Goal: Task Accomplishment & Management: Complete application form

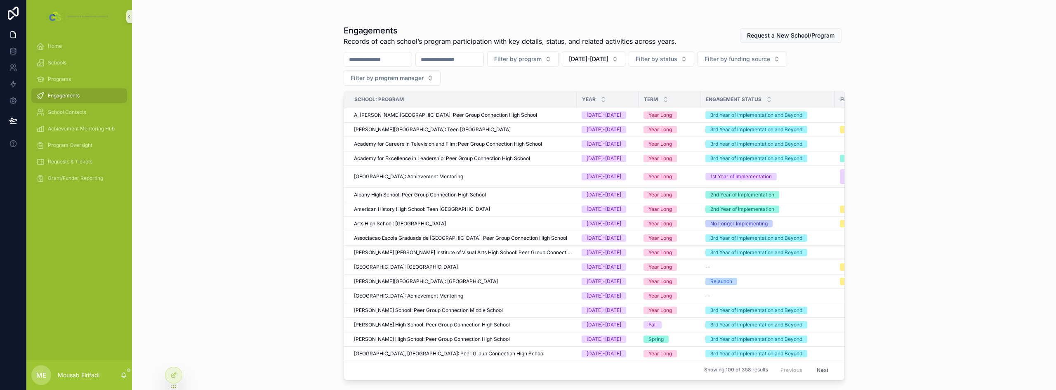
click at [479, 60] on input "scrollable content" at bounding box center [450, 60] width 68 height 12
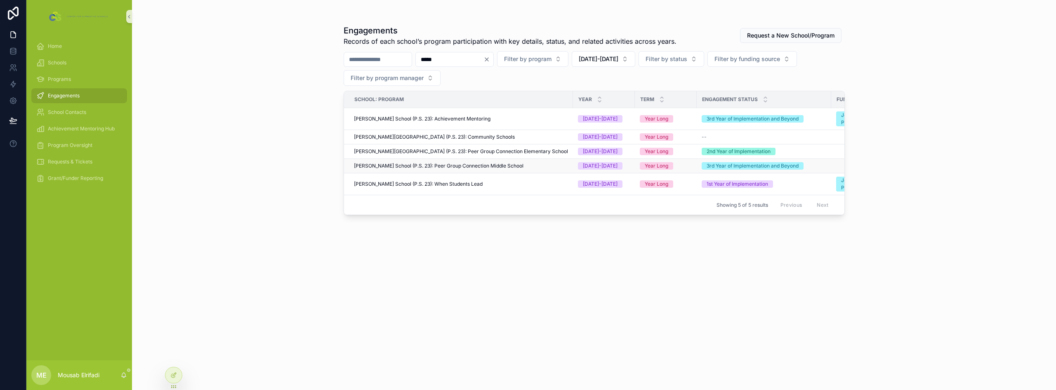
type input "*****"
click at [535, 164] on div "[PERSON_NAME] School (P.S. 23): Peer Group Connection Middle School" at bounding box center [461, 166] width 214 height 7
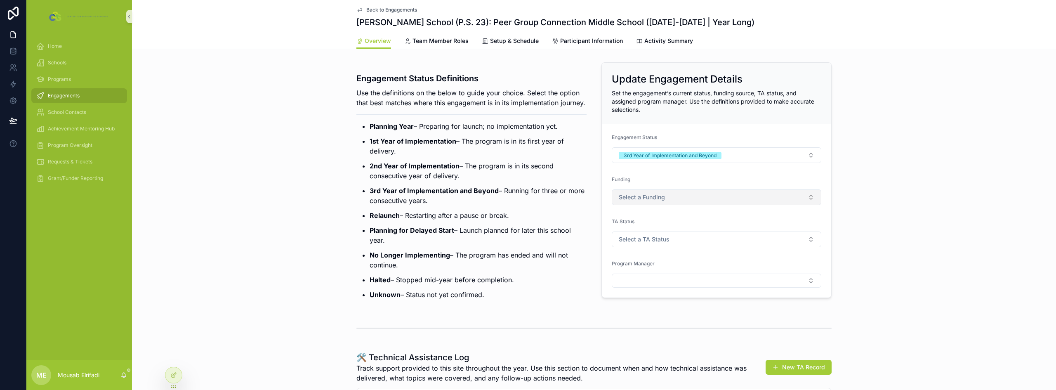
click at [662, 193] on button "Select a Funding" at bounding box center [717, 197] width 210 height 16
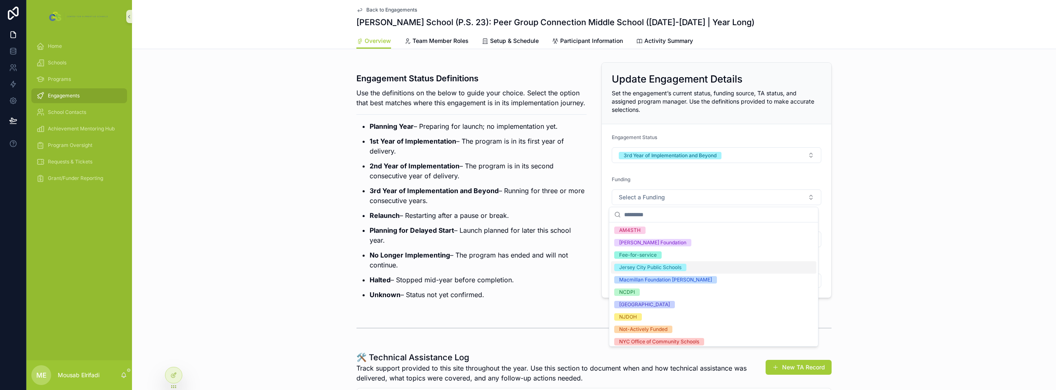
click at [675, 265] on div "Jersey City Public Schools" at bounding box center [650, 267] width 62 height 7
click at [448, 195] on strong "3rd Year of Implementation and Beyond" at bounding box center [434, 190] width 129 height 8
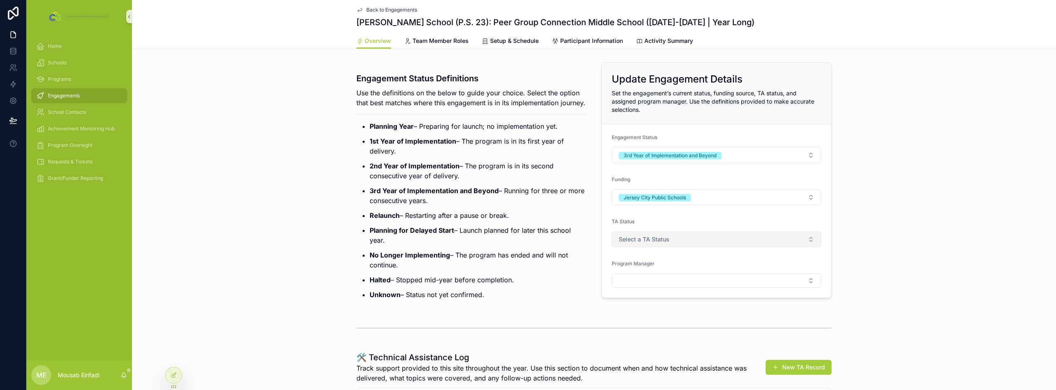
click at [640, 233] on button "Select a TA Status" at bounding box center [717, 239] width 210 height 16
click at [646, 285] on div "Actively Supported" at bounding box center [641, 284] width 45 height 7
click at [414, 195] on strong "3rd Year of Implementation and Beyond" at bounding box center [434, 190] width 129 height 8
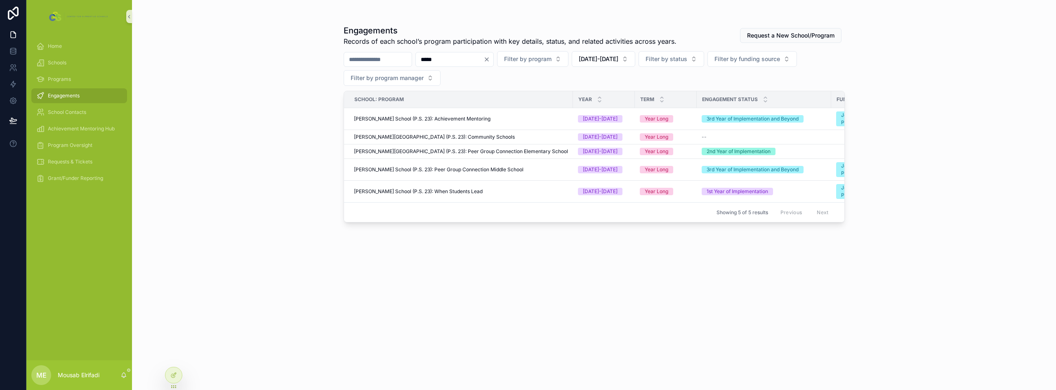
click at [447, 56] on input "*****" at bounding box center [450, 60] width 68 height 12
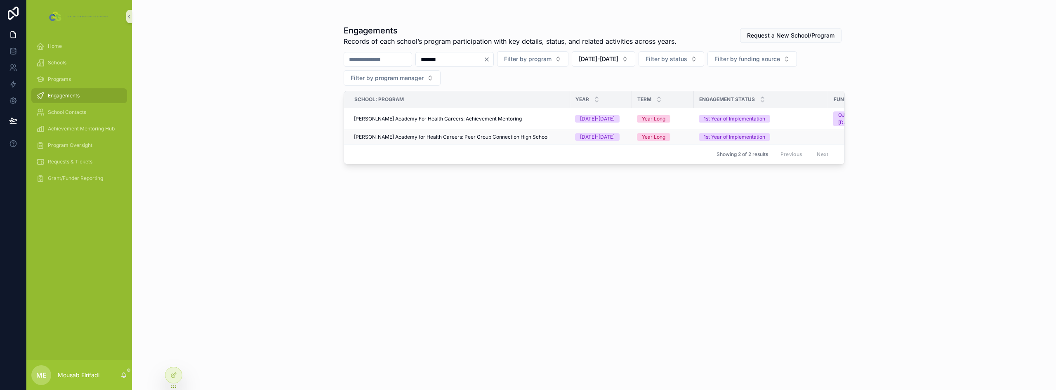
type input "*******"
click at [460, 137] on span "[PERSON_NAME] Academy for Health Careers: Peer Group Connection High School" at bounding box center [451, 137] width 195 height 7
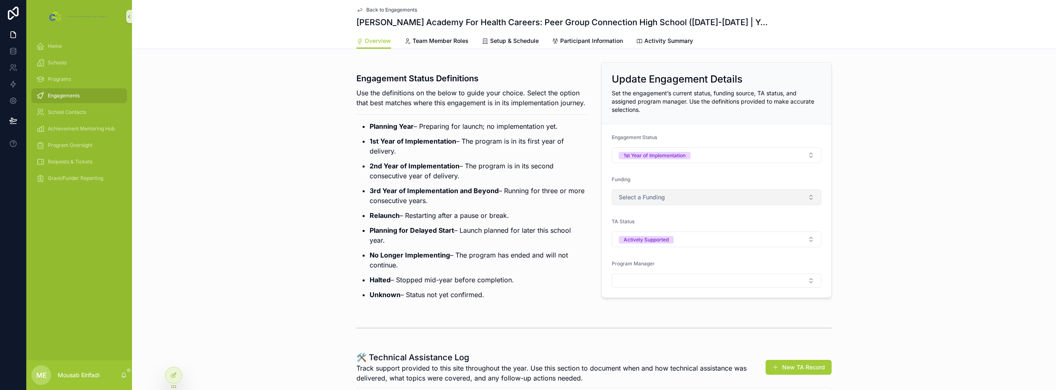
click at [657, 197] on span "Select a Funding" at bounding box center [642, 197] width 46 height 8
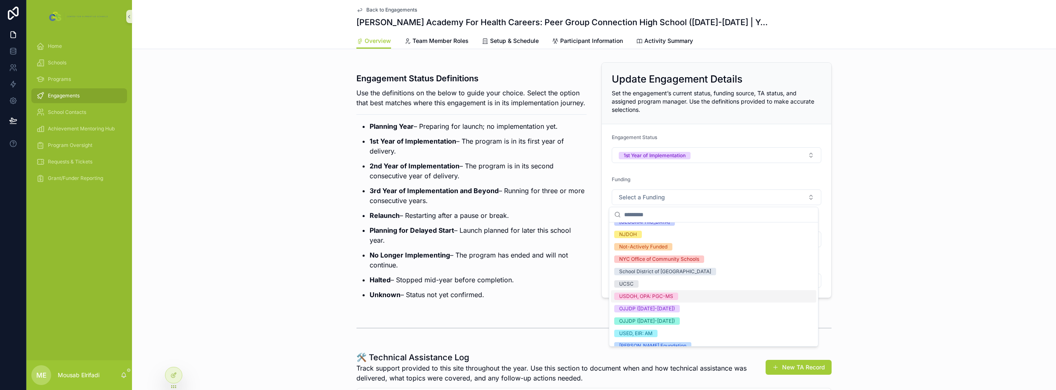
scroll to position [90, 0]
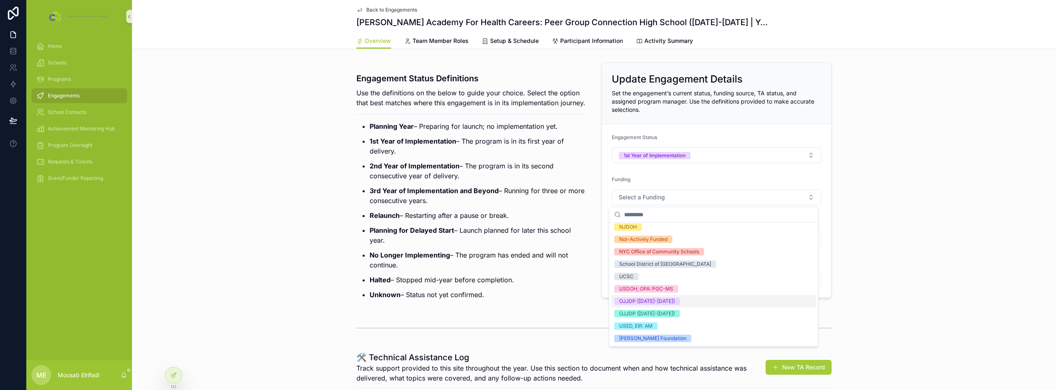
click at [675, 302] on div "OJJDP ([DATE]-[DATE])" at bounding box center [713, 301] width 205 height 12
click at [524, 269] on p "No Longer Implementing – The program has ended and will not continue." at bounding box center [478, 260] width 217 height 20
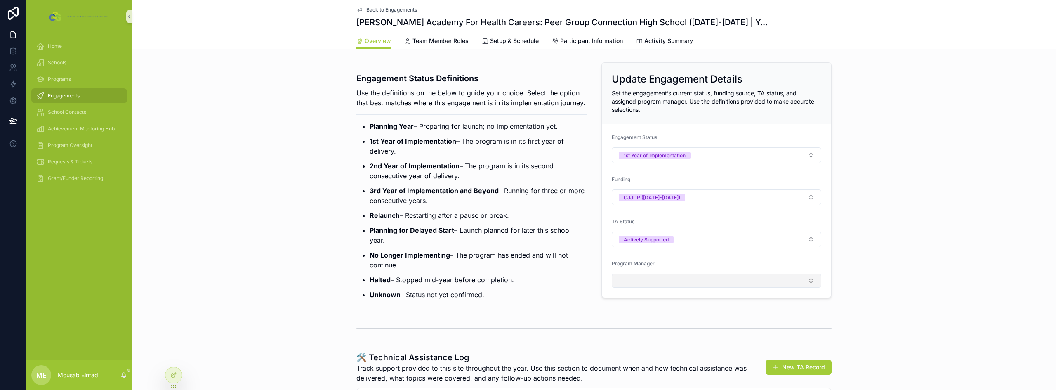
click at [627, 279] on button "Select Button" at bounding box center [717, 281] width 210 height 14
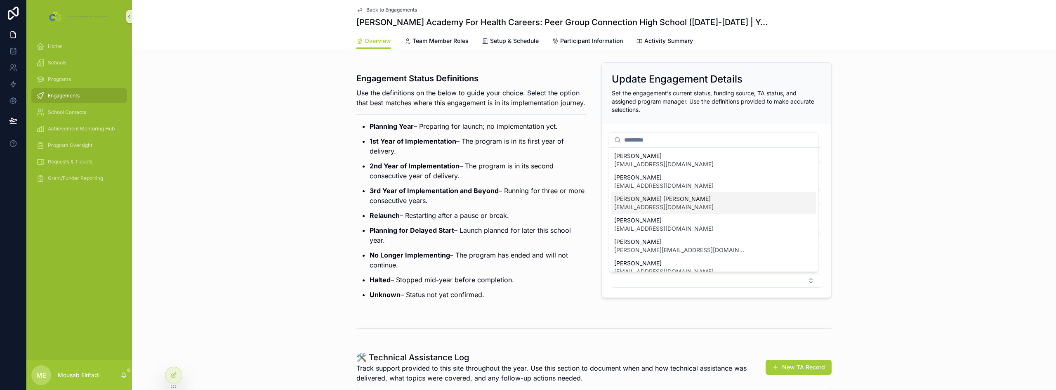
click at [657, 206] on span "[EMAIL_ADDRESS][DOMAIN_NAME]" at bounding box center [663, 207] width 99 height 8
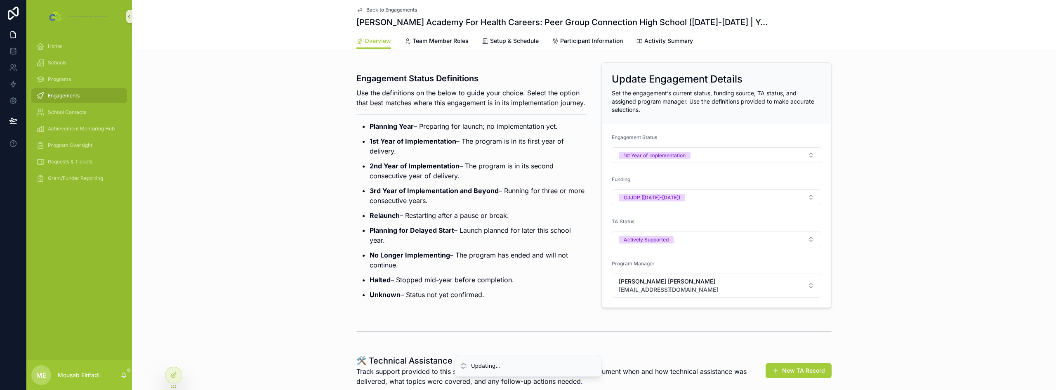
click at [475, 195] on strong "3rd Year of Implementation and Beyond" at bounding box center [434, 190] width 129 height 8
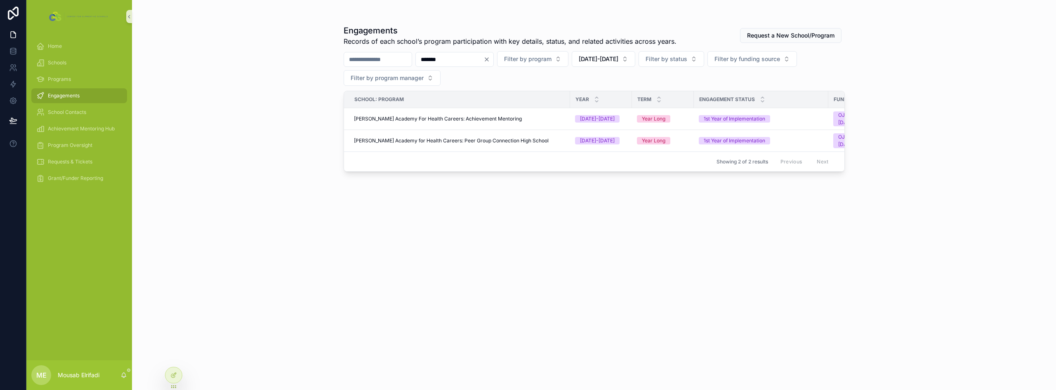
click at [455, 57] on input "*******" at bounding box center [450, 60] width 68 height 12
type input "******"
click at [465, 140] on span "Carteret High School: Peer Group Connection High School" at bounding box center [422, 140] width 136 height 7
click at [456, 61] on input "******" at bounding box center [450, 60] width 68 height 12
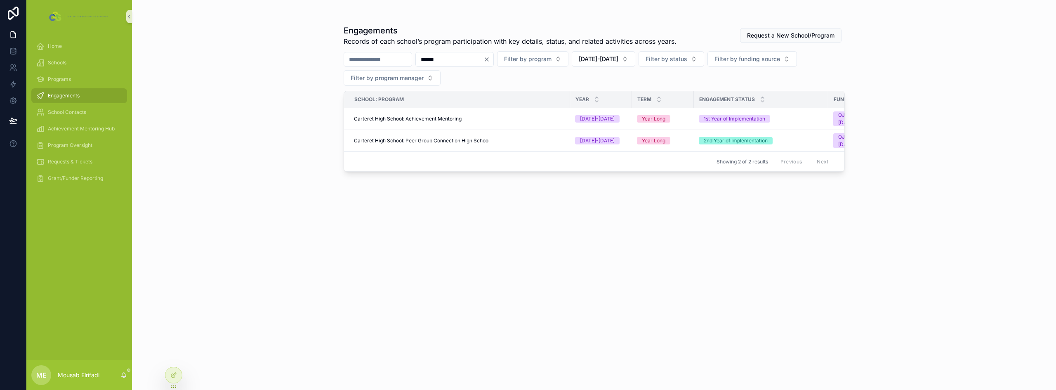
click at [456, 61] on input "******" at bounding box center [450, 60] width 68 height 12
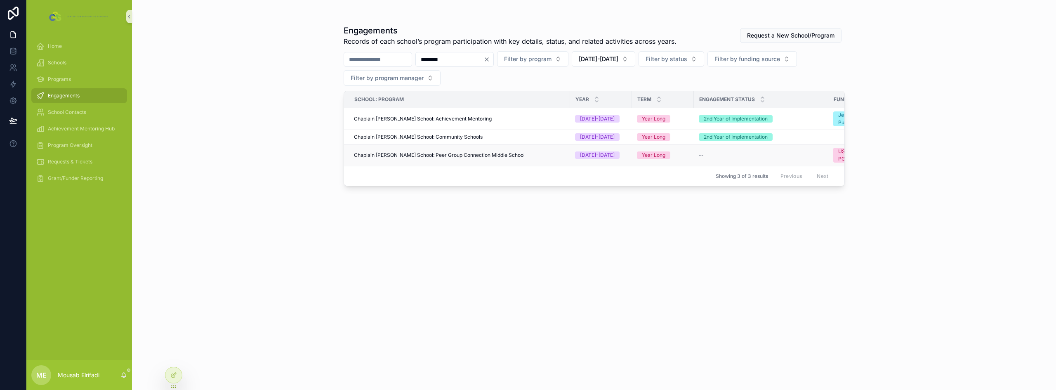
type input "********"
click at [486, 156] on span "Chaplain [PERSON_NAME] School: Peer Group Connection Middle School" at bounding box center [439, 155] width 171 height 7
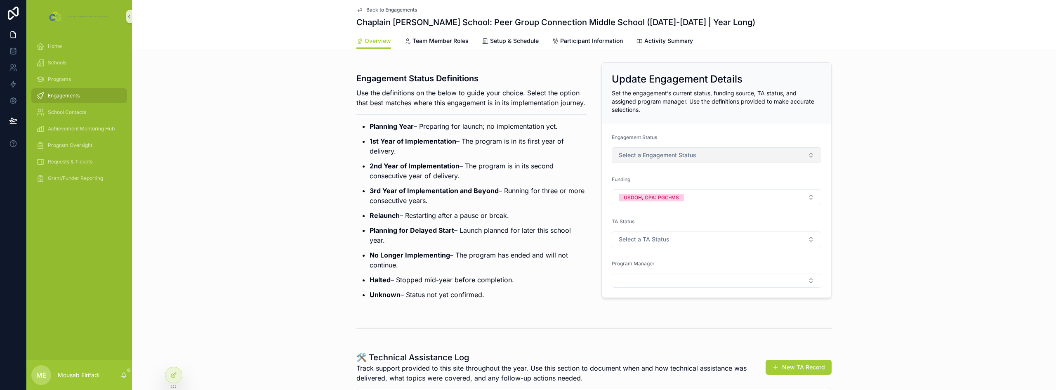
click at [665, 159] on span "Select a Engagement Status" at bounding box center [658, 155] width 78 height 8
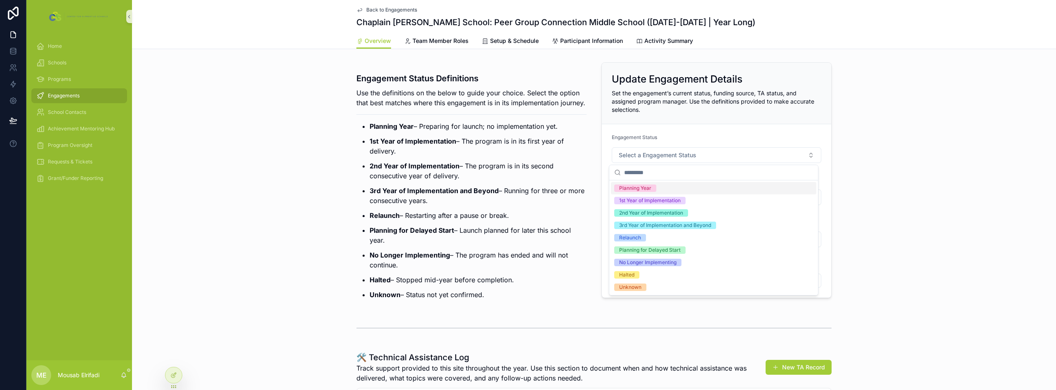
click at [345, 151] on div "Engagement Status Definitions Use the definitions on the below to guide your ch…" at bounding box center [594, 183] width 924 height 249
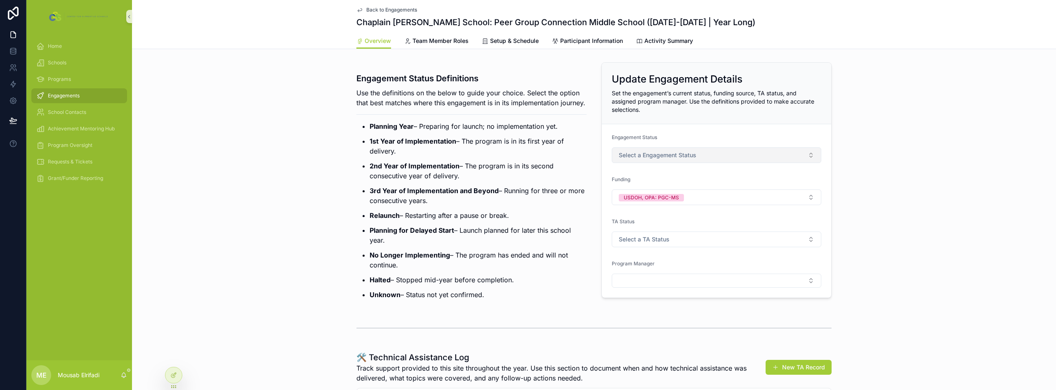
click at [693, 153] on span "Select a Engagement Status" at bounding box center [658, 155] width 78 height 8
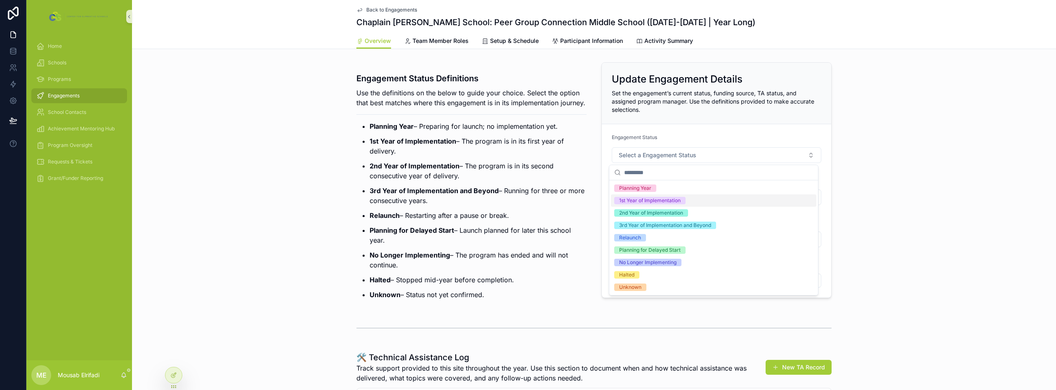
click at [682, 199] on span "1st Year of Implementation" at bounding box center [649, 200] width 71 height 7
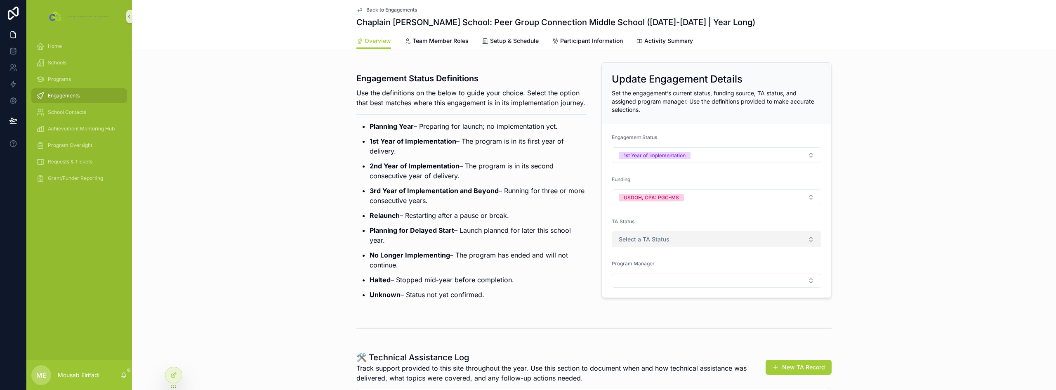
click at [635, 241] on span "Select a TA Status" at bounding box center [644, 239] width 51 height 8
click at [698, 198] on button "USDOH, OPA: PGC-MS" at bounding box center [717, 197] width 210 height 16
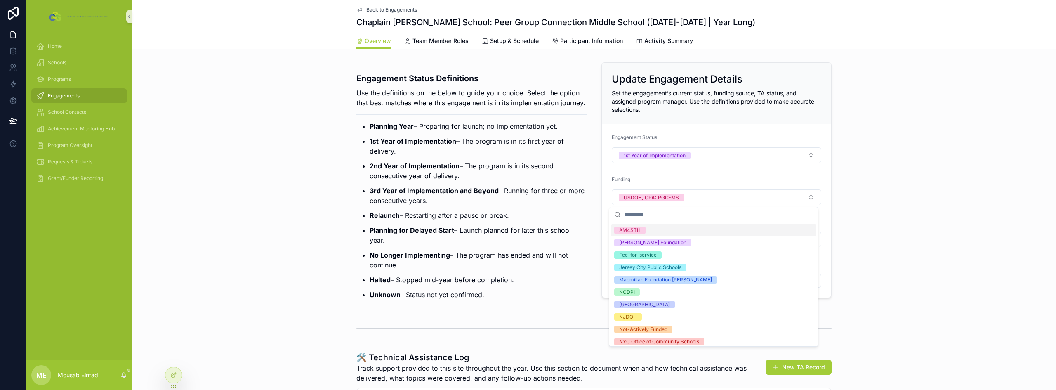
click at [525, 205] on p "3rd Year of Implementation and Beyond – Running for three or more consecutive y…" at bounding box center [478, 196] width 217 height 20
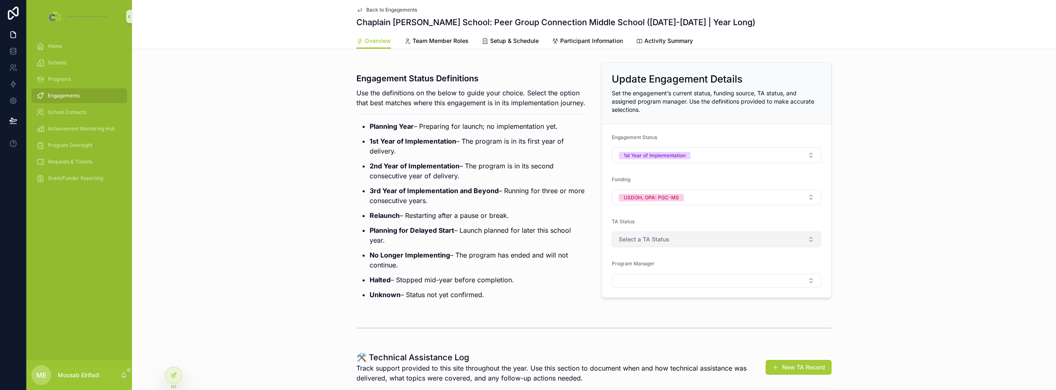
click at [626, 236] on span "Select a TA Status" at bounding box center [644, 239] width 51 height 8
click at [657, 283] on div "Actively Supported" at bounding box center [641, 284] width 45 height 7
click at [652, 274] on button "Select Button" at bounding box center [717, 281] width 210 height 14
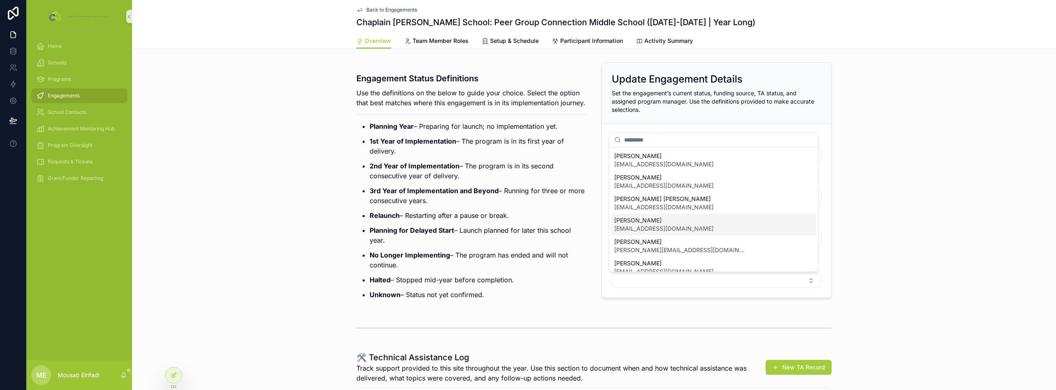
click at [668, 229] on span "[EMAIL_ADDRESS][DOMAIN_NAME]" at bounding box center [663, 228] width 99 height 8
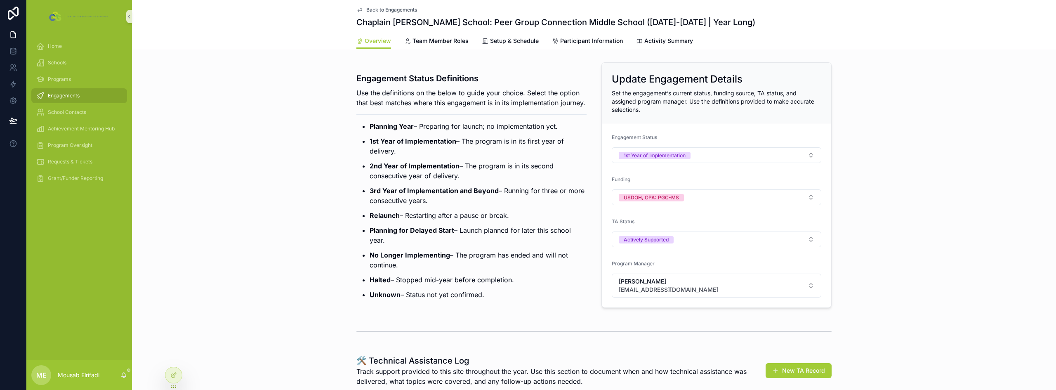
click at [490, 220] on p "Relaunch – Restarting after a pause or break." at bounding box center [478, 215] width 217 height 10
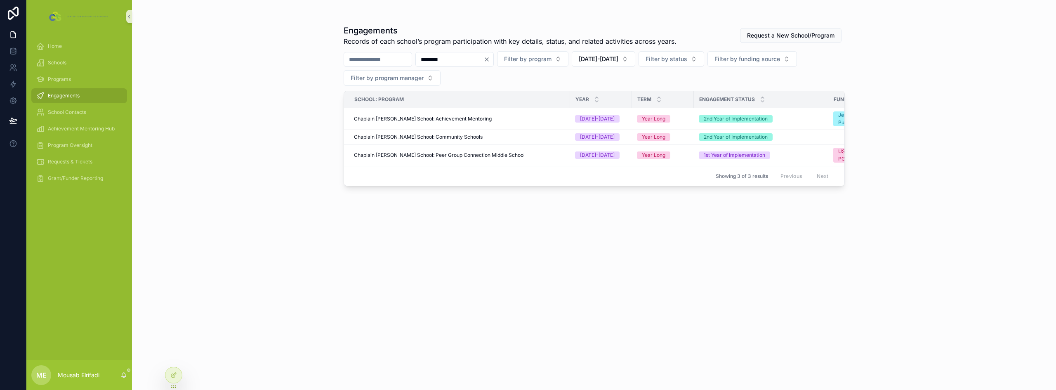
click at [469, 61] on input "********" at bounding box center [450, 60] width 68 height 12
click at [468, 61] on input "********" at bounding box center [450, 60] width 68 height 12
type input "********"
click at [488, 152] on span "Philadelphia Military Academy: Peer Group Connection High School" at bounding box center [433, 151] width 158 height 7
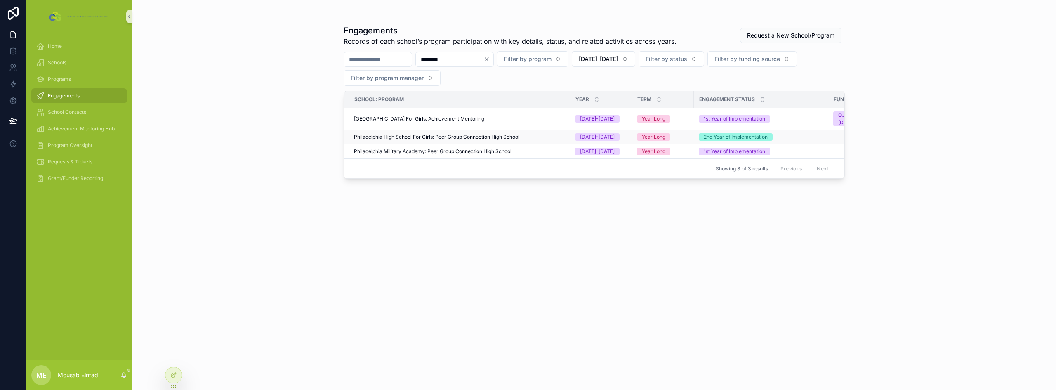
click at [451, 139] on span "Philadelphia High School For Girls: Peer Group Connection High School" at bounding box center [436, 137] width 165 height 7
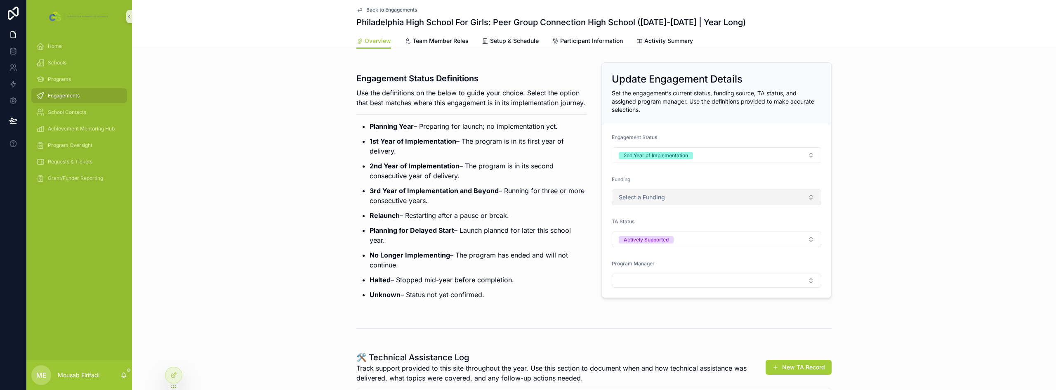
click at [653, 199] on span "Select a Funding" at bounding box center [642, 197] width 46 height 8
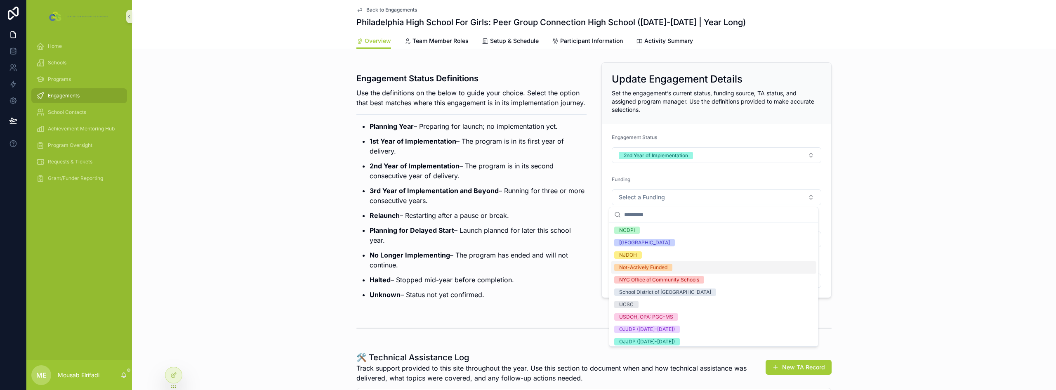
scroll to position [83, 0]
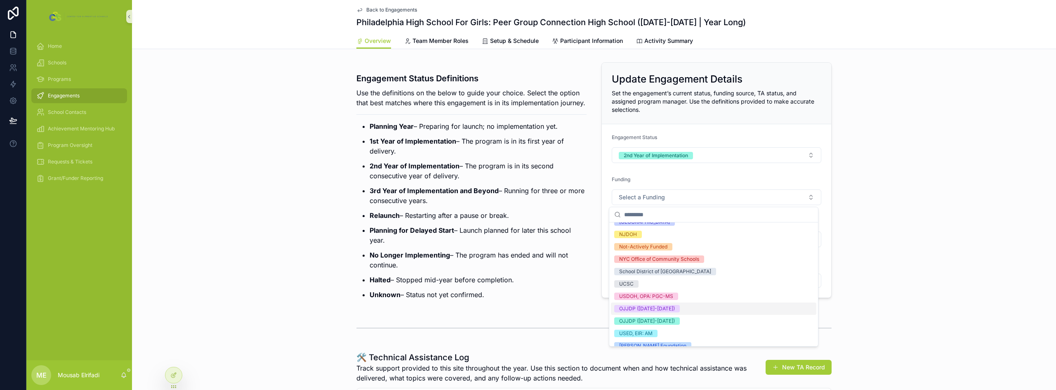
click at [684, 313] on div "OJJDP ([DATE]-[DATE])" at bounding box center [713, 308] width 205 height 12
click at [436, 234] on strong "Planning for Delayed Start" at bounding box center [412, 230] width 85 height 8
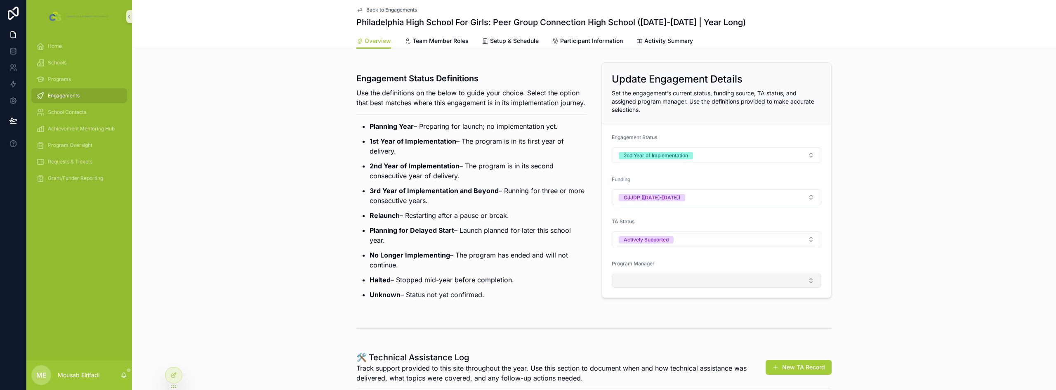
click at [699, 285] on button "Select Button" at bounding box center [717, 281] width 210 height 14
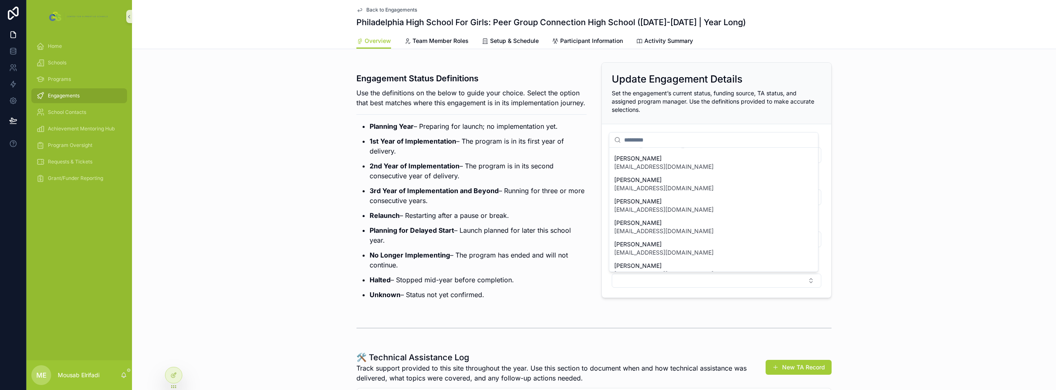
scroll to position [116, 0]
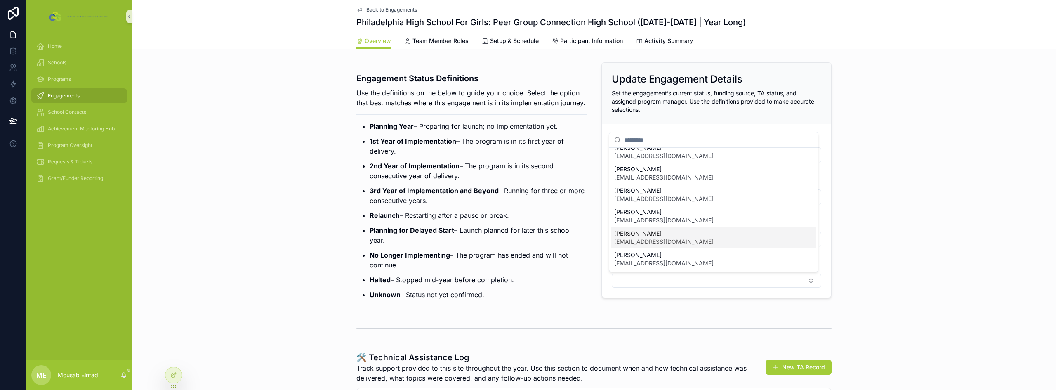
click at [664, 224] on div "[PERSON_NAME] [EMAIL_ADDRESS][DOMAIN_NAME]" at bounding box center [713, 215] width 205 height 21
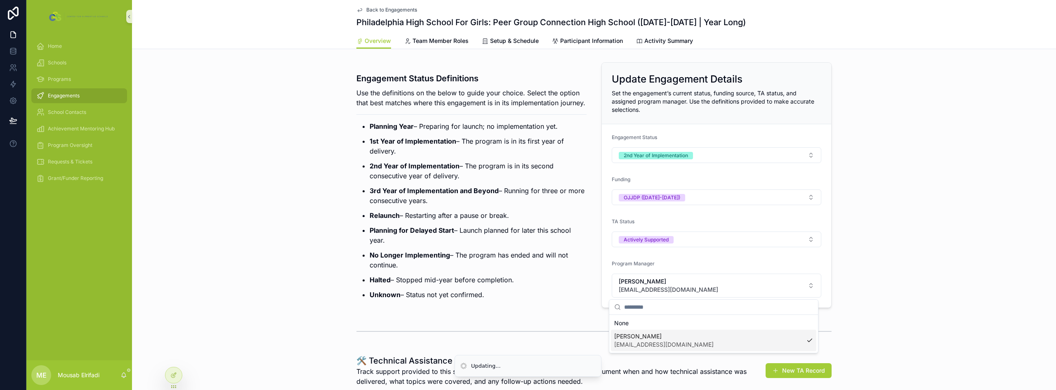
scroll to position [0, 0]
click at [518, 205] on p "3rd Year of Implementation and Beyond – Running for three or more consecutive y…" at bounding box center [478, 196] width 217 height 20
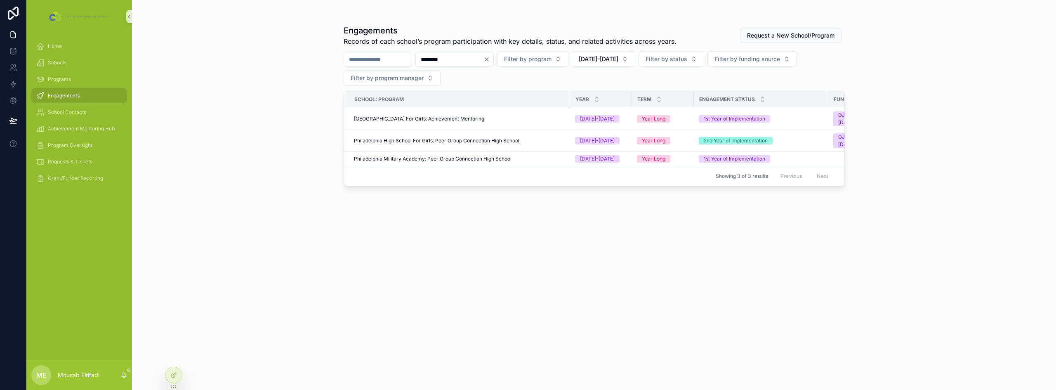
click at [470, 64] on input "********" at bounding box center [450, 60] width 68 height 12
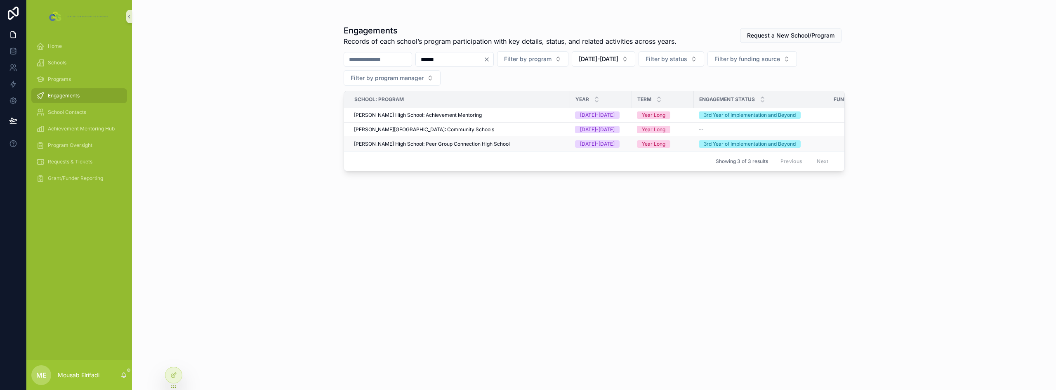
type input "******"
click at [472, 145] on span "[PERSON_NAME] High School: Peer Group Connection High School" at bounding box center [432, 144] width 156 height 7
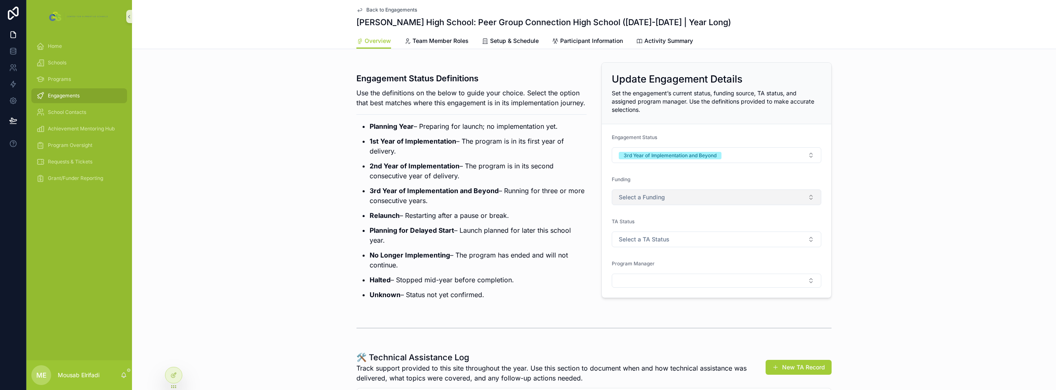
click at [656, 203] on button "Select a Funding" at bounding box center [717, 197] width 210 height 16
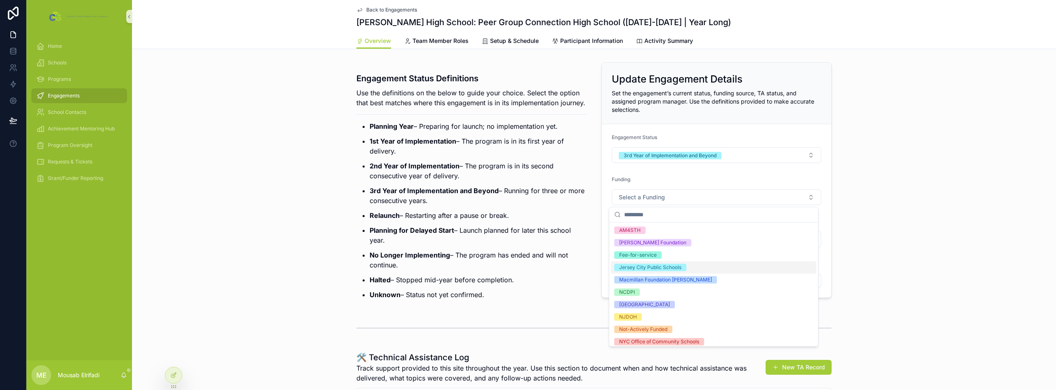
click at [676, 271] on div "Jersey City Public Schools" at bounding box center [650, 267] width 62 height 7
click at [542, 205] on p "3rd Year of Implementation and Beyond – Running for three or more consecutive y…" at bounding box center [478, 196] width 217 height 20
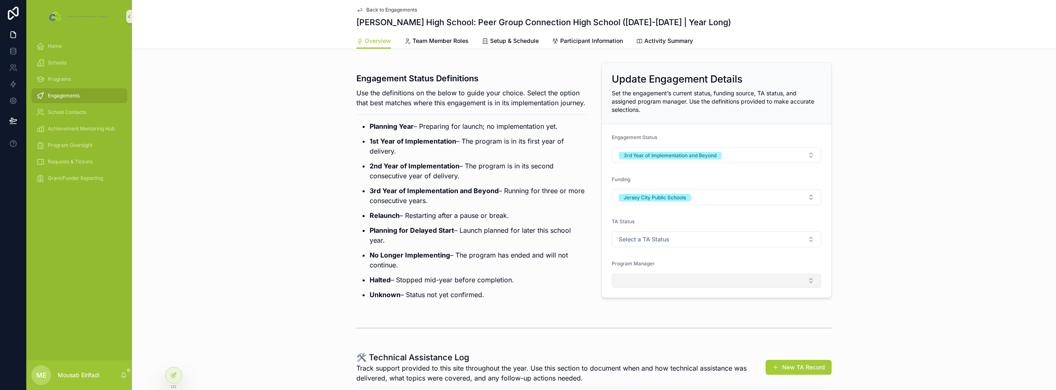
click at [657, 274] on button "Select Button" at bounding box center [717, 281] width 210 height 14
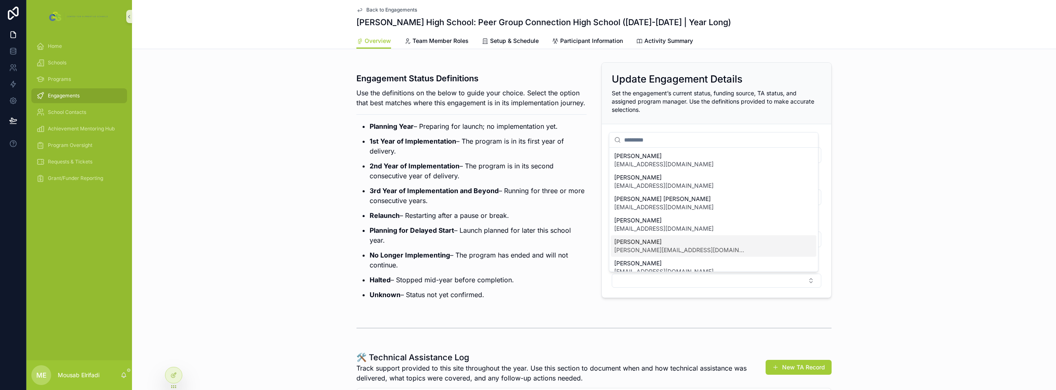
click at [658, 241] on span "[PERSON_NAME]" at bounding box center [680, 242] width 132 height 8
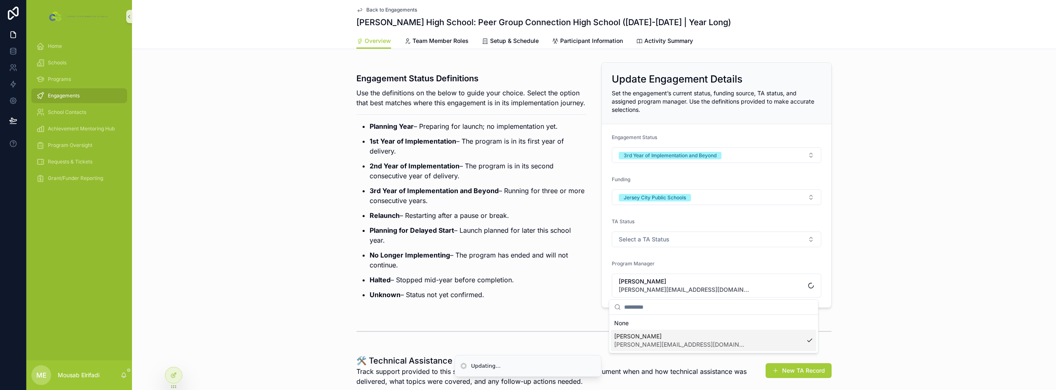
click at [466, 243] on p "Planning for Delayed Start – Launch planned for later this school year." at bounding box center [478, 235] width 217 height 20
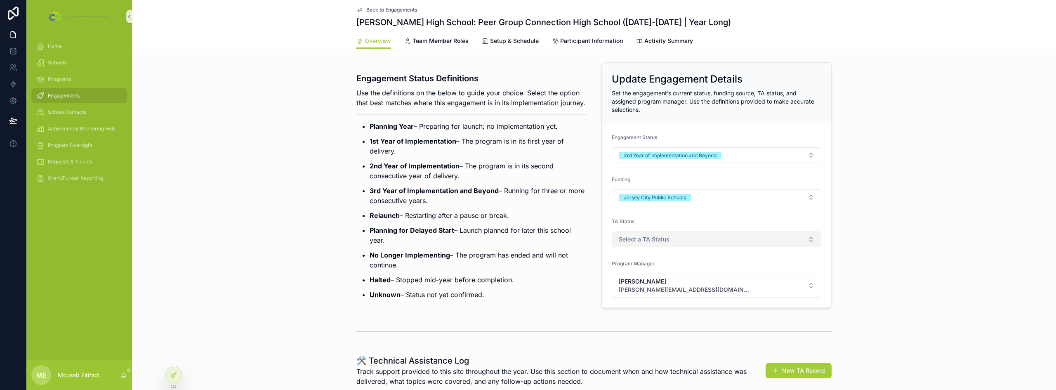
click at [664, 245] on button "Select a TA Status" at bounding box center [717, 239] width 210 height 16
click at [663, 283] on div "Actively Supported" at bounding box center [641, 284] width 45 height 7
click at [465, 205] on p "3rd Year of Implementation and Beyond – Running for three or more consecutive y…" at bounding box center [478, 196] width 217 height 20
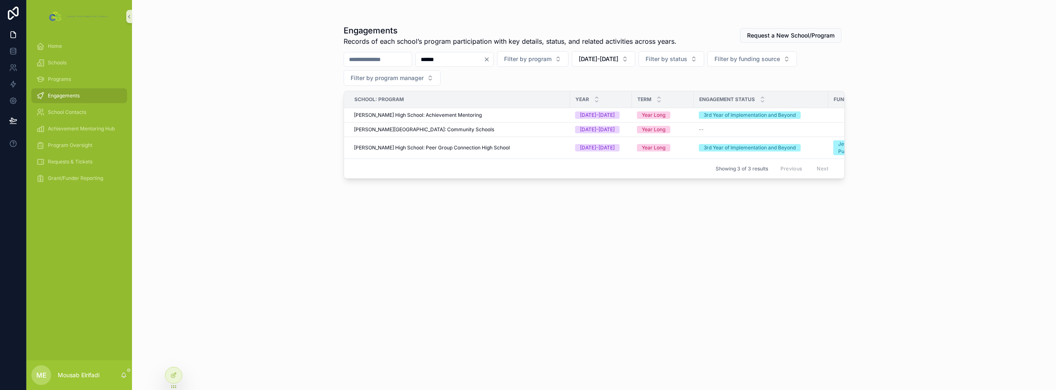
click at [483, 60] on input "******" at bounding box center [450, 60] width 68 height 12
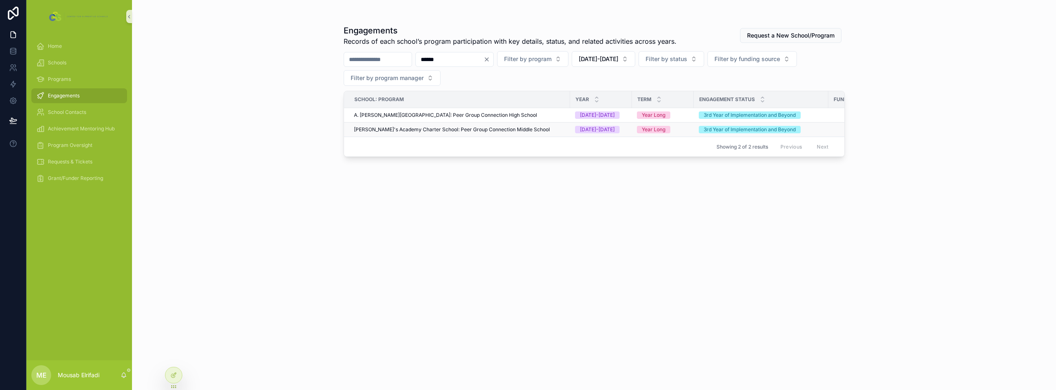
type input "******"
click at [450, 130] on span "[PERSON_NAME]'s Academy Charter School: Peer Group Connection Middle School" at bounding box center [452, 129] width 196 height 7
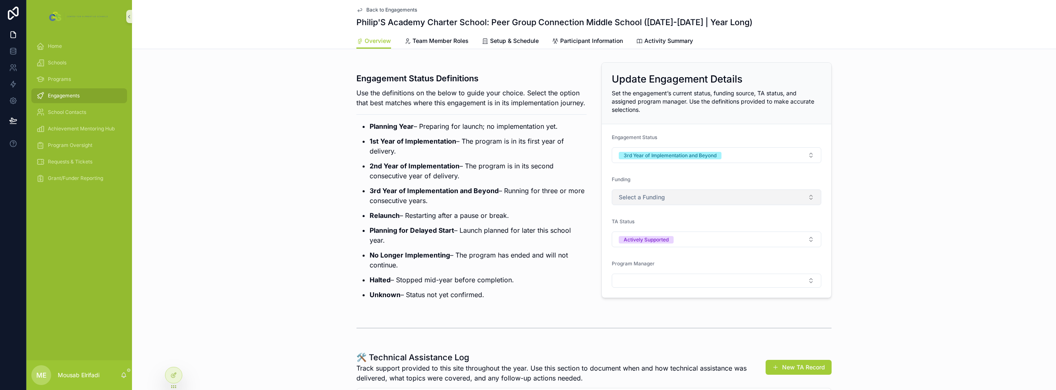
click at [657, 202] on button "Select a Funding" at bounding box center [717, 197] width 210 height 16
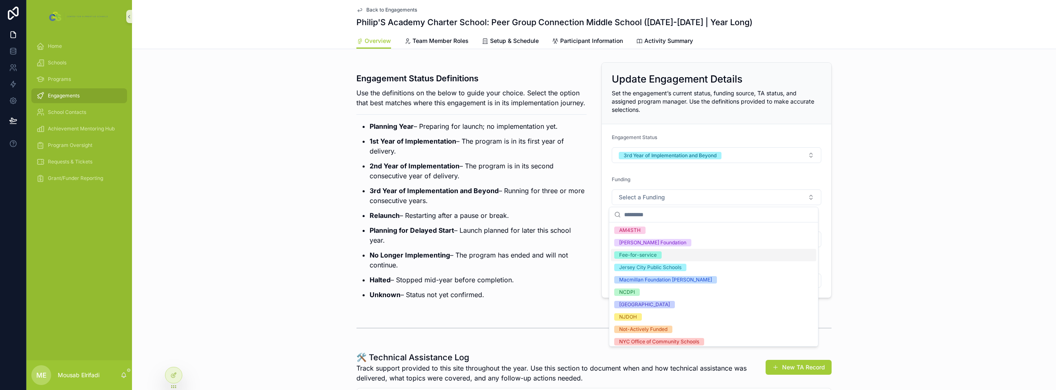
click at [654, 254] on div "Fee-for-service" at bounding box center [638, 254] width 38 height 7
click at [464, 205] on p "3rd Year of Implementation and Beyond – Running for three or more consecutive y…" at bounding box center [478, 196] width 217 height 20
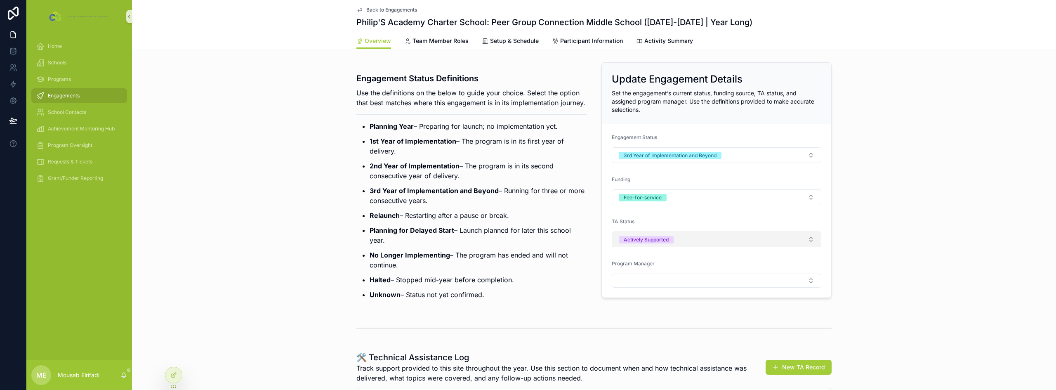
click at [680, 241] on button "Actively Supported" at bounding box center [717, 239] width 210 height 16
click at [653, 287] on div "Minimal/No Support" at bounding box center [642, 284] width 47 height 7
click at [454, 191] on ul "Planning Year – Preparing for launch; no implementation yet. 1st Year of Implem…" at bounding box center [471, 210] width 230 height 178
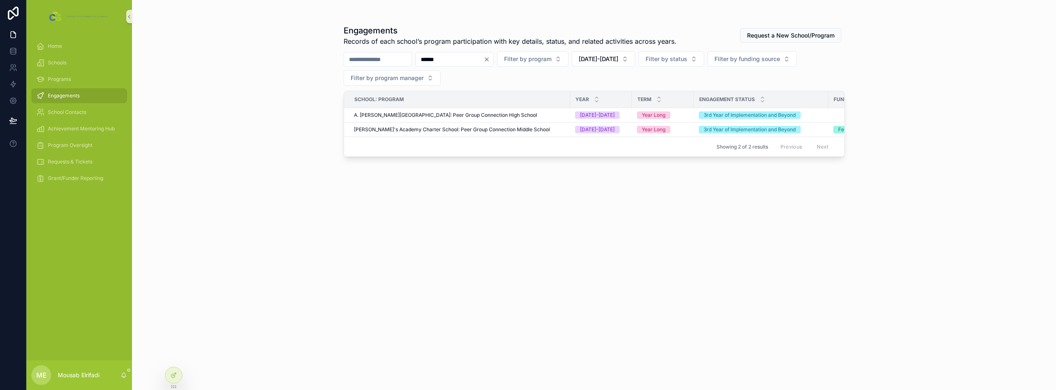
click at [459, 57] on input "******" at bounding box center [450, 60] width 68 height 12
click at [459, 56] on input "******" at bounding box center [450, 60] width 68 height 12
type input "*****"
click at [524, 129] on span "President [PERSON_NAME] Community School (P.S. 34): Peer Group Connection Middl…" at bounding box center [463, 129] width 218 height 7
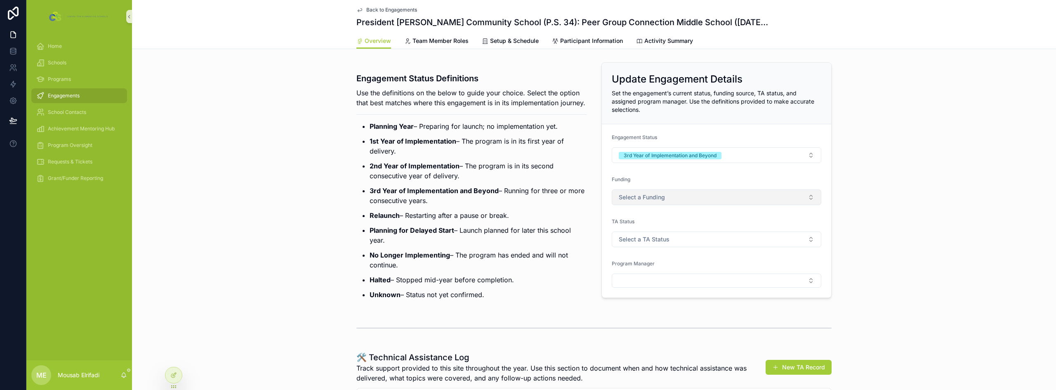
click at [675, 201] on button "Select a Funding" at bounding box center [717, 197] width 210 height 16
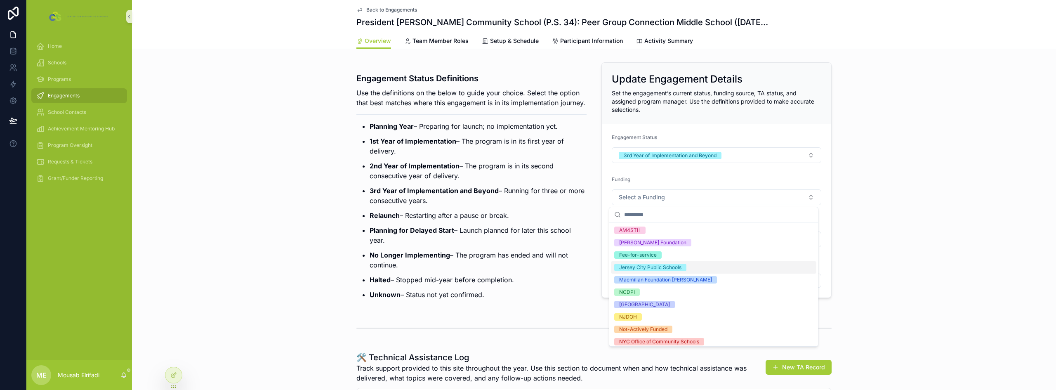
click at [684, 271] on div "Jersey City Public Schools" at bounding box center [713, 267] width 205 height 12
click at [461, 220] on p "Relaunch – Restarting after a pause or break." at bounding box center [478, 215] width 217 height 10
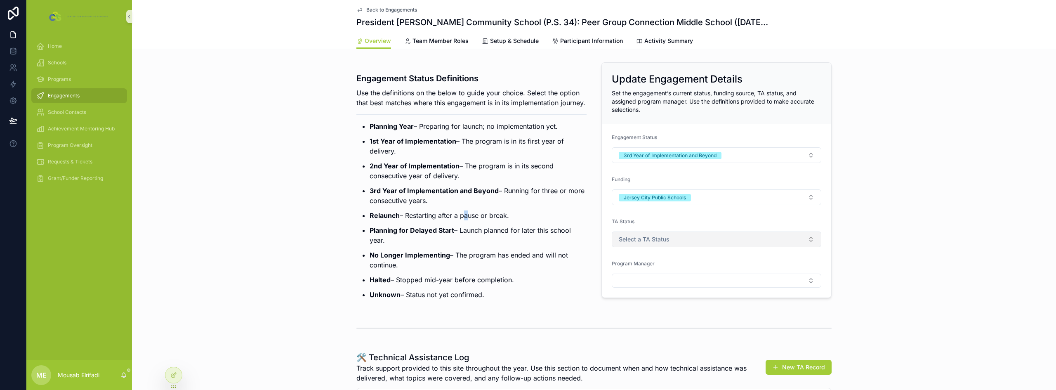
click at [657, 241] on span "Select a TA Status" at bounding box center [644, 239] width 51 height 8
click at [672, 286] on div "Actively Supported" at bounding box center [713, 284] width 205 height 12
drag, startPoint x: 502, startPoint y: 258, endPoint x: 666, endPoint y: 277, distance: 164.4
click at [505, 258] on ul "Planning Year – Preparing for launch; no implementation yet. 1st Year of Implem…" at bounding box center [471, 210] width 230 height 178
click at [683, 281] on button "Select Button" at bounding box center [717, 281] width 210 height 14
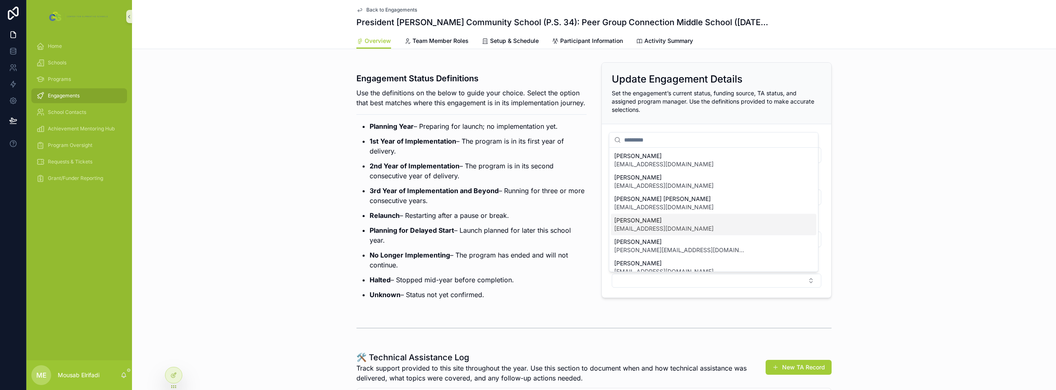
click at [670, 226] on span "[EMAIL_ADDRESS][DOMAIN_NAME]" at bounding box center [663, 228] width 99 height 8
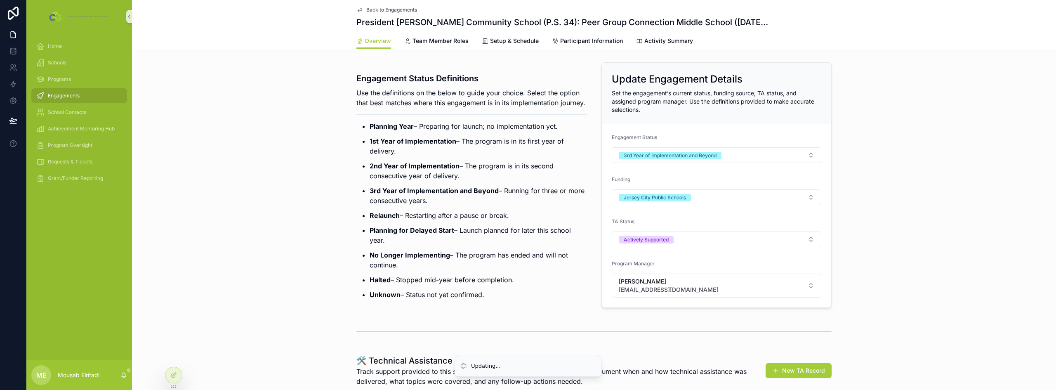
click at [479, 205] on p "3rd Year of Implementation and Beyond – Running for three or more consecutive y…" at bounding box center [478, 196] width 217 height 20
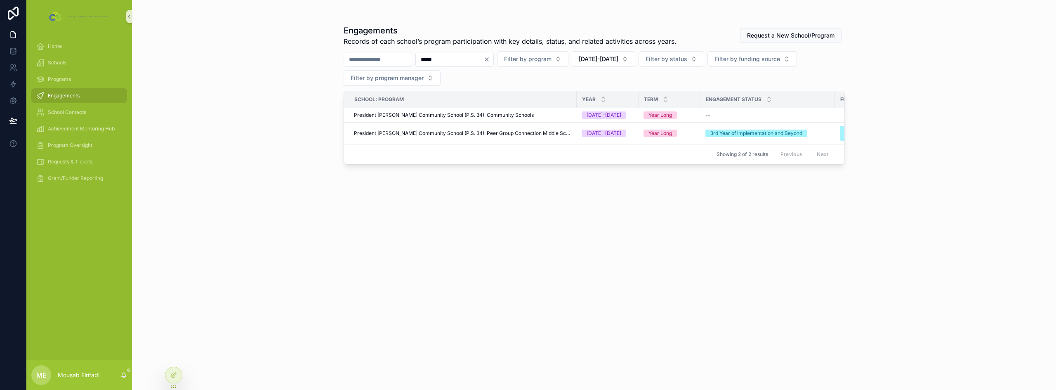
click at [460, 59] on input "*****" at bounding box center [450, 60] width 68 height 12
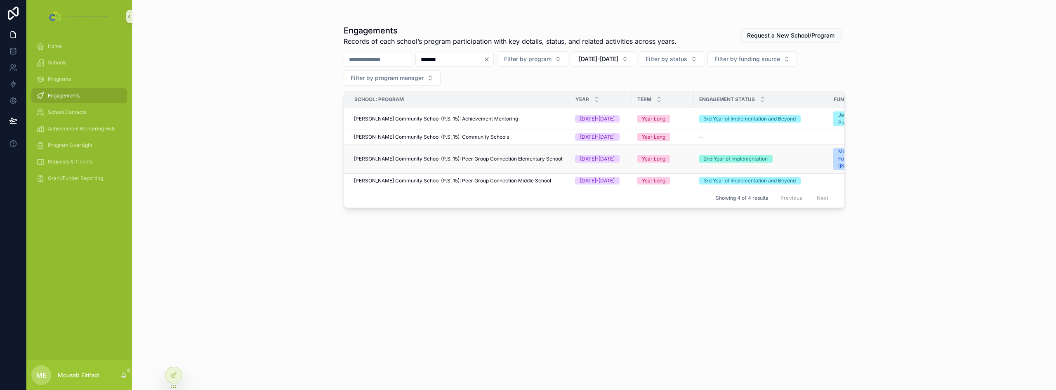
type input "*******"
click at [554, 161] on span "[PERSON_NAME] Community School (P.S. 15): Peer Group Connection Elementary Scho…" at bounding box center [458, 159] width 208 height 7
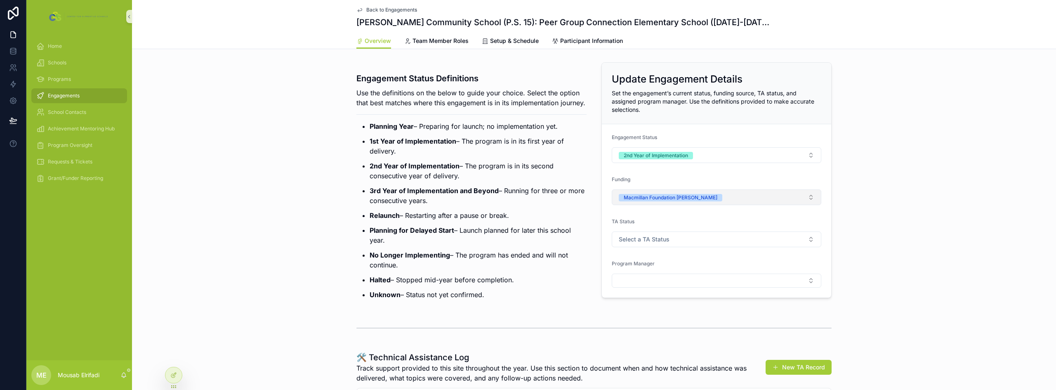
click at [731, 200] on button "Macmillan Foundation [PERSON_NAME]" at bounding box center [717, 197] width 210 height 16
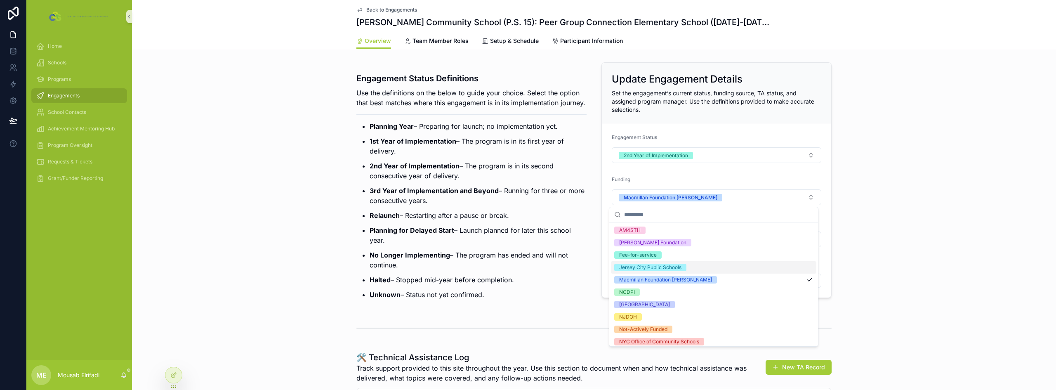
click at [686, 269] on span "Jersey City Public Schools" at bounding box center [650, 267] width 72 height 7
click at [494, 220] on p "Relaunch – Restarting after a pause or break." at bounding box center [478, 215] width 217 height 10
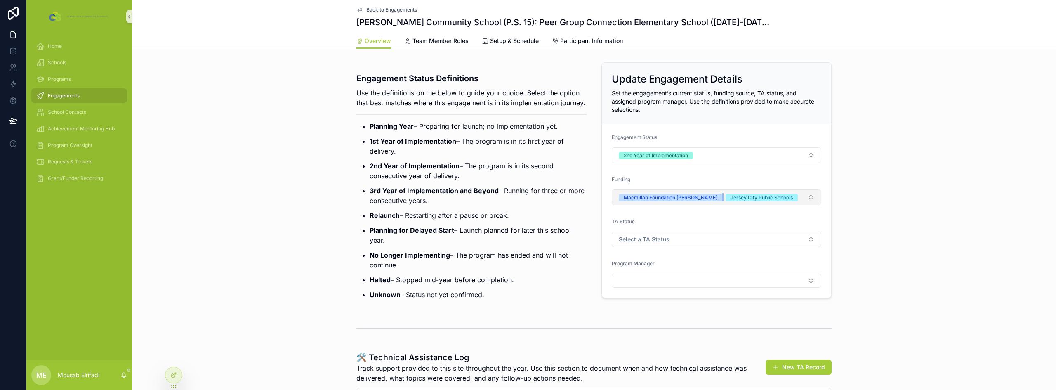
click at [698, 199] on div "Macmillan Foundation [PERSON_NAME]" at bounding box center [671, 197] width 94 height 7
click at [680, 237] on button "Select a TA Status" at bounding box center [717, 239] width 210 height 16
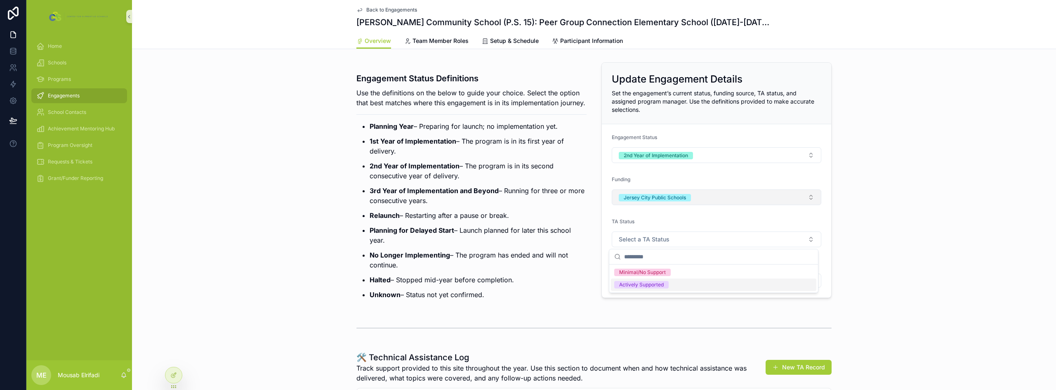
click at [667, 281] on span "Actively Supported" at bounding box center [641, 284] width 54 height 7
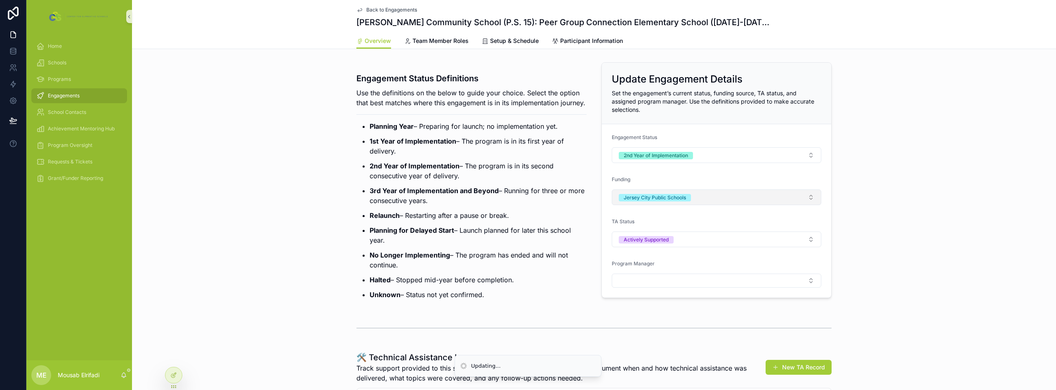
click at [528, 245] on p "Planning for Delayed Start – Launch planned for later this school year." at bounding box center [478, 235] width 217 height 20
click at [648, 276] on button "Select Button" at bounding box center [717, 281] width 210 height 14
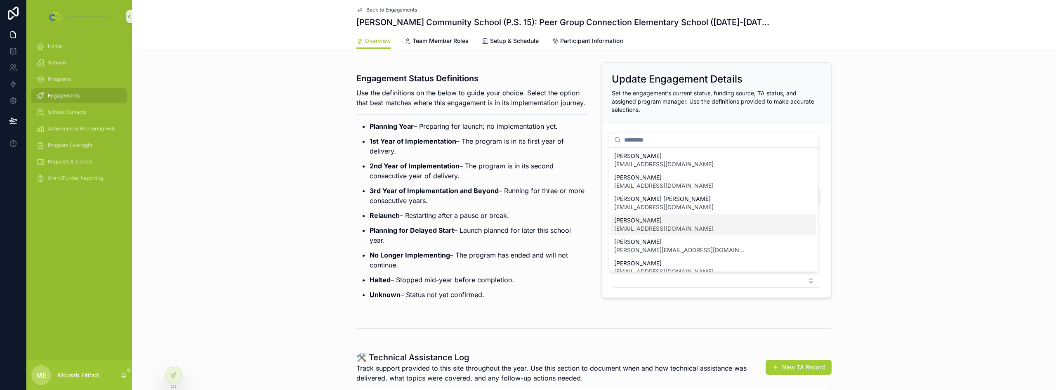
click at [655, 219] on span "[PERSON_NAME]" at bounding box center [663, 220] width 99 height 8
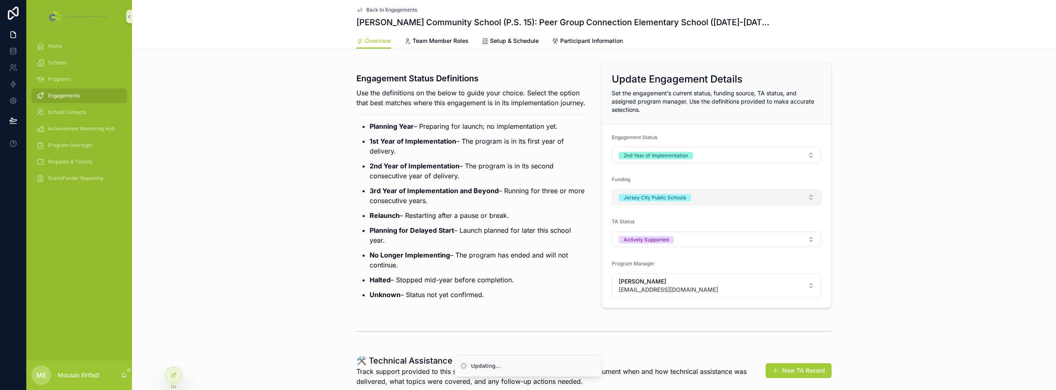
click at [463, 205] on p "3rd Year of Implementation and Beyond – Running for three or more consecutive y…" at bounding box center [478, 196] width 217 height 20
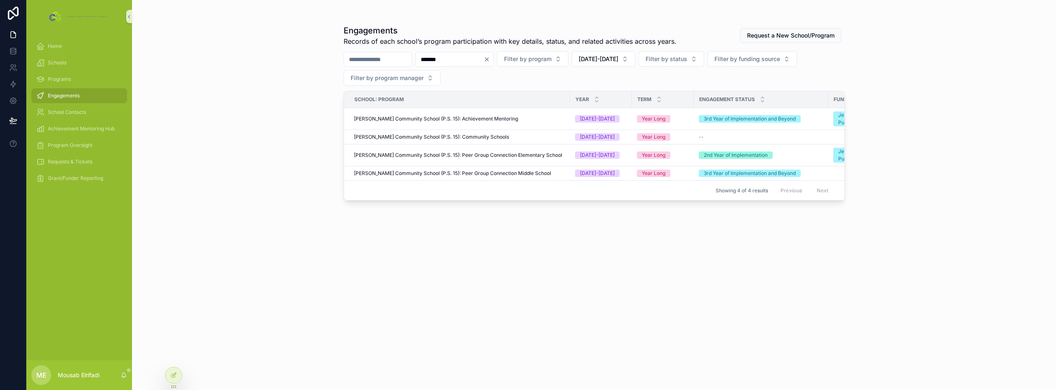
click at [474, 61] on input "*******" at bounding box center [450, 60] width 68 height 12
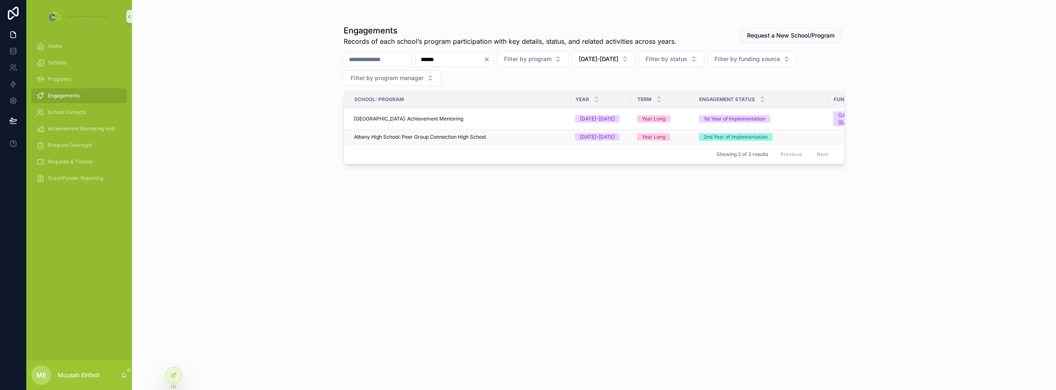
type input "******"
click at [484, 137] on span "Albany High School: Peer Group Connection High School" at bounding box center [420, 137] width 132 height 7
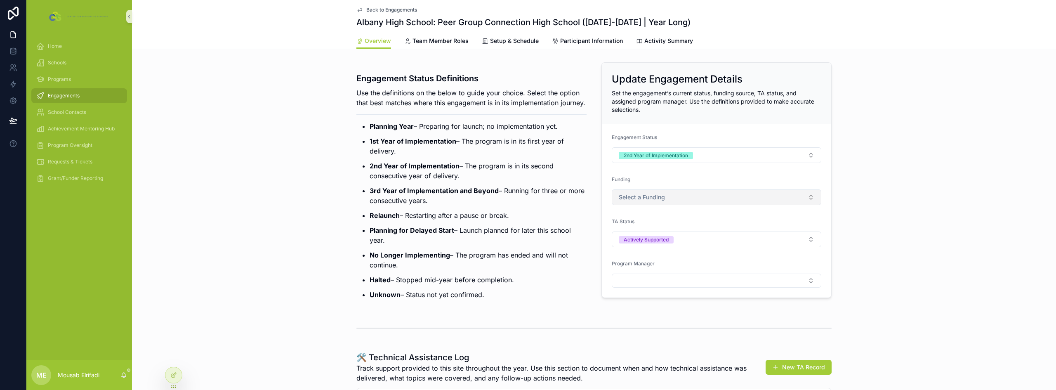
click at [631, 195] on span "Select a Funding" at bounding box center [642, 197] width 46 height 8
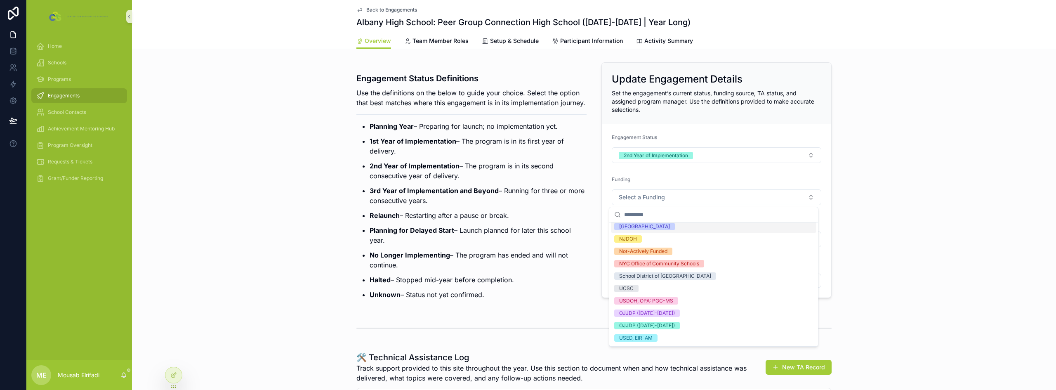
scroll to position [83, 0]
click at [676, 310] on div "OJJDP ([DATE]-[DATE])" at bounding box center [713, 308] width 205 height 12
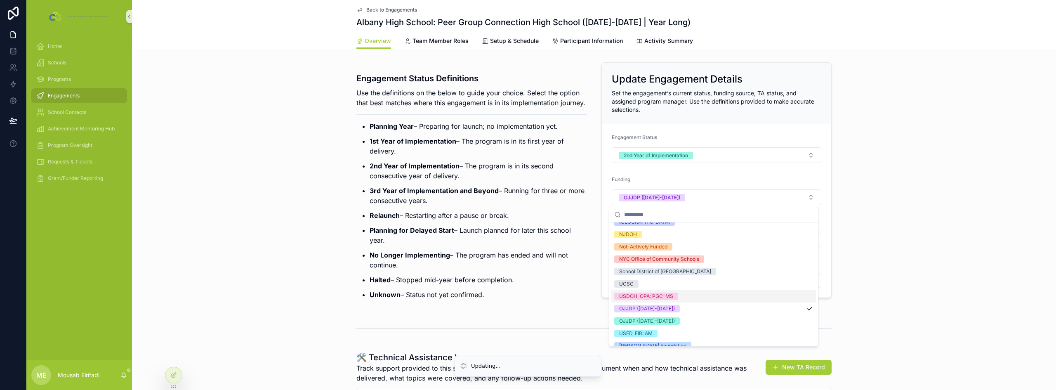
click at [483, 270] on p "No Longer Implementing – The program has ended and will not continue." at bounding box center [478, 260] width 217 height 20
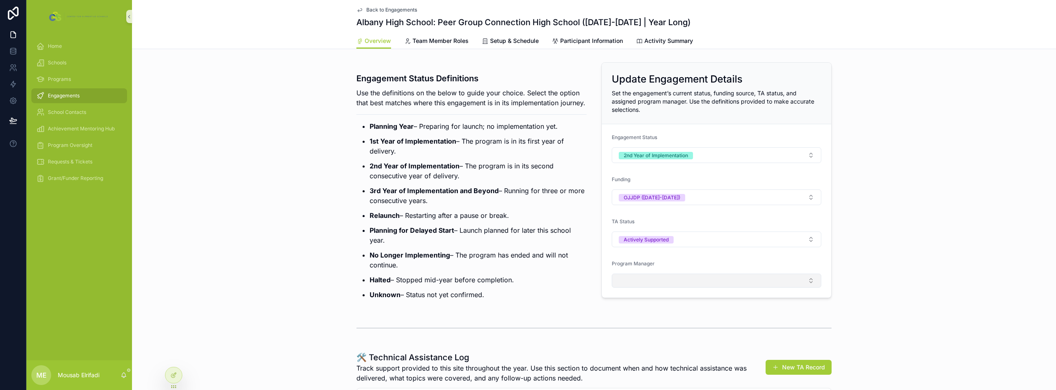
click at [674, 282] on button "Select Button" at bounding box center [717, 281] width 210 height 14
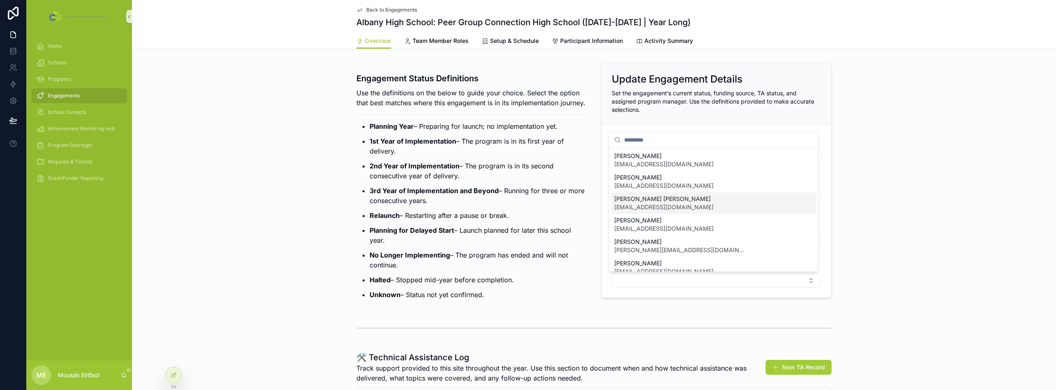
click at [656, 205] on span "[EMAIL_ADDRESS][DOMAIN_NAME]" at bounding box center [663, 207] width 99 height 8
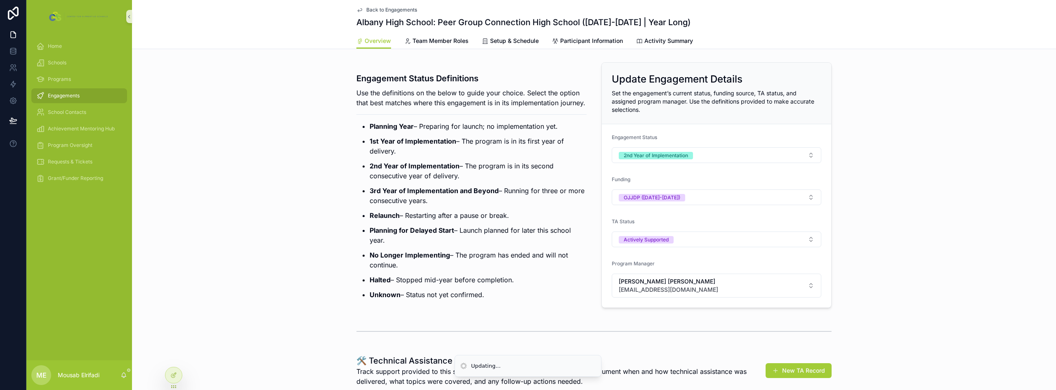
click at [475, 195] on strong "3rd Year of Implementation and Beyond" at bounding box center [434, 190] width 129 height 8
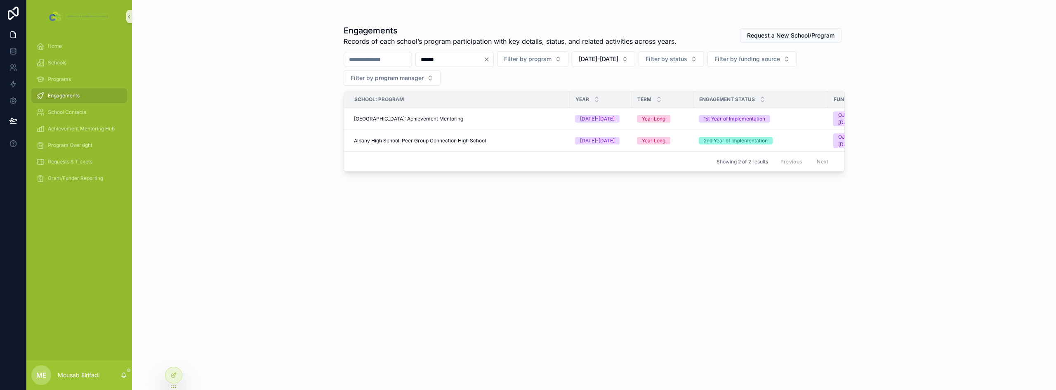
click at [459, 57] on input "******" at bounding box center [450, 60] width 68 height 12
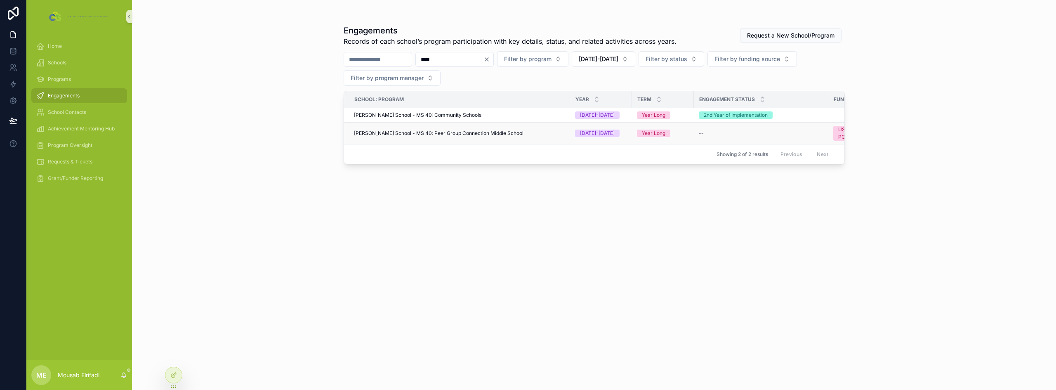
type input "****"
click at [486, 135] on span "[PERSON_NAME] School - MS 40: Peer Group Connection Middle School" at bounding box center [439, 133] width 170 height 7
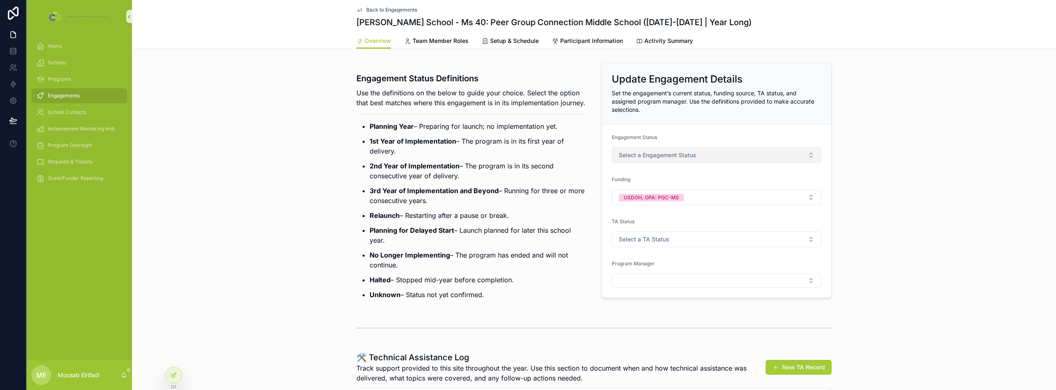
click at [681, 161] on button "Select a Engagement Status" at bounding box center [717, 155] width 210 height 16
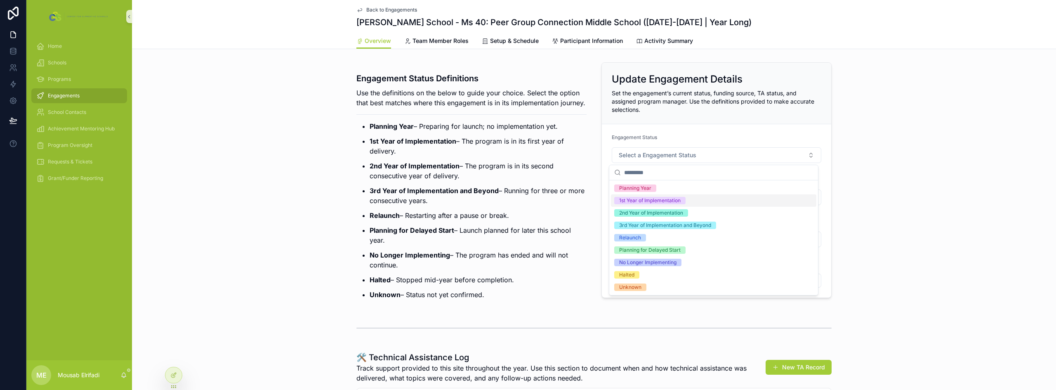
click at [660, 202] on div "1st Year of Implementation" at bounding box center [649, 200] width 61 height 7
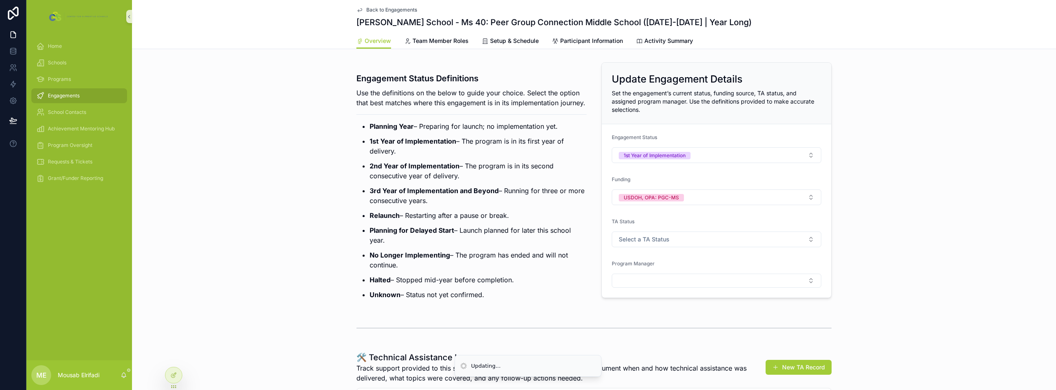
click at [543, 180] on p "2nd Year of Implementation – The program is in its second consecutive year of d…" at bounding box center [478, 171] width 217 height 20
click at [643, 242] on span "Select a TA Status" at bounding box center [644, 239] width 51 height 8
click at [634, 284] on div "Actively Supported" at bounding box center [641, 284] width 45 height 7
click at [645, 285] on button "Select Button" at bounding box center [717, 281] width 210 height 14
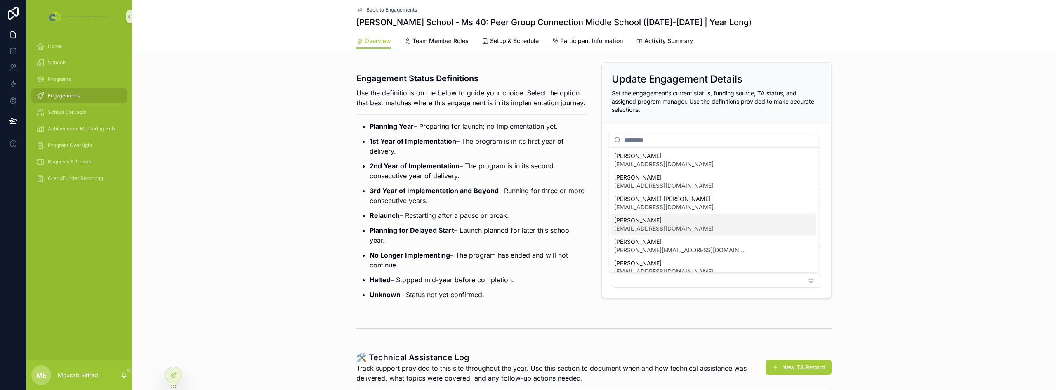
click at [649, 229] on span "[EMAIL_ADDRESS][DOMAIN_NAME]" at bounding box center [663, 228] width 99 height 8
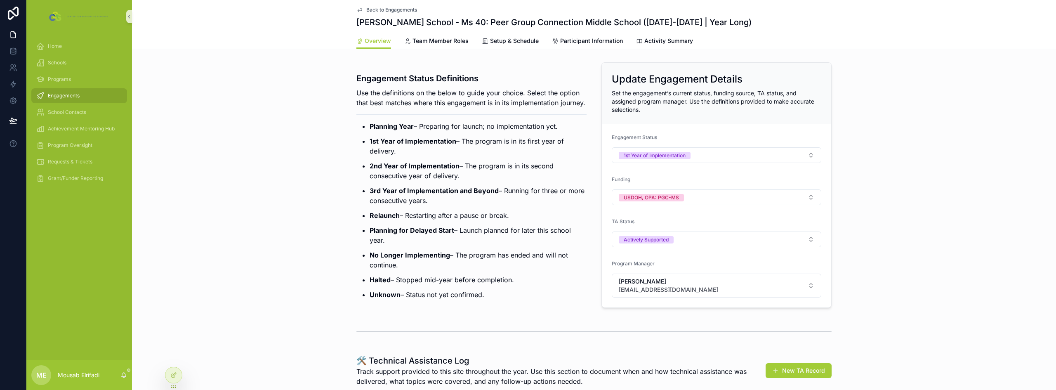
click at [468, 205] on p "3rd Year of Implementation and Beyond – Running for three or more consecutive y…" at bounding box center [478, 196] width 217 height 20
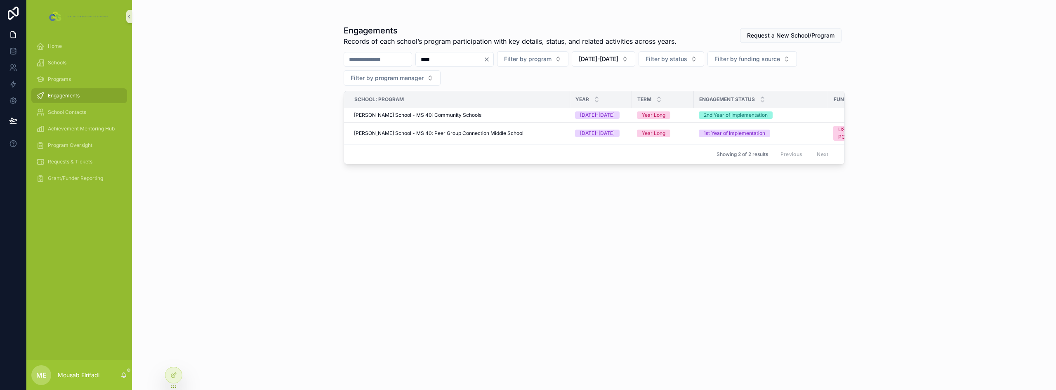
click at [445, 59] on input "****" at bounding box center [450, 60] width 68 height 12
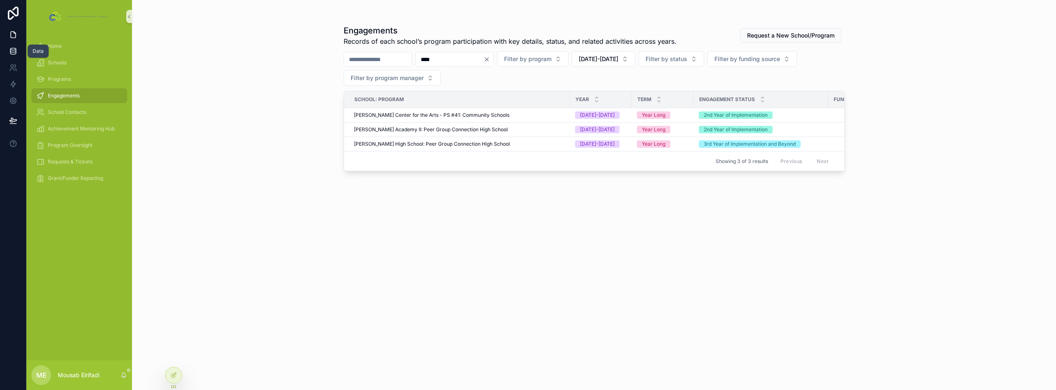
type input "****"
click at [11, 51] on icon at bounding box center [13, 51] width 8 height 8
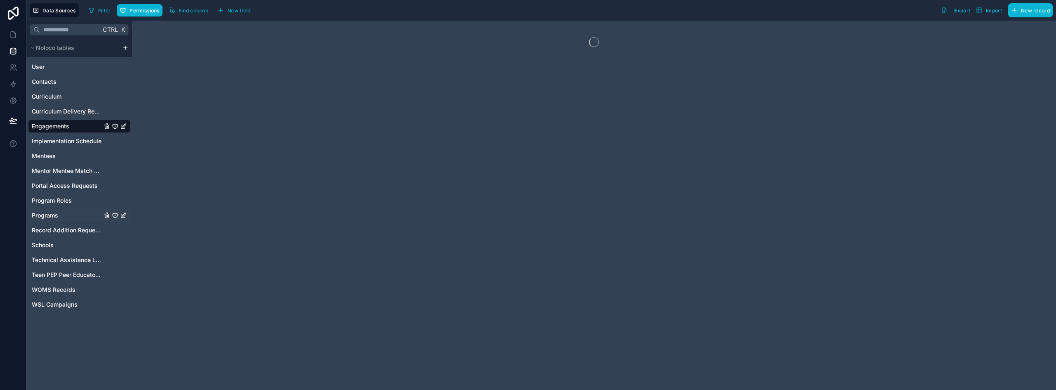
click at [53, 217] on span "Programs" at bounding box center [45, 215] width 26 height 8
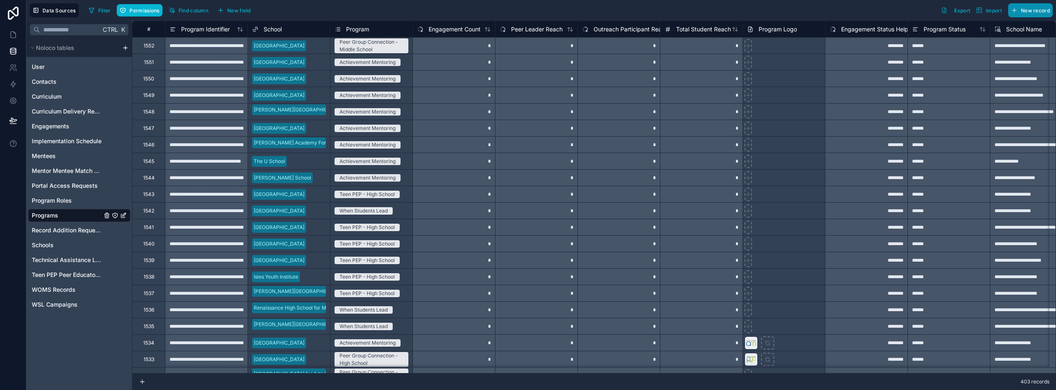
click at [1039, 9] on span "New record" at bounding box center [1035, 10] width 29 height 6
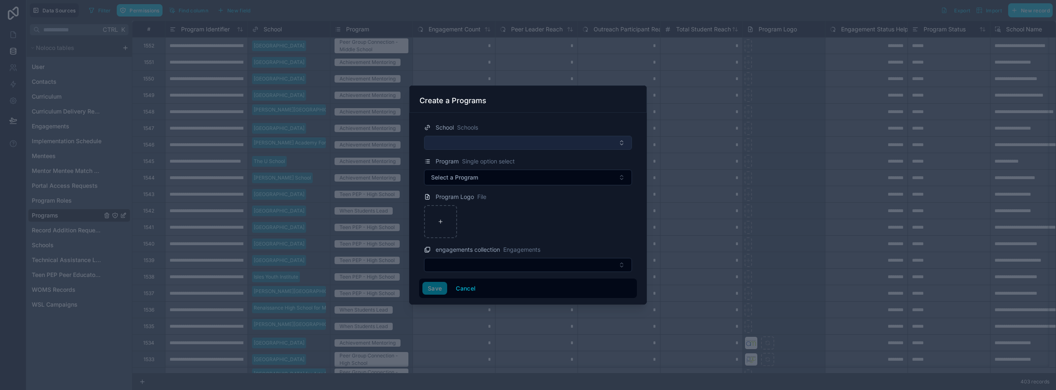
click at [464, 142] on button "Select Button" at bounding box center [528, 143] width 208 height 14
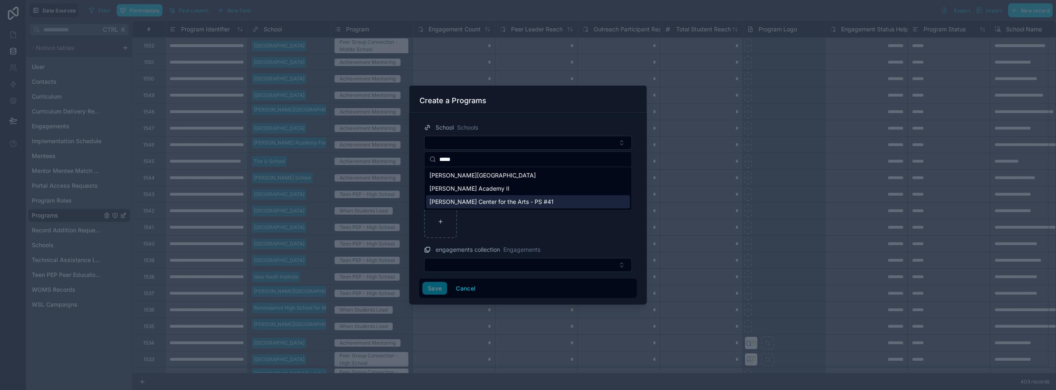
type input "****"
click at [486, 200] on span "[PERSON_NAME] Center for the Arts - PS #41" at bounding box center [491, 202] width 124 height 8
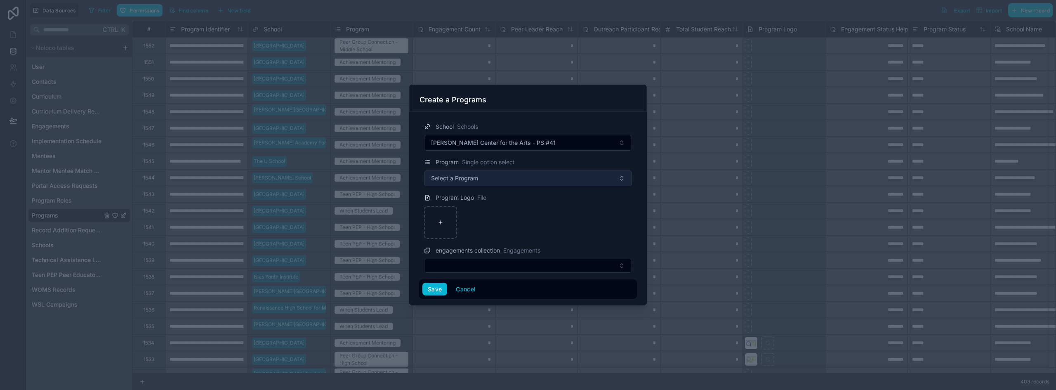
click at [457, 176] on span "Select a Program" at bounding box center [454, 178] width 47 height 8
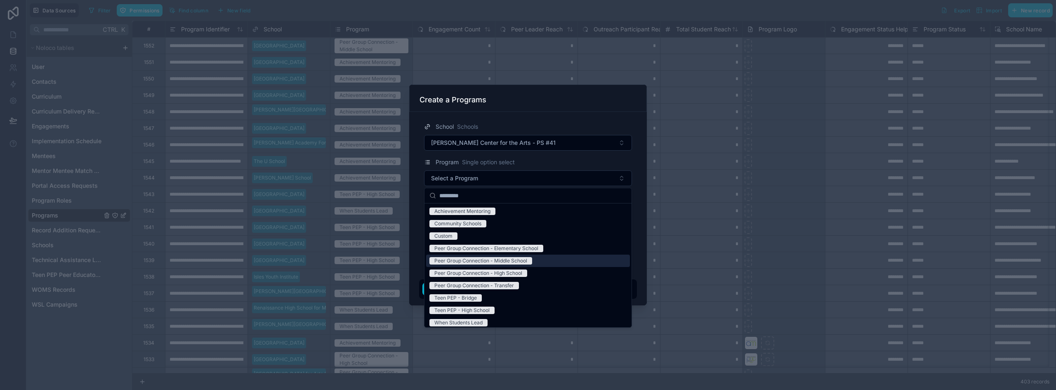
click at [521, 263] on div "Peer Group Connection - Middle School" at bounding box center [480, 260] width 93 height 7
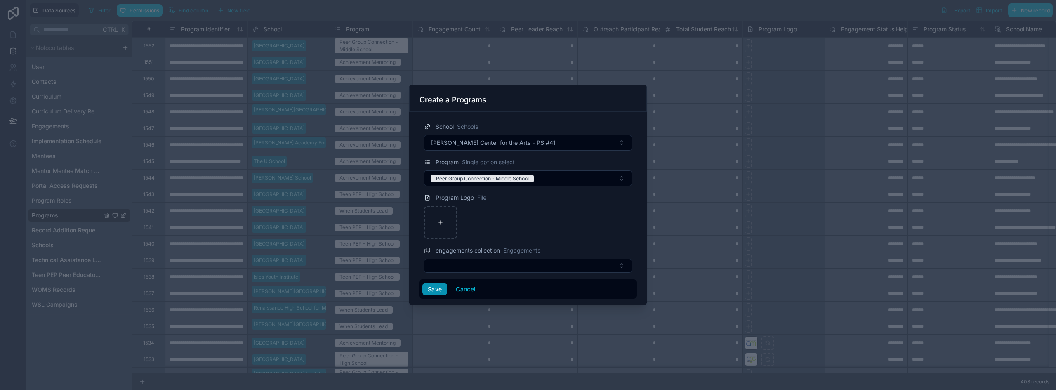
click at [427, 287] on button "Save" at bounding box center [434, 289] width 25 height 13
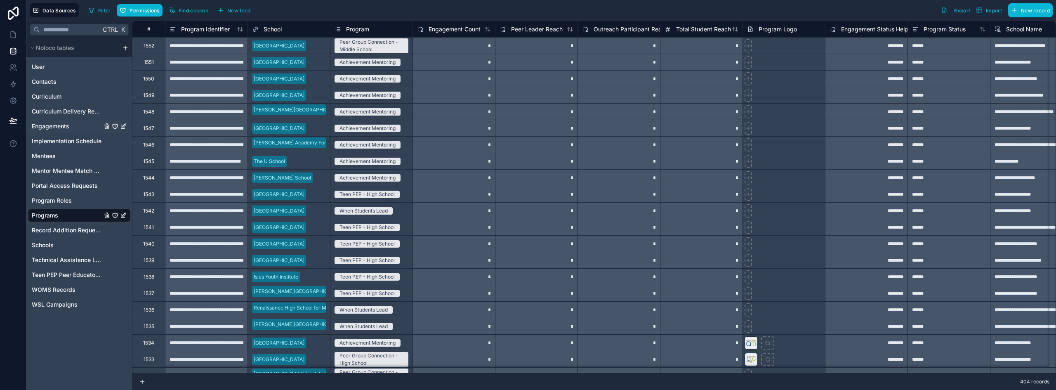
click at [56, 126] on span "Engagements" at bounding box center [51, 126] width 38 height 8
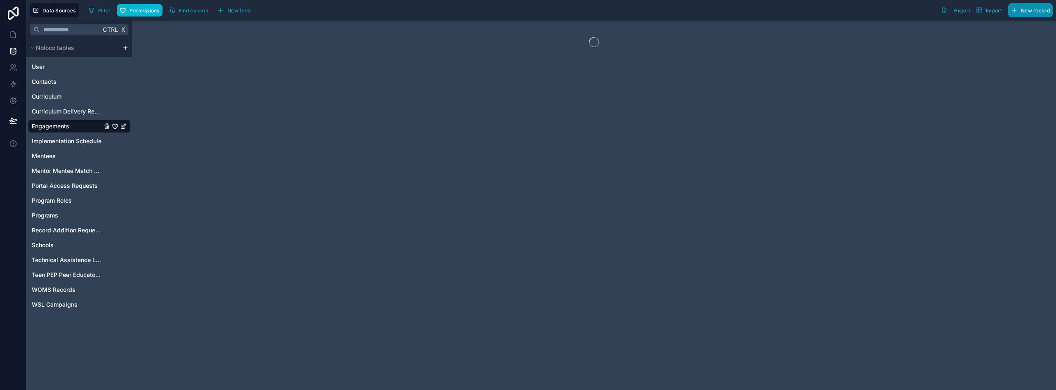
click at [1042, 9] on span "New record" at bounding box center [1035, 10] width 29 height 6
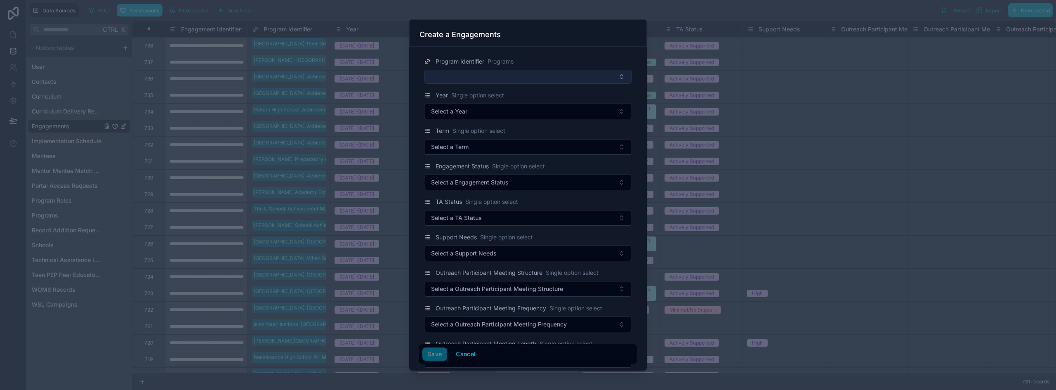
click at [498, 75] on button "Select Button" at bounding box center [528, 77] width 208 height 14
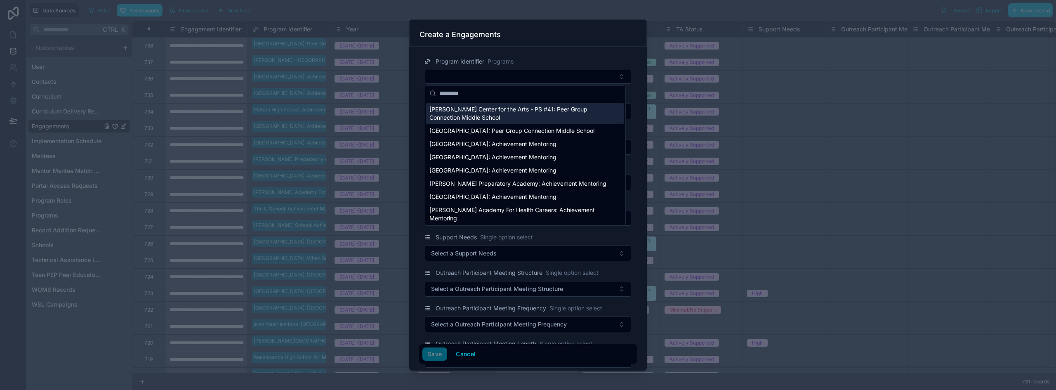
click at [471, 111] on span "[PERSON_NAME] Center for the Arts - PS #41: Peer Group Connection Middle School" at bounding box center [519, 113] width 181 height 17
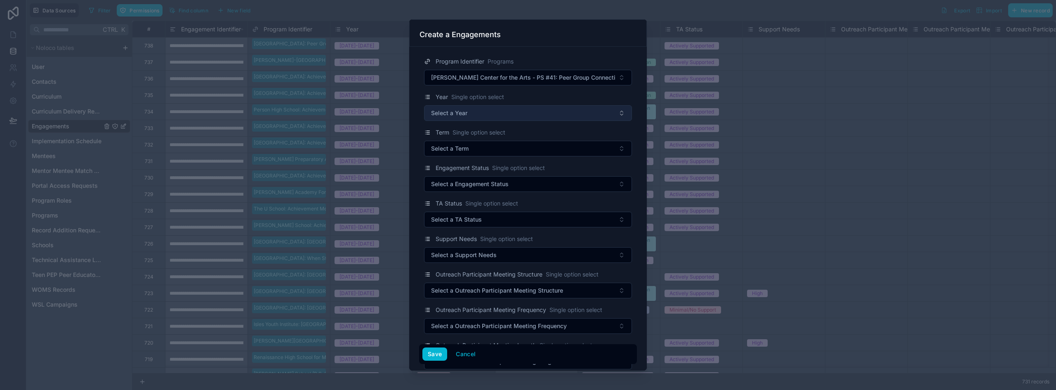
click at [469, 121] on button "Select a Year" at bounding box center [528, 113] width 208 height 16
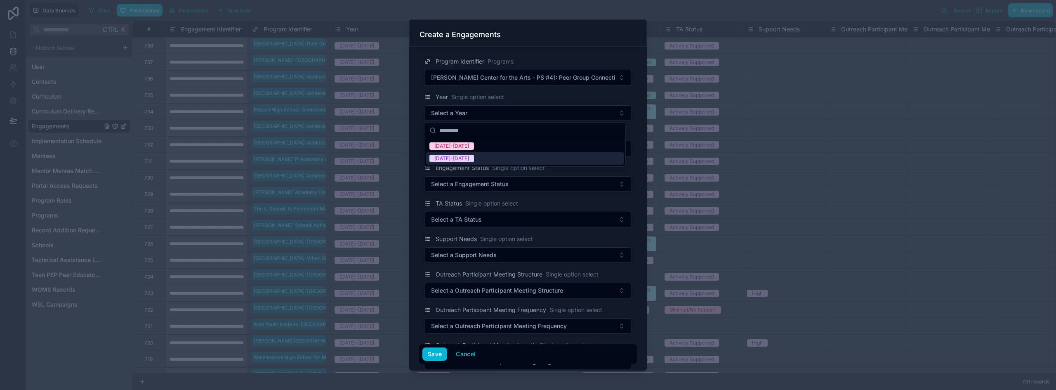
click at [473, 158] on div "[DATE]-[DATE]" at bounding box center [525, 158] width 198 height 12
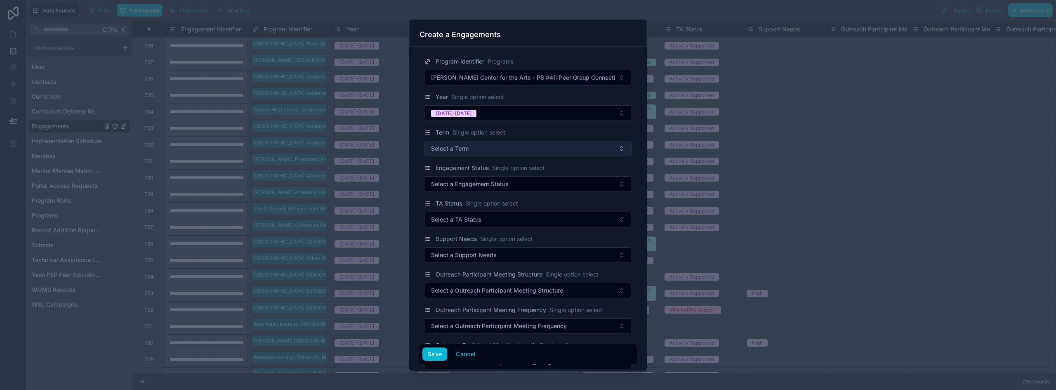
click at [473, 150] on button "Select a Term" at bounding box center [528, 149] width 208 height 16
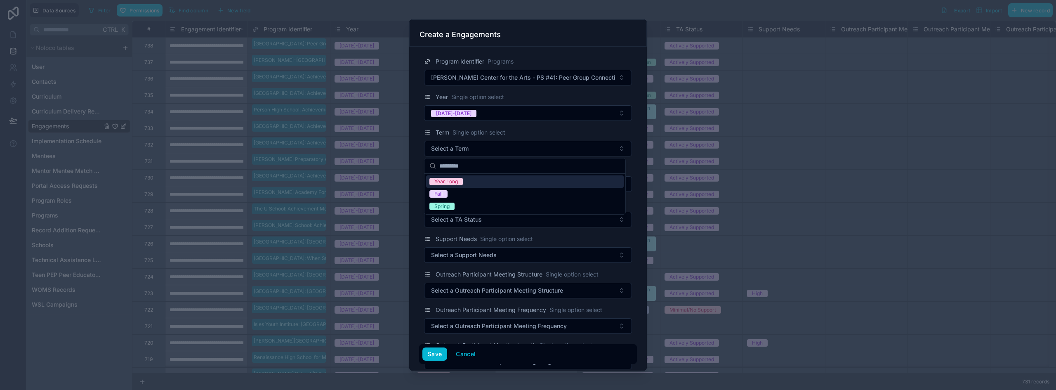
click at [462, 184] on span "Year Long" at bounding box center [445, 181] width 33 height 7
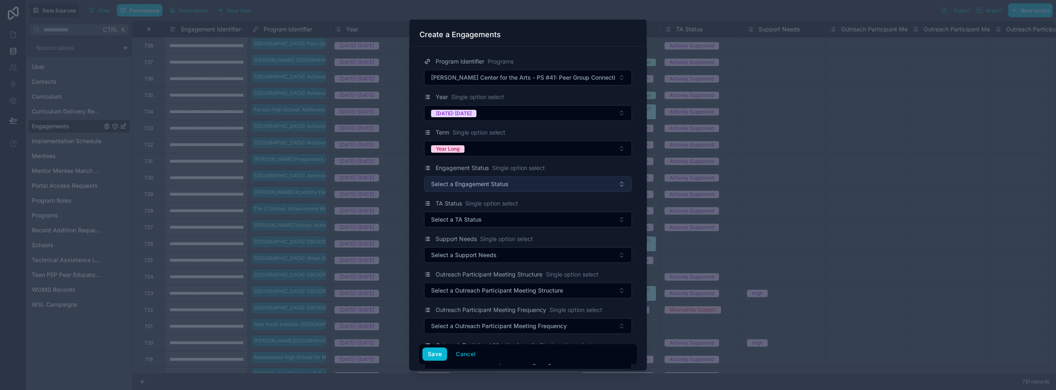
click at [469, 179] on button "Select a Engagement Status" at bounding box center [528, 184] width 208 height 16
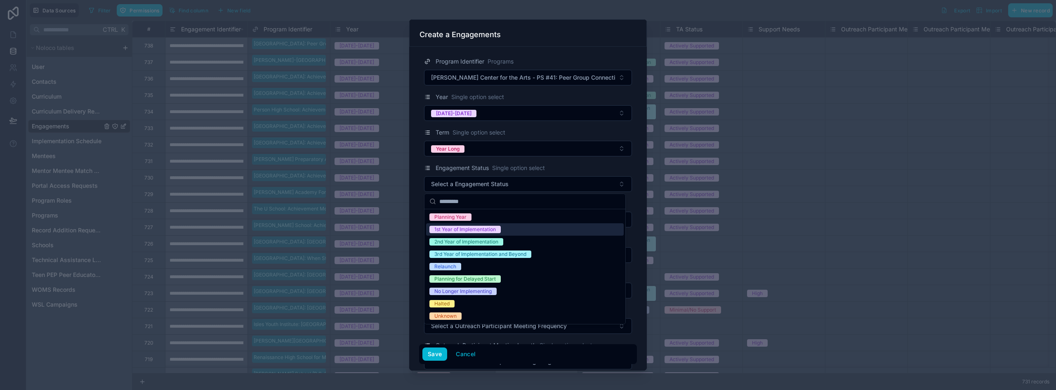
click at [474, 232] on div "1st Year of Implementation" at bounding box center [464, 229] width 61 height 7
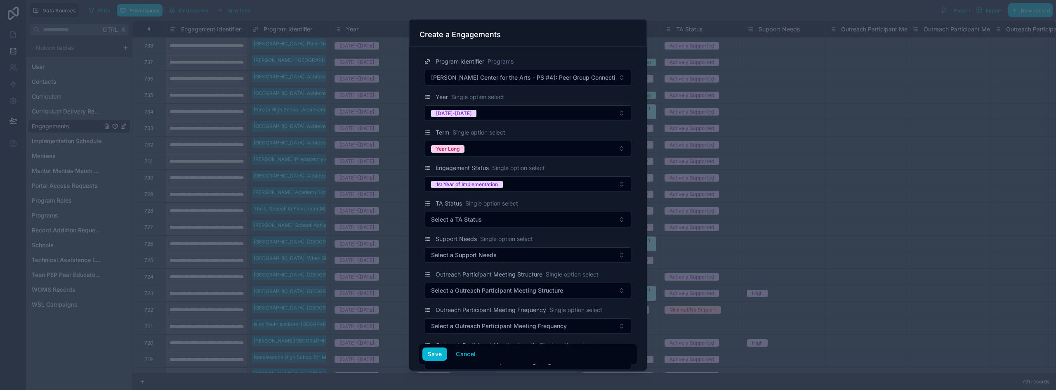
scroll to position [41, 0]
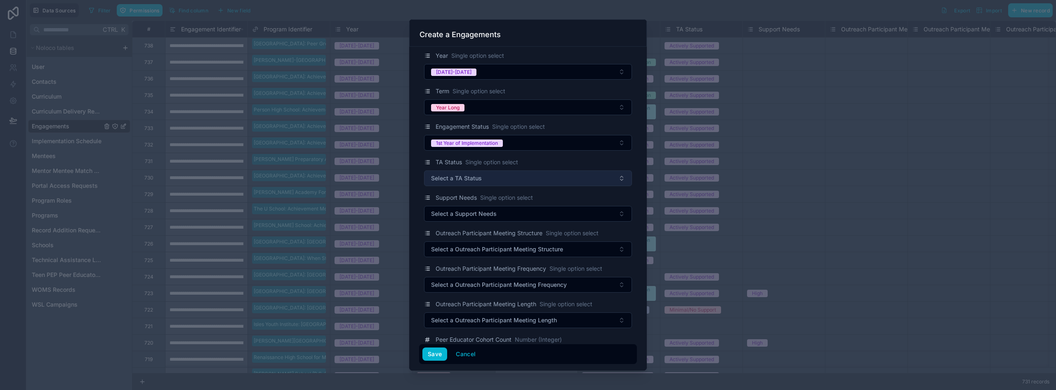
click at [470, 172] on button "Select a TA Status" at bounding box center [528, 178] width 208 height 16
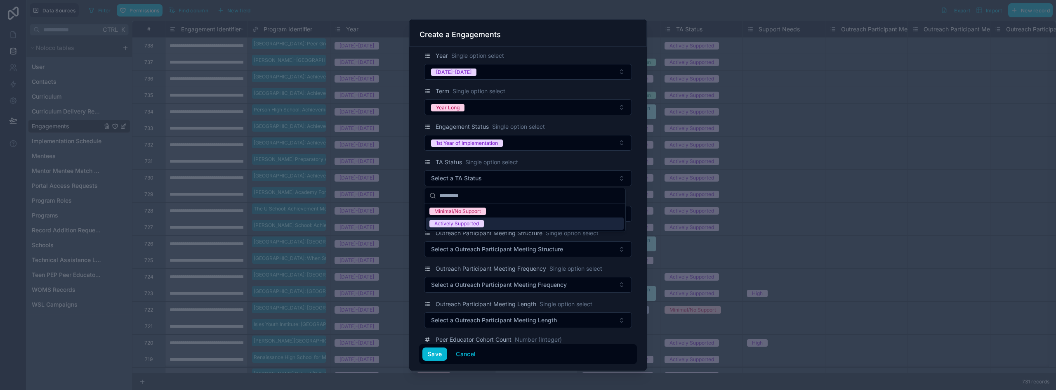
click at [468, 224] on div "Actively Supported" at bounding box center [456, 223] width 45 height 7
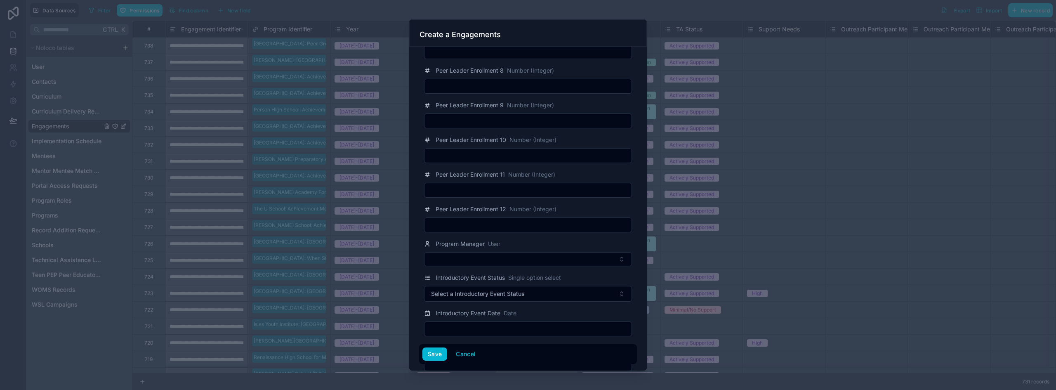
scroll to position [1196, 0]
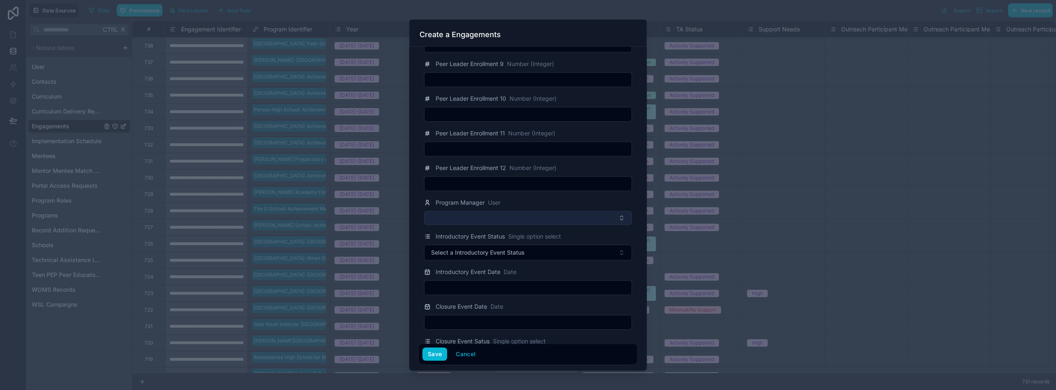
click at [479, 217] on button "Select Button" at bounding box center [528, 218] width 208 height 14
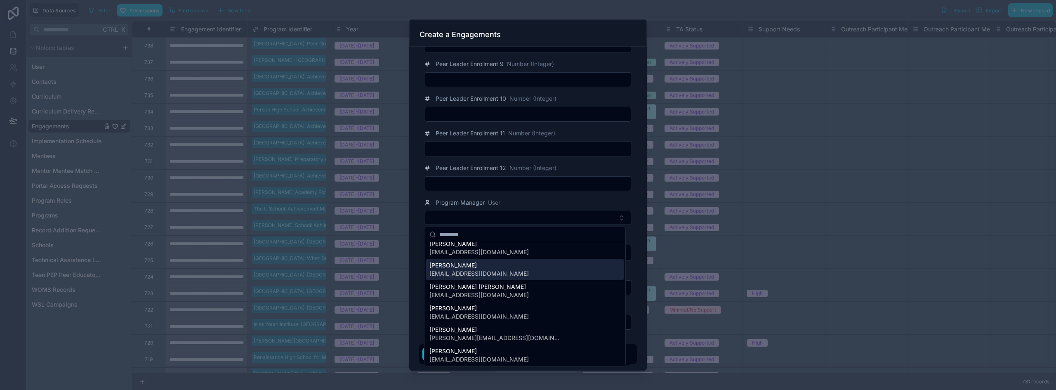
scroll to position [41, 0]
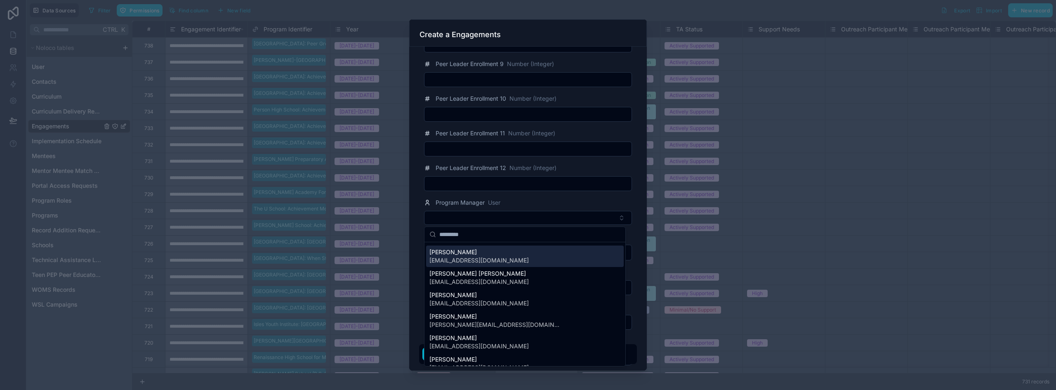
click at [504, 262] on span "[EMAIL_ADDRESS][DOMAIN_NAME]" at bounding box center [478, 260] width 99 height 8
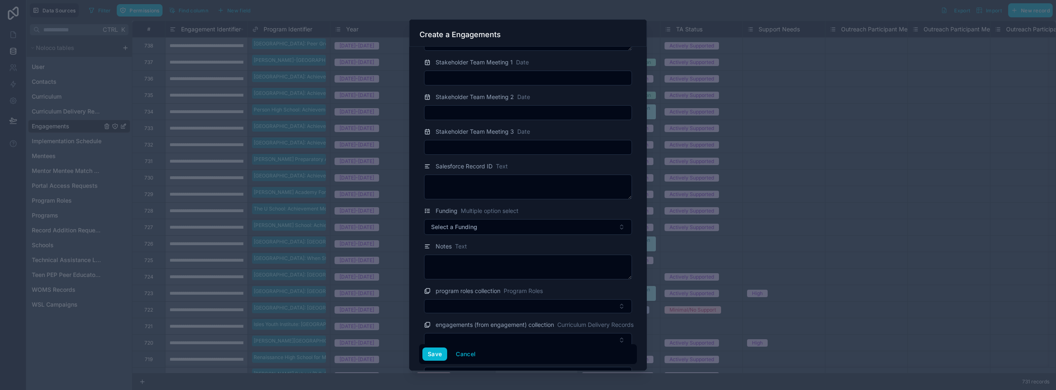
scroll to position [1568, 0]
click at [474, 224] on span "Select a Funding" at bounding box center [454, 224] width 46 height 8
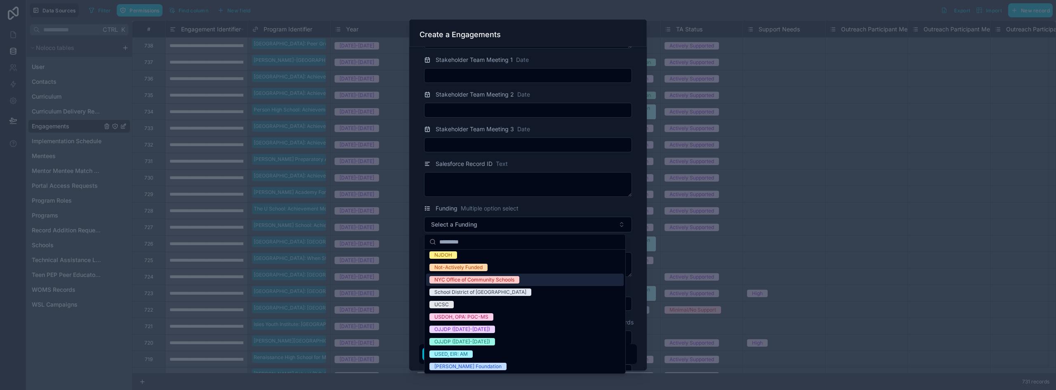
scroll to position [90, 0]
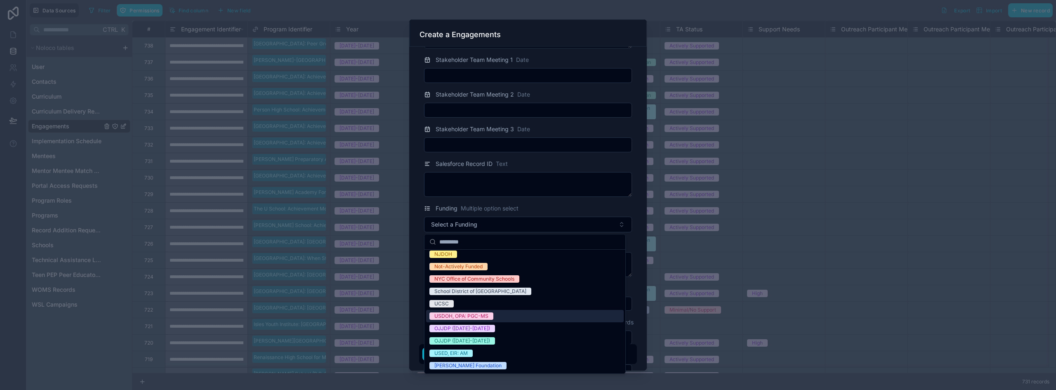
click at [497, 316] on div "USDOH, OPA: PGC-MS" at bounding box center [525, 316] width 198 height 12
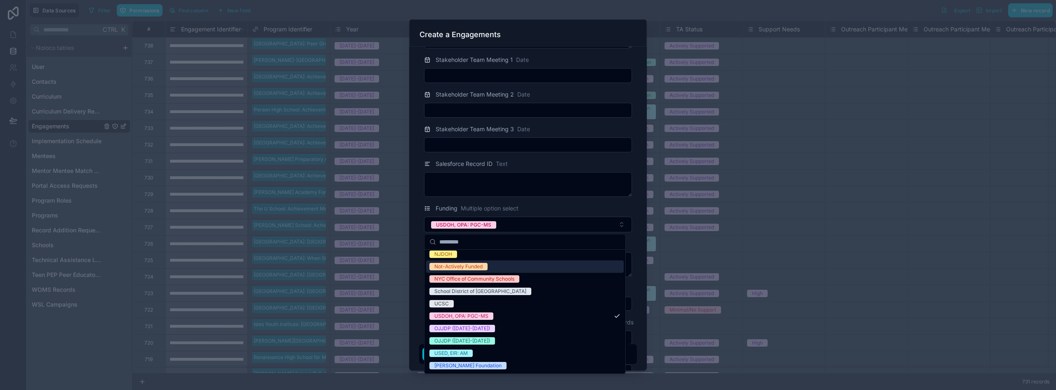
click at [417, 258] on div "Program Identifier Programs [PERSON_NAME] Center for the Arts - PS #41: Peer Gr…" at bounding box center [528, 209] width 238 height 324
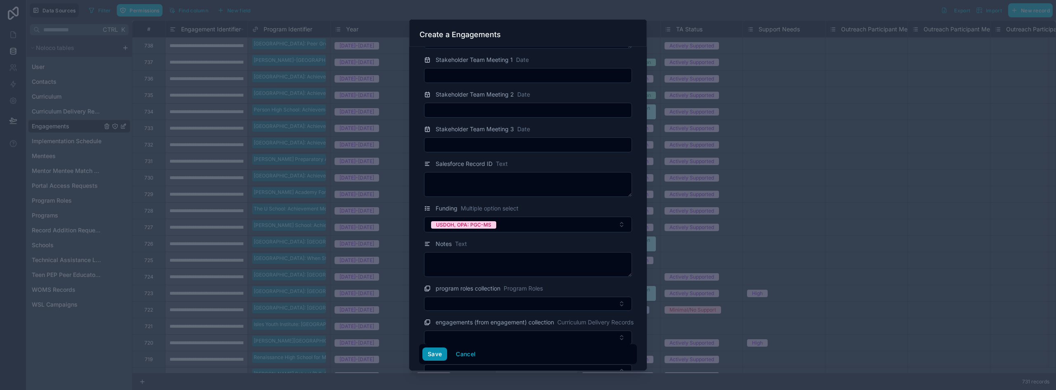
click at [439, 352] on button "Save" at bounding box center [434, 353] width 25 height 13
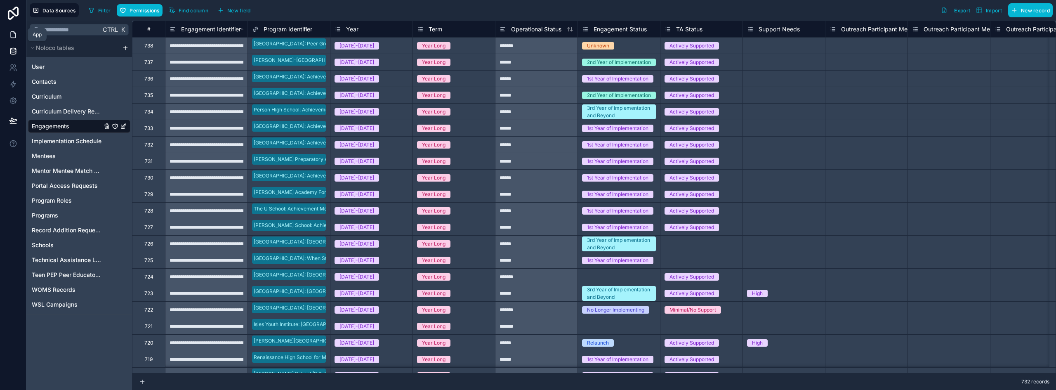
click at [15, 37] on icon at bounding box center [13, 35] width 8 height 8
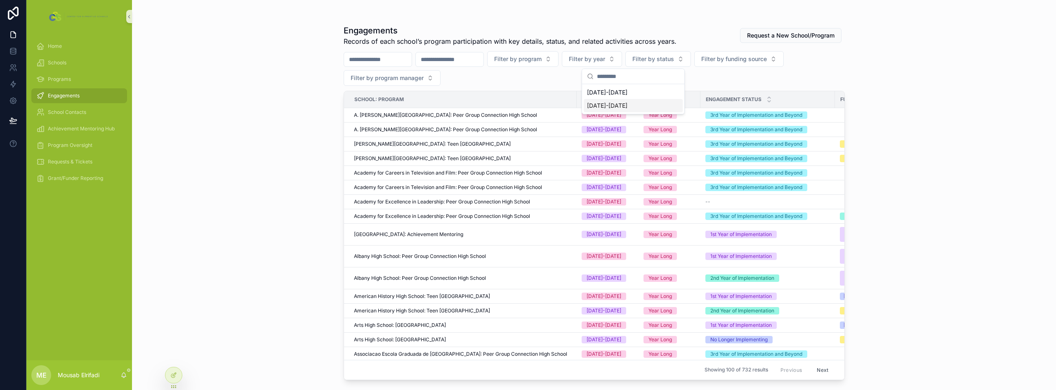
click at [611, 105] on div "[DATE]-[DATE]" at bounding box center [633, 105] width 99 height 13
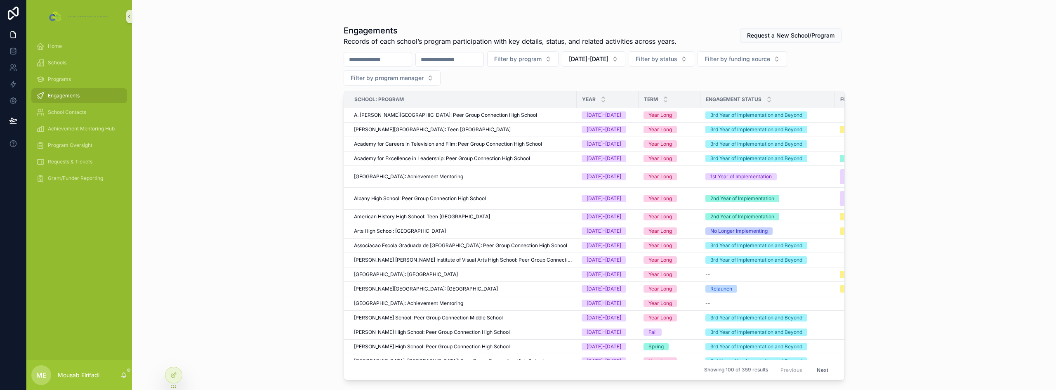
click at [484, 64] on input "scrollable content" at bounding box center [450, 60] width 68 height 12
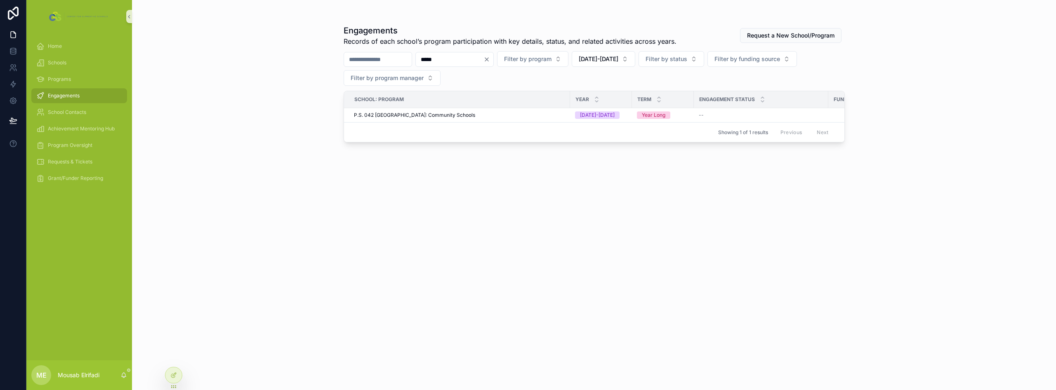
click at [447, 58] on input "*****" at bounding box center [450, 60] width 68 height 12
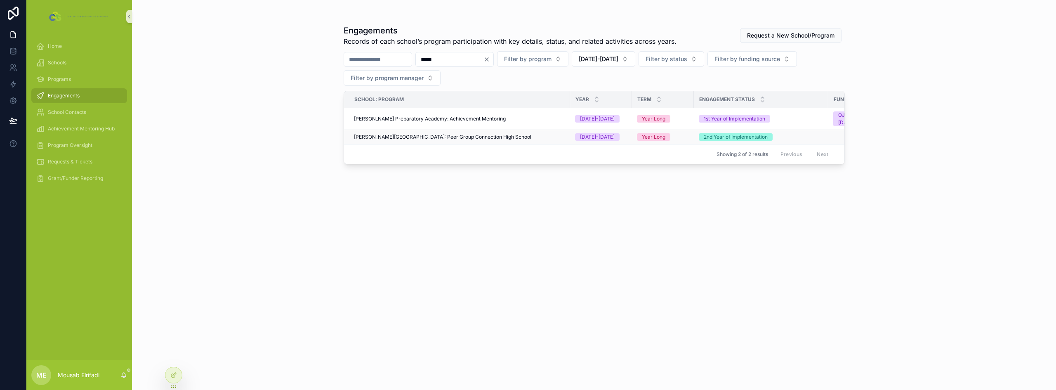
type input "*****"
click at [496, 136] on span "[PERSON_NAME][GEOGRAPHIC_DATA]: Peer Group Connection High School" at bounding box center [442, 137] width 177 height 7
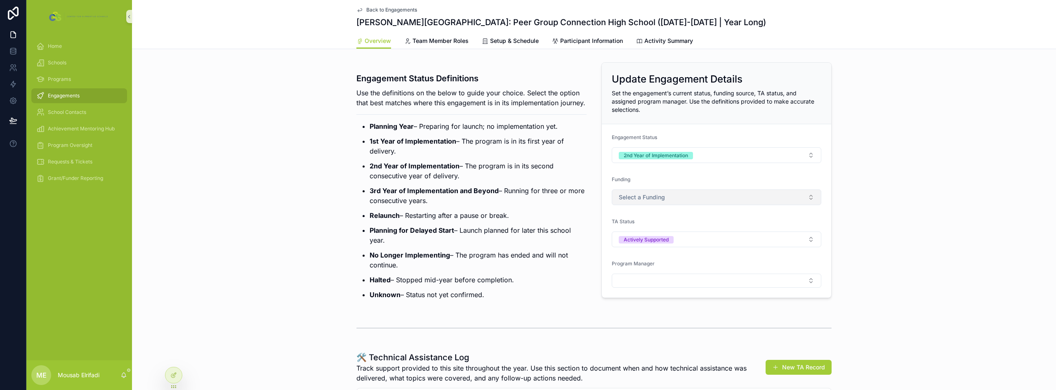
click at [656, 204] on button "Select a Funding" at bounding box center [717, 197] width 210 height 16
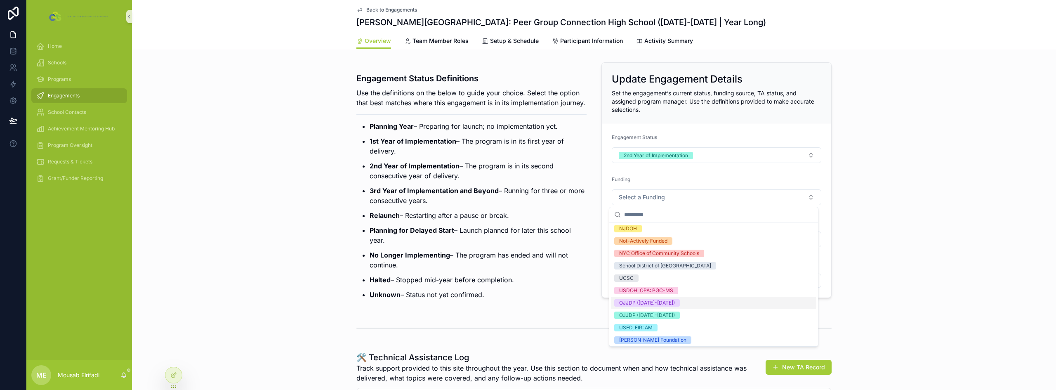
scroll to position [90, 0]
click at [694, 305] on div "OJJDP ([DATE]-[DATE])" at bounding box center [713, 301] width 205 height 12
click at [545, 255] on ul "Planning Year – Preparing for launch; no implementation yet. 1st Year of Implem…" at bounding box center [471, 210] width 230 height 178
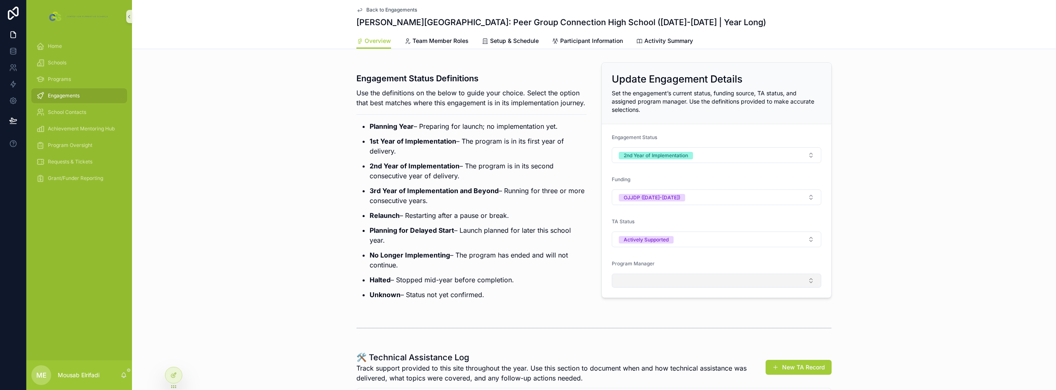
click at [672, 283] on button "Select Button" at bounding box center [717, 281] width 210 height 14
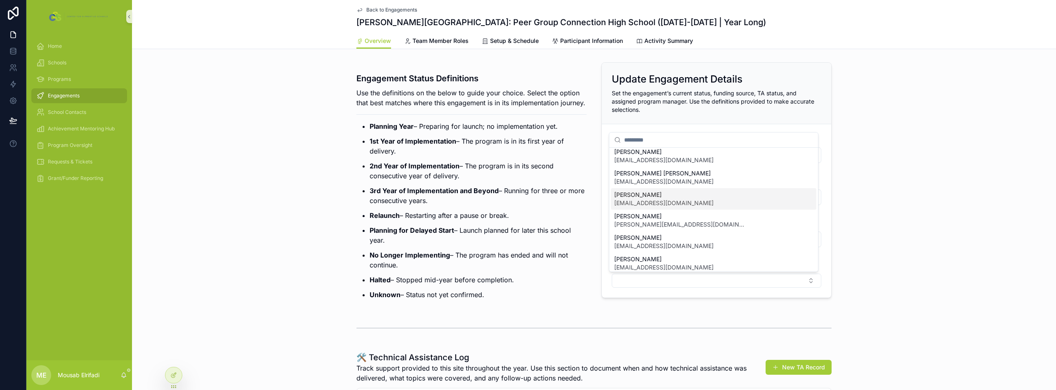
scroll to position [0, 0]
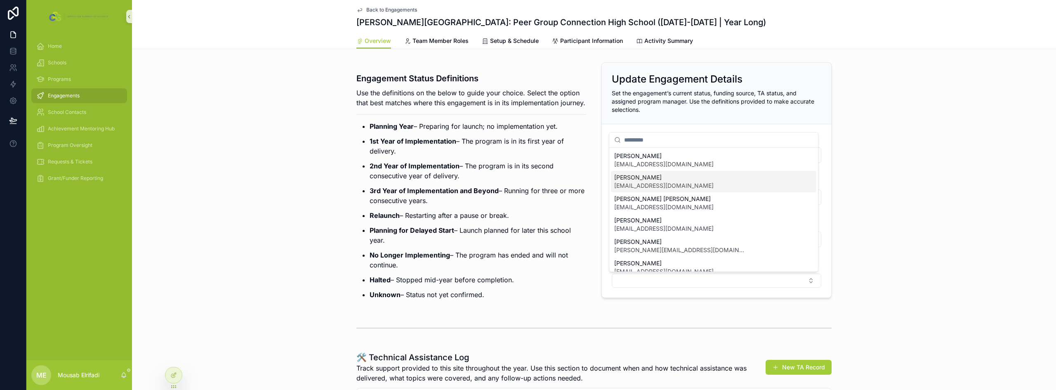
click at [666, 180] on span "[PERSON_NAME]" at bounding box center [663, 177] width 99 height 8
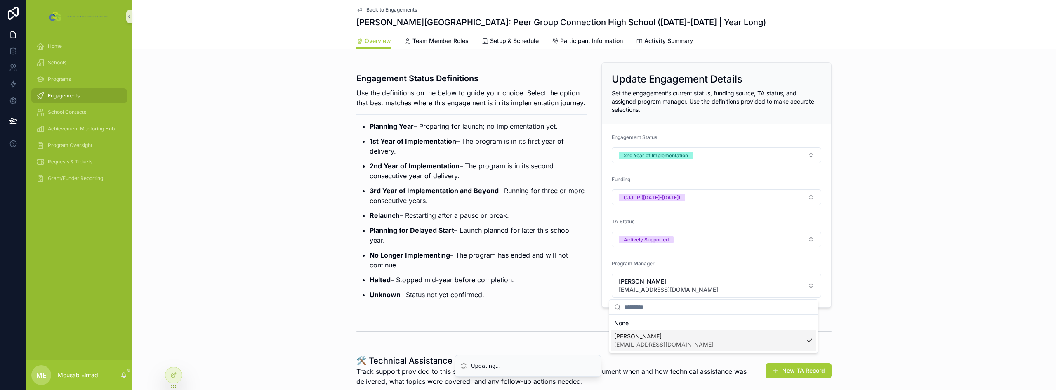
click at [533, 198] on p "3rd Year of Implementation and Beyond – Running for three or more consecutive y…" at bounding box center [478, 196] width 217 height 20
click at [338, 154] on div "Engagement Status Definitions Use the definitions on the below to guide your ch…" at bounding box center [594, 185] width 924 height 252
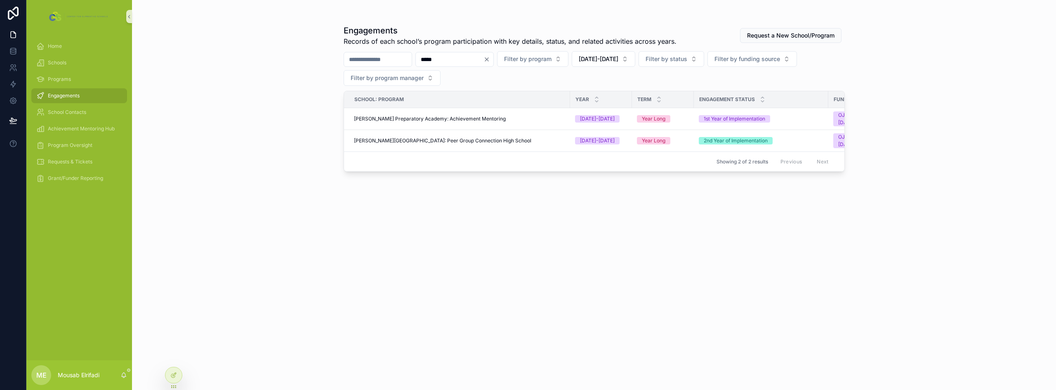
click at [448, 60] on input "*****" at bounding box center [450, 60] width 68 height 12
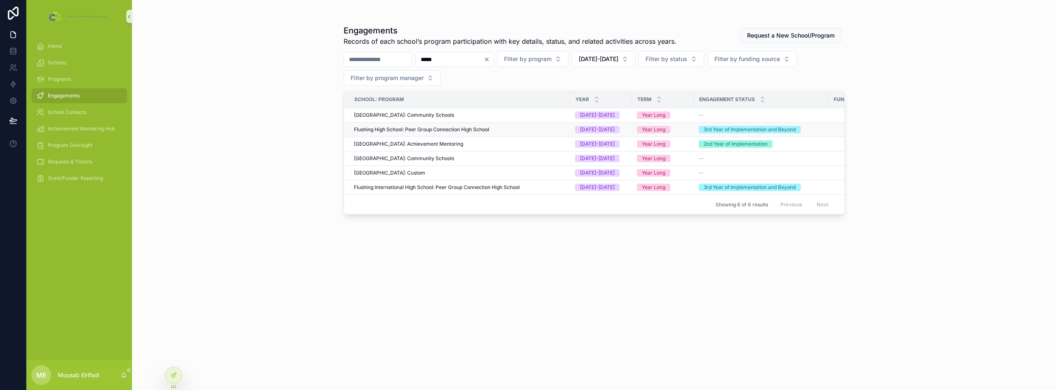
type input "*****"
click at [470, 131] on span "Flushing High School: Peer Group Connection High School" at bounding box center [421, 129] width 135 height 7
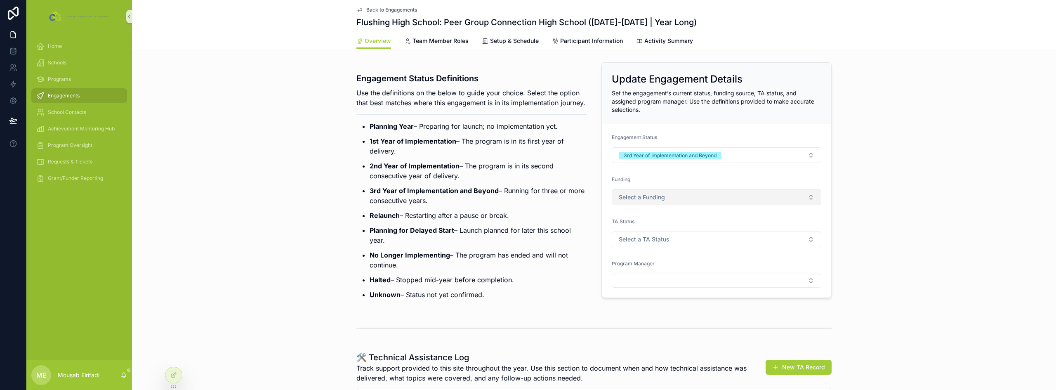
click at [643, 193] on button "Select a Funding" at bounding box center [717, 197] width 210 height 16
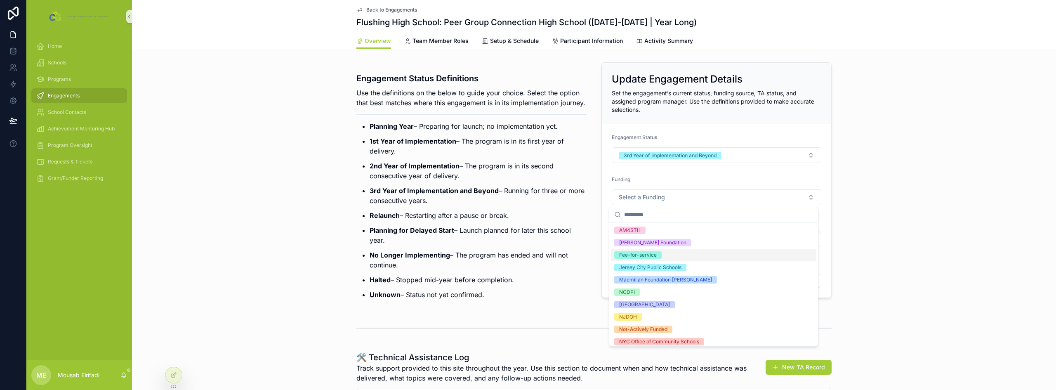
click at [655, 252] on div "Fee-for-service" at bounding box center [638, 254] width 38 height 7
click at [563, 205] on p "3rd Year of Implementation and Beyond – Running for three or more consecutive y…" at bounding box center [478, 196] width 217 height 20
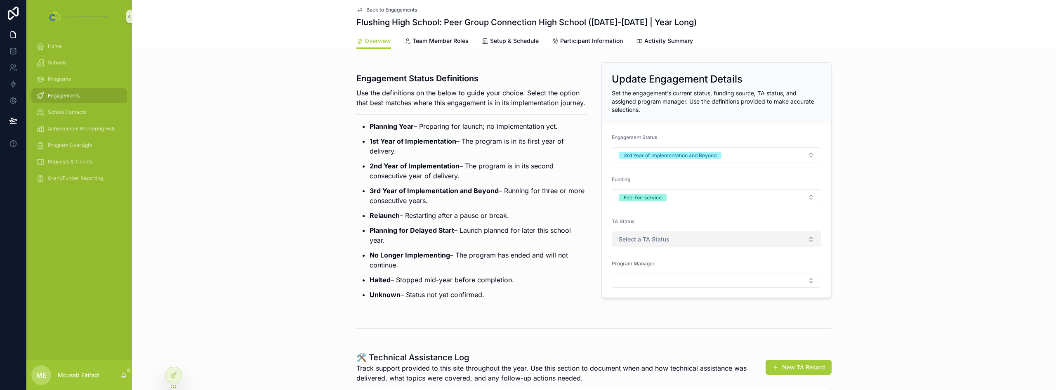
click at [635, 244] on button "Select a TA Status" at bounding box center [717, 239] width 210 height 16
click at [648, 283] on div "Actively Supported" at bounding box center [641, 284] width 45 height 7
click at [668, 274] on button "Select Button" at bounding box center [717, 281] width 210 height 14
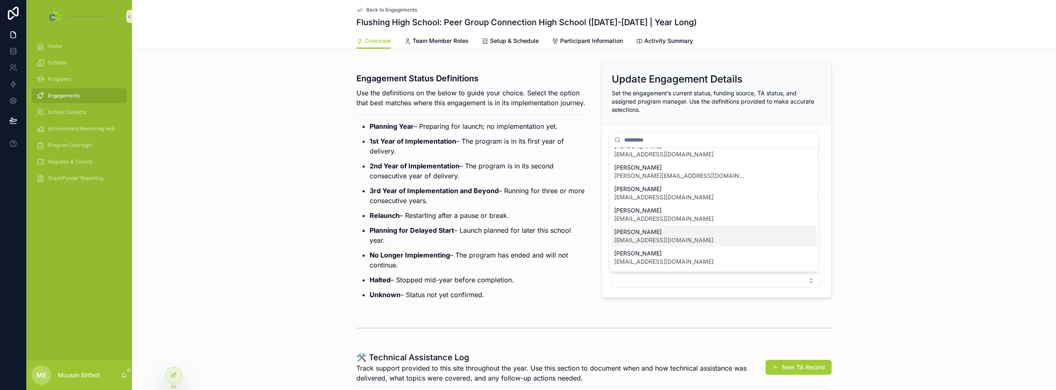
scroll to position [33, 0]
click at [665, 170] on span "[EMAIL_ADDRESS][DOMAIN_NAME]" at bounding box center [663, 174] width 99 height 8
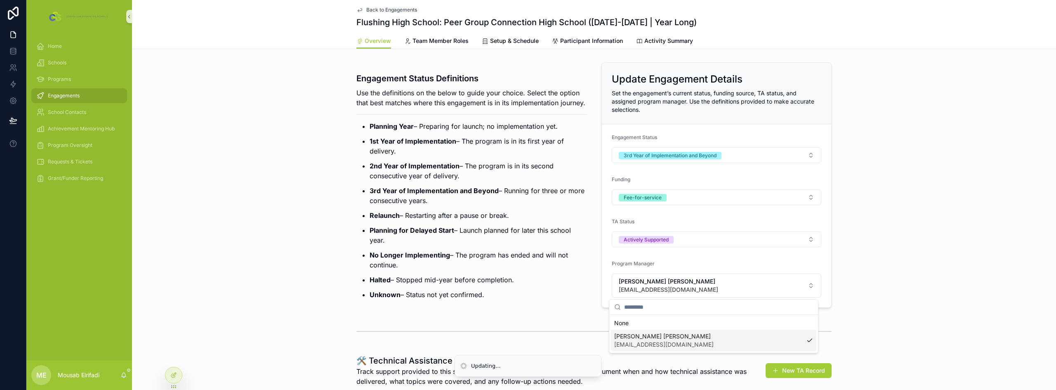
scroll to position [0, 0]
click at [497, 181] on p "2nd Year of Implementation – The program is in its second consecutive year of d…" at bounding box center [478, 171] width 217 height 20
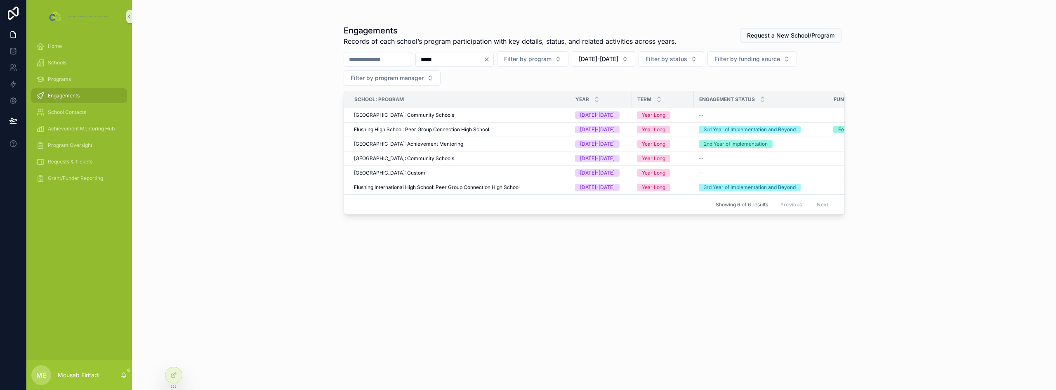
click at [466, 56] on input "*****" at bounding box center [450, 60] width 68 height 12
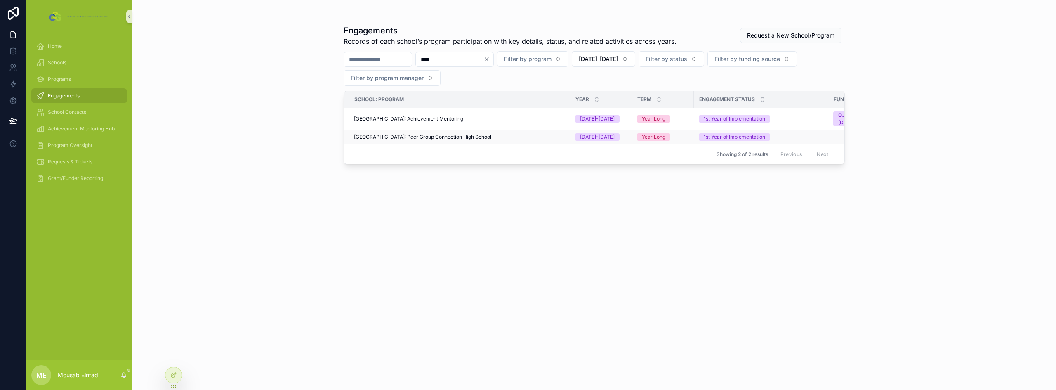
type input "****"
click at [491, 134] on span "[GEOGRAPHIC_DATA]: Peer Group Connection High School" at bounding box center [422, 137] width 137 height 7
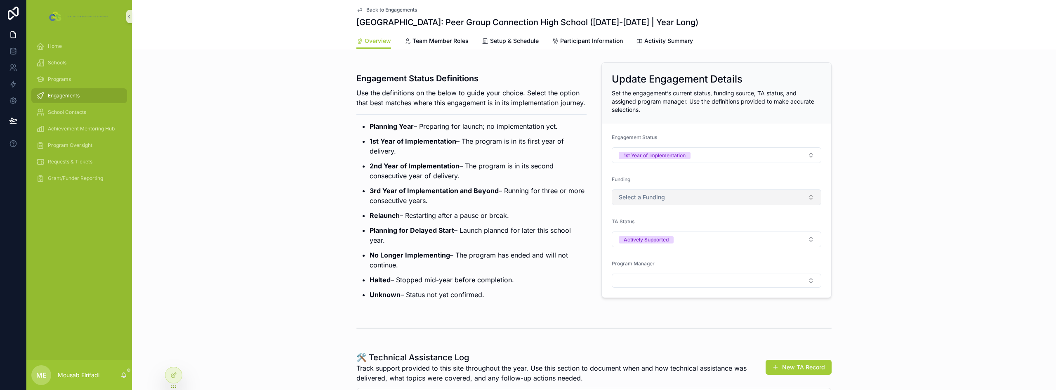
click at [662, 201] on button "Select a Funding" at bounding box center [717, 197] width 210 height 16
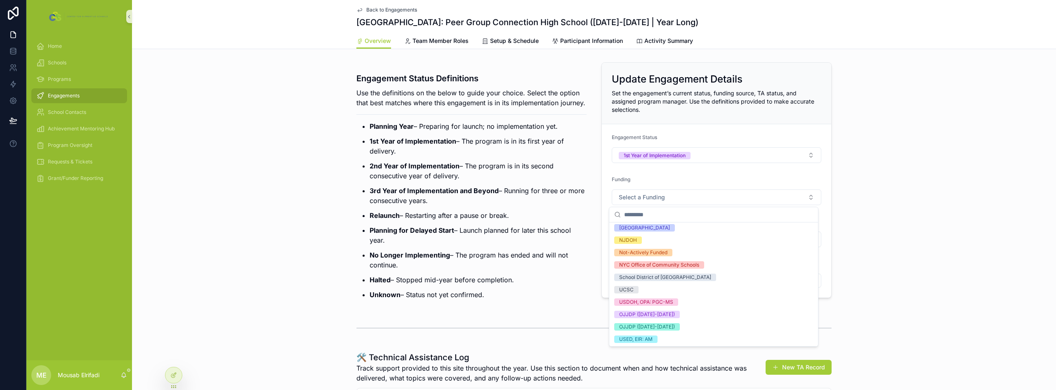
scroll to position [83, 0]
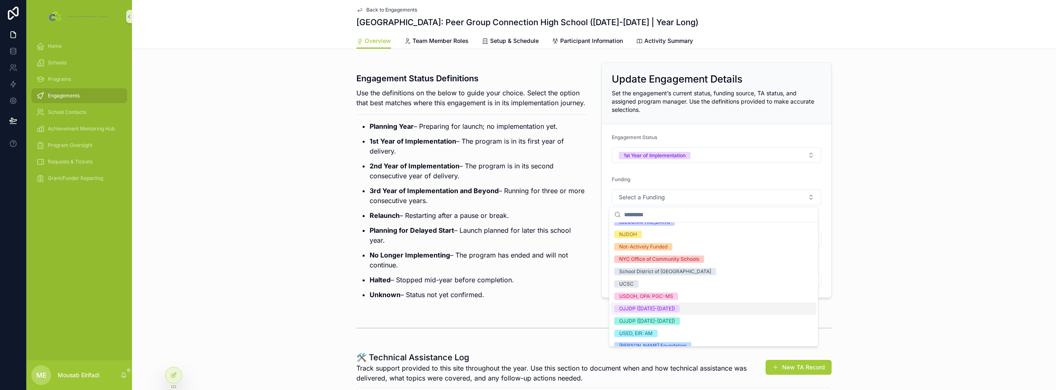
click at [683, 310] on div "OJJDP ([DATE]-[DATE])" at bounding box center [713, 308] width 205 height 12
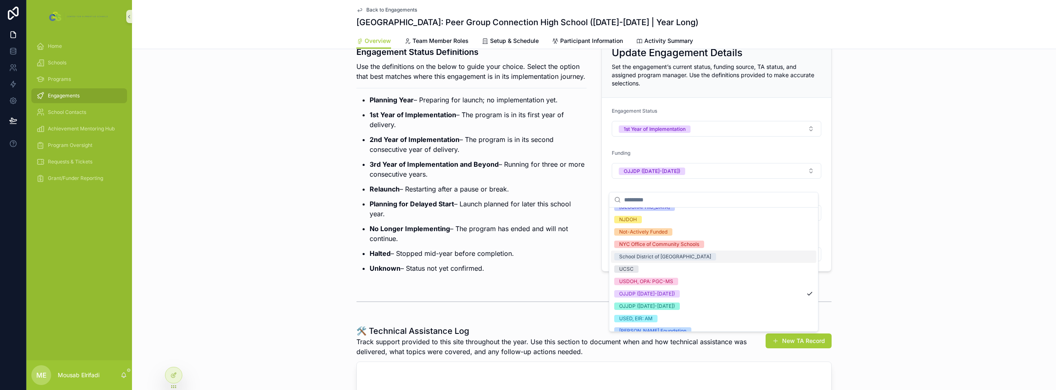
scroll to position [41, 0]
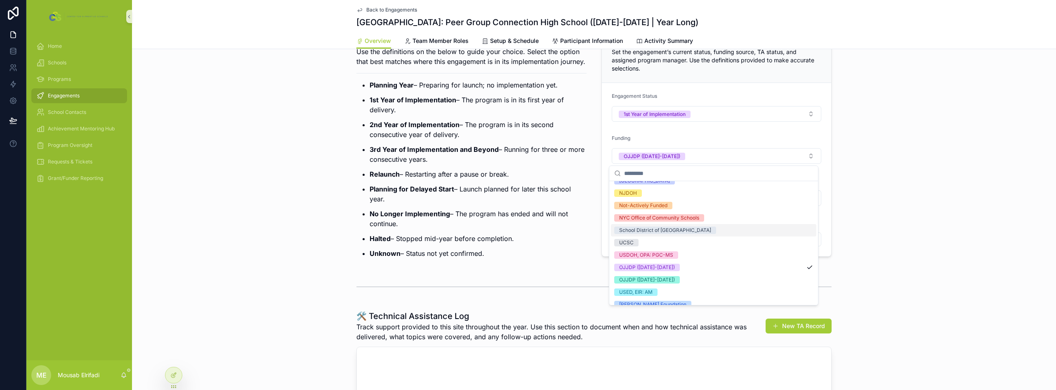
click at [561, 204] on p "Planning for Delayed Start – Launch planned for later this school year." at bounding box center [478, 194] width 217 height 20
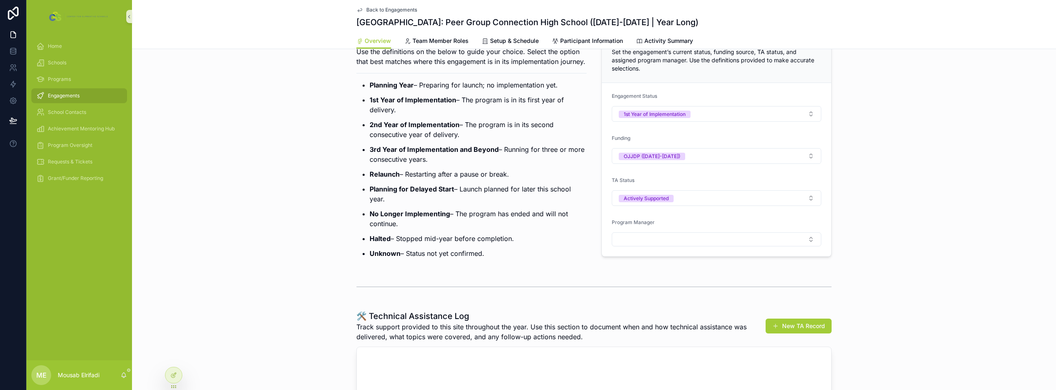
click at [647, 246] on form "Engagement Status 1st Year of Implementation Funding OJJDP ([DATE]-[DATE]) TA S…" at bounding box center [716, 169] width 229 height 173
click at [647, 239] on button "Select Button" at bounding box center [717, 239] width 210 height 14
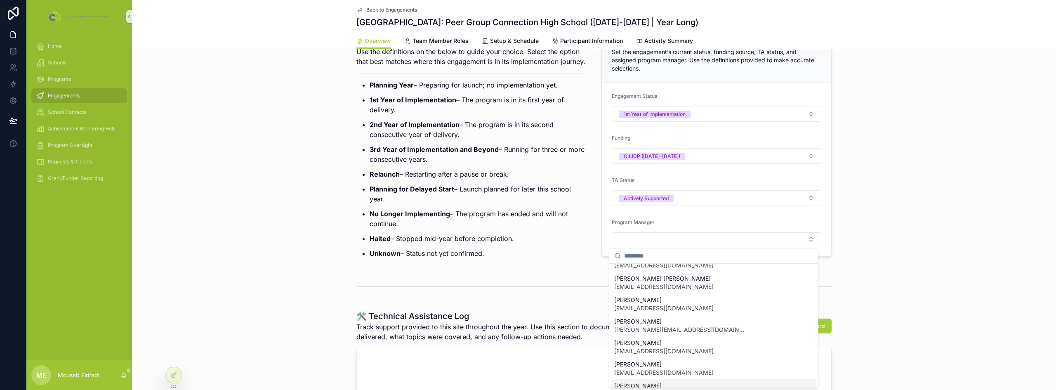
scroll to position [33, 0]
click at [669, 290] on span "[EMAIL_ADDRESS][DOMAIN_NAME]" at bounding box center [663, 290] width 99 height 8
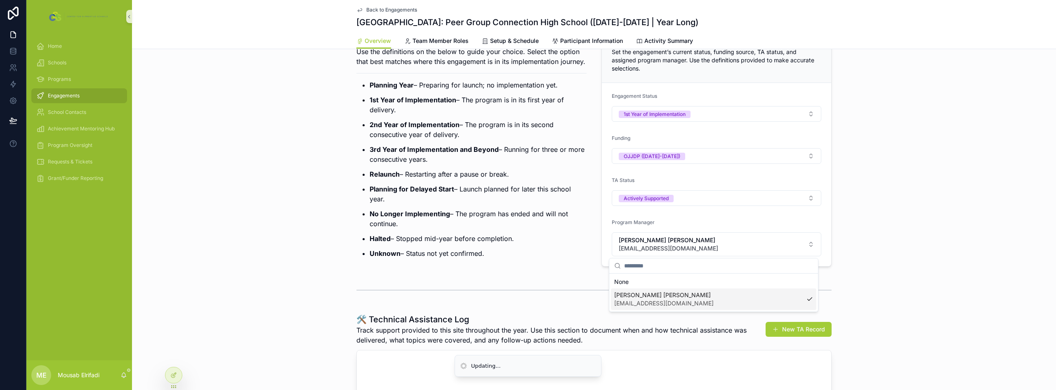
scroll to position [0, 0]
click at [437, 215] on ul "Planning Year – Preparing for launch; no implementation yet. 1st Year of Implem…" at bounding box center [471, 169] width 230 height 178
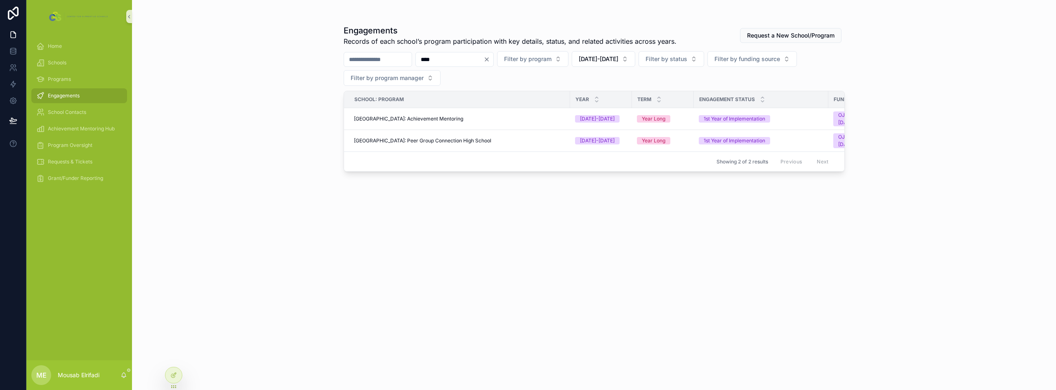
click at [484, 58] on input "****" at bounding box center [450, 60] width 68 height 12
type input "******"
click at [461, 59] on input "******" at bounding box center [450, 60] width 68 height 12
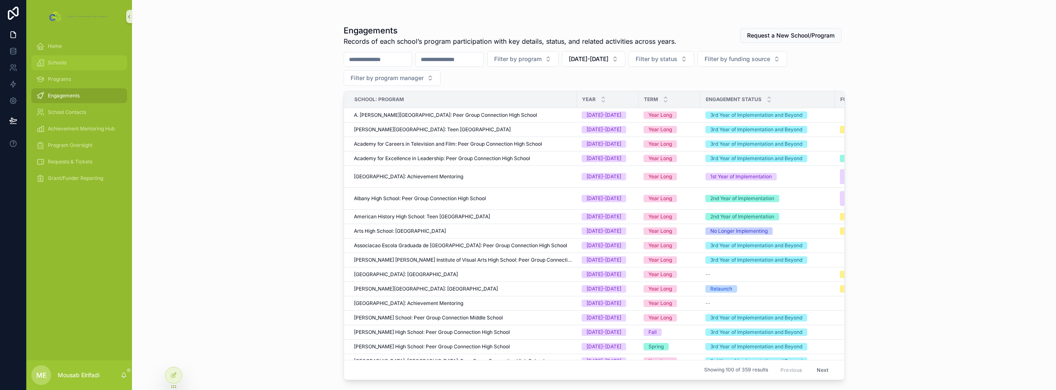
click at [64, 65] on span "Schools" at bounding box center [57, 62] width 19 height 7
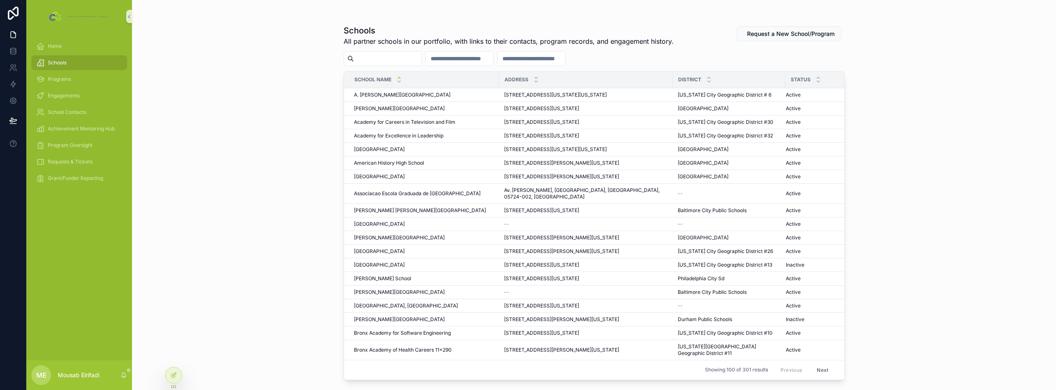
click at [403, 58] on input "scrollable content" at bounding box center [388, 59] width 68 height 12
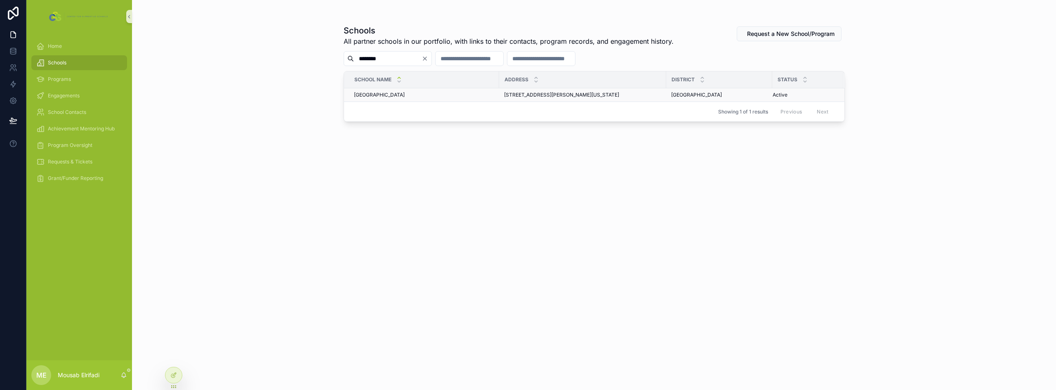
type input "********"
click at [546, 96] on span "[STREET_ADDRESS][PERSON_NAME][US_STATE]" at bounding box center [561, 95] width 115 height 7
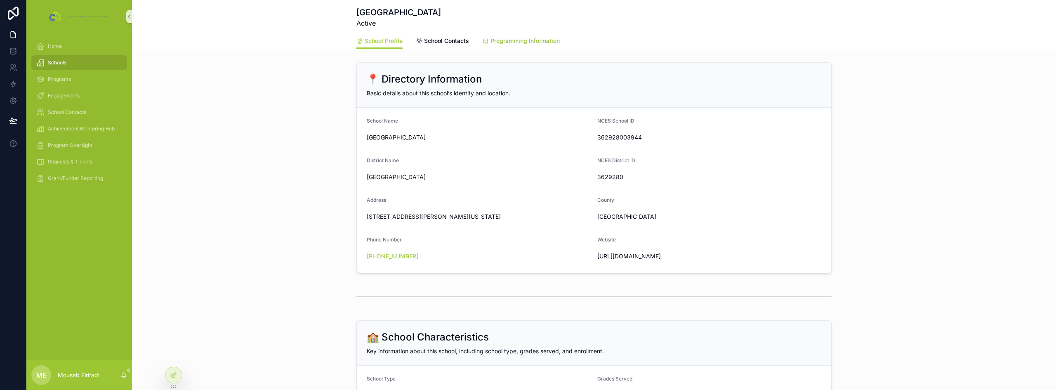
click at [535, 41] on span "Programming Information" at bounding box center [525, 41] width 69 height 8
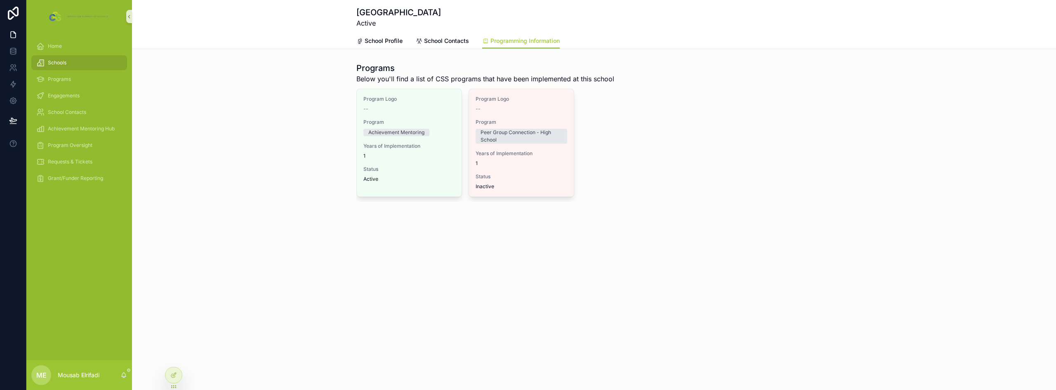
click at [290, 81] on div "Programs Below you'll find a list of CSS programs that have been implemented at…" at bounding box center [594, 132] width 924 height 146
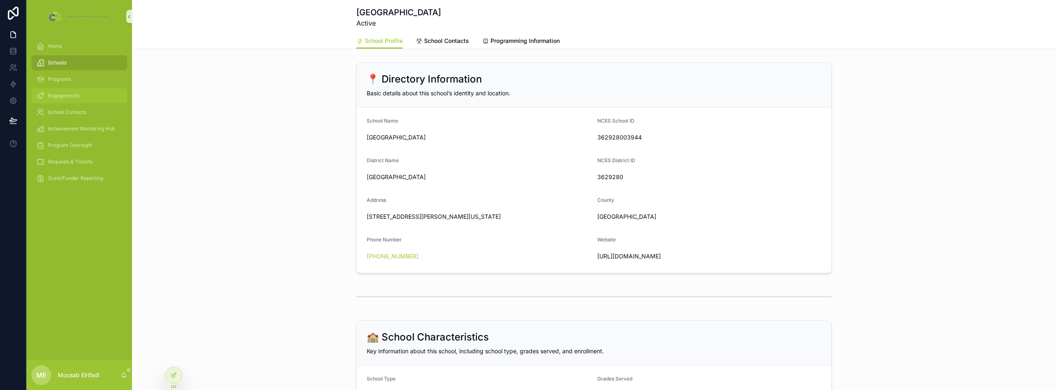
click at [65, 92] on div "Engagements" at bounding box center [79, 95] width 86 height 13
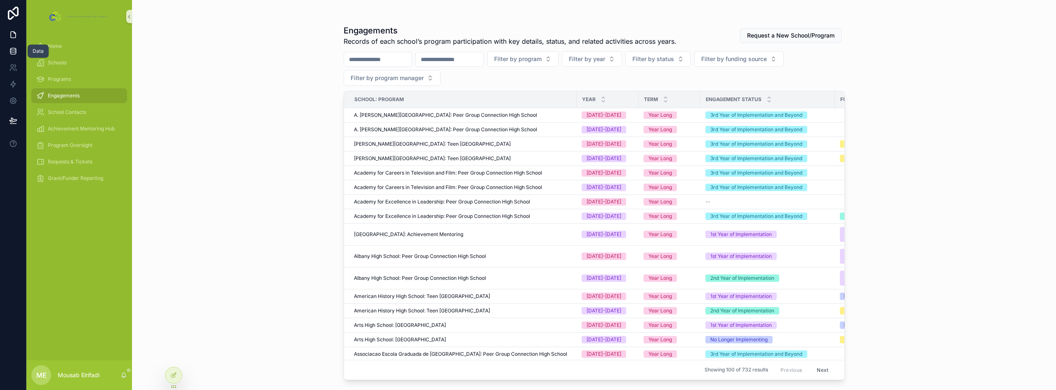
click at [9, 53] on icon at bounding box center [13, 51] width 8 height 8
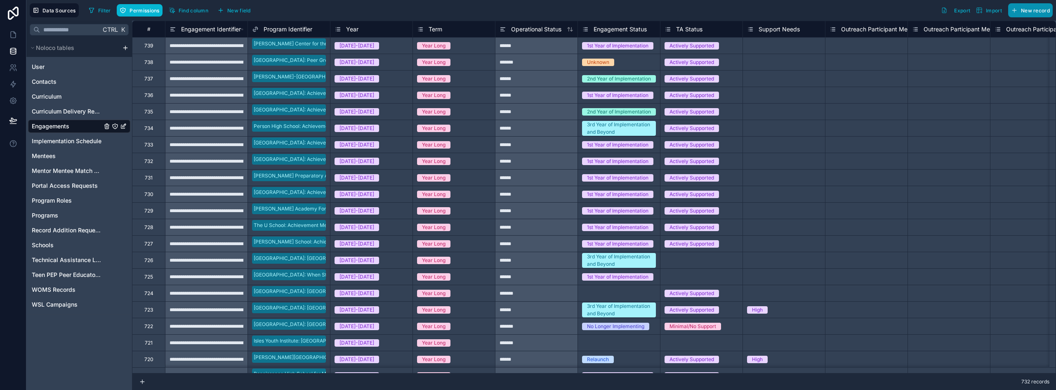
click at [1041, 4] on button "New record" at bounding box center [1030, 10] width 45 height 14
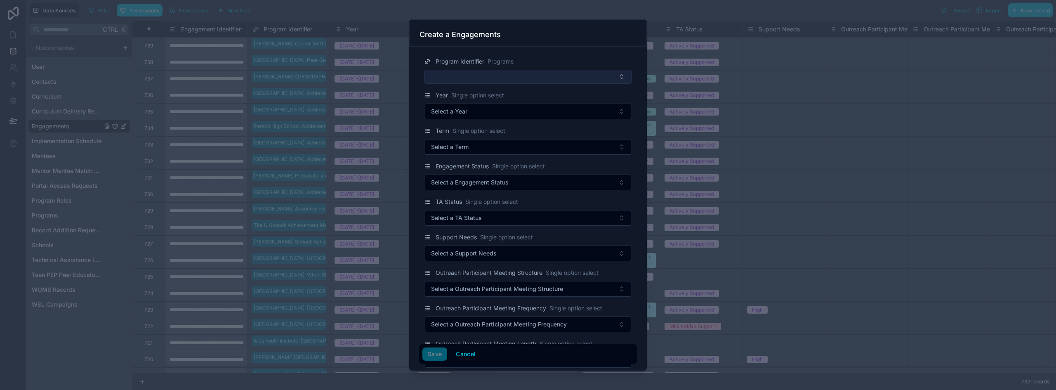
click at [523, 80] on button "Select Button" at bounding box center [528, 77] width 208 height 14
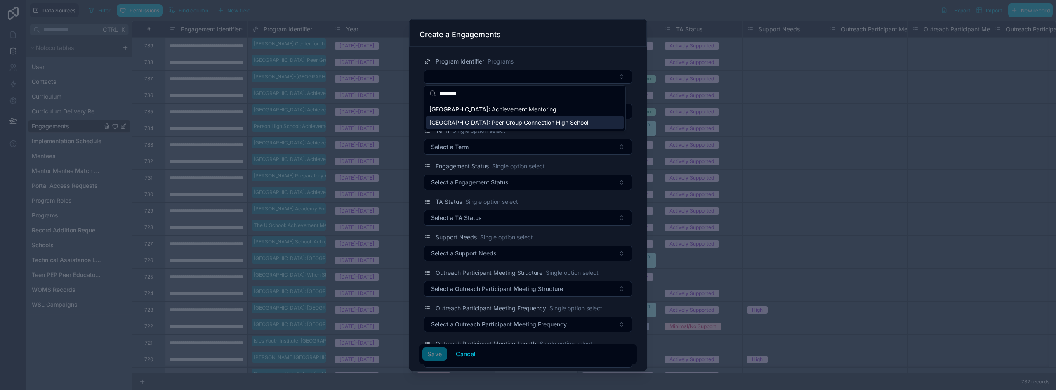
type input "********"
click at [508, 122] on span "[GEOGRAPHIC_DATA]: Peer Group Connection High School" at bounding box center [508, 122] width 159 height 8
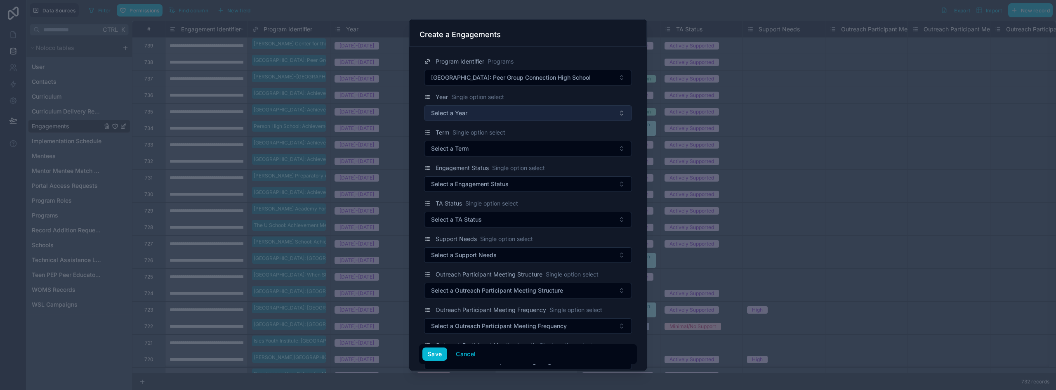
click at [477, 116] on button "Select a Year" at bounding box center [528, 113] width 208 height 16
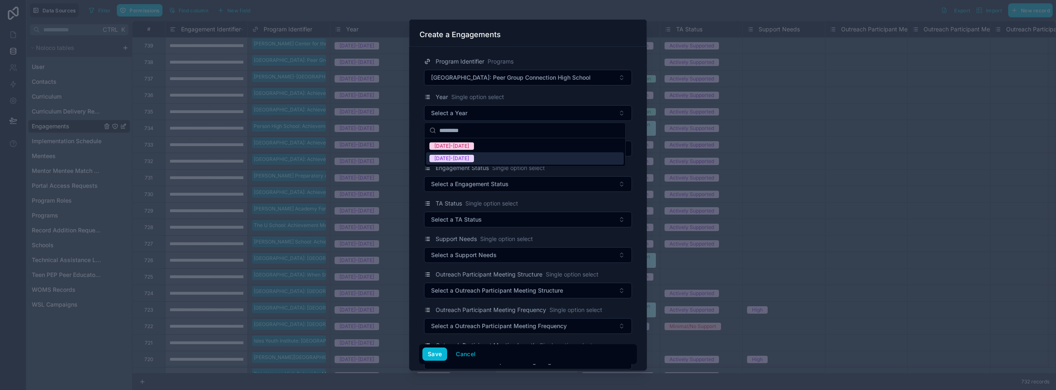
click at [462, 156] on span "[DATE]-[DATE]" at bounding box center [451, 158] width 45 height 7
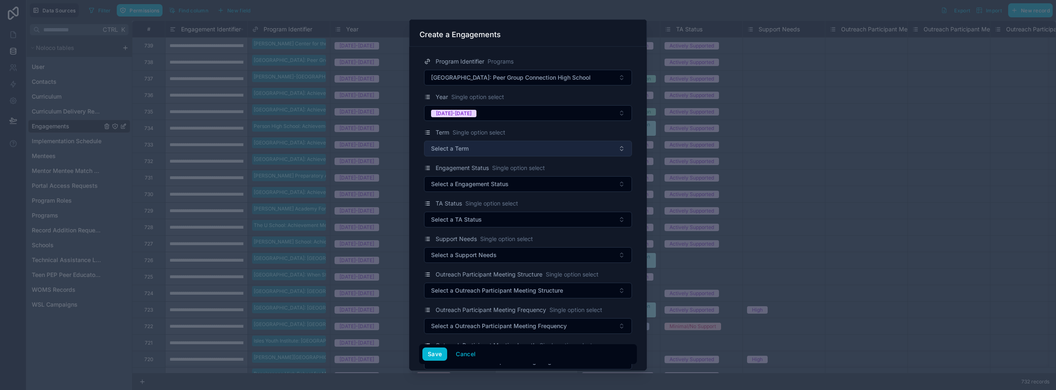
click at [464, 145] on span "Select a Term" at bounding box center [450, 148] width 38 height 8
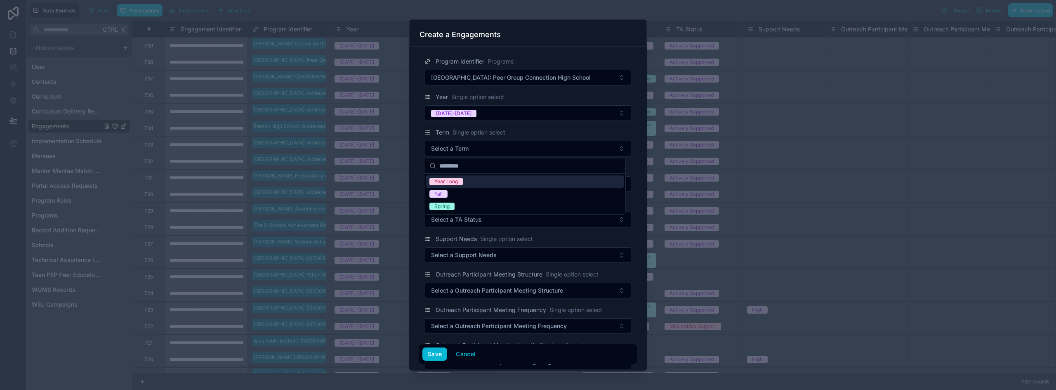
click at [459, 186] on div "Year Long" at bounding box center [525, 181] width 198 height 12
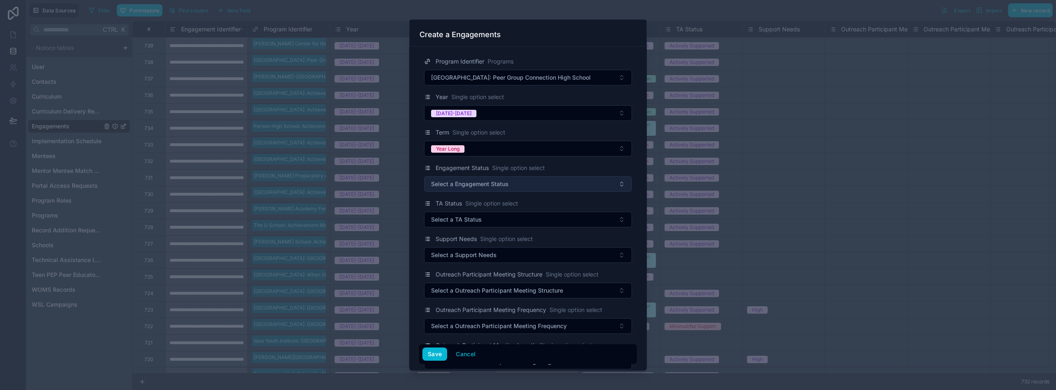
click at [482, 187] on span "Select a Engagement Status" at bounding box center [470, 184] width 78 height 8
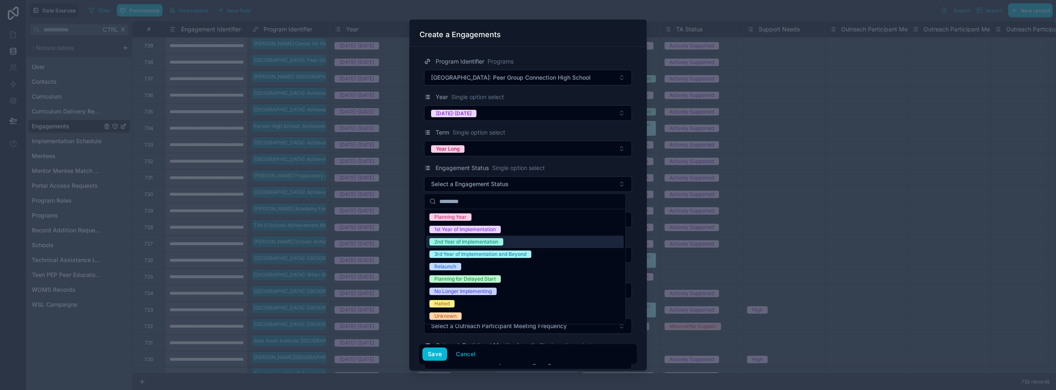
click at [467, 241] on div "2nd Year of Implementation" at bounding box center [466, 241] width 64 height 7
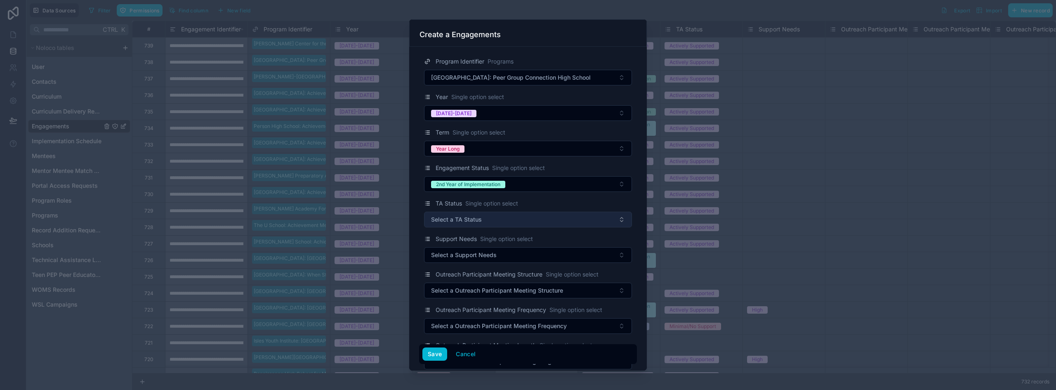
click at [453, 221] on span "Select a TA Status" at bounding box center [456, 219] width 51 height 8
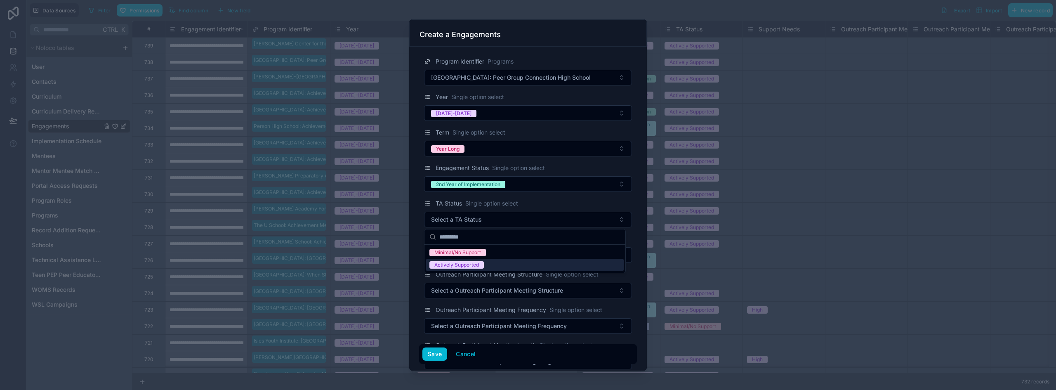
click at [453, 261] on div "Actively Supported" at bounding box center [525, 265] width 198 height 12
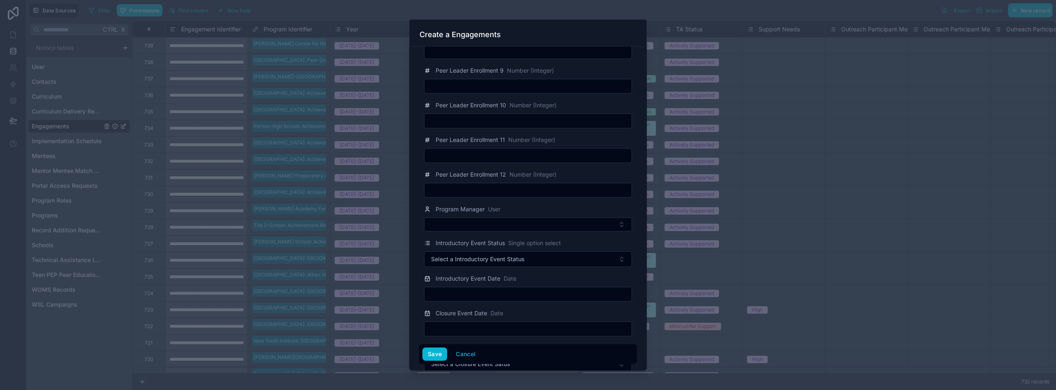
scroll to position [1196, 0]
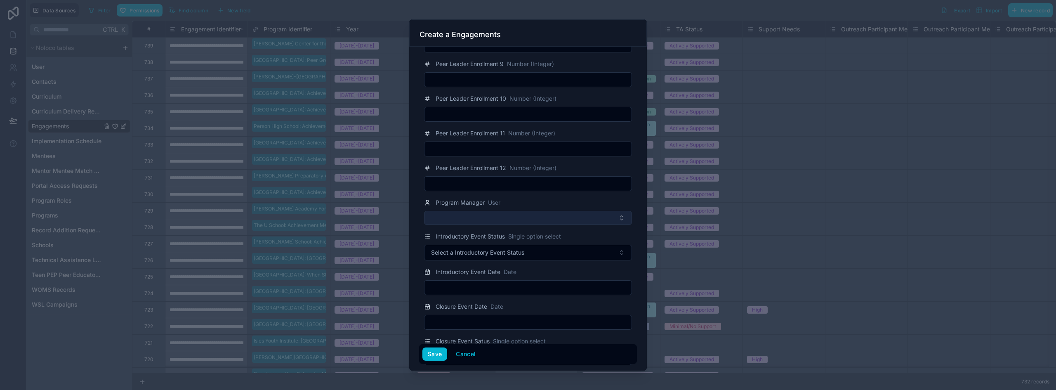
click at [481, 216] on button "Select Button" at bounding box center [528, 218] width 208 height 14
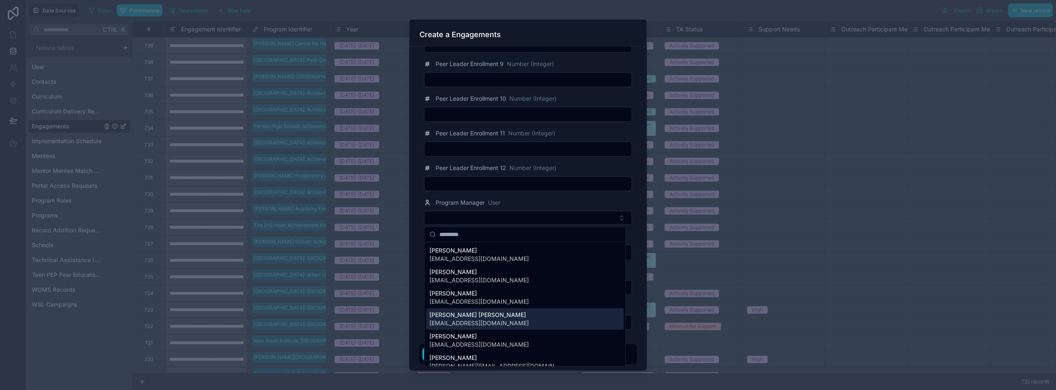
click at [492, 313] on span "[PERSON_NAME] [PERSON_NAME]" at bounding box center [478, 315] width 99 height 8
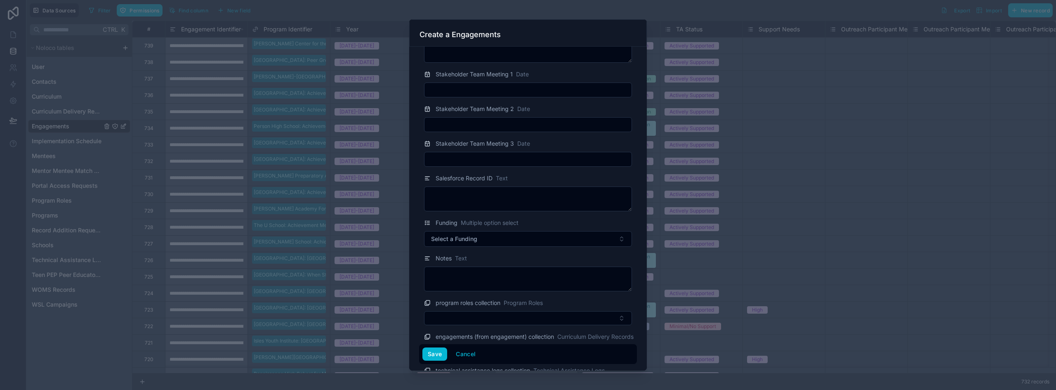
scroll to position [1568, 0]
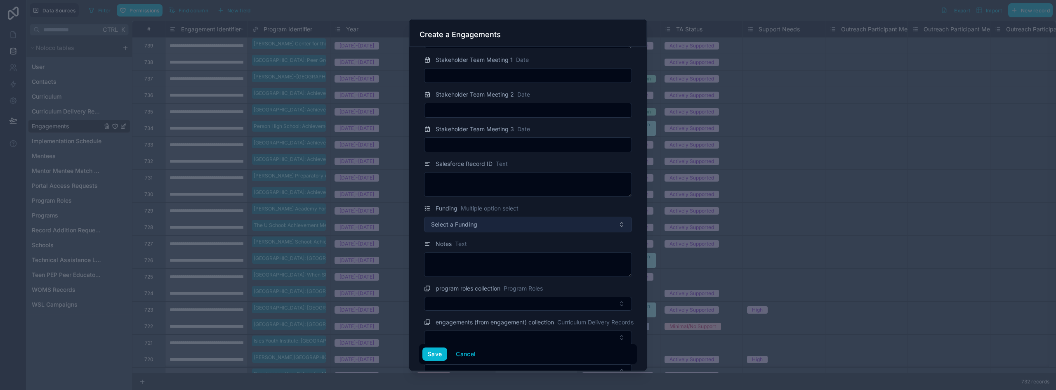
click at [503, 225] on button "Select a Funding" at bounding box center [528, 225] width 208 height 16
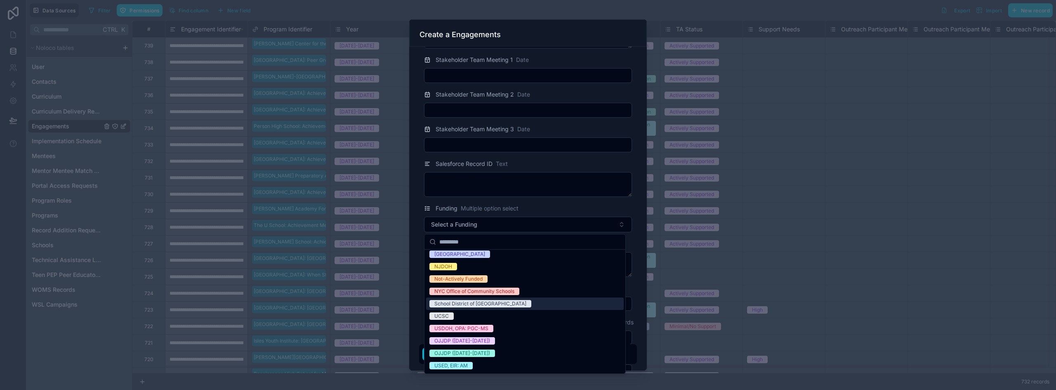
scroll to position [83, 0]
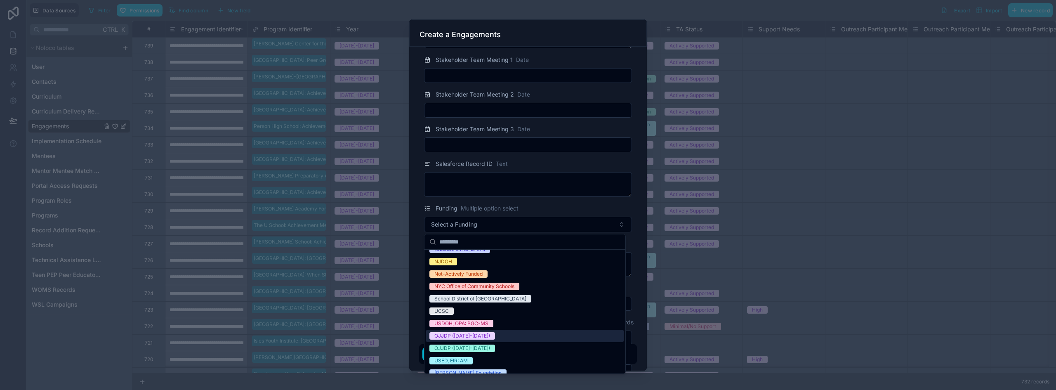
click at [483, 337] on span "OJJDP ([DATE]-[DATE])" at bounding box center [462, 335] width 66 height 7
click at [416, 303] on div "Program Identifier Programs [GEOGRAPHIC_DATA]: Peer Group Connection High Schoo…" at bounding box center [528, 209] width 238 height 324
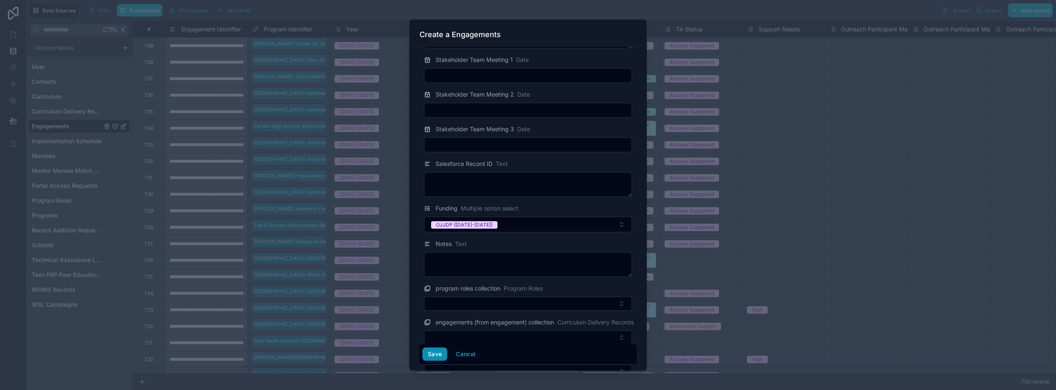
click at [432, 352] on button "Save" at bounding box center [434, 353] width 25 height 13
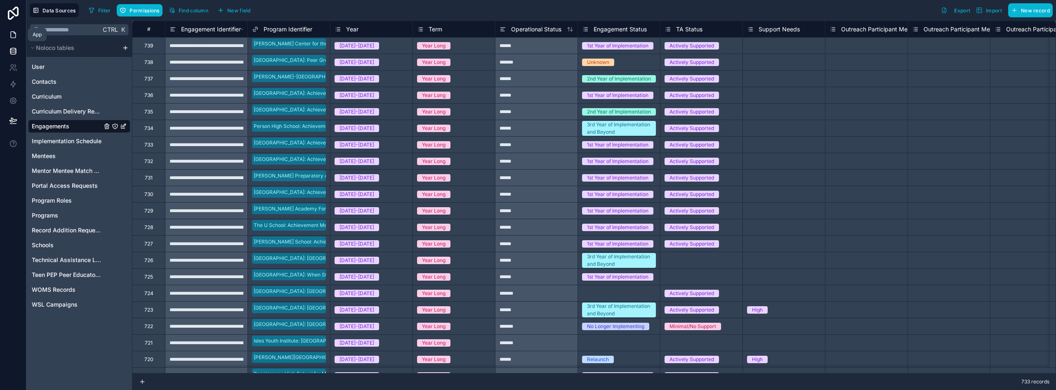
click at [17, 35] on link at bounding box center [13, 34] width 26 height 17
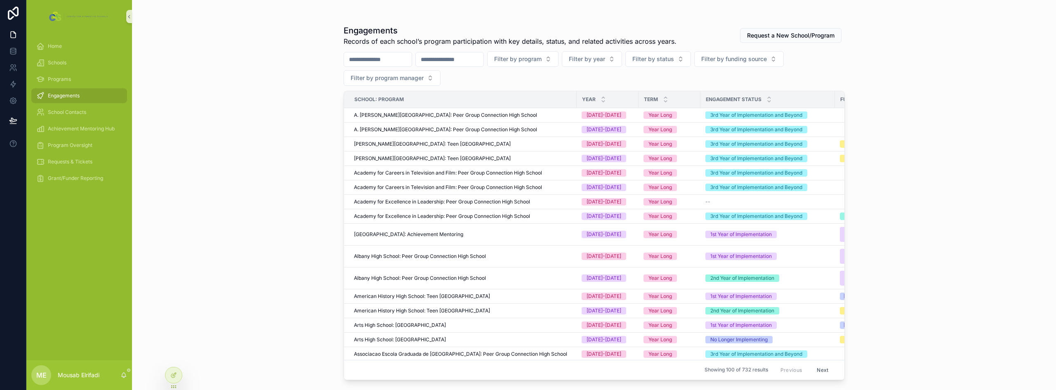
click at [622, 59] on button "Filter by year" at bounding box center [592, 59] width 60 height 16
click at [617, 104] on div "[DATE]-[DATE]" at bounding box center [633, 105] width 99 height 13
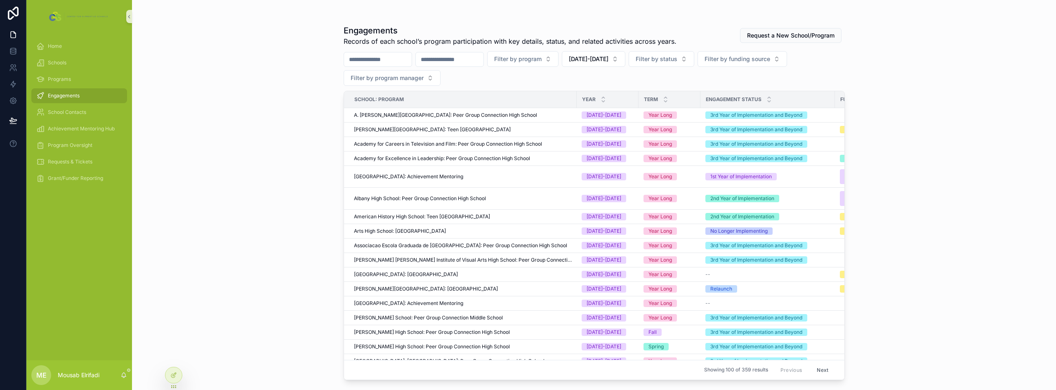
click at [477, 59] on input "scrollable content" at bounding box center [450, 60] width 68 height 12
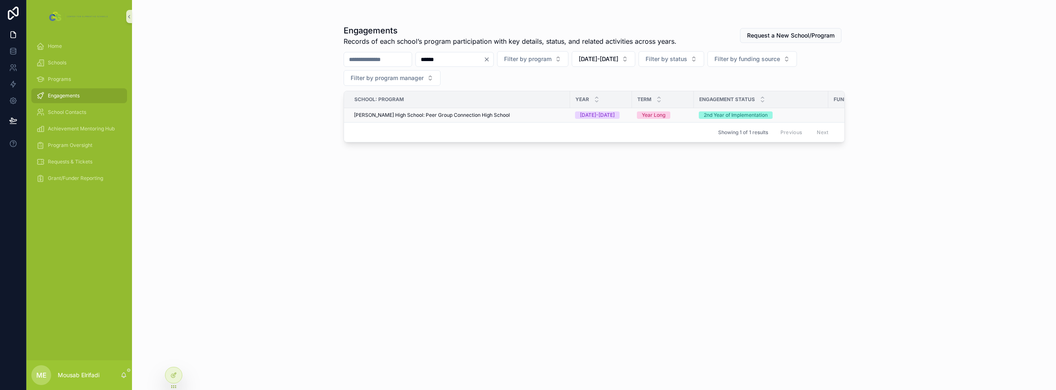
type input "******"
click at [458, 115] on span "[PERSON_NAME] High School: Peer Group Connection High School" at bounding box center [432, 115] width 156 height 7
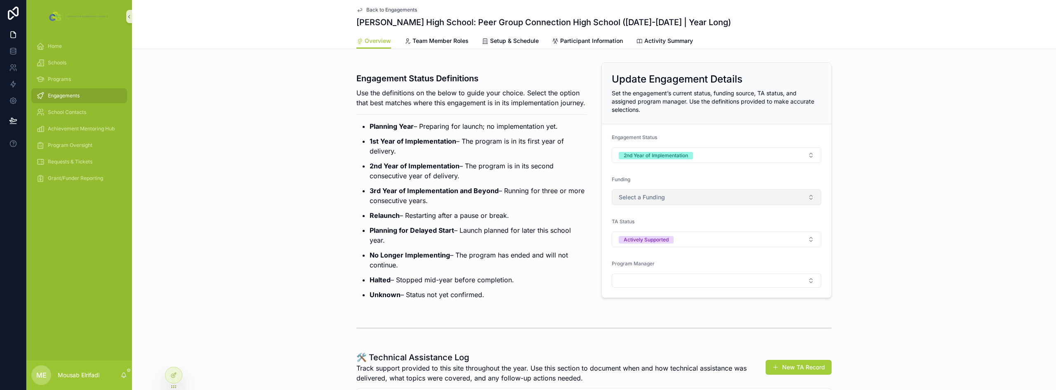
click at [652, 198] on span "Select a Funding" at bounding box center [642, 197] width 46 height 8
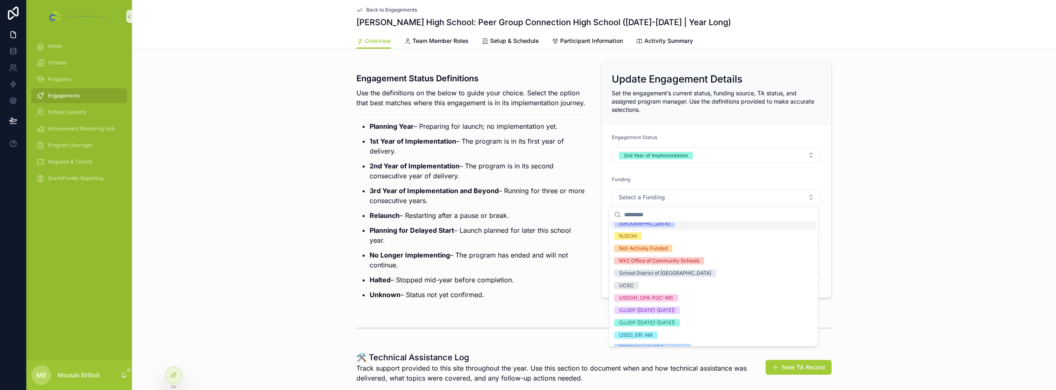
scroll to position [83, 0]
click at [694, 313] on div "OJJDP ([DATE]-[DATE])" at bounding box center [713, 308] width 205 height 12
click at [480, 220] on p "Relaunch – Restarting after a pause or break." at bounding box center [478, 215] width 217 height 10
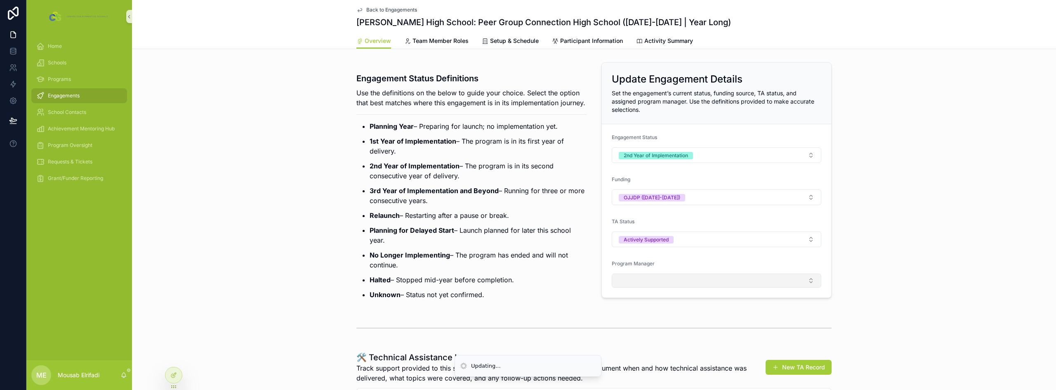
click at [658, 279] on button "Select Button" at bounding box center [717, 281] width 210 height 14
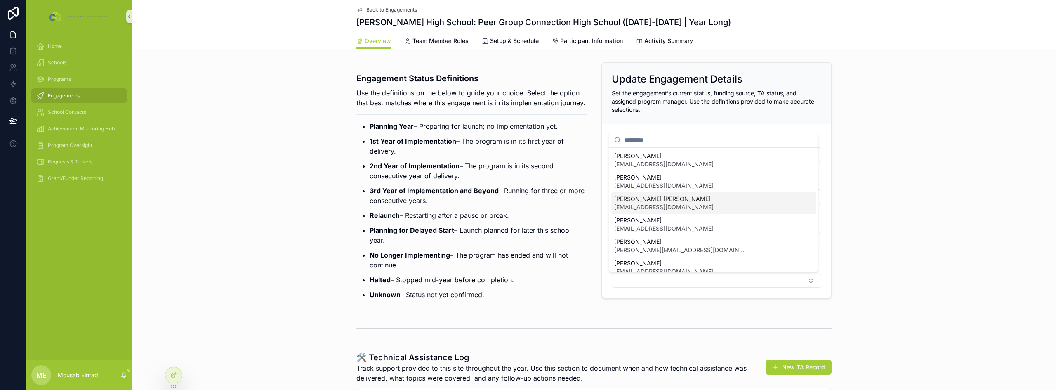
click at [659, 212] on div "[PERSON_NAME] [PERSON_NAME] [EMAIL_ADDRESS][DOMAIN_NAME]" at bounding box center [713, 202] width 205 height 21
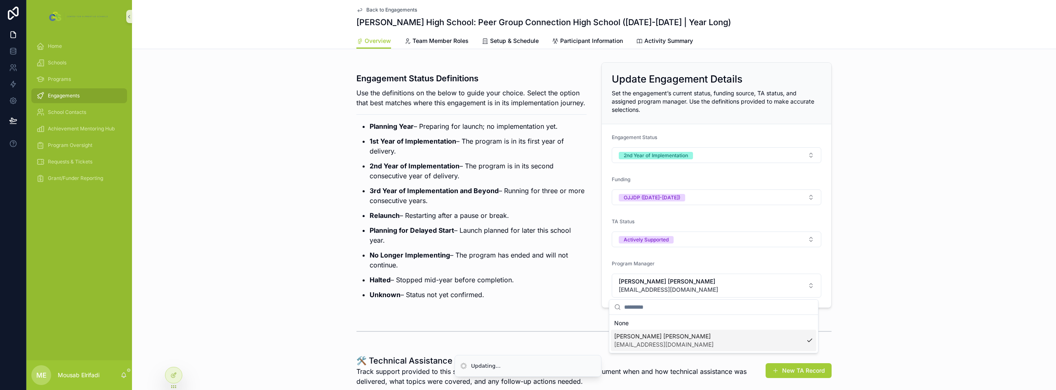
click at [496, 220] on p "Relaunch – Restarting after a pause or break." at bounding box center [478, 215] width 217 height 10
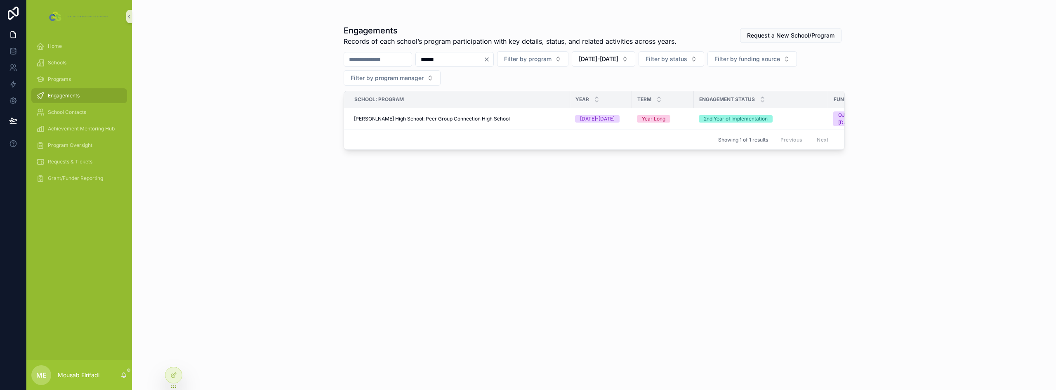
click at [448, 57] on input "******" at bounding box center [450, 60] width 68 height 12
type input "*****"
click at [483, 117] on span "[PERSON_NAME] School: Peer Group Connection Middle School" at bounding box center [428, 115] width 149 height 7
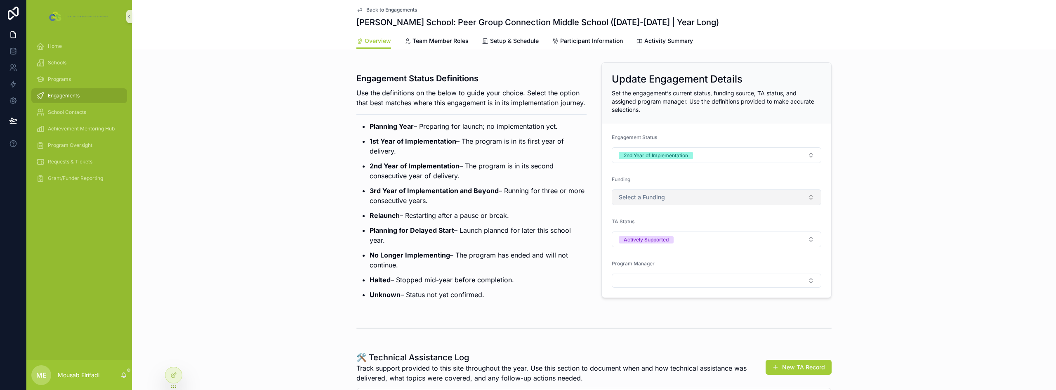
click at [646, 200] on span "Select a Funding" at bounding box center [642, 197] width 46 height 8
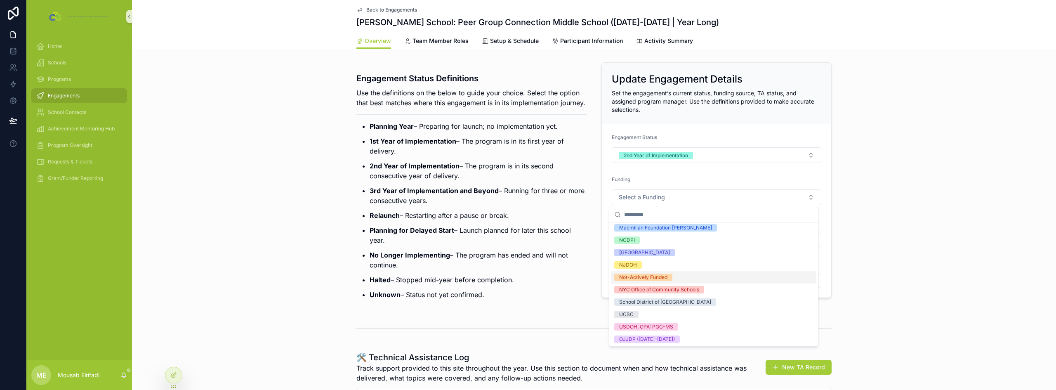
scroll to position [83, 0]
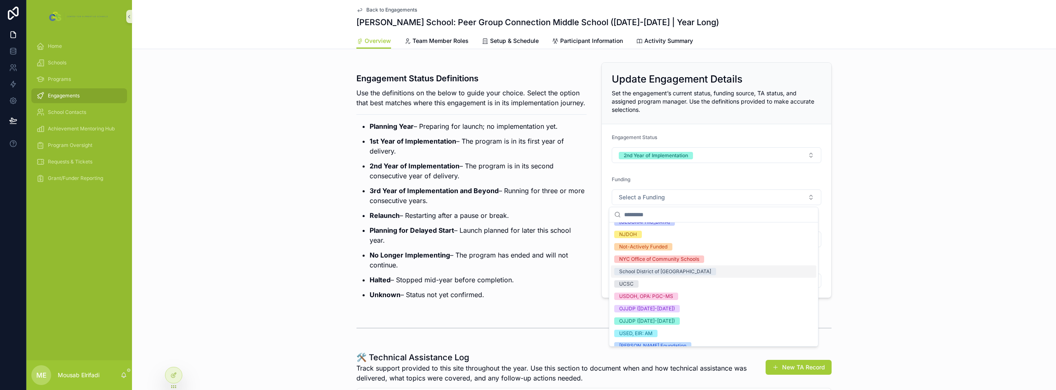
click at [719, 271] on div "School District of [GEOGRAPHIC_DATA]" at bounding box center [713, 271] width 205 height 12
click at [707, 175] on form "Engagement Status 2nd Year of Implementation Funding School District of [GEOGRA…" at bounding box center [716, 210] width 229 height 173
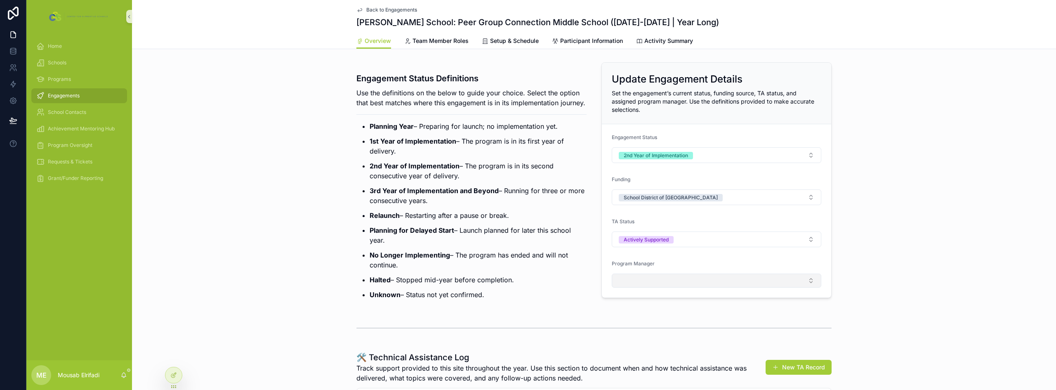
click at [653, 278] on button "Select Button" at bounding box center [717, 281] width 210 height 14
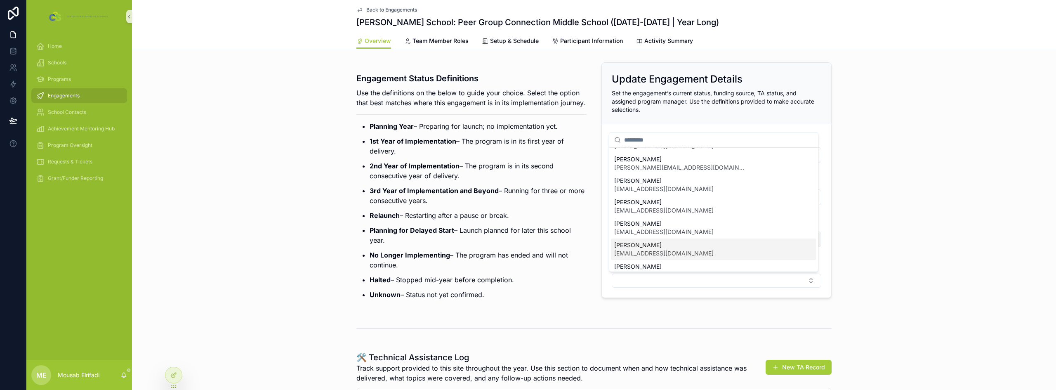
click at [650, 246] on span "[PERSON_NAME]" at bounding box center [663, 245] width 99 height 8
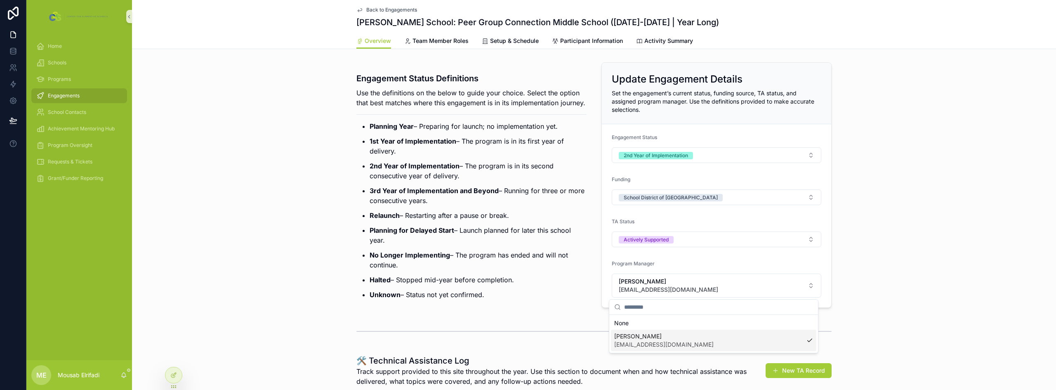
scroll to position [0, 0]
click at [509, 205] on p "3rd Year of Implementation and Beyond – Running for three or more consecutive y…" at bounding box center [478, 196] width 217 height 20
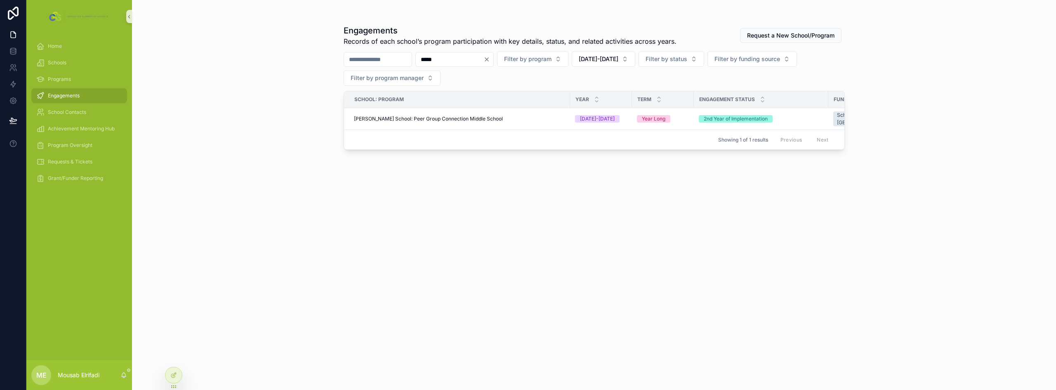
click at [458, 62] on input "*****" at bounding box center [450, 60] width 68 height 12
click at [456, 61] on input "*****" at bounding box center [450, 60] width 68 height 12
type input "*****"
click at [520, 116] on div "Philadelphia Military Academy: Peer Group Connection High School" at bounding box center [459, 115] width 211 height 7
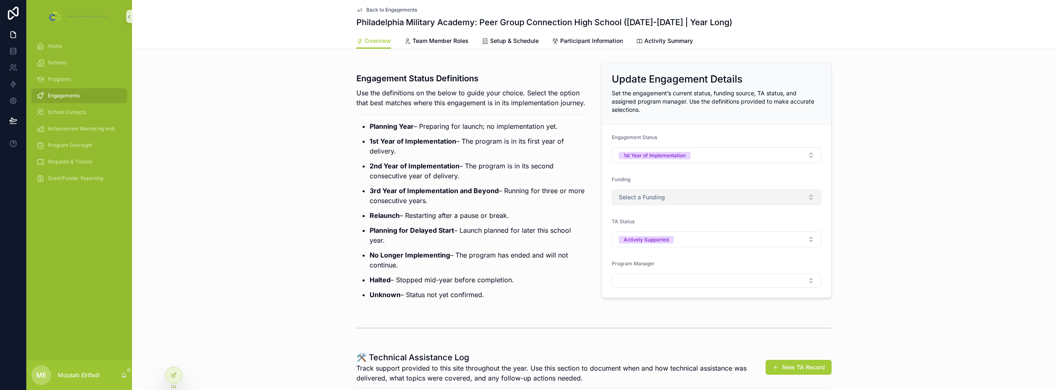
click at [668, 202] on button "Select a Funding" at bounding box center [717, 197] width 210 height 16
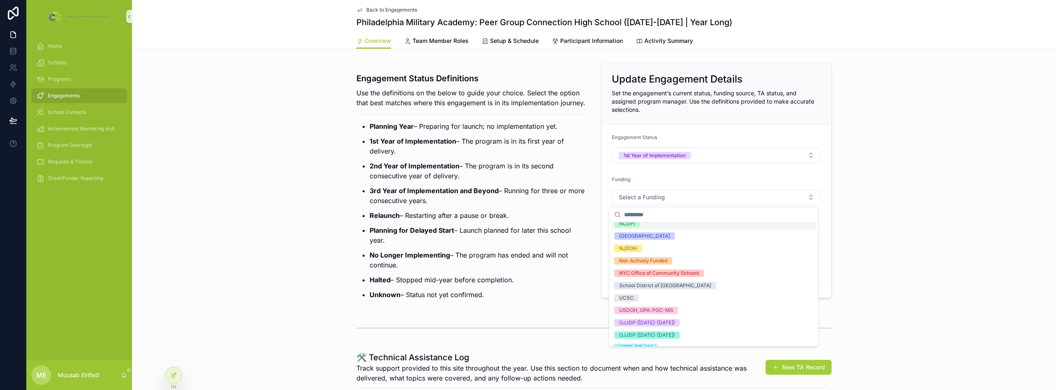
scroll to position [83, 0]
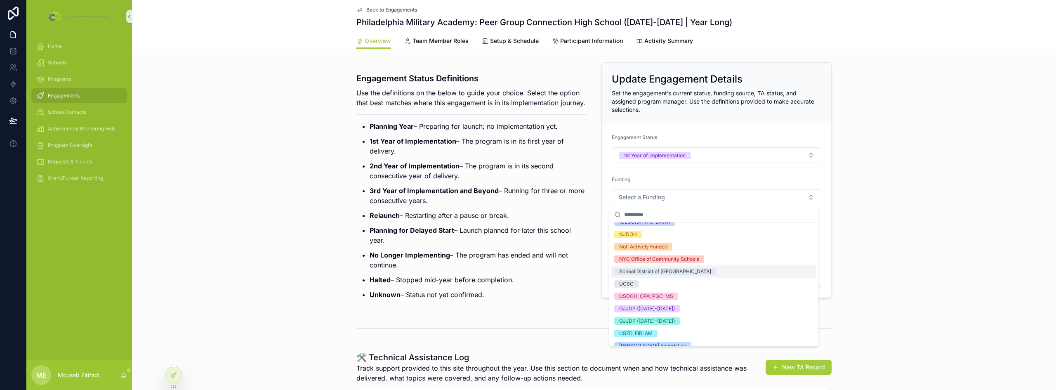
click at [696, 275] on div "School District of [GEOGRAPHIC_DATA]" at bounding box center [713, 271] width 205 height 12
click at [699, 176] on div "Funding" at bounding box center [717, 181] width 210 height 10
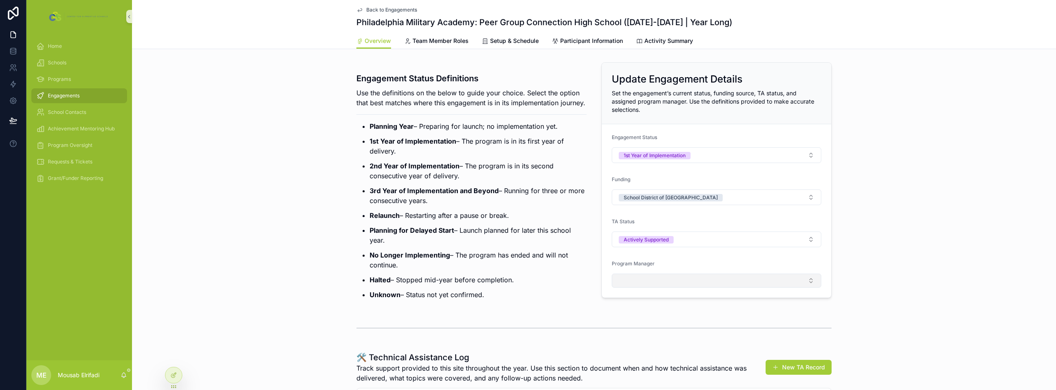
click at [665, 275] on button "Select Button" at bounding box center [717, 281] width 210 height 14
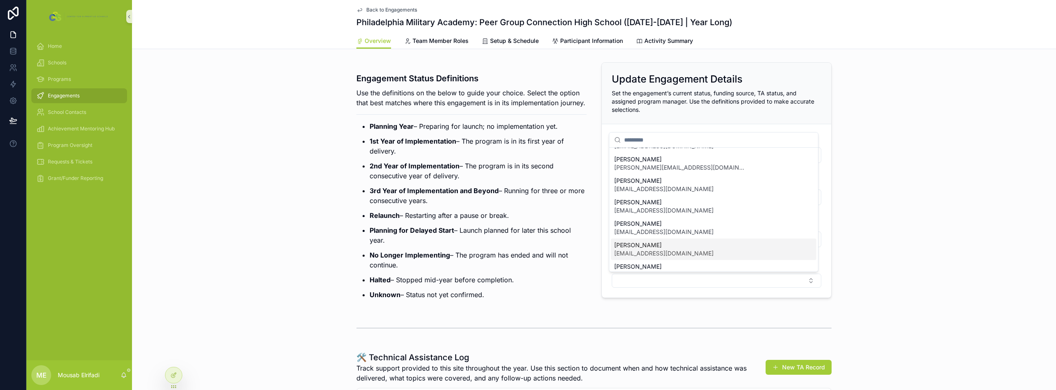
click at [650, 250] on span "[EMAIL_ADDRESS][DOMAIN_NAME]" at bounding box center [663, 253] width 99 height 8
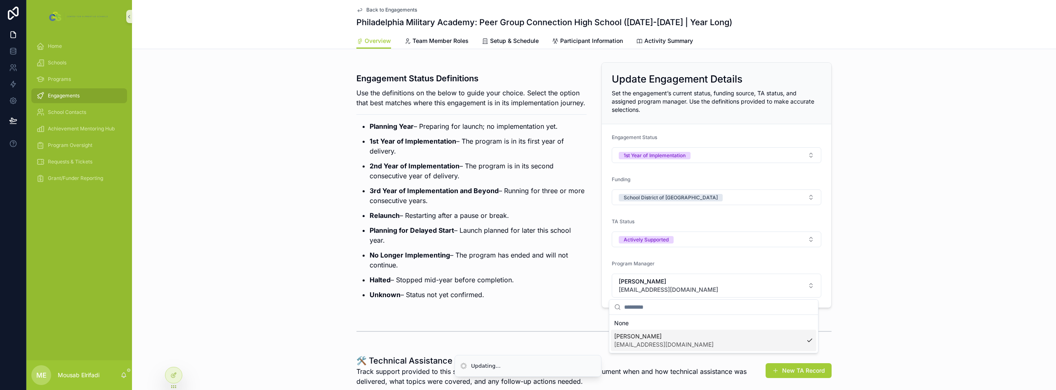
scroll to position [0, 0]
click at [521, 205] on p "3rd Year of Implementation and Beyond – Running for three or more consecutive y…" at bounding box center [478, 196] width 217 height 20
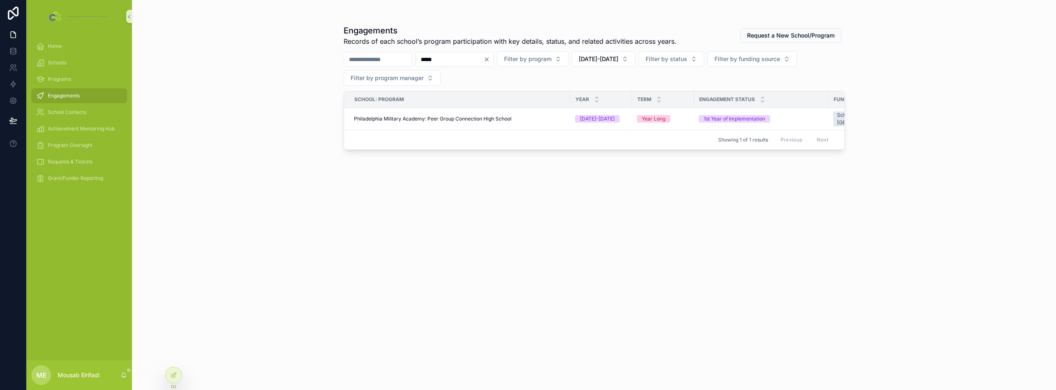
click at [471, 56] on input "*****" at bounding box center [450, 60] width 68 height 12
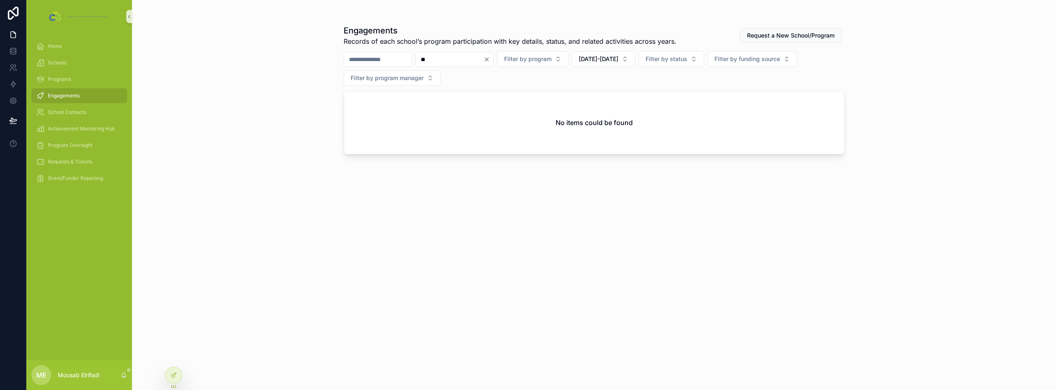
type input "*"
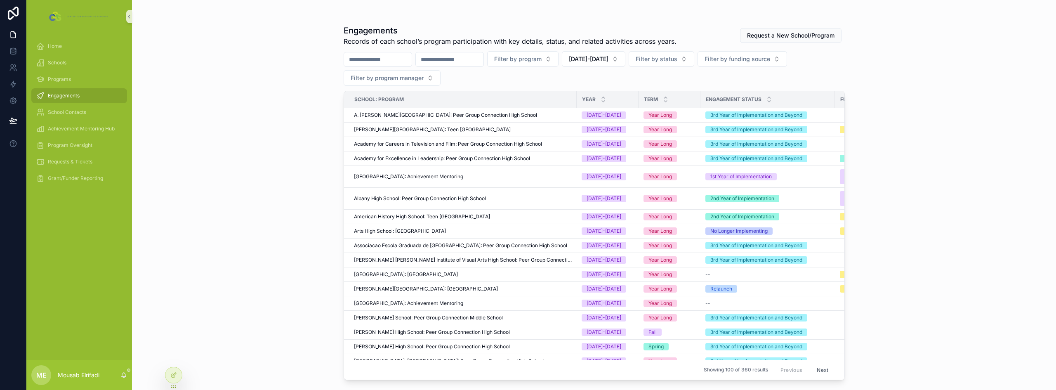
click at [459, 62] on input "scrollable content" at bounding box center [450, 60] width 68 height 12
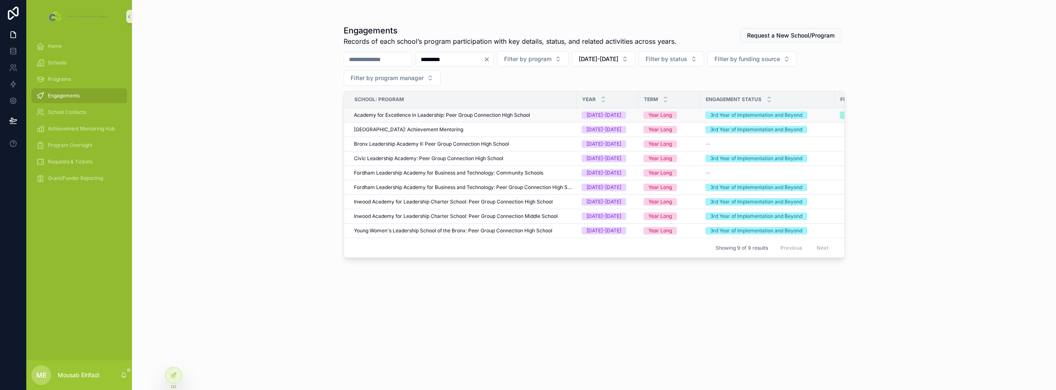
type input "*********"
click at [457, 116] on span "Academy for Excellence in Leadership: Peer Group Connection High School" at bounding box center [442, 115] width 176 height 7
click at [458, 50] on div "Engagements Records of each school’s program participation with key details, st…" at bounding box center [594, 200] width 501 height 360
click at [456, 56] on input "*********" at bounding box center [450, 60] width 68 height 12
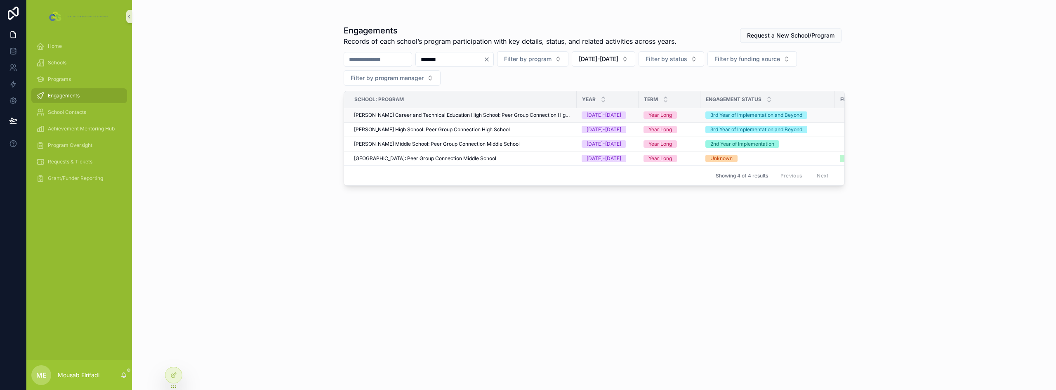
type input "******"
click at [463, 115] on span "[PERSON_NAME] Career and Technical Education High School: Peer Group Connection…" at bounding box center [463, 115] width 218 height 7
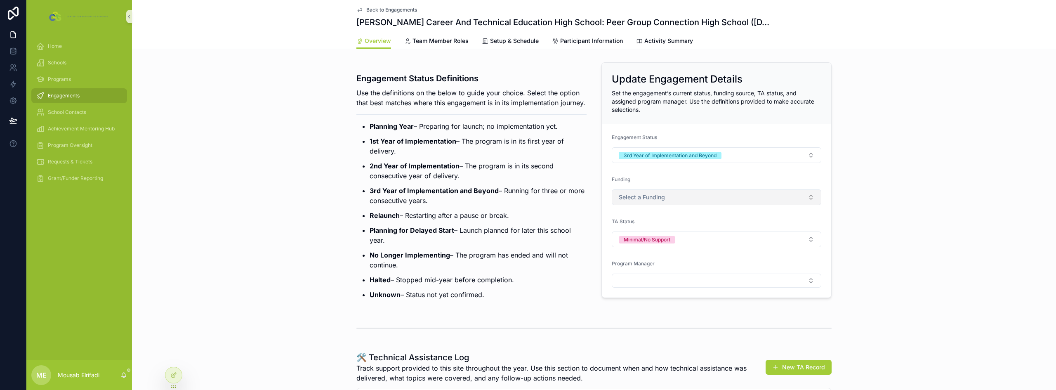
click at [695, 198] on button "Select a Funding" at bounding box center [717, 197] width 210 height 16
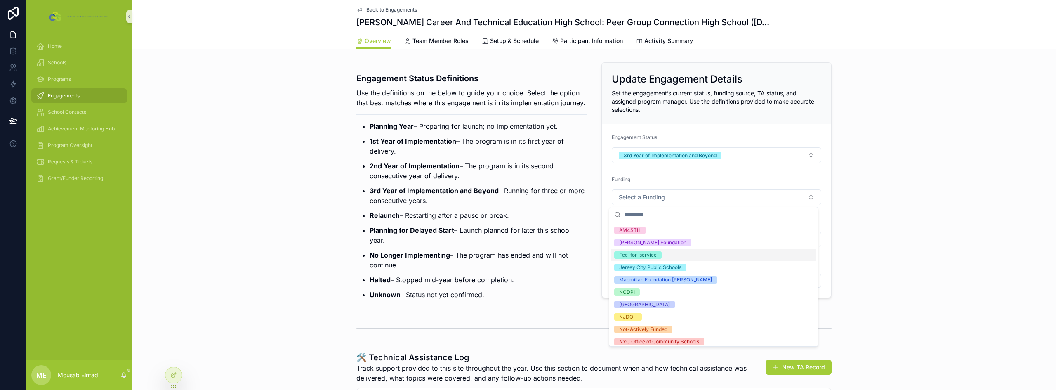
click at [674, 257] on div "Fee-for-service" at bounding box center [713, 255] width 205 height 12
click at [565, 205] on p "3rd Year of Implementation and Beyond – Running for three or more consecutive y…" at bounding box center [478, 196] width 217 height 20
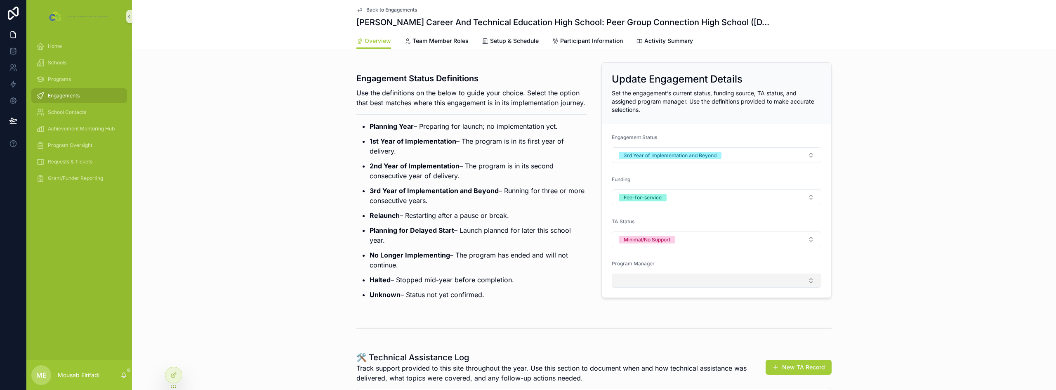
click at [632, 283] on button "Select Button" at bounding box center [717, 281] width 210 height 14
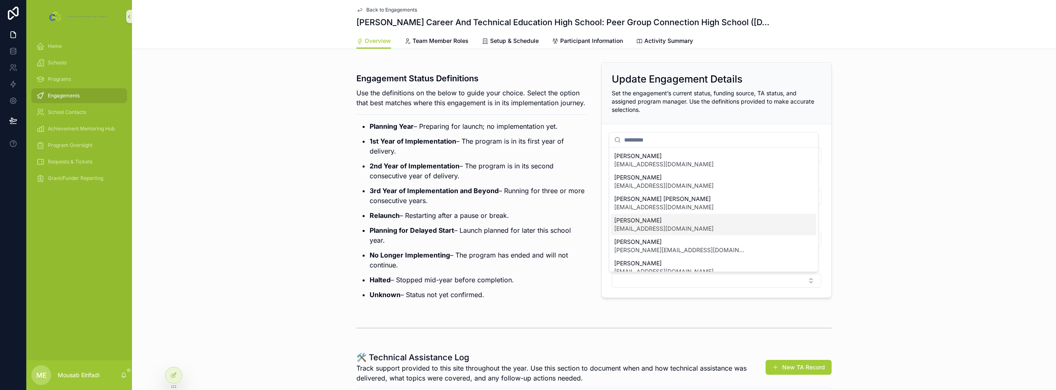
click at [661, 219] on span "[PERSON_NAME]" at bounding box center [663, 220] width 99 height 8
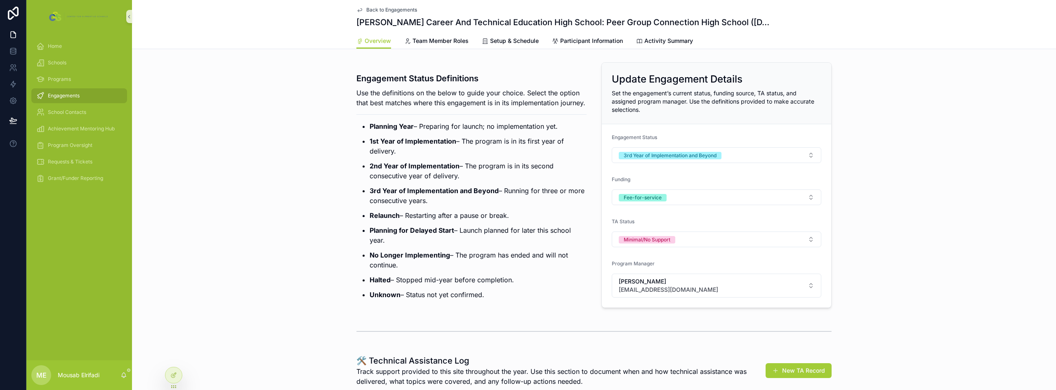
click at [391, 145] on ul "Planning Year – Preparing for launch; no implementation yet. 1st Year of Implem…" at bounding box center [471, 210] width 230 height 178
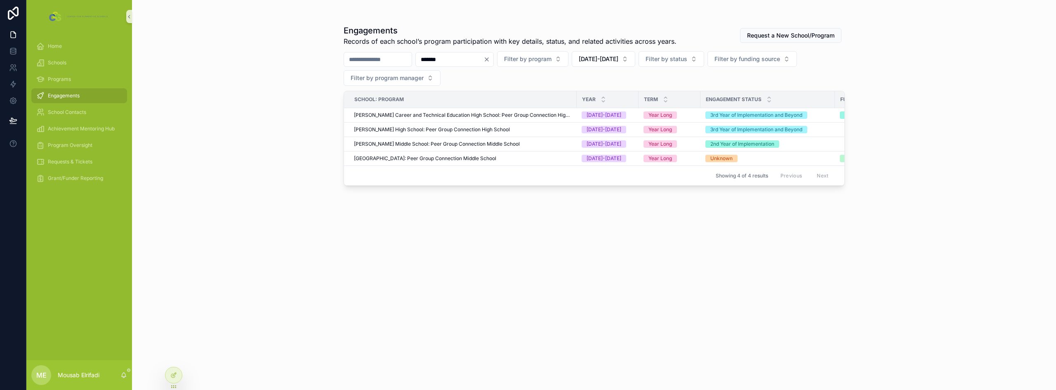
click at [456, 59] on input "******" at bounding box center [450, 60] width 68 height 12
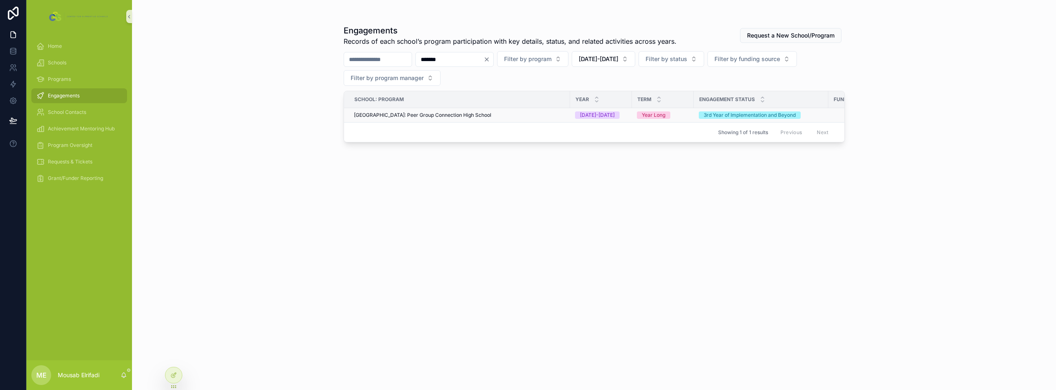
type input "*******"
click at [469, 115] on span "[GEOGRAPHIC_DATA]: Peer Group Connection High School" at bounding box center [422, 115] width 137 height 7
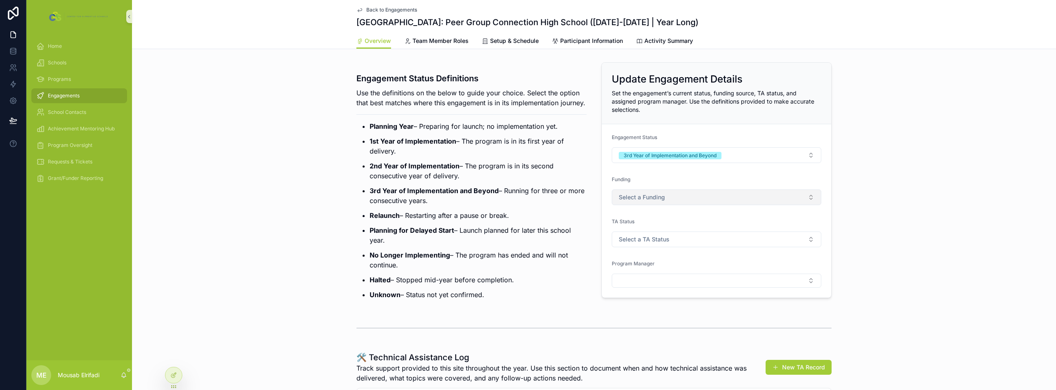
click at [637, 197] on span "Select a Funding" at bounding box center [642, 197] width 46 height 8
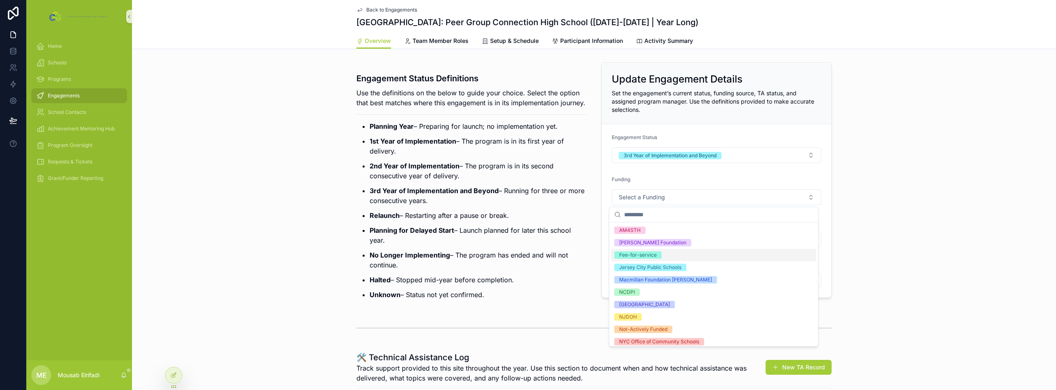
click at [655, 255] on div "Fee-for-service" at bounding box center [638, 254] width 38 height 7
click at [700, 180] on div "Funding" at bounding box center [717, 181] width 210 height 10
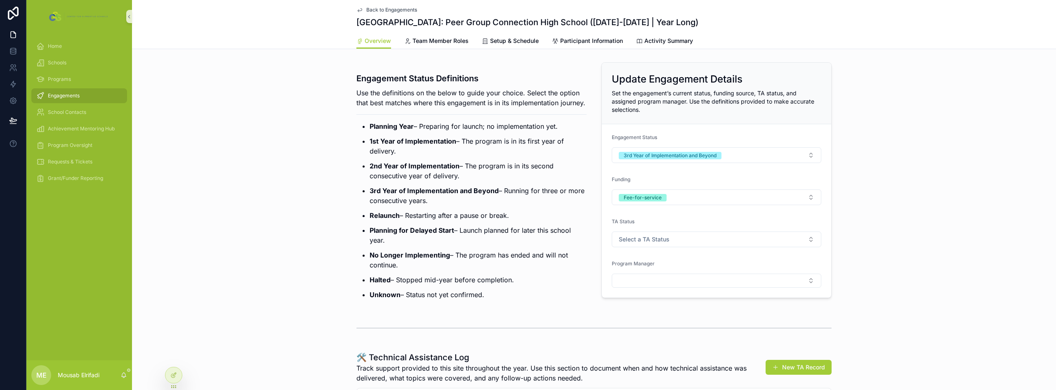
click at [639, 248] on form "Engagement Status 3rd Year of Implementation and Beyond Funding Fee-for-service…" at bounding box center [716, 210] width 229 height 173
click at [639, 243] on button "Select a TA Status" at bounding box center [717, 239] width 210 height 16
click at [641, 283] on div "Actively Supported" at bounding box center [641, 284] width 45 height 7
click at [633, 272] on div "Program Manager" at bounding box center [717, 273] width 210 height 27
click at [634, 279] on button "Select Button" at bounding box center [717, 281] width 210 height 14
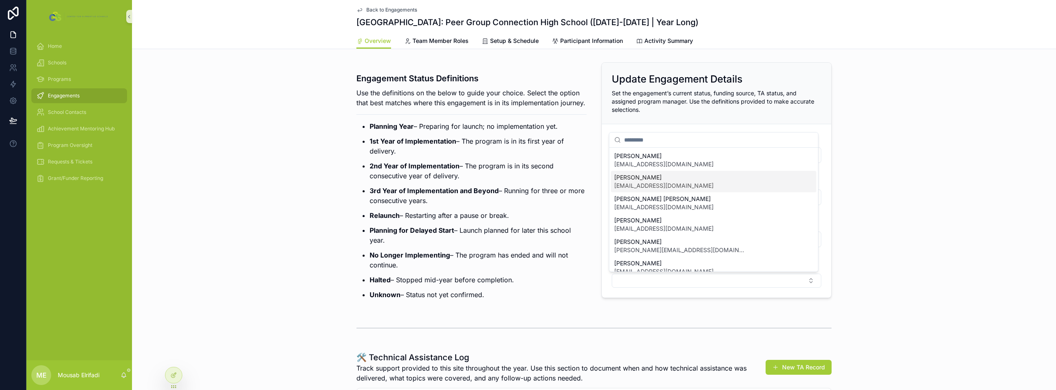
click at [666, 179] on span "[PERSON_NAME]" at bounding box center [663, 177] width 99 height 8
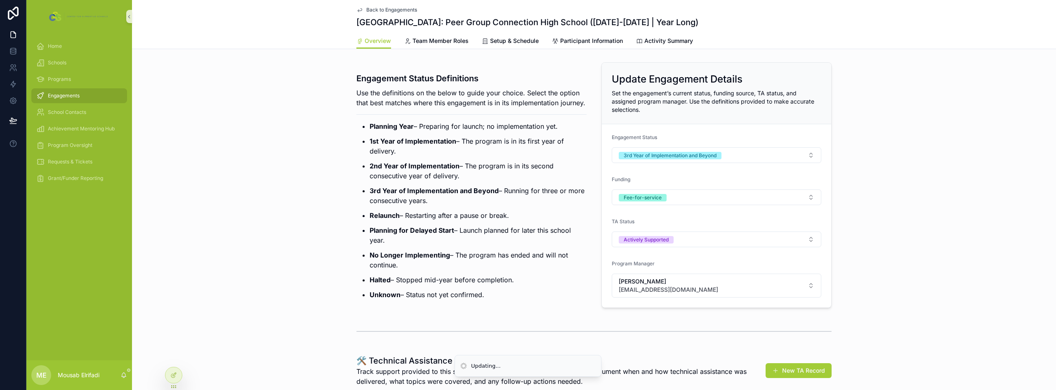
click at [544, 181] on p "2nd Year of Implementation – The program is in its second consecutive year of d…" at bounding box center [478, 171] width 217 height 20
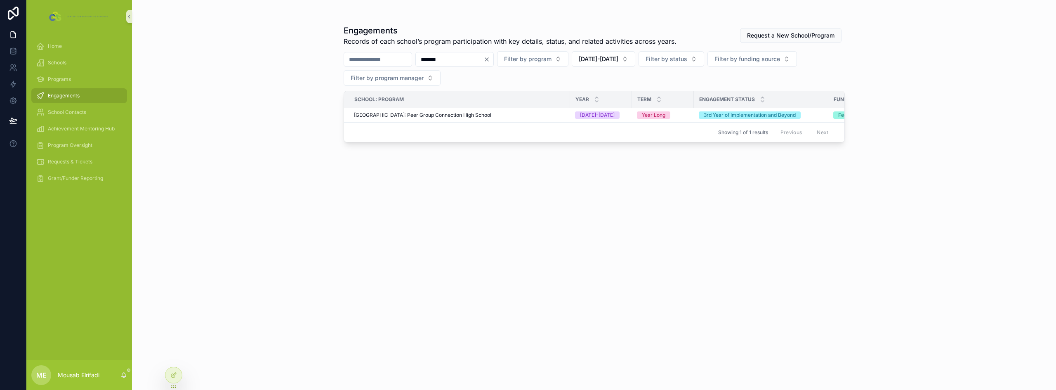
click at [484, 60] on input "*******" at bounding box center [450, 60] width 68 height 12
type input "*********"
click at [475, 113] on span "[PERSON_NAME][GEOGRAPHIC_DATA] for Nursing, Medicine, and Health Professions: P…" at bounding box center [463, 115] width 218 height 7
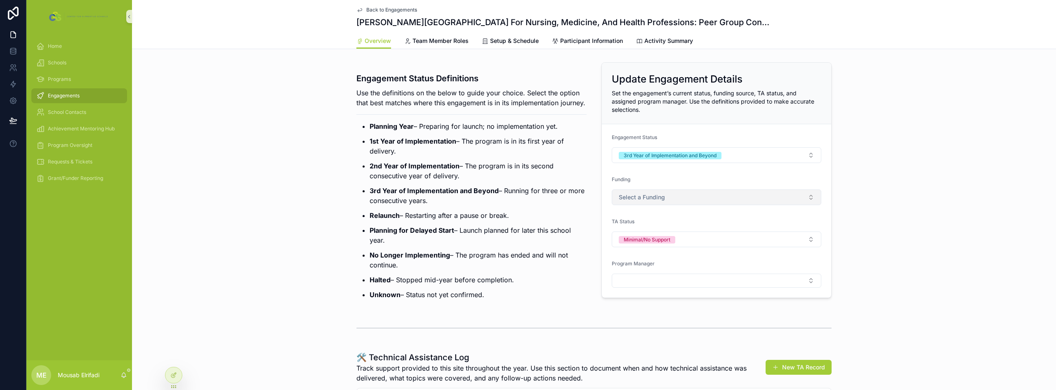
click at [639, 201] on span "Select a Funding" at bounding box center [642, 197] width 46 height 8
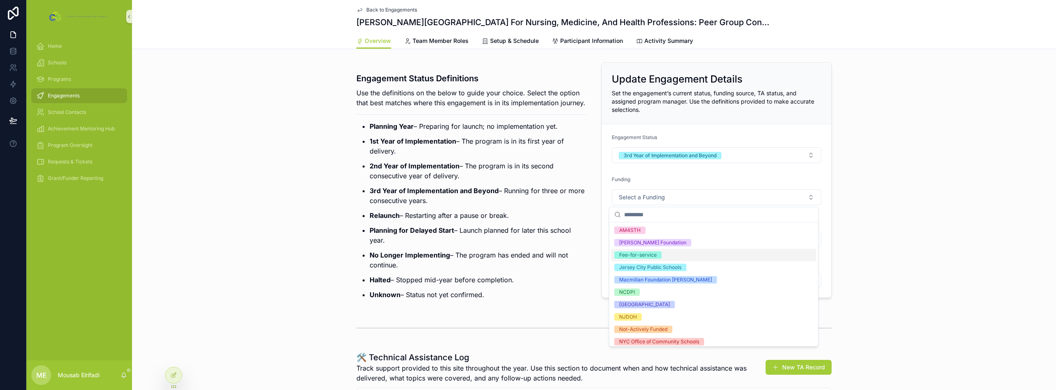
click at [648, 253] on div "Fee-for-service" at bounding box center [638, 254] width 38 height 7
click at [551, 244] on p "Planning for Delayed Start – Launch planned for later this school year." at bounding box center [478, 235] width 217 height 20
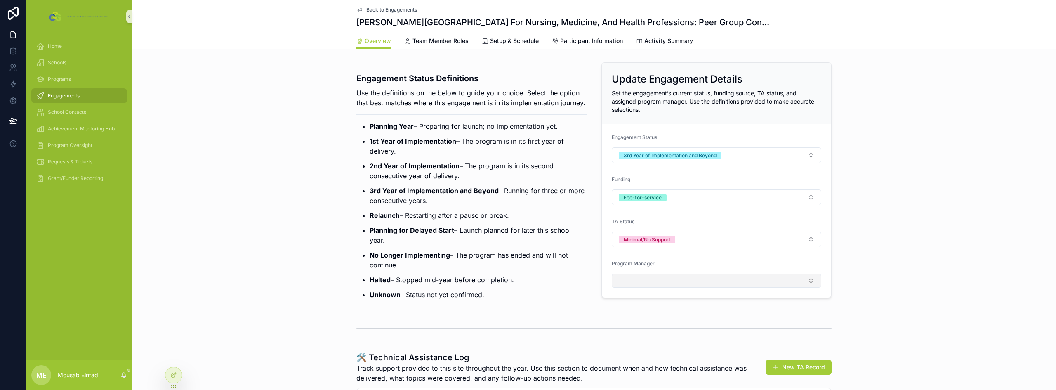
click at [642, 282] on button "Select Button" at bounding box center [717, 281] width 210 height 14
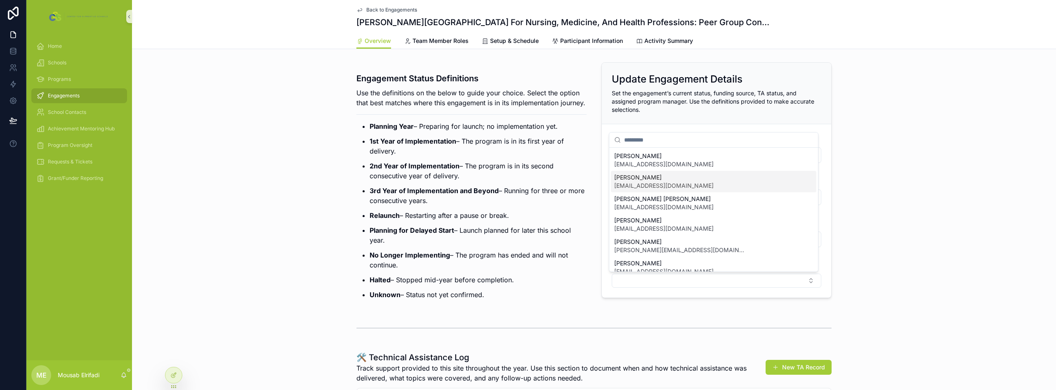
click at [676, 179] on span "[PERSON_NAME]" at bounding box center [663, 177] width 99 height 8
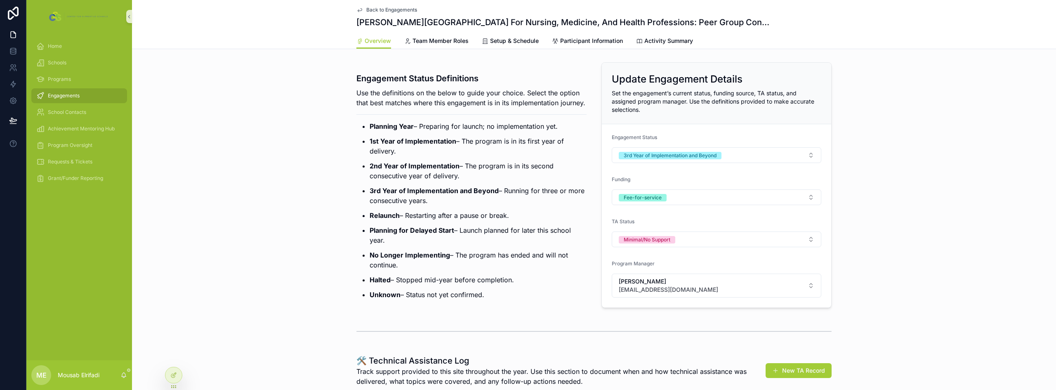
click at [491, 195] on strong "3rd Year of Implementation and Beyond" at bounding box center [434, 190] width 129 height 8
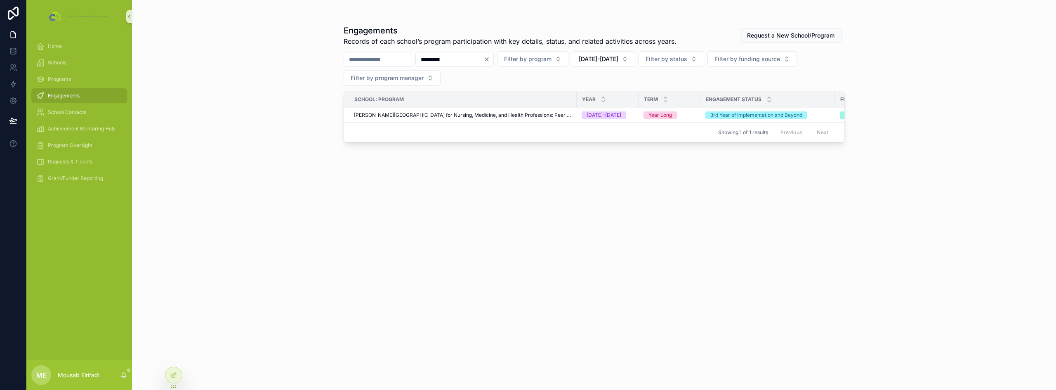
click at [451, 60] on input "*********" at bounding box center [450, 60] width 68 height 12
type input "********"
click at [50, 60] on span "Schools" at bounding box center [57, 62] width 19 height 7
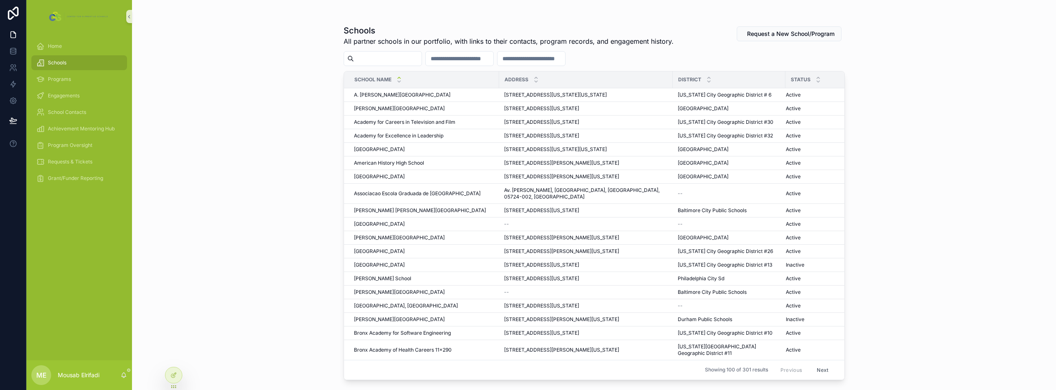
click at [474, 56] on input "scrollable content" at bounding box center [460, 59] width 68 height 12
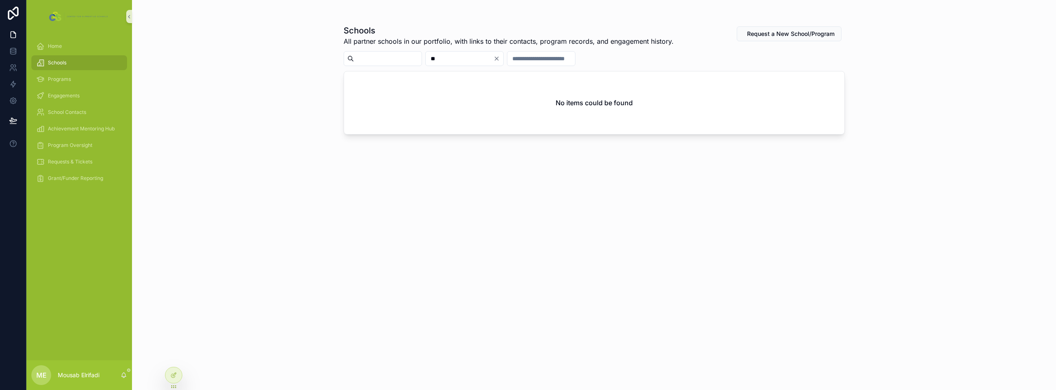
type input "*"
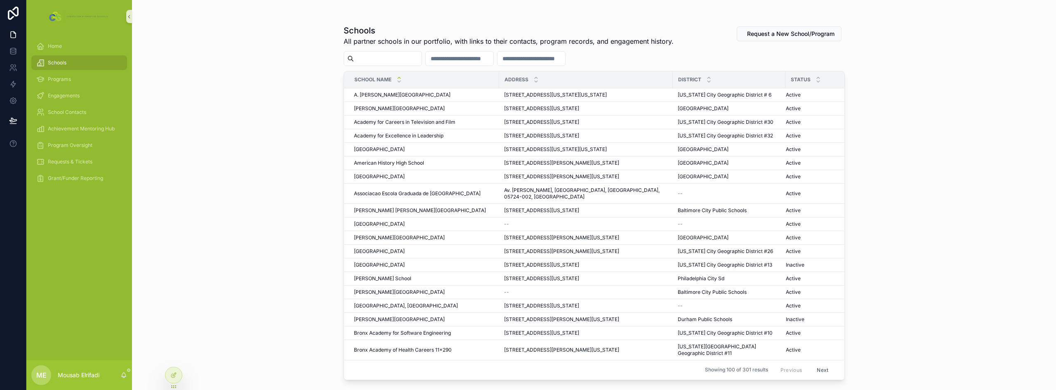
click at [399, 55] on input "scrollable content" at bounding box center [388, 59] width 68 height 12
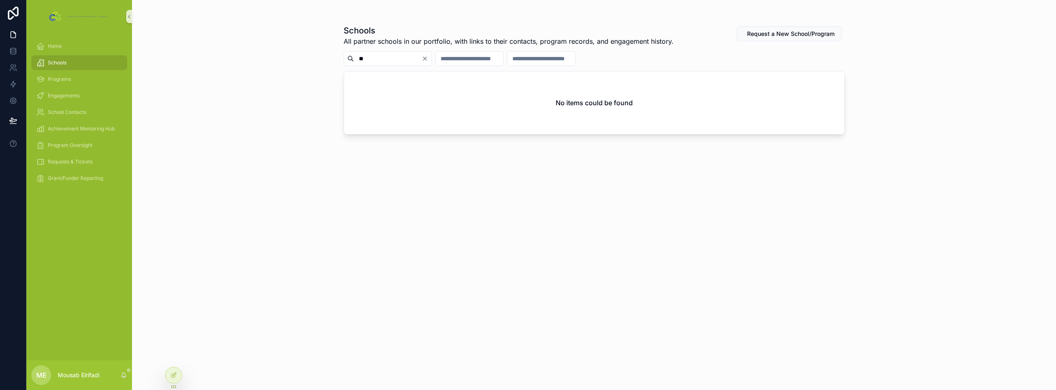
type input "*"
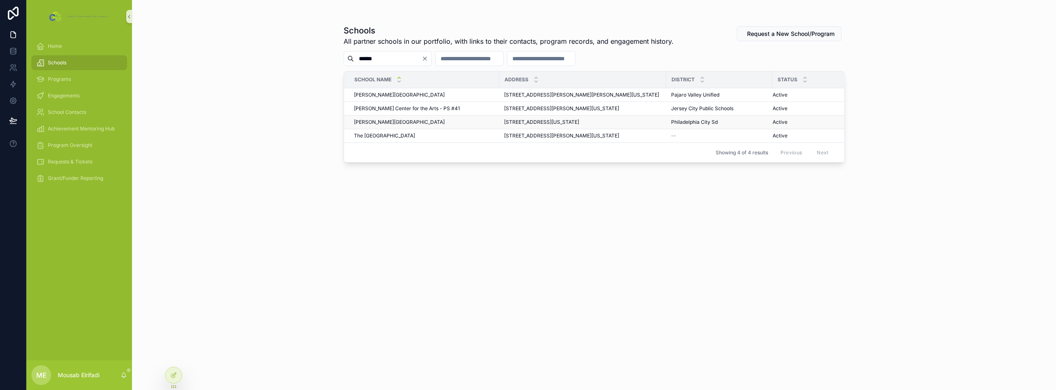
type input "******"
click at [453, 120] on div "[PERSON_NAME][GEOGRAPHIC_DATA] [PERSON_NAME][GEOGRAPHIC_DATA]" at bounding box center [424, 122] width 140 height 7
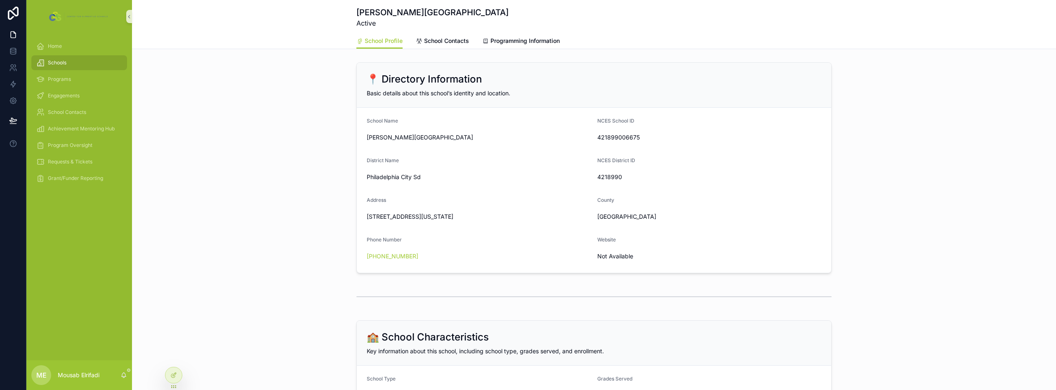
click at [409, 13] on h1 "[PERSON_NAME][GEOGRAPHIC_DATA]" at bounding box center [432, 13] width 152 height 12
copy h1 "[PERSON_NAME][GEOGRAPHIC_DATA]"
click at [66, 97] on span "Engagements" at bounding box center [64, 95] width 32 height 7
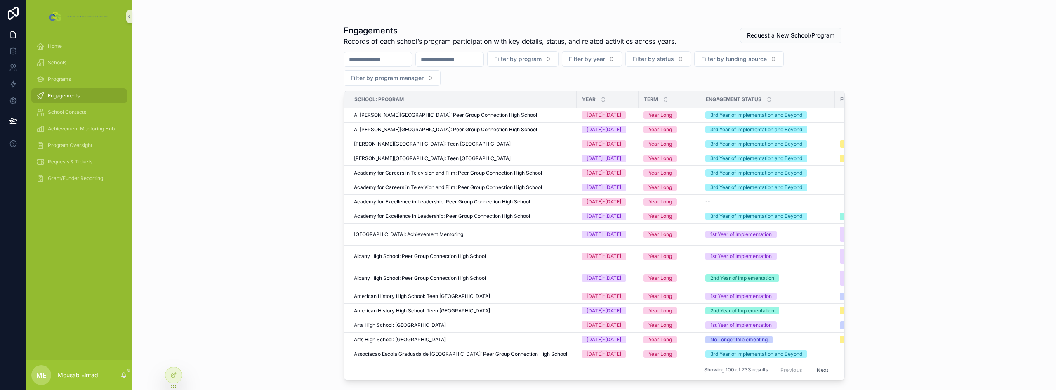
click at [460, 59] on input "scrollable content" at bounding box center [450, 60] width 68 height 12
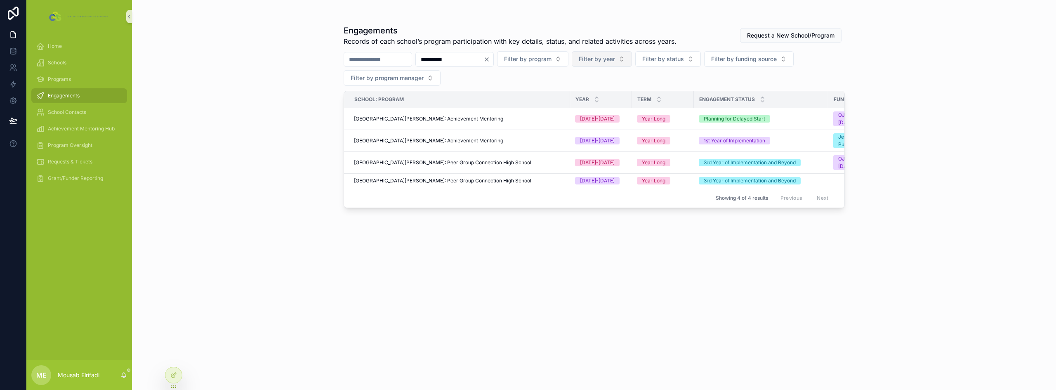
type input "**********"
click at [615, 57] on span "Filter by year" at bounding box center [597, 59] width 36 height 8
click at [632, 106] on div "[DATE]-[DATE]" at bounding box center [643, 105] width 99 height 13
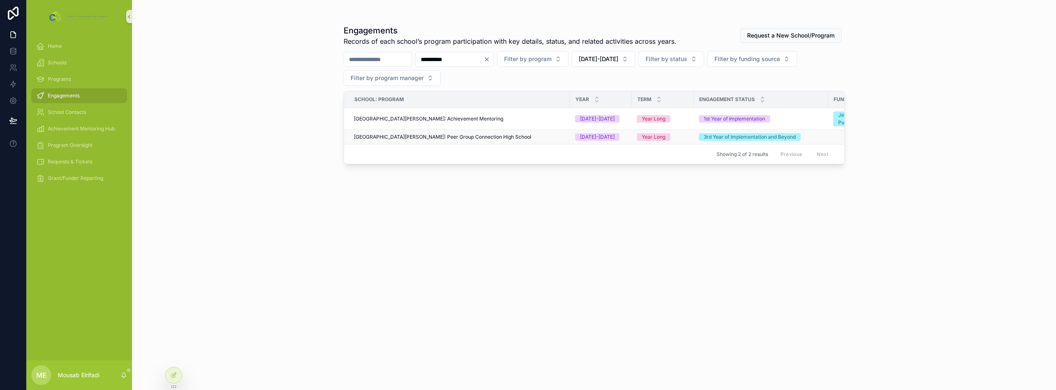
click at [477, 136] on span "[GEOGRAPHIC_DATA][PERSON_NAME]: Peer Group Connection High School" at bounding box center [442, 137] width 177 height 7
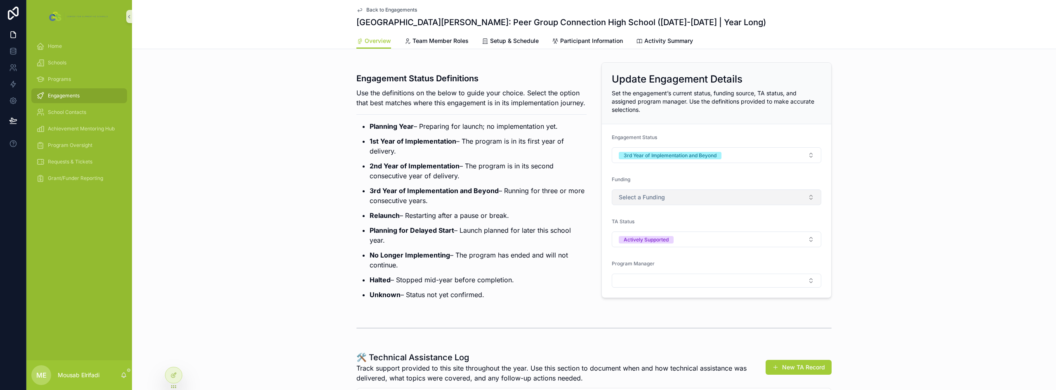
click at [668, 203] on button "Select a Funding" at bounding box center [717, 197] width 210 height 16
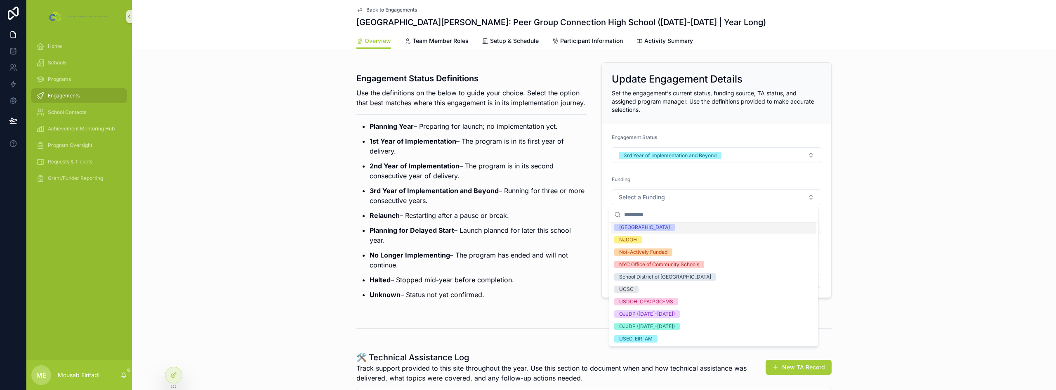
scroll to position [83, 0]
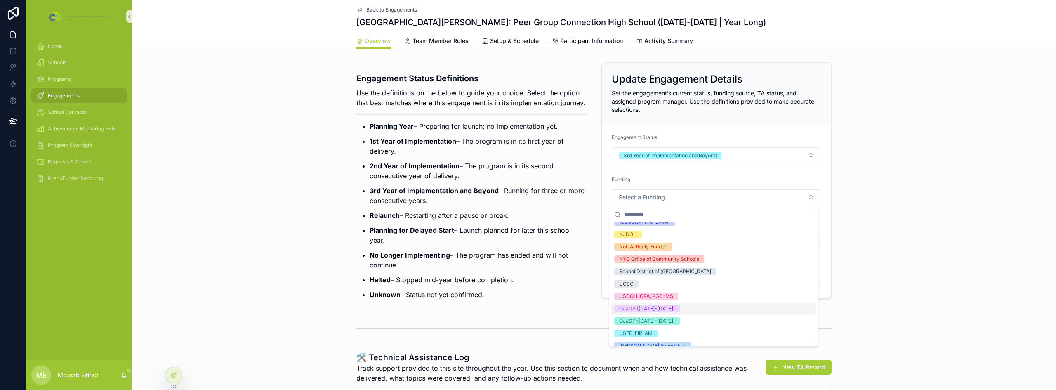
click at [696, 307] on div "OJJDP ([DATE]-[DATE])" at bounding box center [713, 308] width 205 height 12
click at [468, 237] on p "Planning for Delayed Start – Launch planned for later this school year." at bounding box center [478, 235] width 217 height 20
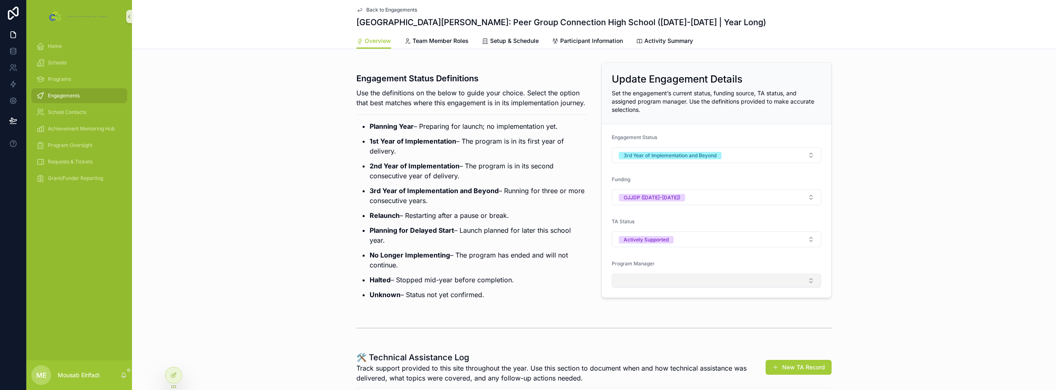
click at [657, 281] on button "Select Button" at bounding box center [717, 281] width 210 height 14
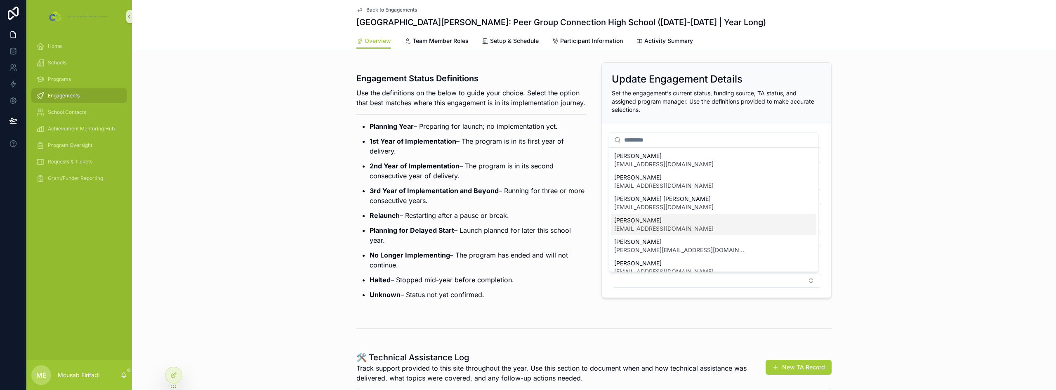
click at [661, 228] on span "[EMAIL_ADDRESS][DOMAIN_NAME]" at bounding box center [663, 228] width 99 height 8
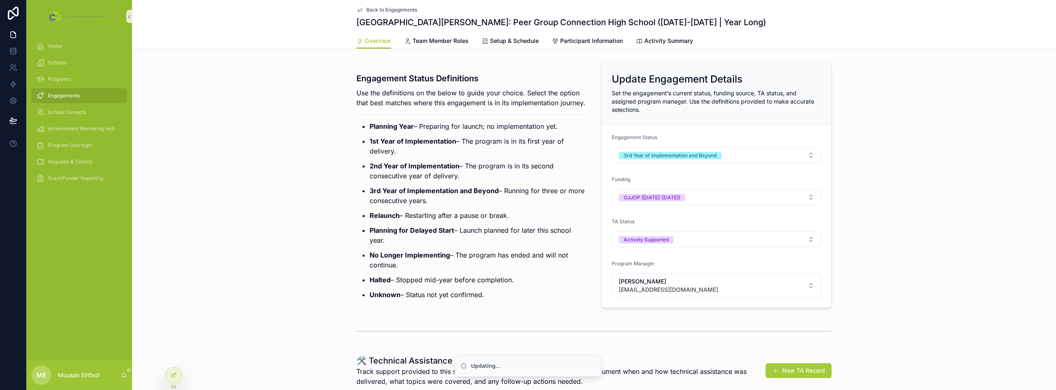
click at [441, 220] on p "Relaunch – Restarting after a pause or break." at bounding box center [478, 215] width 217 height 10
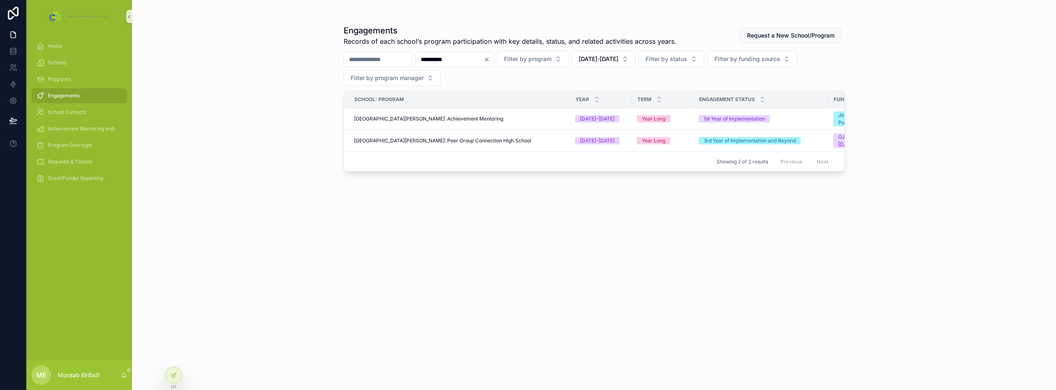
click at [479, 54] on input "**********" at bounding box center [450, 60] width 68 height 12
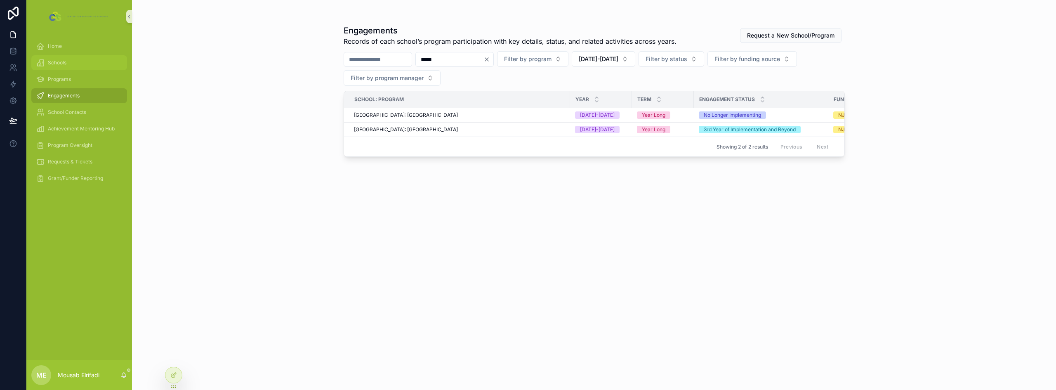
type input "*****"
click at [61, 64] on span "Schools" at bounding box center [57, 62] width 19 height 7
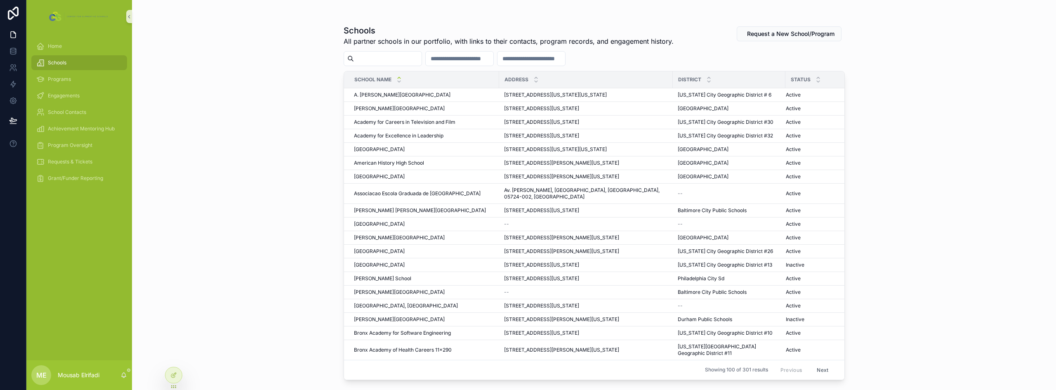
click at [493, 54] on input "scrollable content" at bounding box center [460, 59] width 68 height 12
click at [403, 64] on input "scrollable content" at bounding box center [388, 59] width 68 height 12
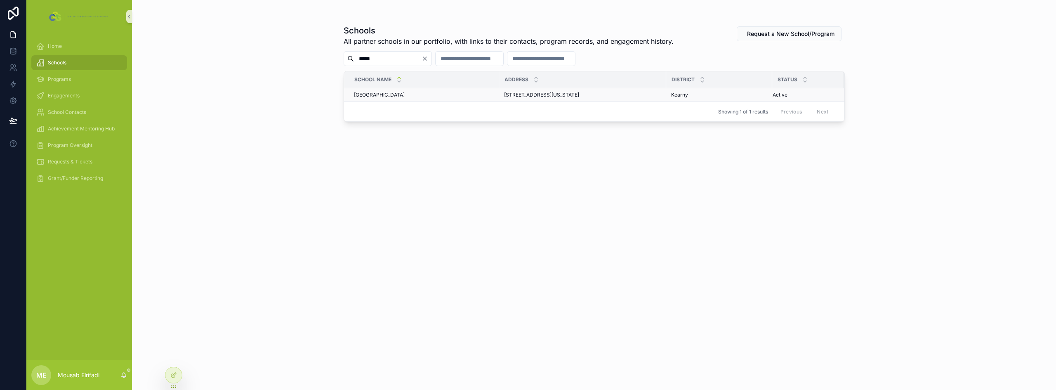
type input "*****"
click at [466, 97] on div "[GEOGRAPHIC_DATA] [GEOGRAPHIC_DATA]" at bounding box center [424, 95] width 140 height 7
click at [253, 115] on div "Schools All partner schools in our portfolio, with links to their contacts, pro…" at bounding box center [594, 195] width 924 height 390
click at [445, 99] on td "[GEOGRAPHIC_DATA] [GEOGRAPHIC_DATA]" at bounding box center [421, 95] width 155 height 14
click at [445, 94] on div "[GEOGRAPHIC_DATA] [GEOGRAPHIC_DATA]" at bounding box center [424, 95] width 140 height 7
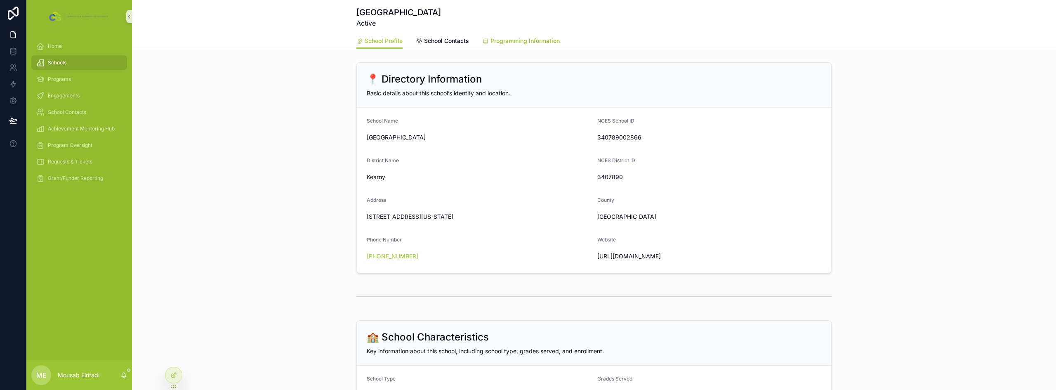
click at [530, 42] on span "Programming Information" at bounding box center [525, 41] width 69 height 8
click at [47, 79] on div "Programs" at bounding box center [79, 79] width 86 height 13
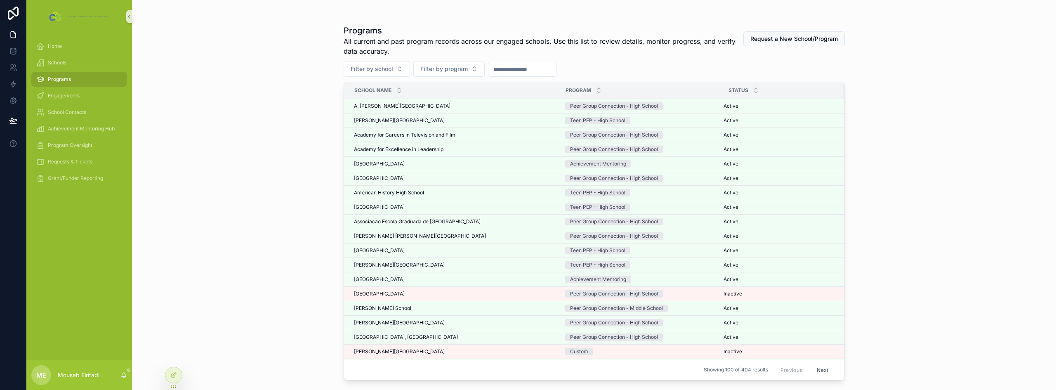
click at [272, 114] on div "Programs All current and past program records across our engaged schools. Use t…" at bounding box center [594, 195] width 924 height 390
click at [12, 50] on icon at bounding box center [13, 51] width 8 height 8
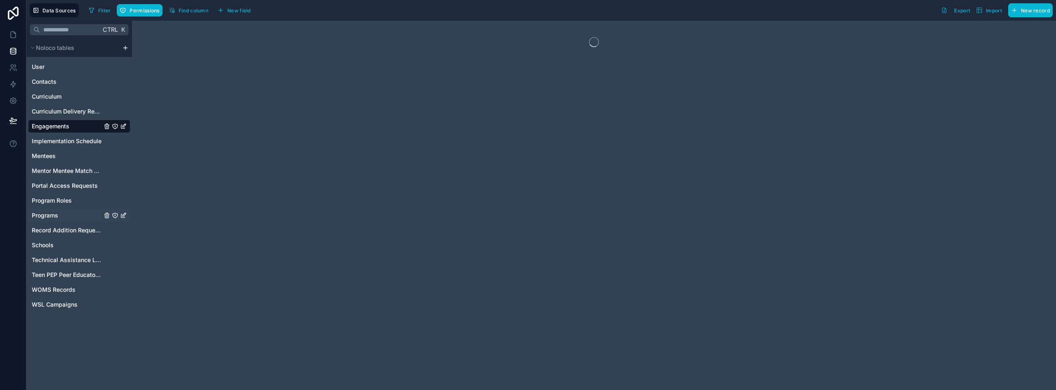
click at [50, 211] on span "Programs" at bounding box center [45, 215] width 26 height 8
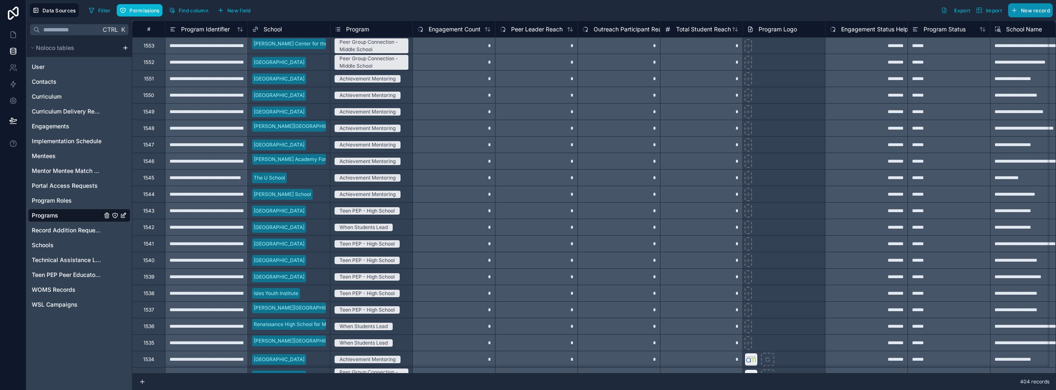
click at [1035, 15] on button "New record" at bounding box center [1030, 10] width 45 height 14
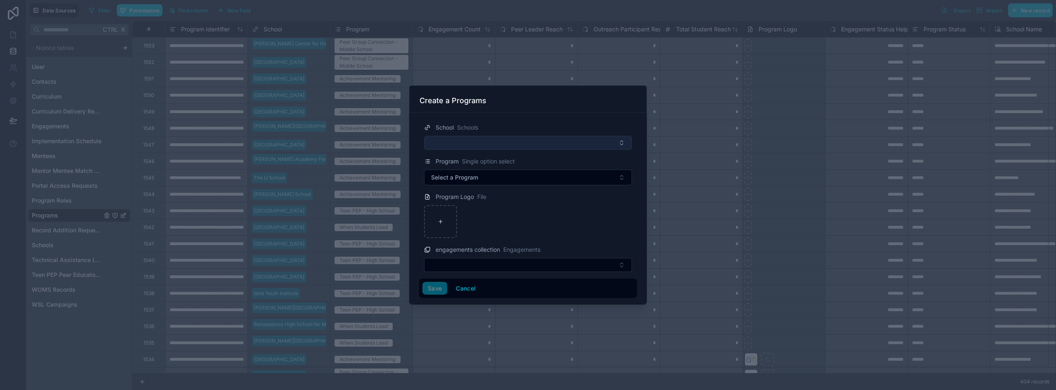
click at [479, 147] on button "Select Button" at bounding box center [528, 143] width 208 height 14
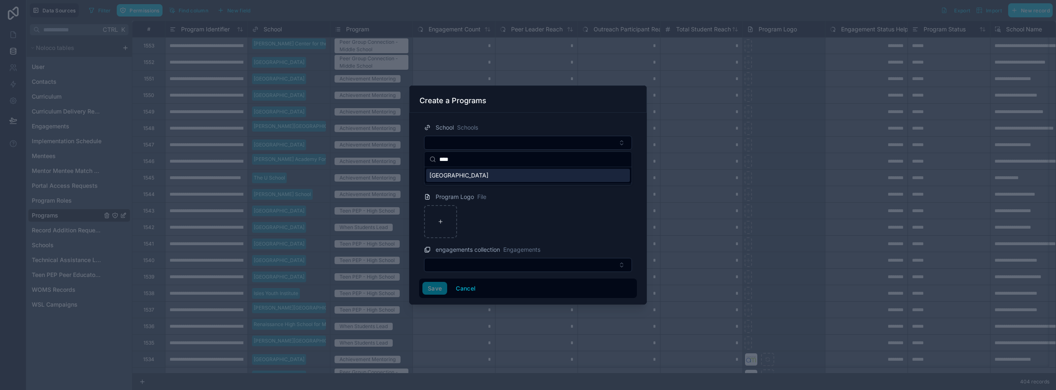
type input "****"
click at [497, 176] on div "[GEOGRAPHIC_DATA]" at bounding box center [528, 175] width 204 height 13
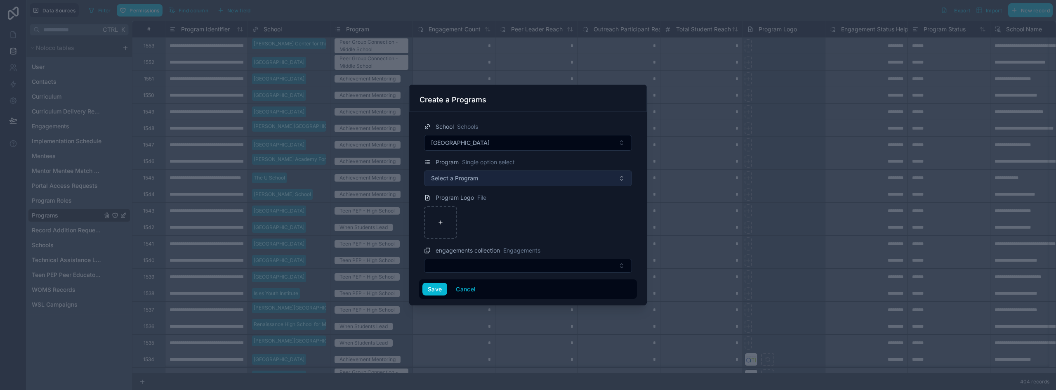
click at [467, 181] on span "Select a Program" at bounding box center [454, 178] width 47 height 8
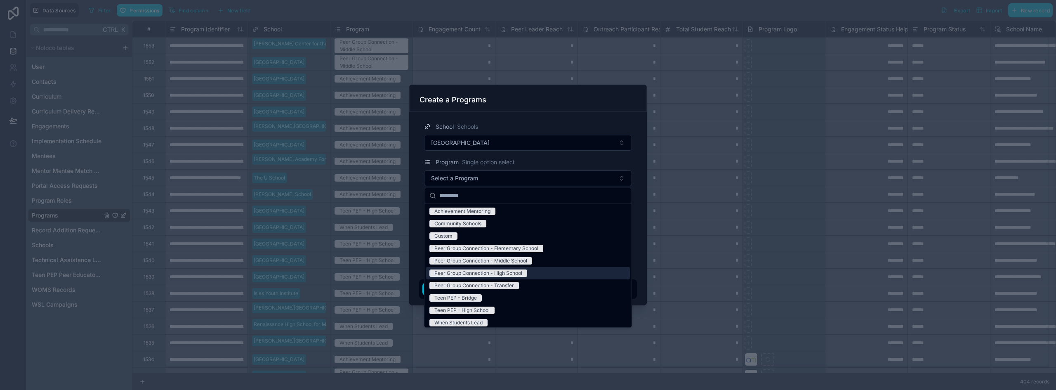
click at [518, 273] on div "Peer Group Connection - High School" at bounding box center [478, 272] width 88 height 7
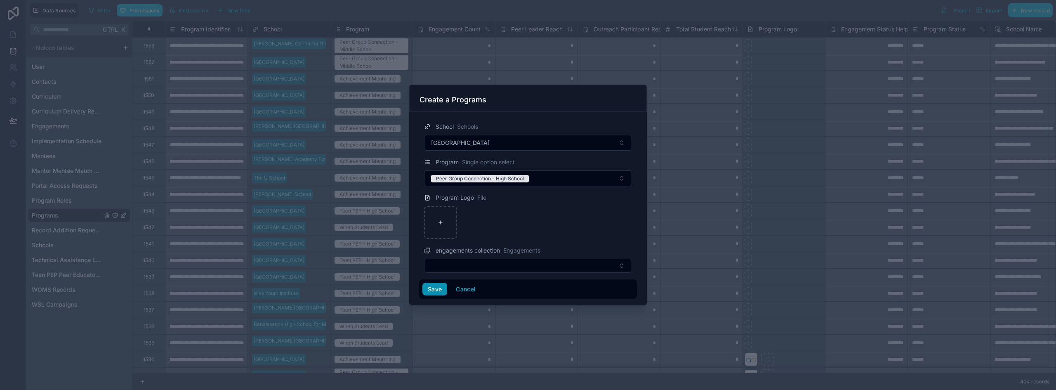
click at [434, 288] on button "Save" at bounding box center [434, 289] width 25 height 13
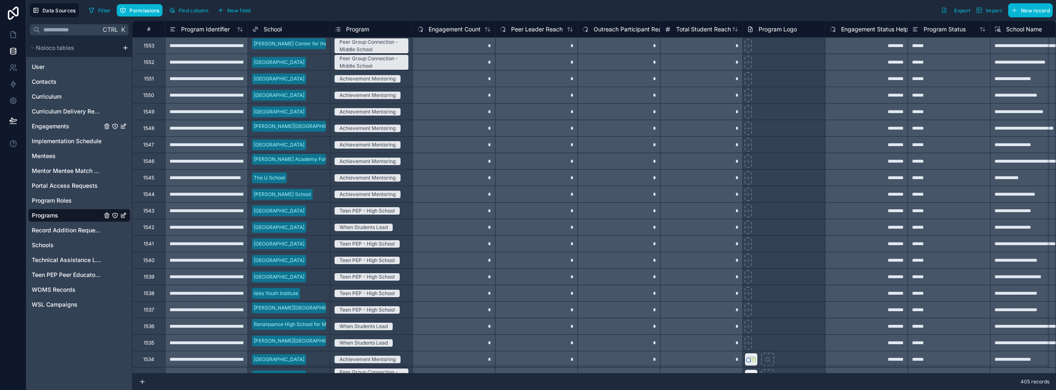
drag, startPoint x: 54, startPoint y: 128, endPoint x: 935, endPoint y: 1, distance: 890.0
click at [54, 128] on span "Engagements" at bounding box center [51, 126] width 38 height 8
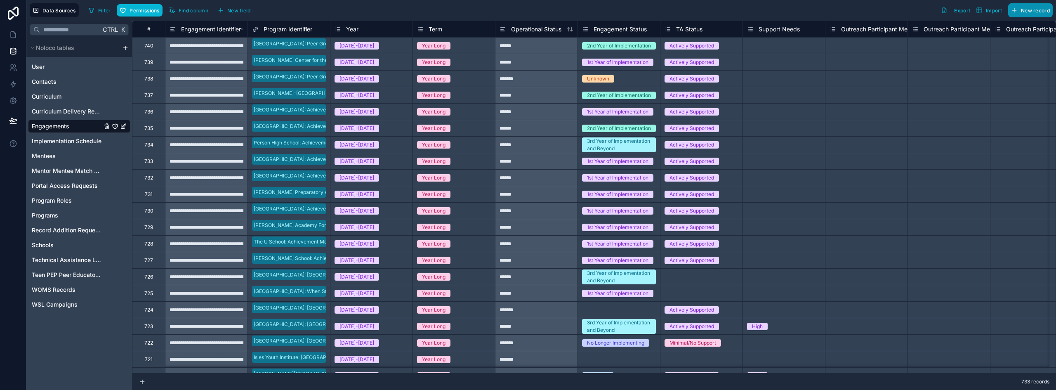
click at [1033, 17] on button "New record" at bounding box center [1030, 10] width 45 height 14
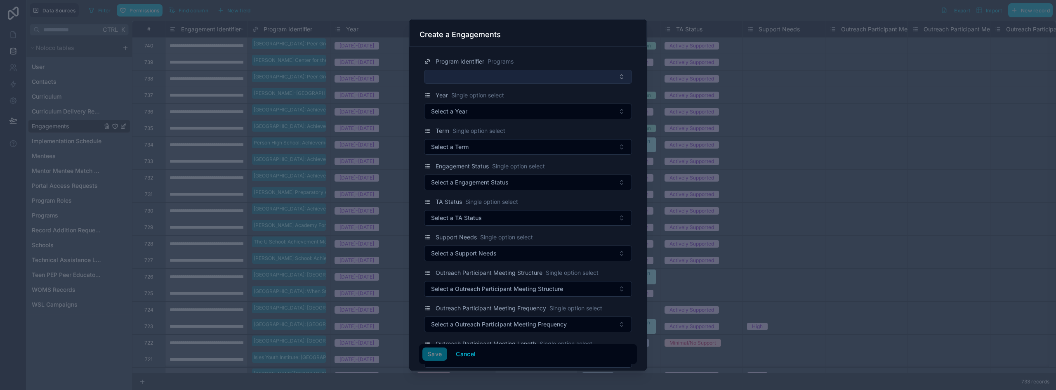
click at [479, 76] on button "Select Button" at bounding box center [528, 77] width 208 height 14
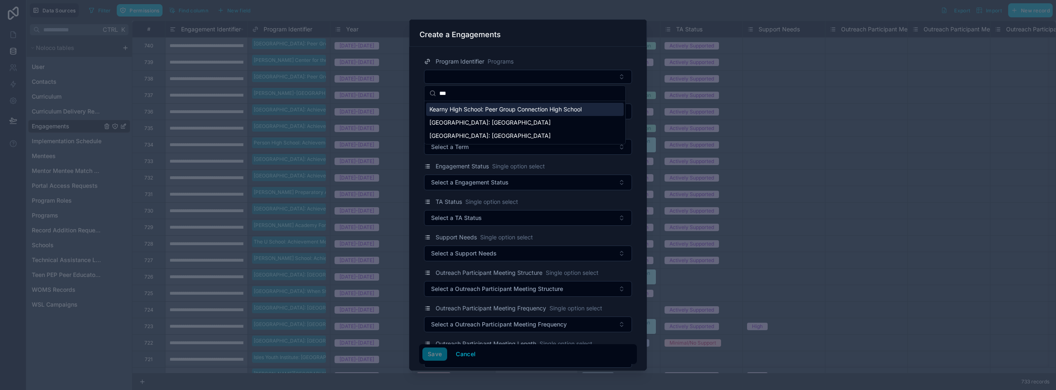
type input "***"
click at [541, 107] on span "Kearny High School: Peer Group Connection High School" at bounding box center [505, 109] width 152 height 8
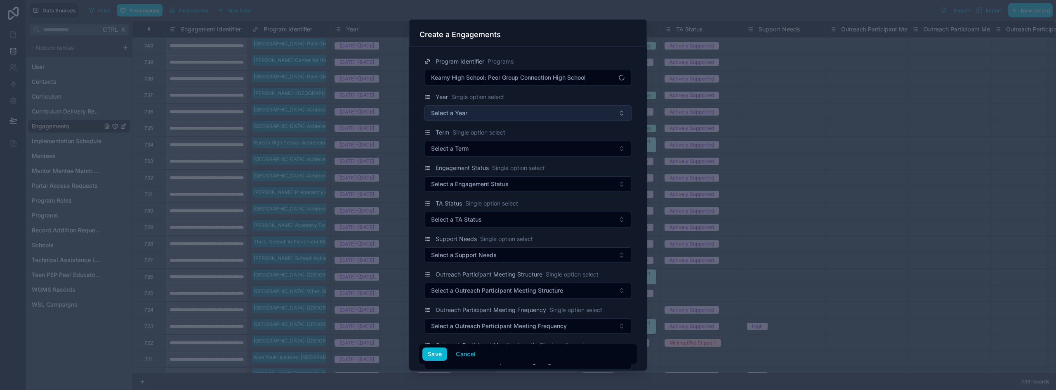
click at [492, 113] on button "Select a Year" at bounding box center [528, 113] width 208 height 16
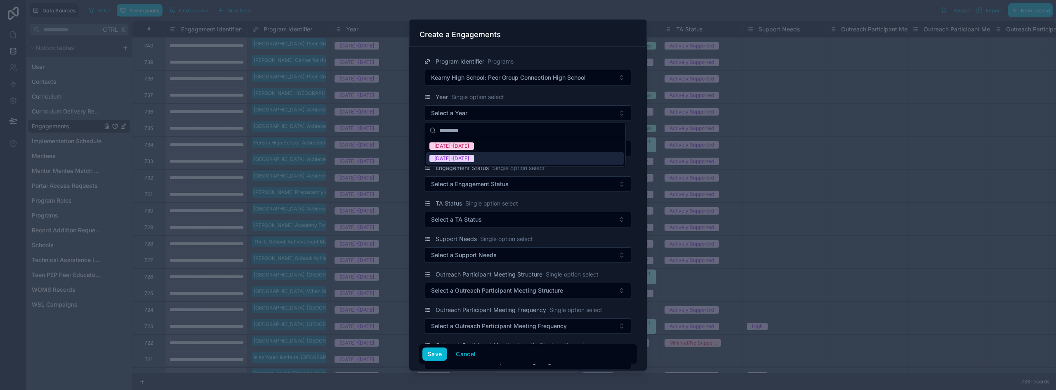
click at [474, 160] on div "[DATE]-[DATE]" at bounding box center [525, 158] width 198 height 12
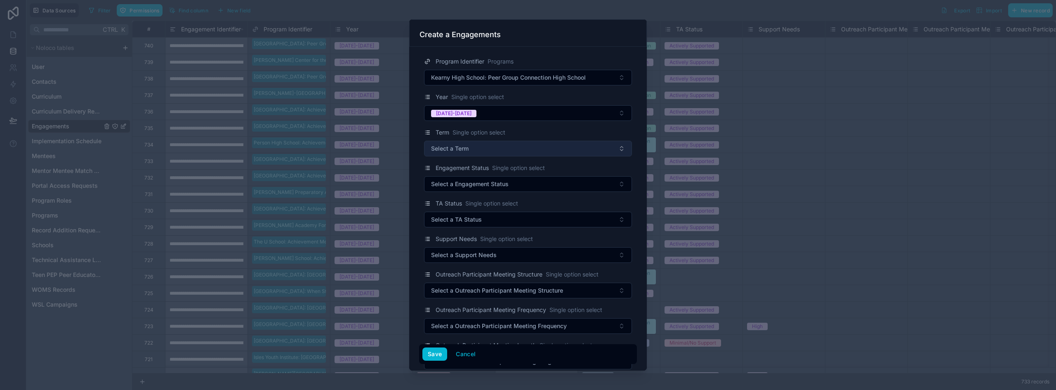
click at [475, 151] on button "Select a Term" at bounding box center [528, 149] width 208 height 16
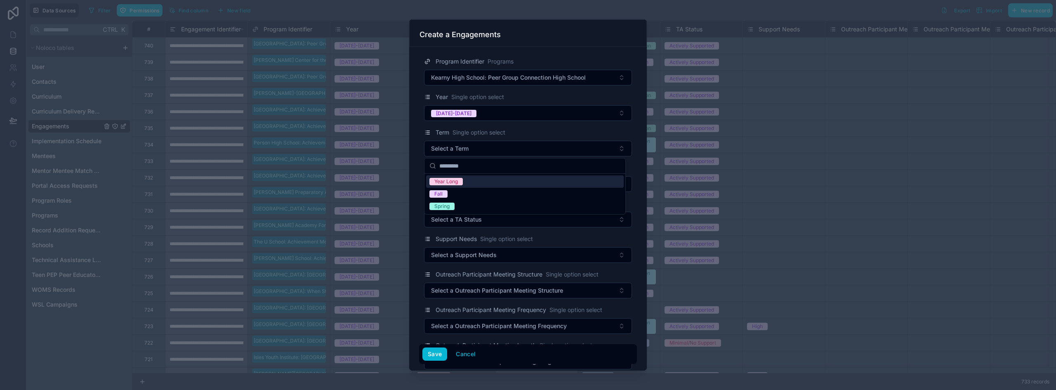
click at [468, 180] on div "Year Long" at bounding box center [525, 181] width 198 height 12
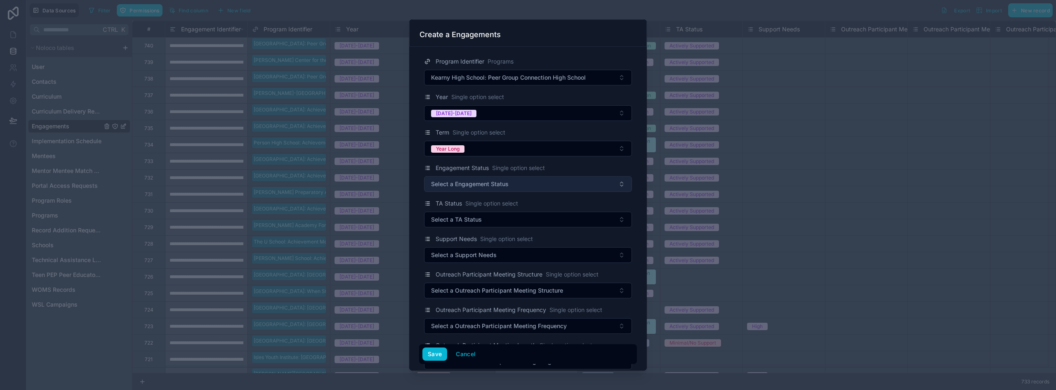
click at [473, 184] on span "Select a Engagement Status" at bounding box center [470, 184] width 78 height 8
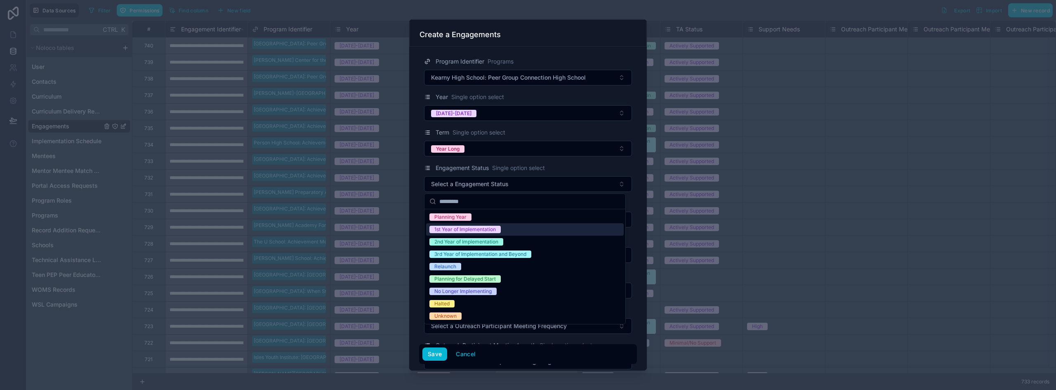
click at [471, 226] on div "1st Year of Implementation" at bounding box center [464, 229] width 61 height 7
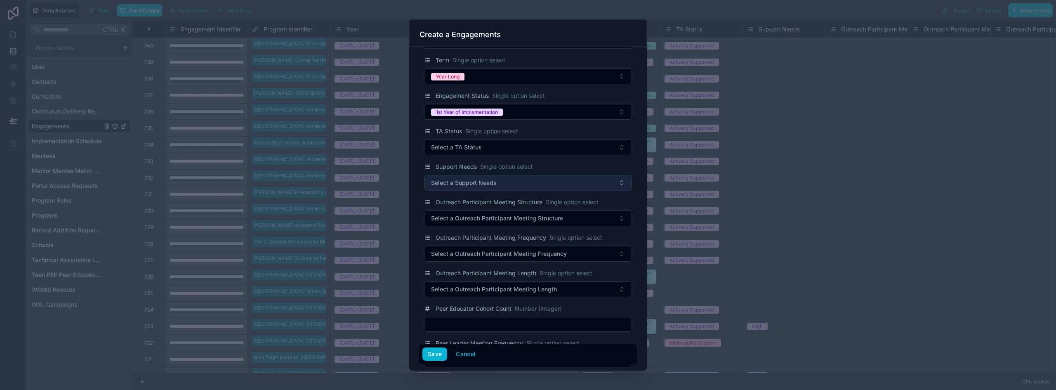
scroll to position [83, 0]
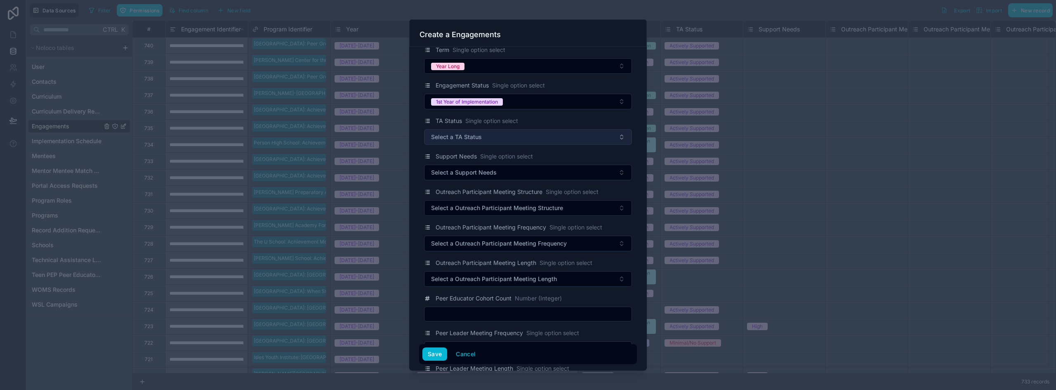
click at [479, 140] on span "Select a TA Status" at bounding box center [456, 137] width 51 height 8
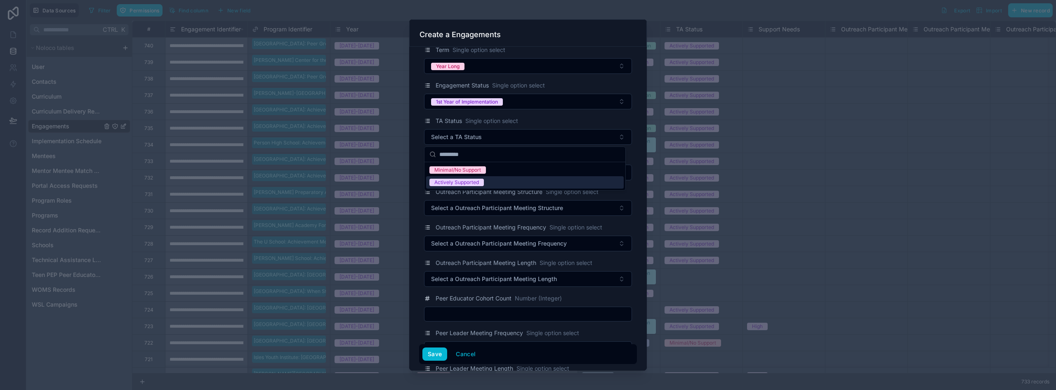
click at [467, 181] on div "Actively Supported" at bounding box center [456, 182] width 45 height 7
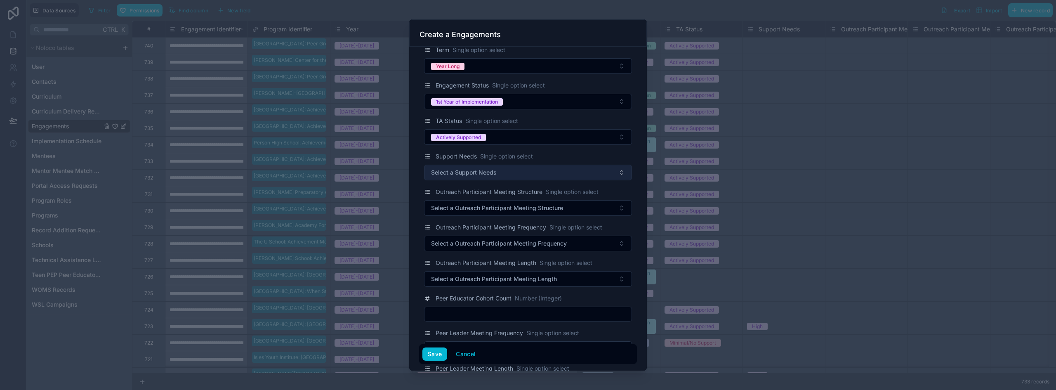
click at [469, 173] on span "Select a Support Needs" at bounding box center [464, 172] width 66 height 8
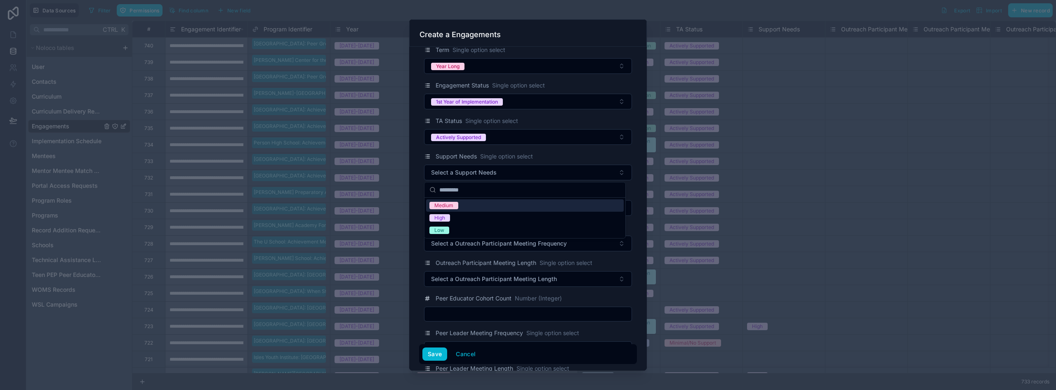
click at [420, 158] on div "Support Needs Single option select Select a Support Needs" at bounding box center [528, 165] width 218 height 29
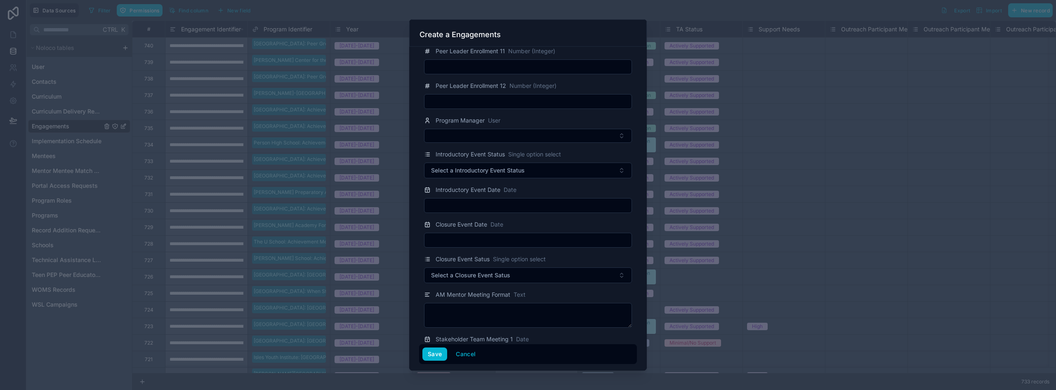
scroll to position [1279, 0]
click at [467, 137] on button "Select Button" at bounding box center [528, 135] width 208 height 14
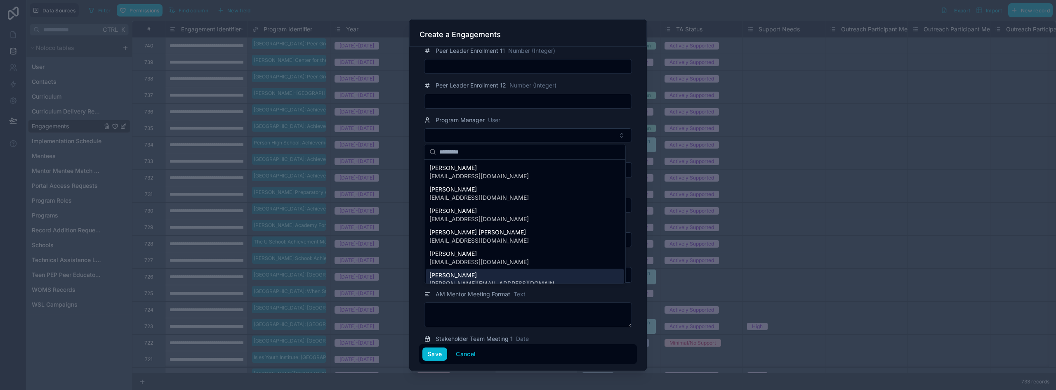
click at [459, 278] on span "[PERSON_NAME]" at bounding box center [495, 275] width 132 height 8
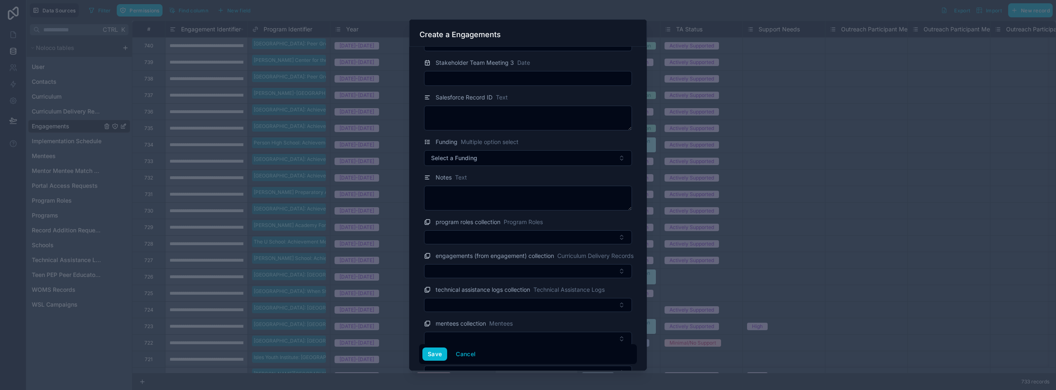
scroll to position [1594, 0]
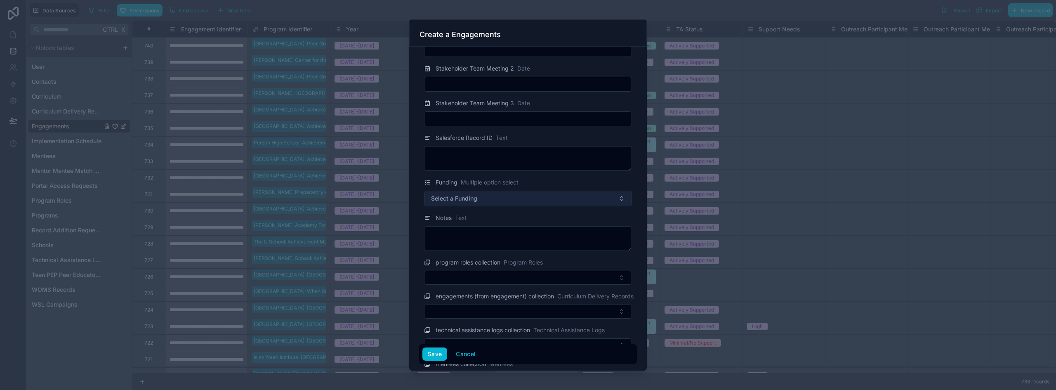
click at [483, 198] on button "Select a Funding" at bounding box center [528, 199] width 208 height 16
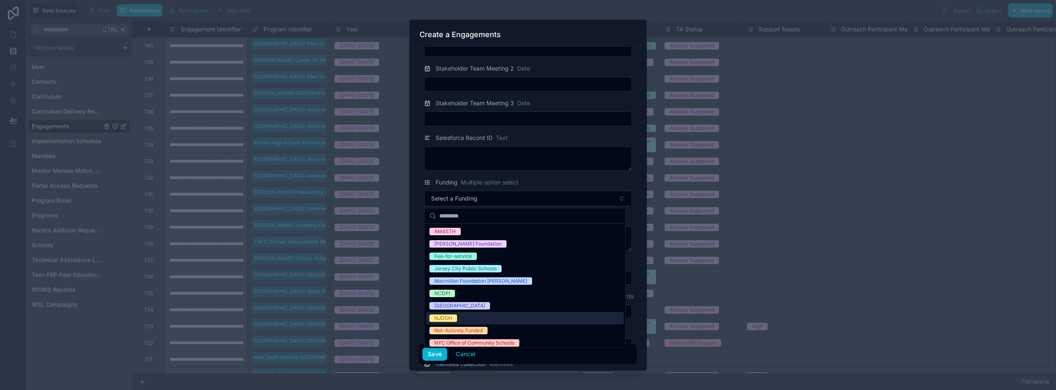
click at [474, 313] on div "NJDOH" at bounding box center [525, 318] width 198 height 12
click at [434, 357] on button "Save" at bounding box center [434, 353] width 25 height 13
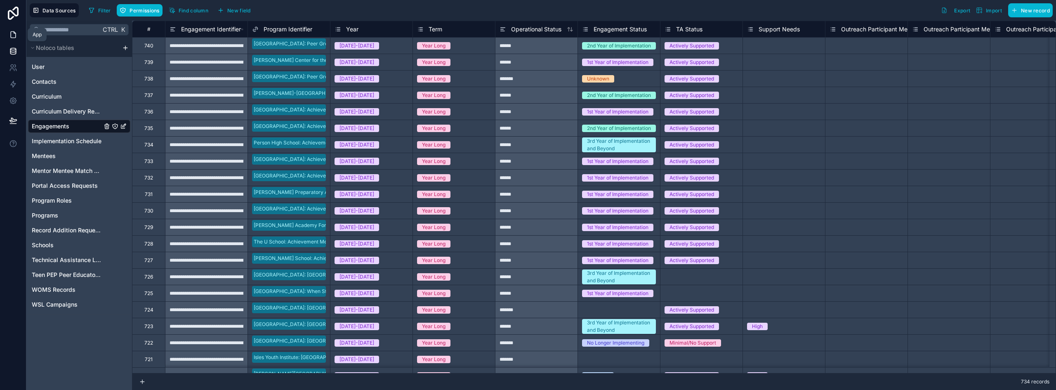
click at [6, 32] on link at bounding box center [13, 34] width 26 height 17
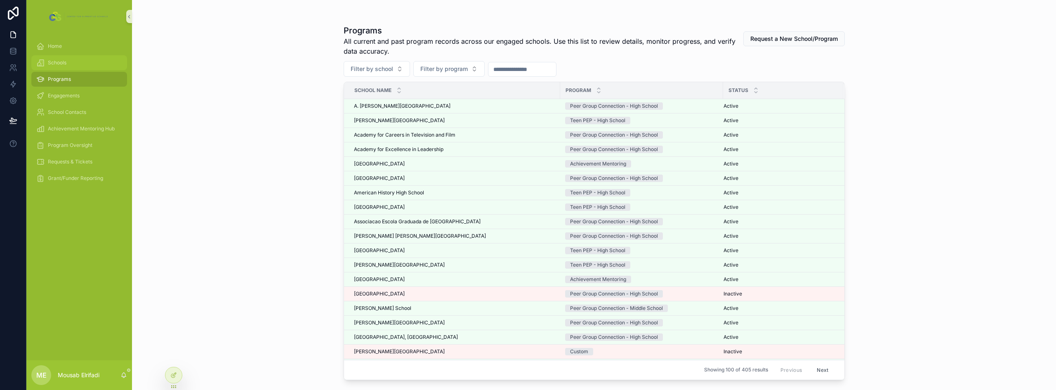
click at [61, 66] on div "Schools" at bounding box center [79, 62] width 86 height 13
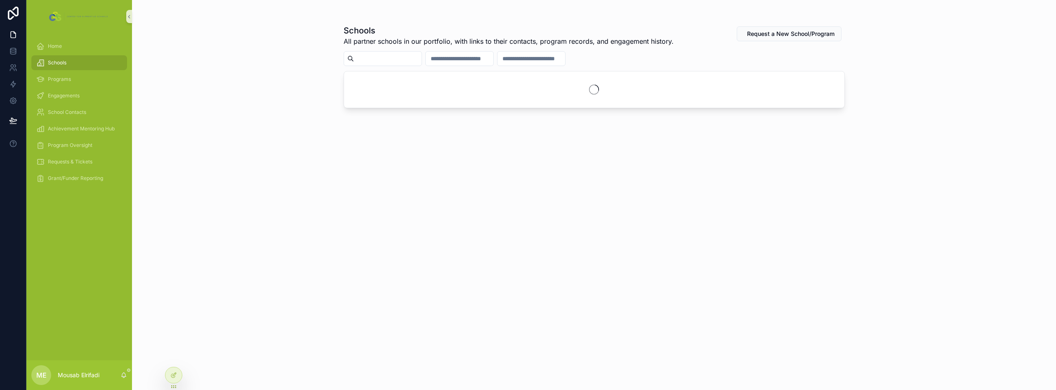
click at [397, 54] on input "scrollable content" at bounding box center [388, 59] width 68 height 12
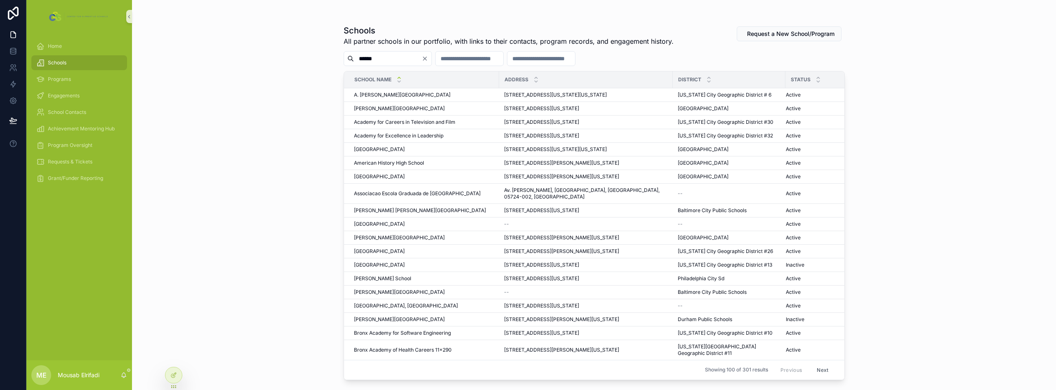
type input "*******"
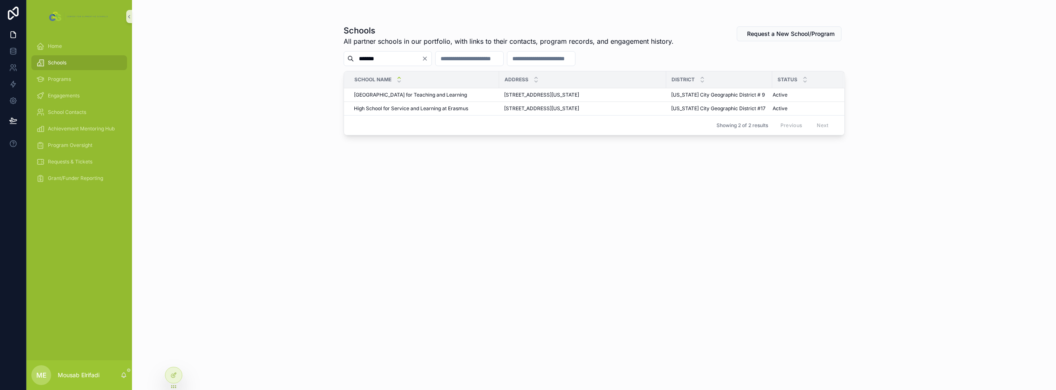
click at [368, 59] on input "*******" at bounding box center [388, 59] width 68 height 12
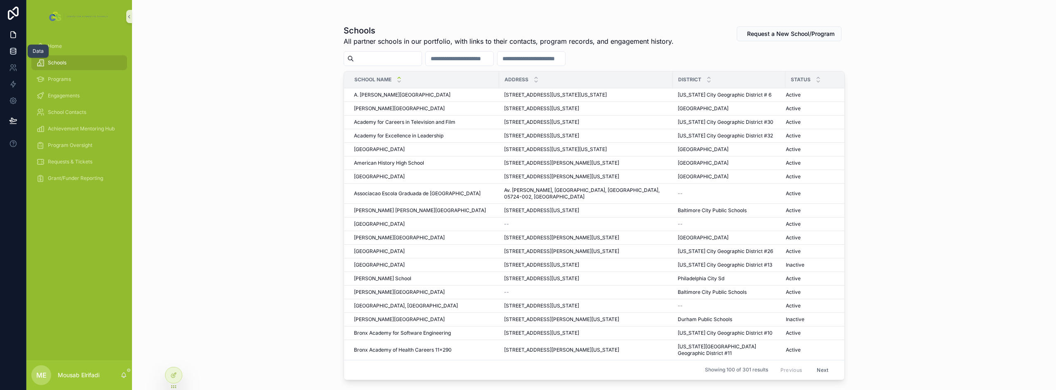
click at [16, 50] on icon at bounding box center [13, 51] width 8 height 8
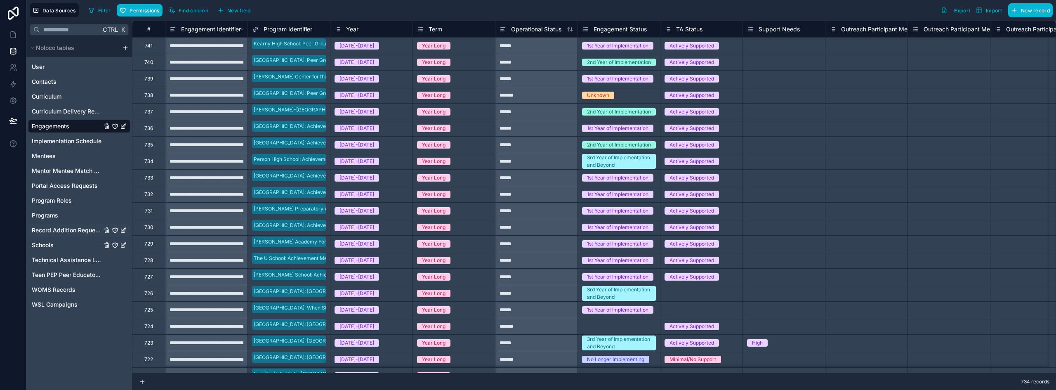
drag, startPoint x: 44, startPoint y: 245, endPoint x: 53, endPoint y: 236, distance: 12.3
click at [44, 245] on span "Schools" at bounding box center [43, 245] width 22 height 8
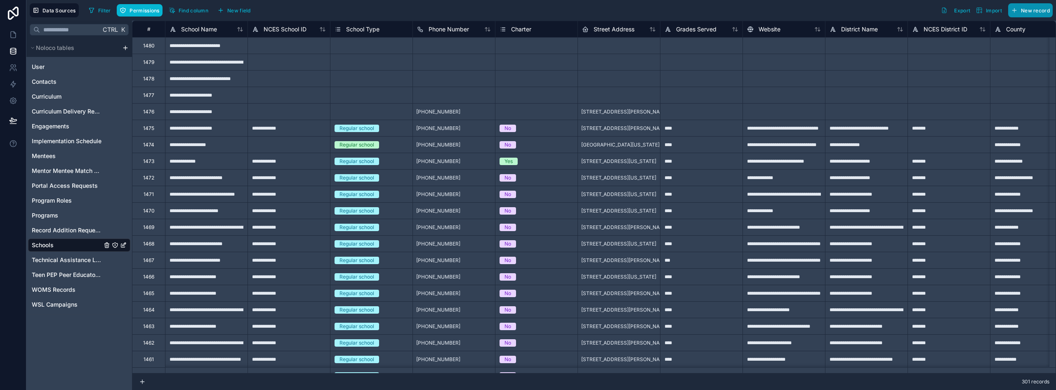
click at [1029, 12] on span "New record" at bounding box center [1035, 10] width 29 height 6
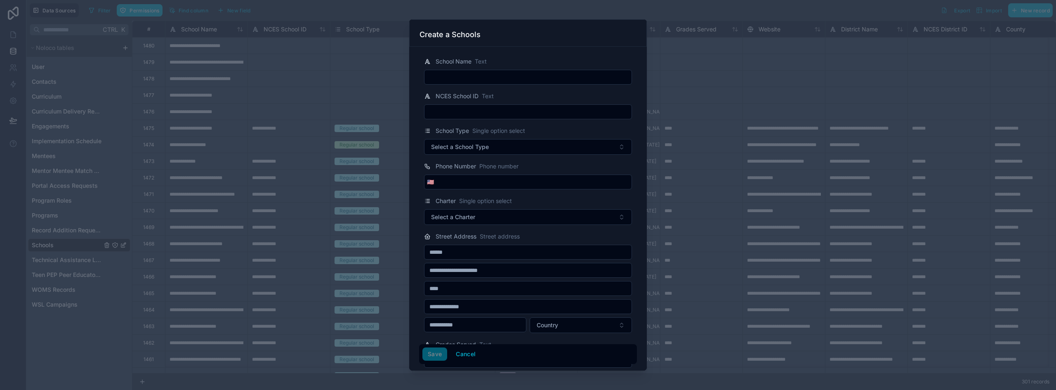
click at [467, 79] on input "text" at bounding box center [528, 77] width 207 height 12
paste input "**********"
type input "**********"
click at [432, 354] on button "Save" at bounding box center [434, 353] width 25 height 13
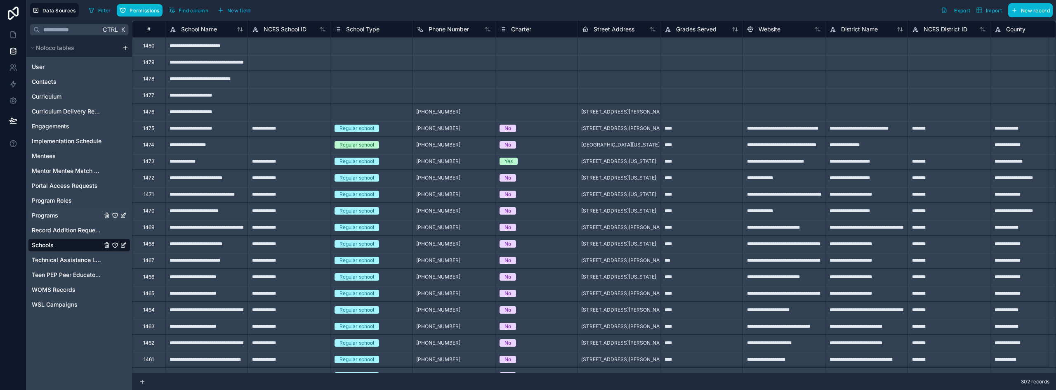
click at [47, 212] on span "Programs" at bounding box center [45, 215] width 26 height 8
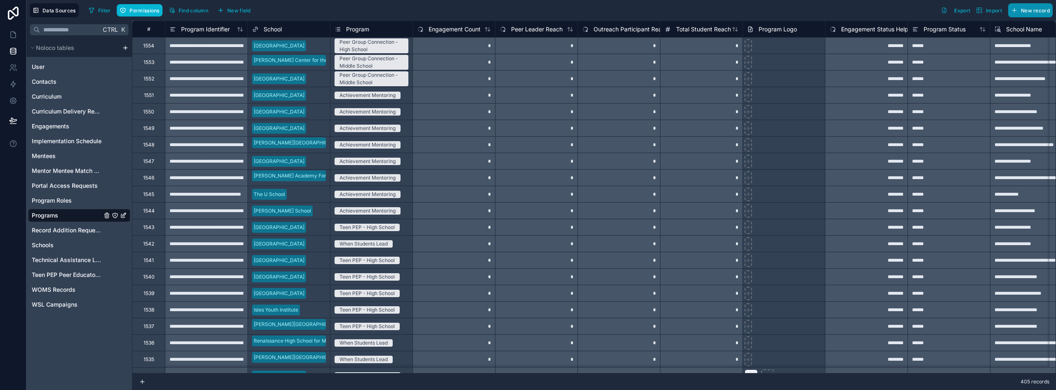
click at [1030, 12] on span "New record" at bounding box center [1035, 10] width 29 height 6
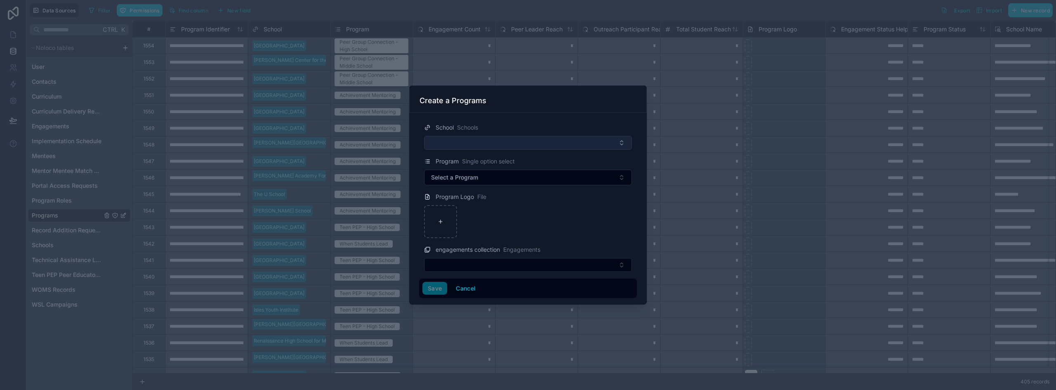
click at [497, 142] on button "Select Button" at bounding box center [528, 143] width 208 height 14
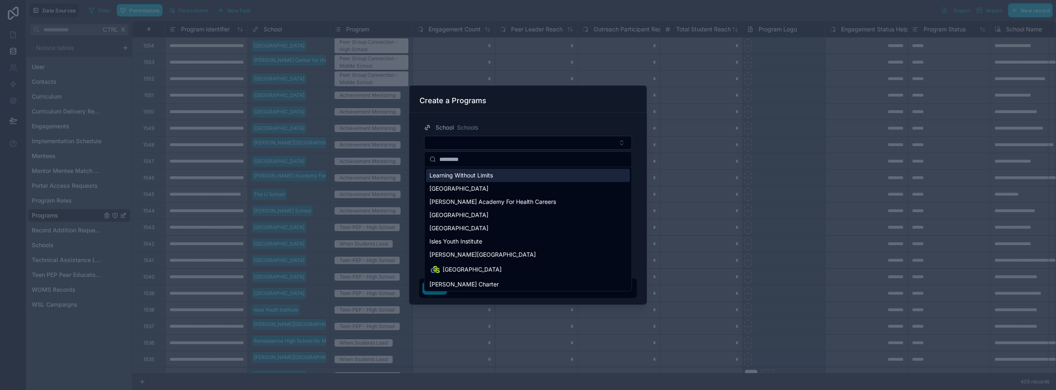
click at [482, 177] on span "Learning Without Limits" at bounding box center [461, 175] width 64 height 8
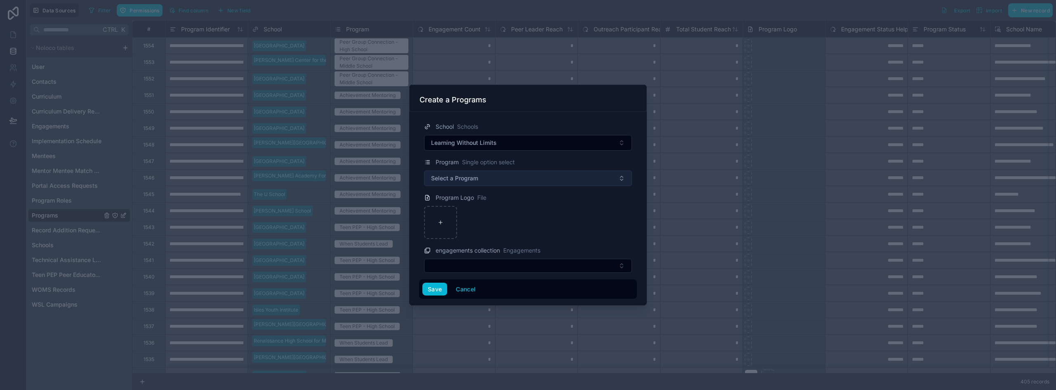
click at [461, 182] on button "Select a Program" at bounding box center [528, 178] width 208 height 16
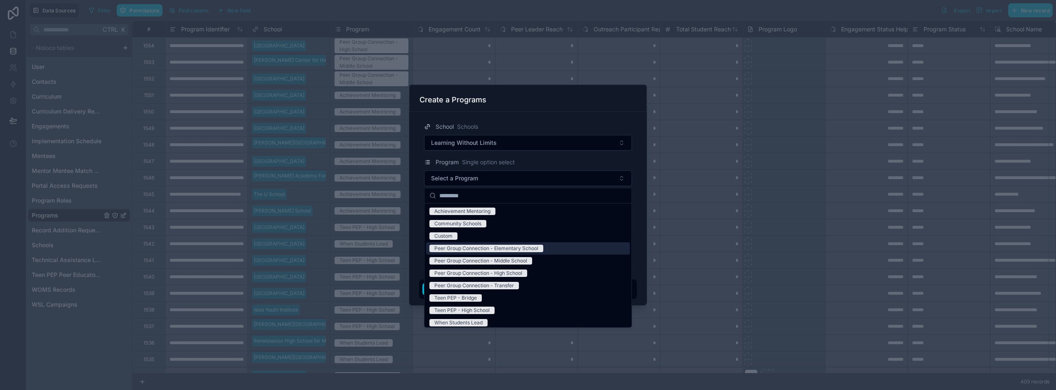
click at [516, 248] on div "Peer Group Connection - Elementary School" at bounding box center [486, 248] width 104 height 7
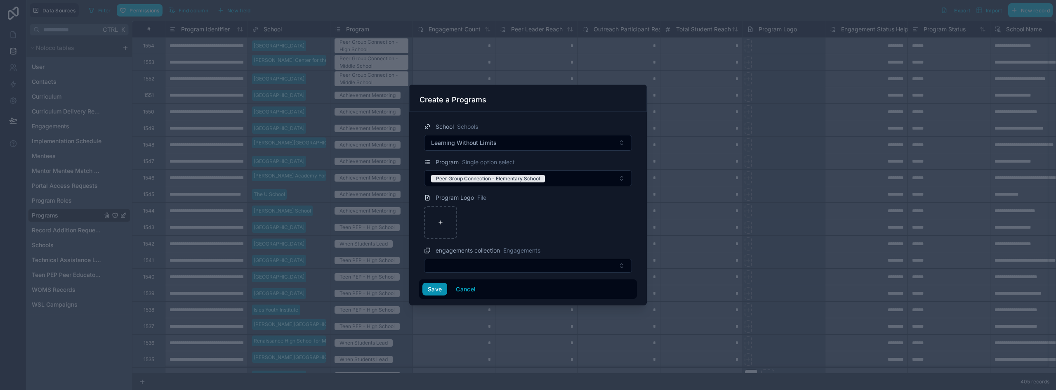
click at [434, 292] on button "Save" at bounding box center [434, 289] width 25 height 13
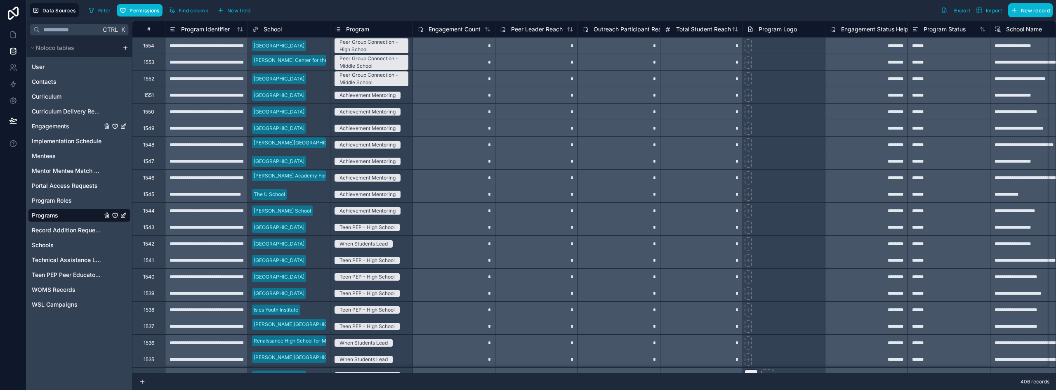
drag, startPoint x: 50, startPoint y: 128, endPoint x: 953, endPoint y: 67, distance: 905.1
click at [50, 128] on span "Engagements" at bounding box center [51, 126] width 38 height 8
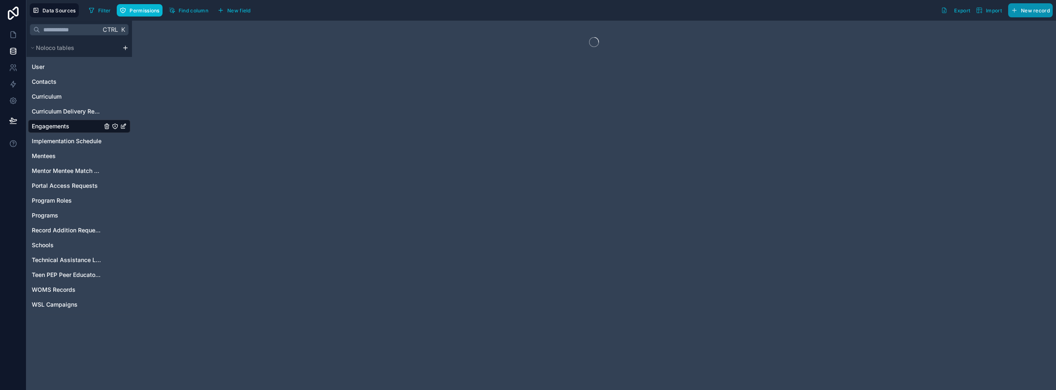
click at [1021, 11] on button "New record" at bounding box center [1030, 10] width 45 height 14
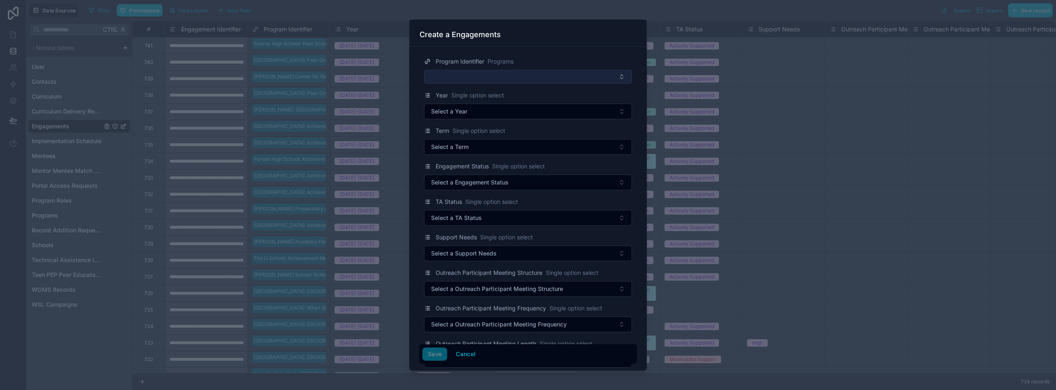
click at [506, 79] on button "Select Button" at bounding box center [528, 77] width 208 height 14
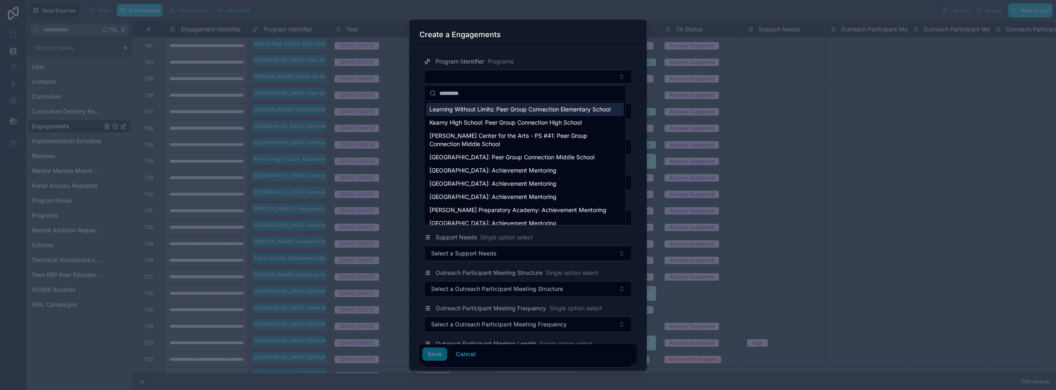
click at [541, 111] on span "Learning Without Limits: Peer Group Connection Elementary School" at bounding box center [519, 109] width 181 height 8
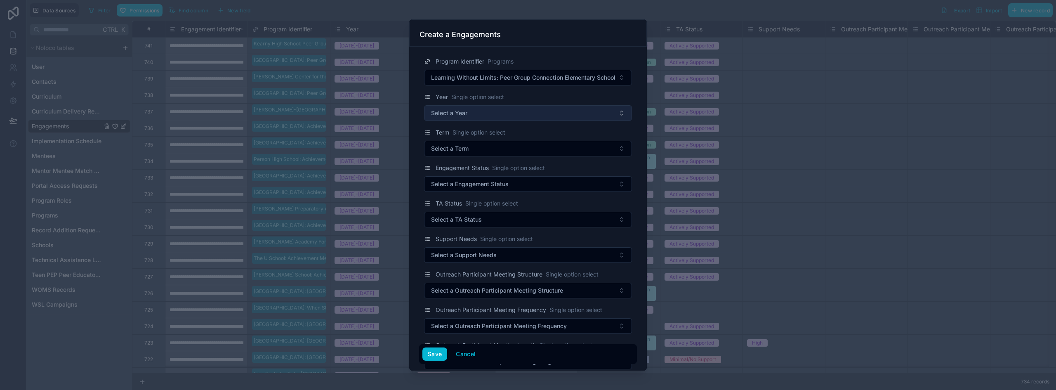
click at [468, 113] on button "Select a Year" at bounding box center [528, 113] width 208 height 16
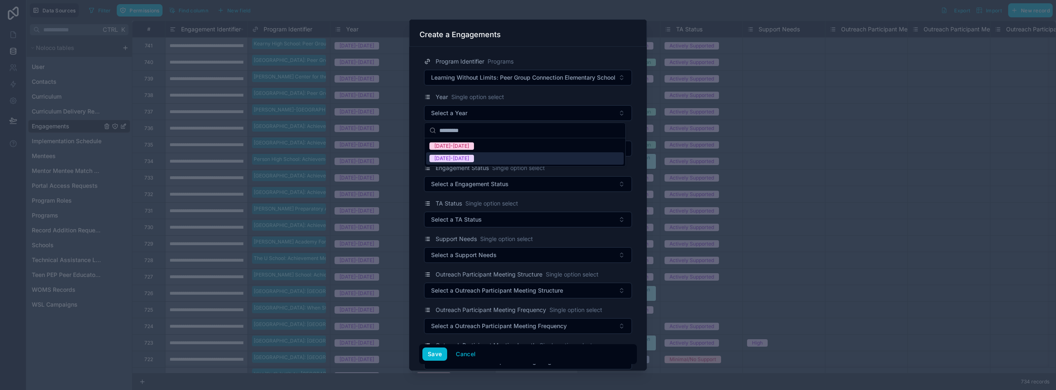
click at [457, 156] on div "[DATE]-[DATE]" at bounding box center [451, 158] width 35 height 7
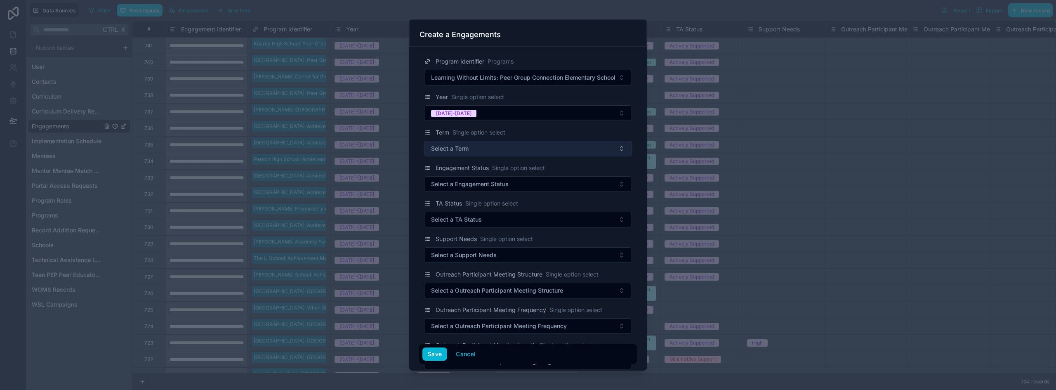
click at [459, 152] on span "Select a Term" at bounding box center [450, 148] width 38 height 8
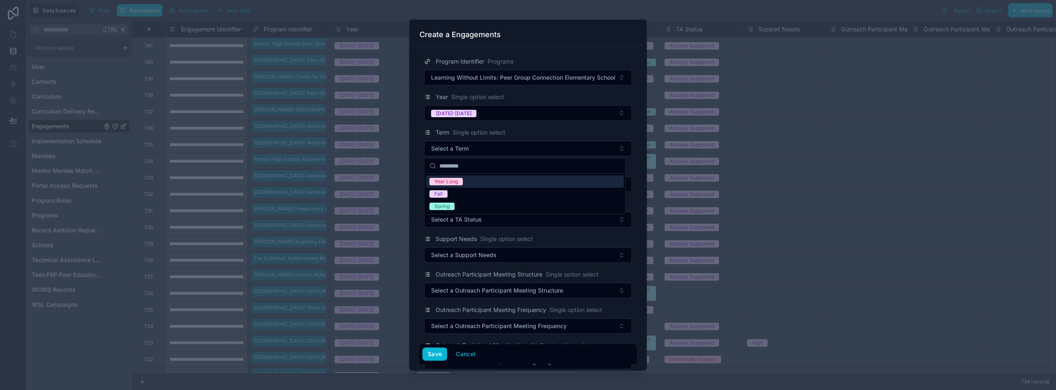
click at [460, 184] on span "Year Long" at bounding box center [445, 181] width 33 height 7
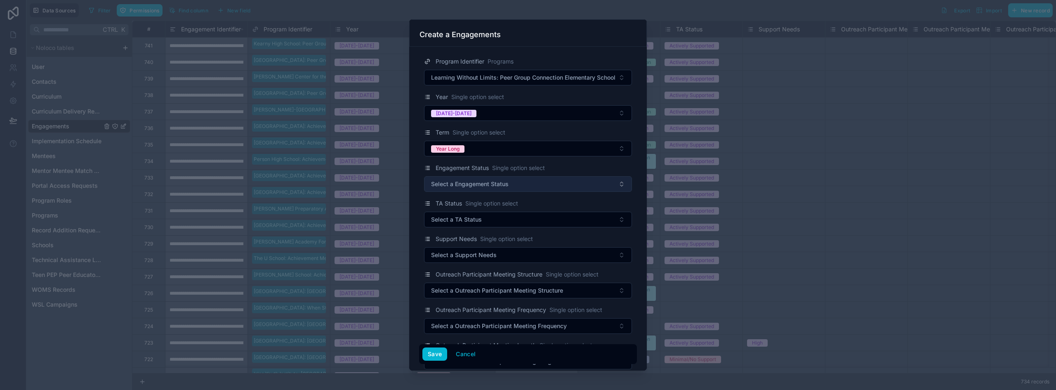
click at [466, 179] on button "Select a Engagement Status" at bounding box center [528, 184] width 208 height 16
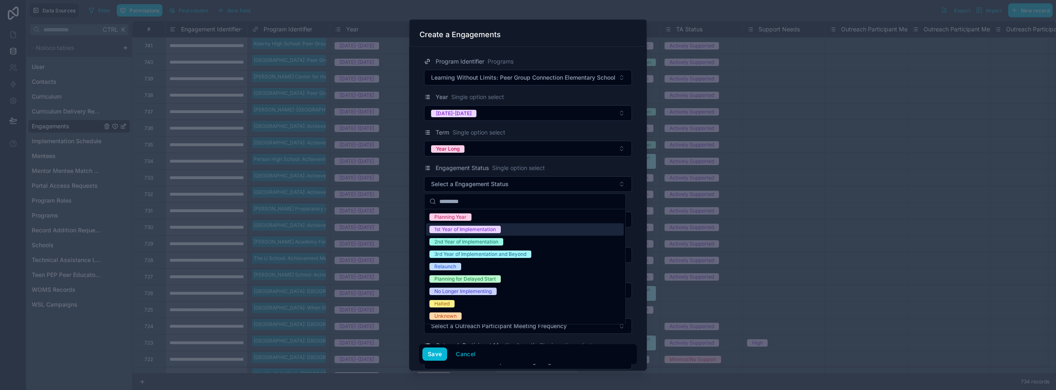
click at [472, 228] on div "1st Year of Implementation" at bounding box center [464, 229] width 61 height 7
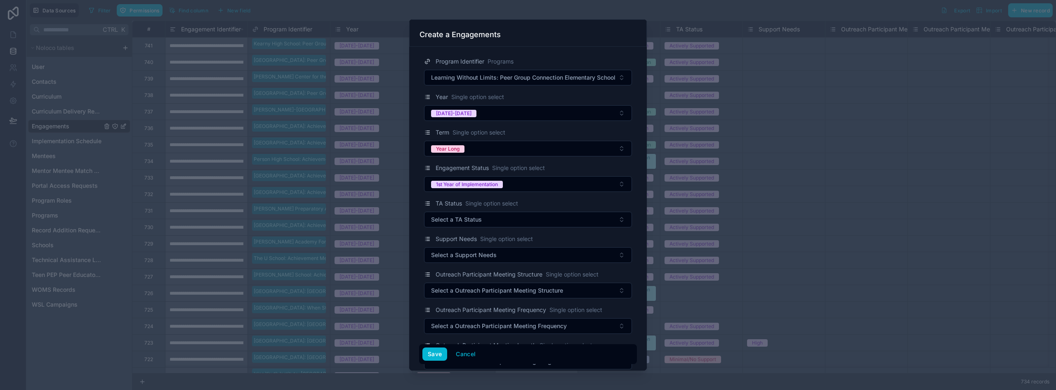
scroll to position [41, 0]
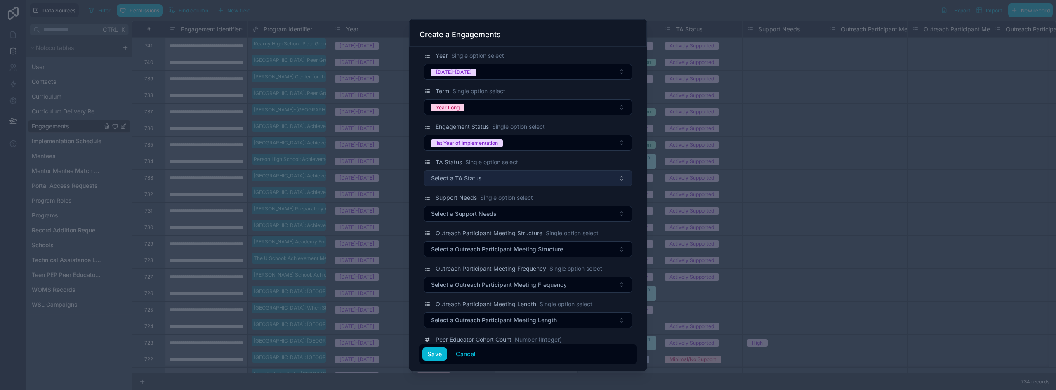
click at [441, 178] on span "Select a TA Status" at bounding box center [456, 178] width 51 height 8
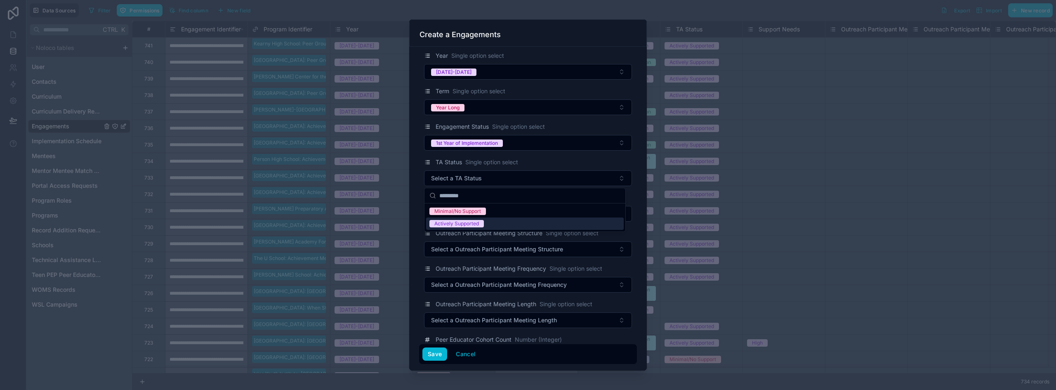
click at [462, 225] on div "Actively Supported" at bounding box center [456, 223] width 45 height 7
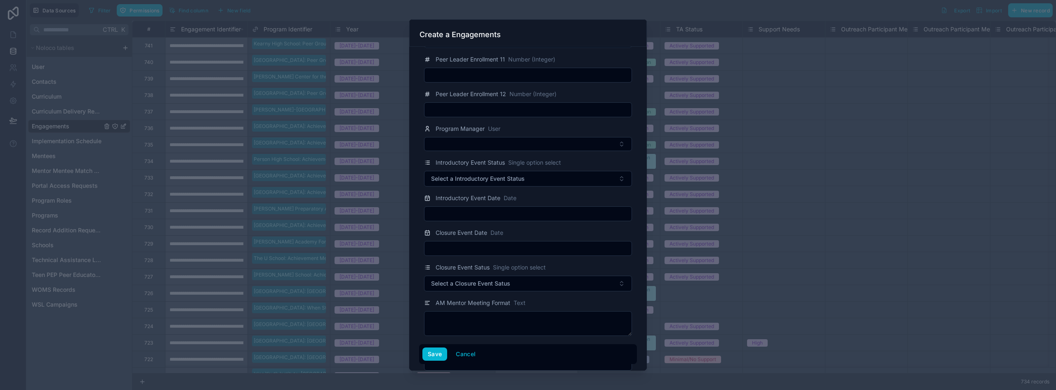
scroll to position [1320, 0]
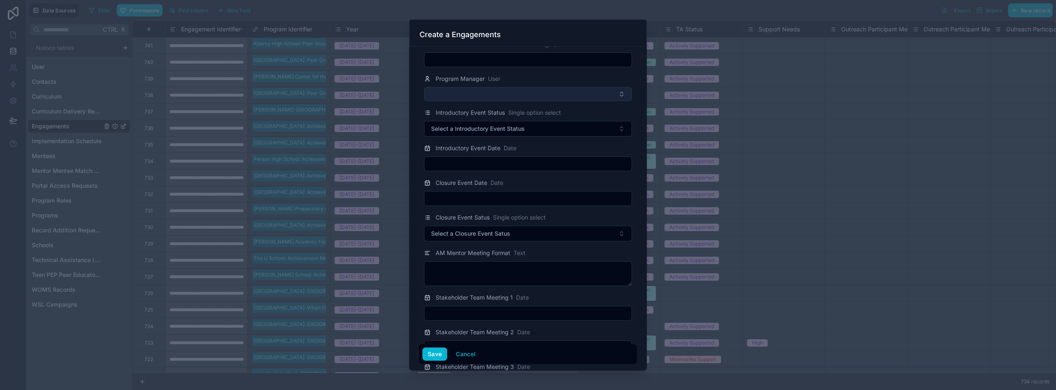
click at [469, 93] on button "Select Button" at bounding box center [528, 94] width 208 height 14
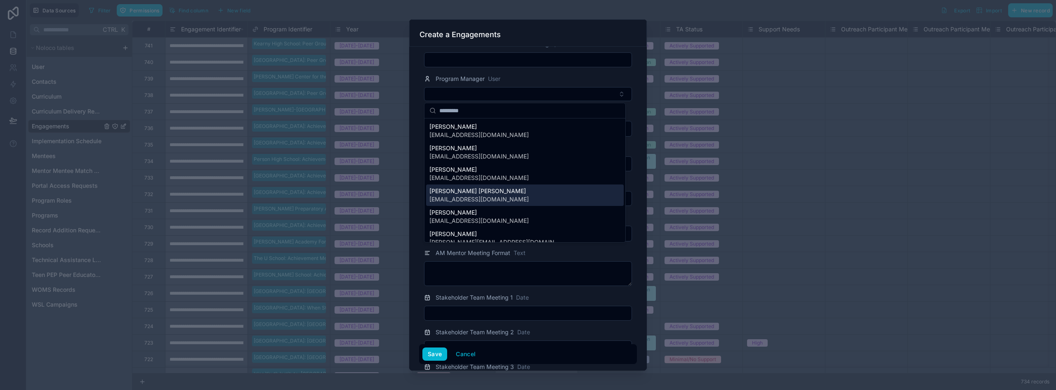
click at [463, 191] on span "[PERSON_NAME] [PERSON_NAME]" at bounding box center [478, 191] width 99 height 8
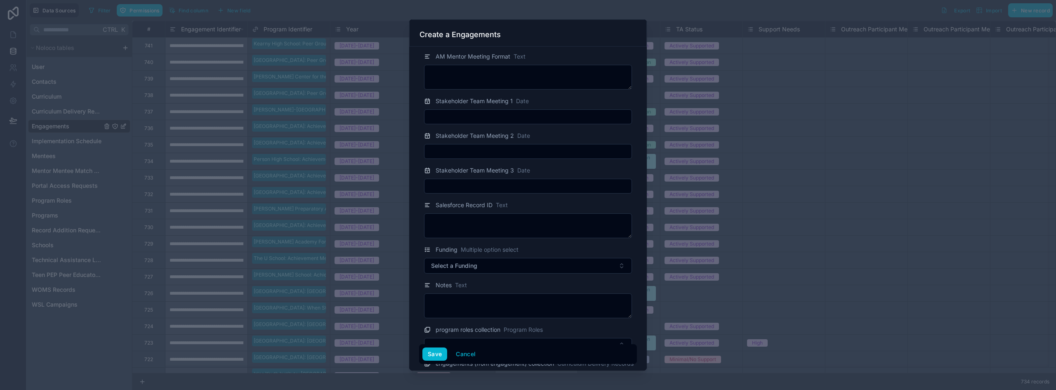
scroll to position [1568, 0]
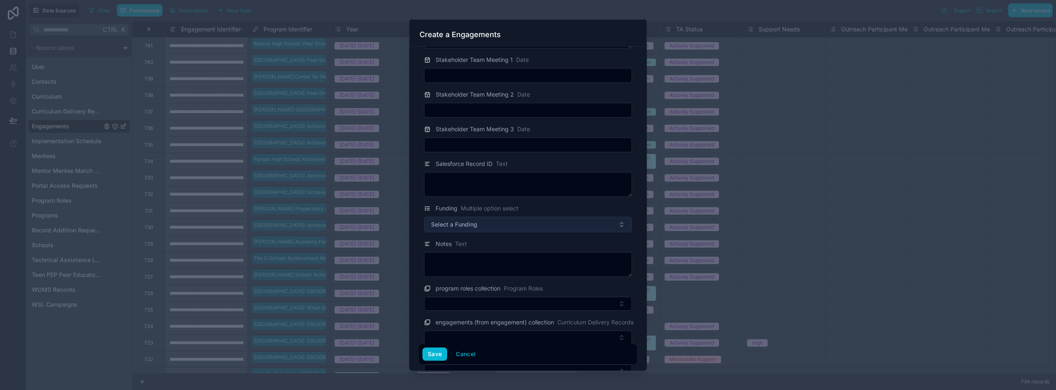
click at [468, 230] on button "Select a Funding" at bounding box center [528, 225] width 208 height 16
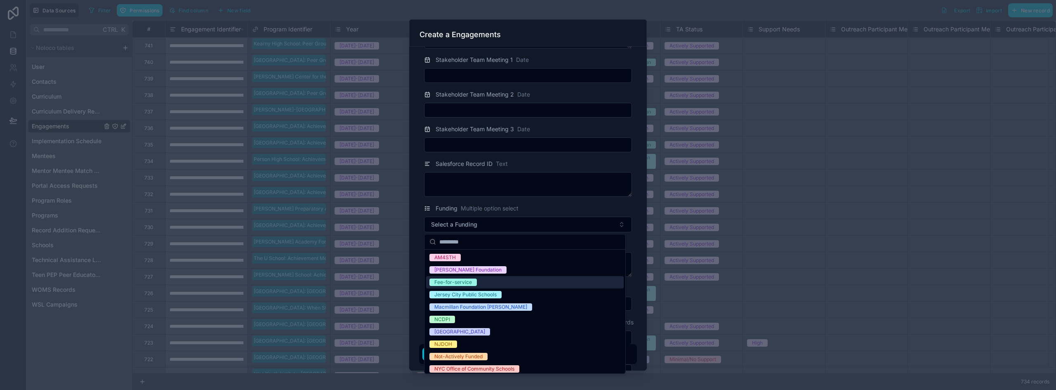
click at [467, 283] on div "Fee-for-service" at bounding box center [453, 281] width 38 height 7
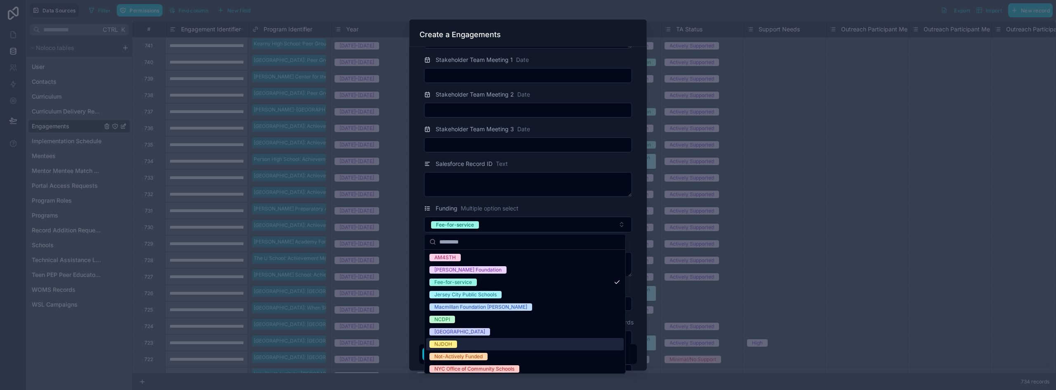
click at [417, 325] on div "Program Identifier Programs Learning Without Limits: Peer Group Connection Elem…" at bounding box center [528, 209] width 238 height 324
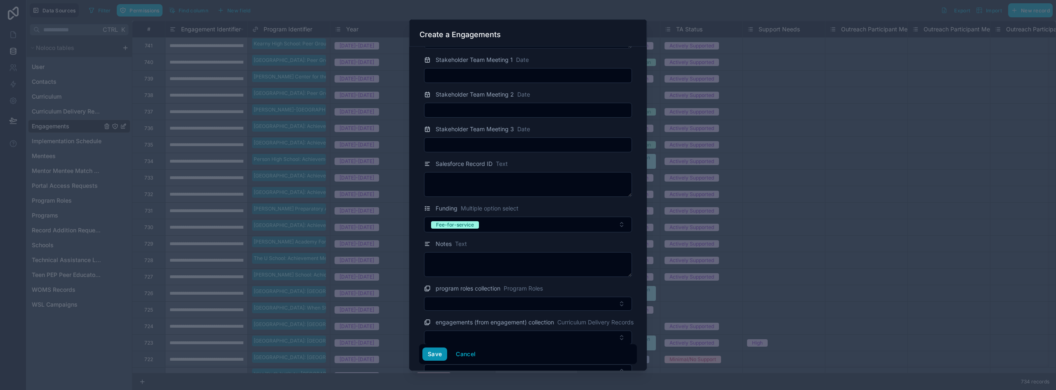
click at [433, 351] on button "Save" at bounding box center [434, 353] width 25 height 13
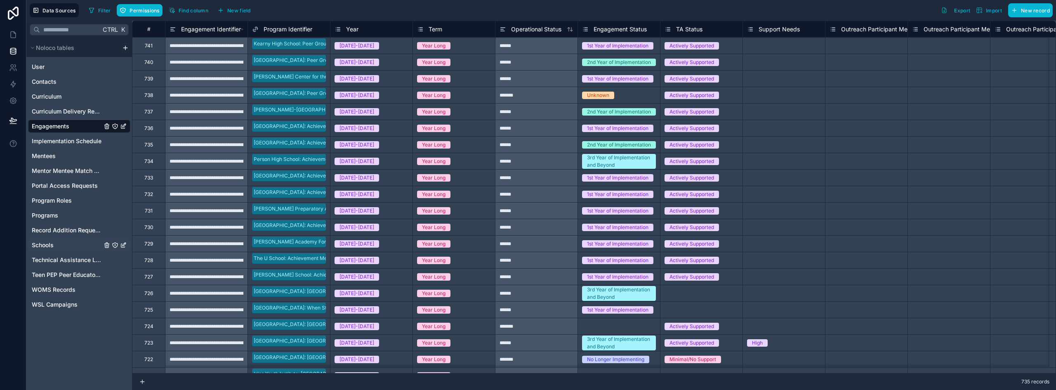
click at [40, 247] on span "Schools" at bounding box center [43, 245] width 22 height 8
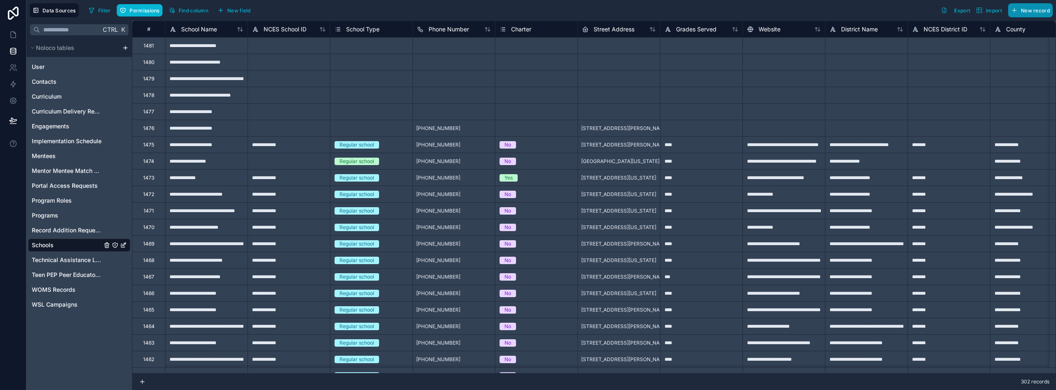
click at [1037, 9] on span "New record" at bounding box center [1035, 10] width 29 height 6
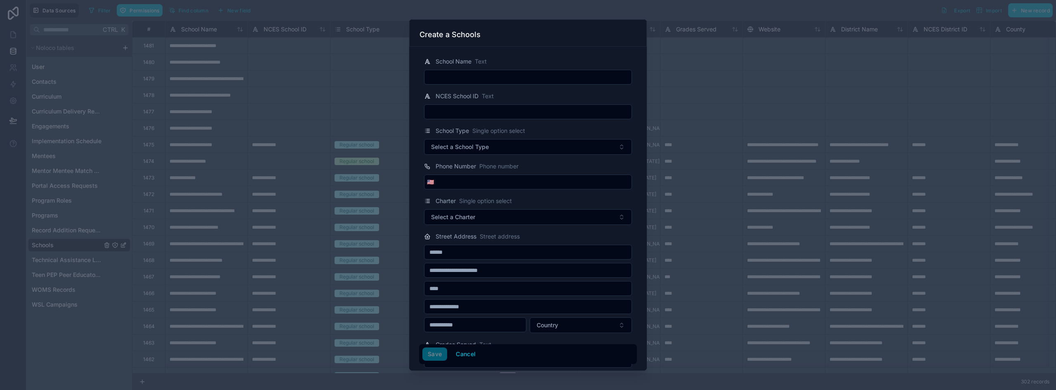
click at [507, 76] on input "text" at bounding box center [528, 77] width 207 height 12
paste input "**********"
type input "**********"
click at [434, 357] on button "Save" at bounding box center [434, 353] width 25 height 13
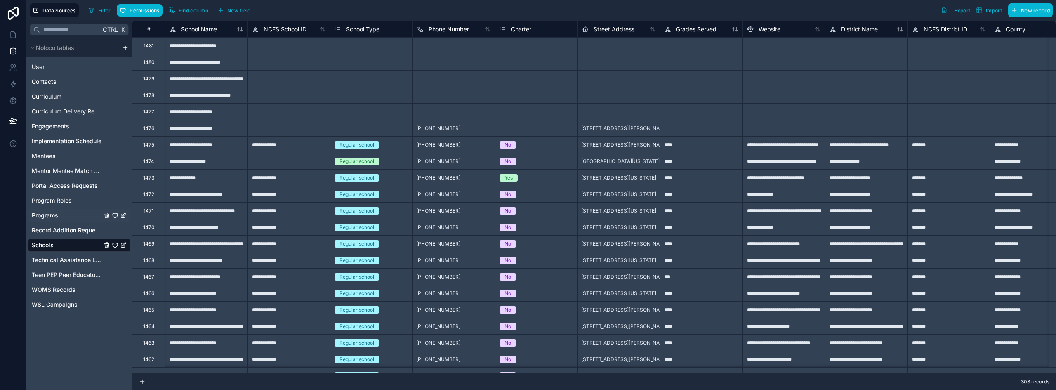
click at [47, 218] on span "Programs" at bounding box center [45, 215] width 26 height 8
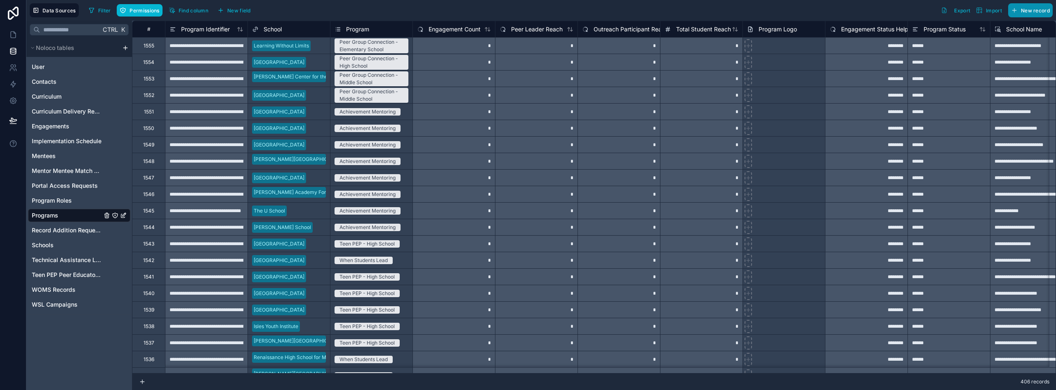
click at [1035, 10] on span "New record" at bounding box center [1035, 10] width 29 height 6
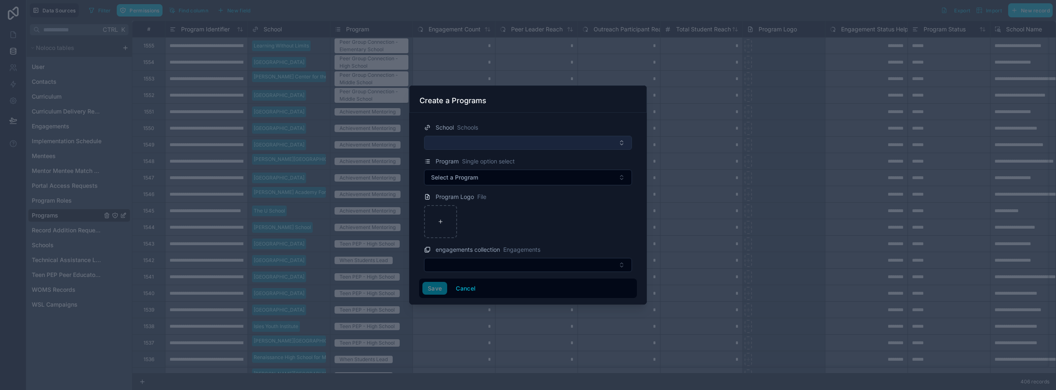
click at [489, 138] on button "Select Button" at bounding box center [528, 143] width 208 height 14
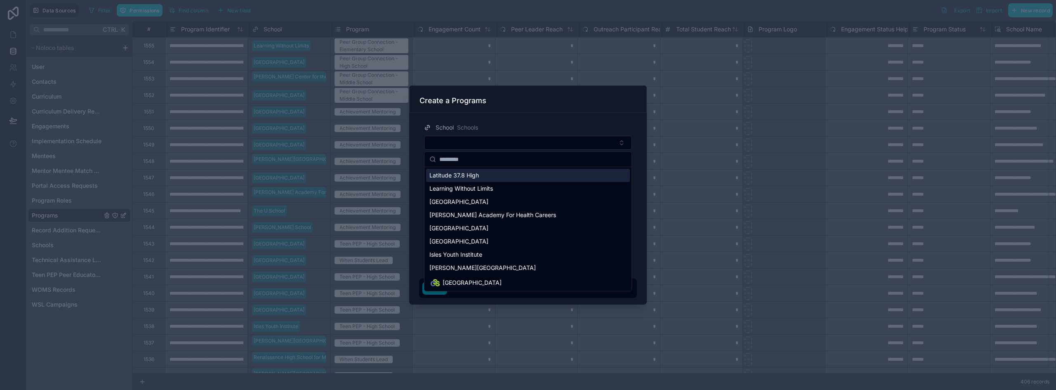
click at [489, 173] on div "Latitude 37.8 High" at bounding box center [528, 175] width 204 height 13
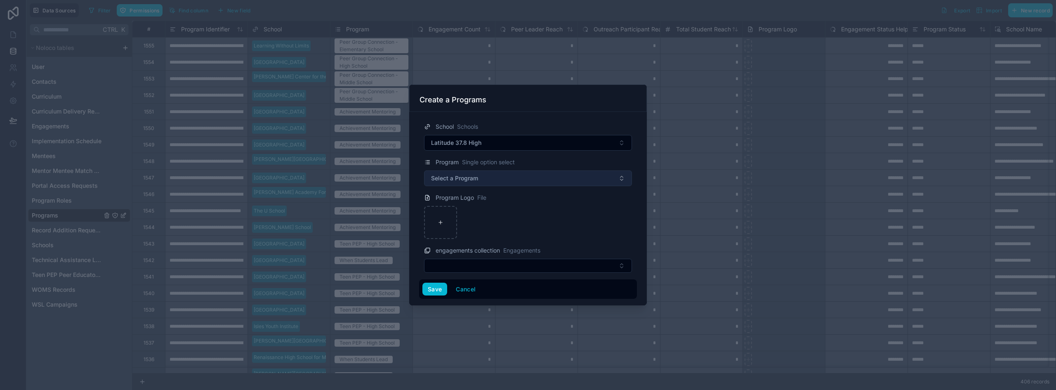
click at [472, 182] on span "Select a Program" at bounding box center [454, 178] width 47 height 8
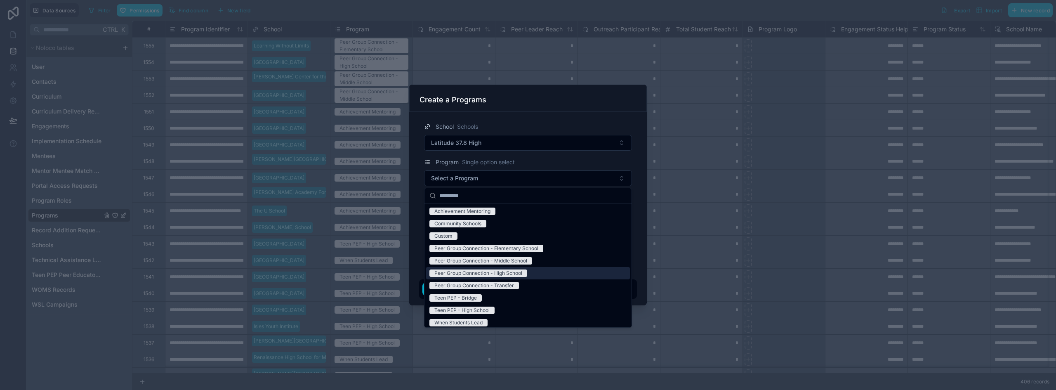
click at [503, 271] on div "Peer Group Connection - High School" at bounding box center [478, 272] width 88 height 7
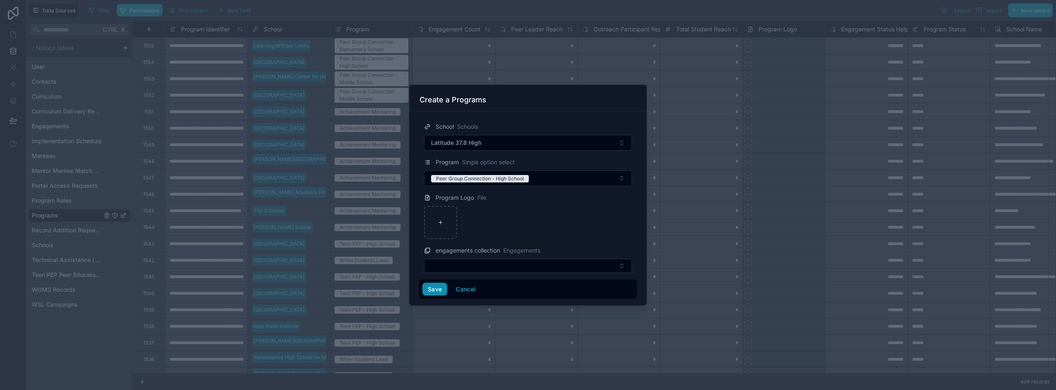
click at [434, 293] on button "Save" at bounding box center [434, 289] width 25 height 13
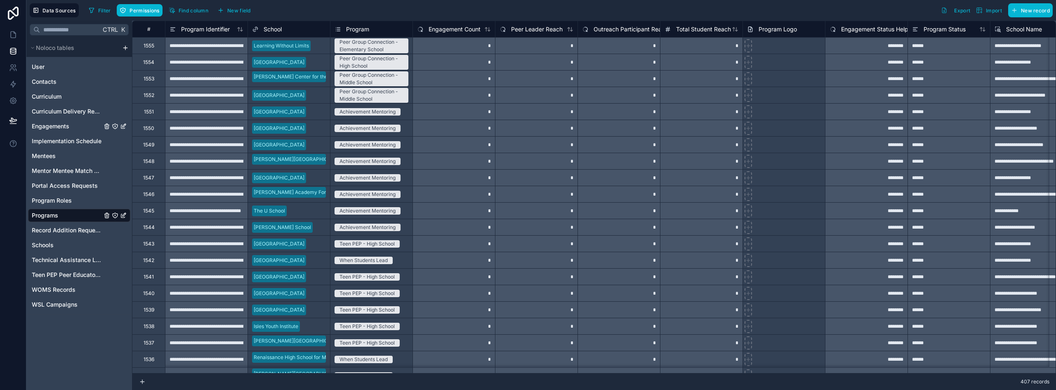
drag, startPoint x: 54, startPoint y: 125, endPoint x: 962, endPoint y: 66, distance: 910.4
click at [54, 126] on span "Engagements" at bounding box center [51, 126] width 38 height 8
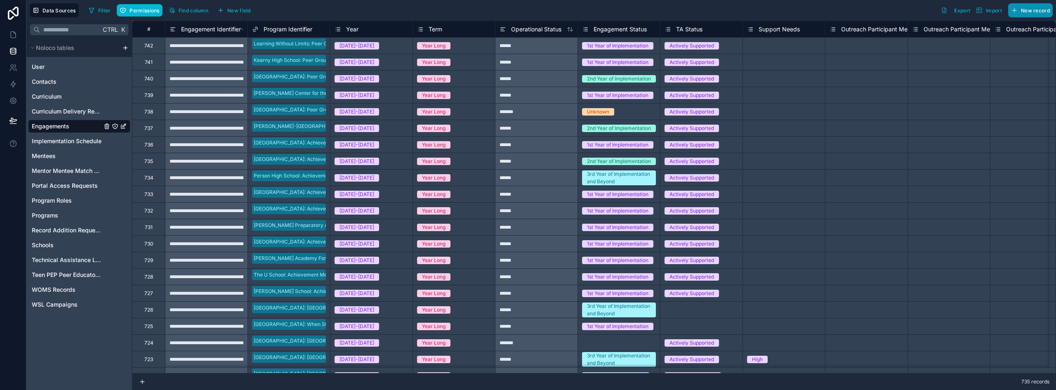
click at [1036, 11] on span "New record" at bounding box center [1035, 10] width 29 height 6
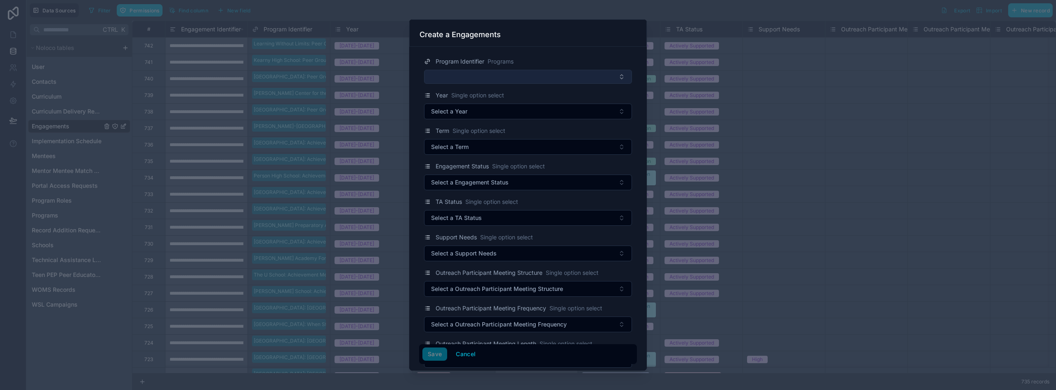
click at [460, 75] on button "Select Button" at bounding box center [528, 77] width 208 height 14
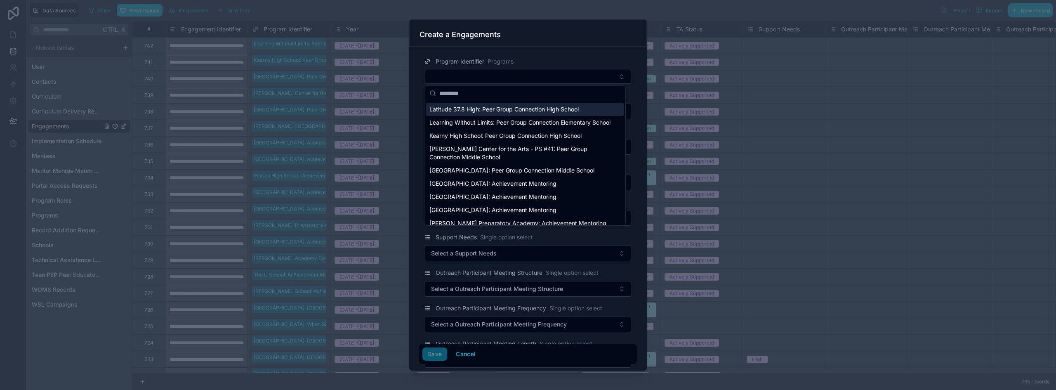
click at [517, 108] on span "Latitude 37.8 High: Peer Group Connection High School" at bounding box center [503, 109] width 149 height 8
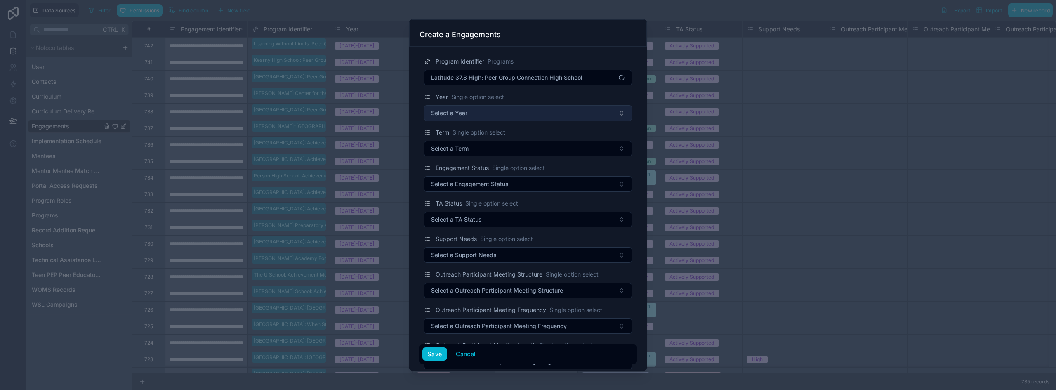
click at [457, 114] on span "Select a Year" at bounding box center [449, 113] width 36 height 8
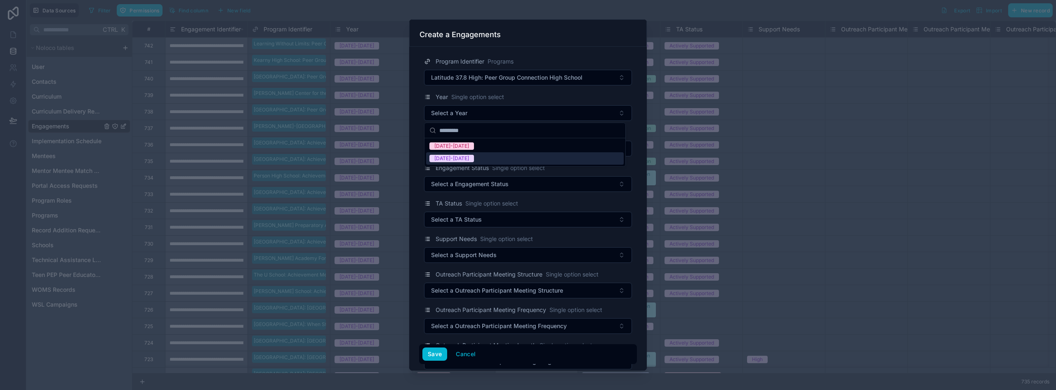
click at [474, 166] on div "[DATE]-[DATE] [DATE]-[DATE]" at bounding box center [525, 152] width 201 height 28
click at [469, 154] on div "[DATE]-[DATE]" at bounding box center [525, 158] width 198 height 12
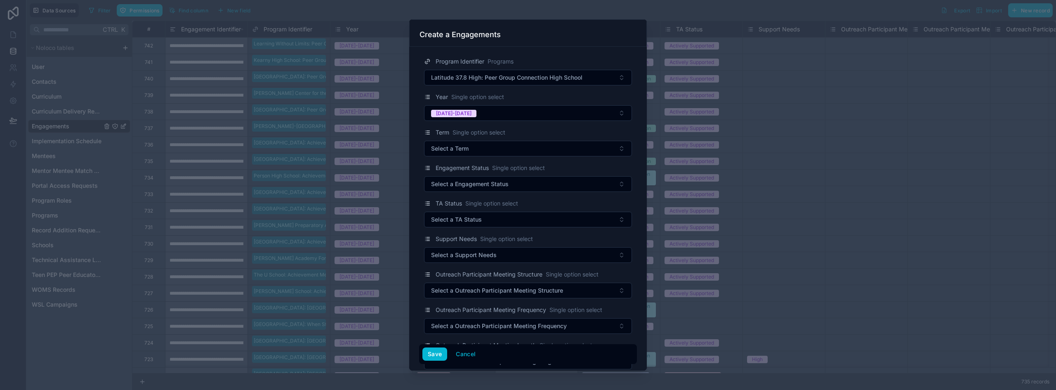
click at [469, 154] on button "Select a Term" at bounding box center [528, 149] width 208 height 16
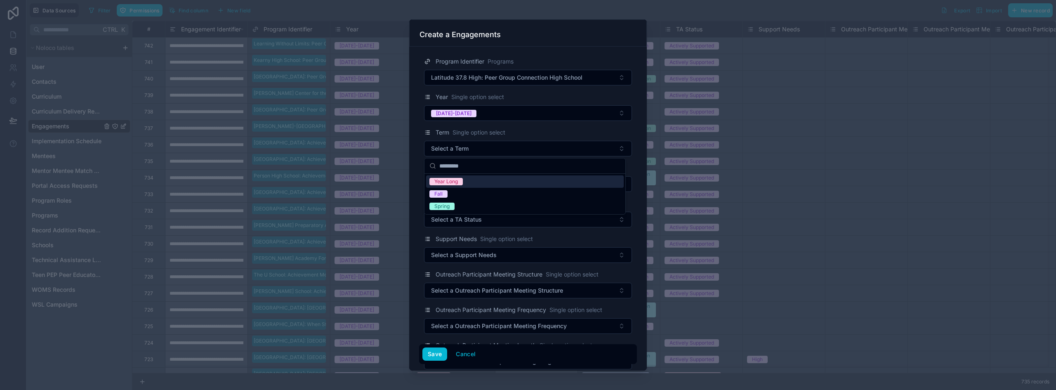
click at [468, 182] on div "Year Long" at bounding box center [525, 181] width 198 height 12
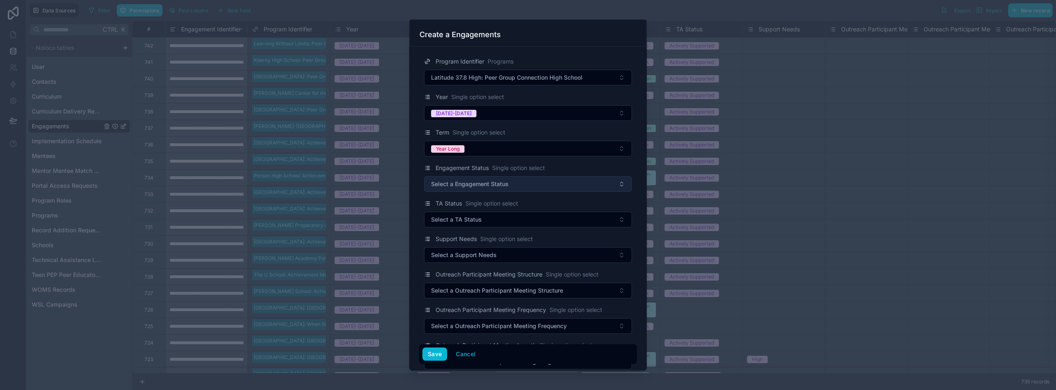
click at [468, 182] on span "Select a Engagement Status" at bounding box center [470, 184] width 78 height 8
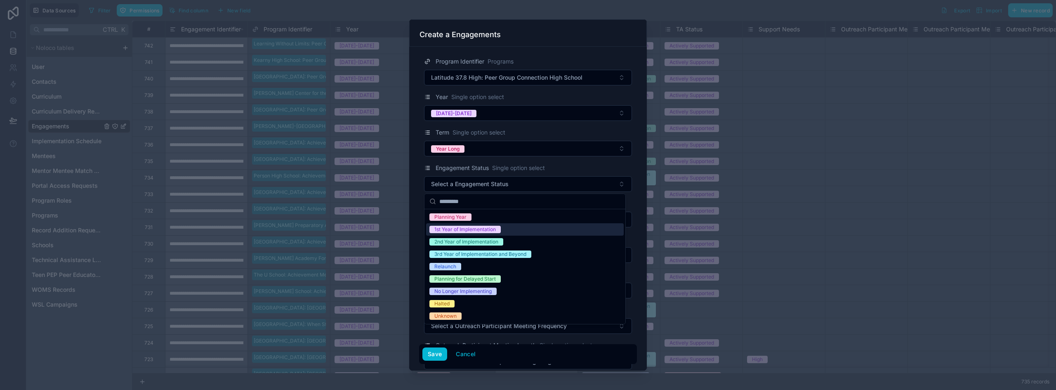
click at [472, 229] on div "1st Year of Implementation" at bounding box center [464, 229] width 61 height 7
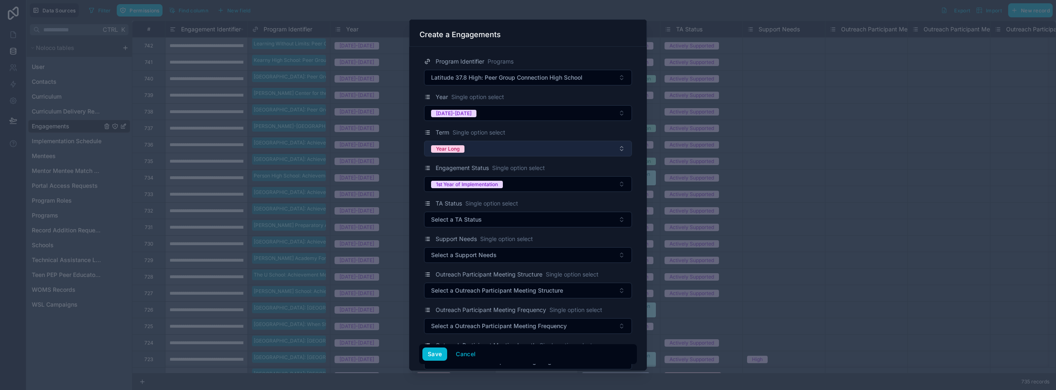
scroll to position [41, 0]
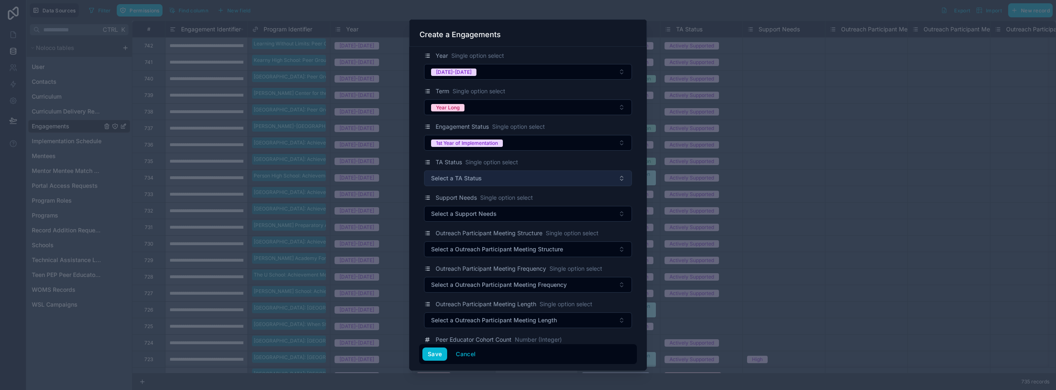
click at [446, 182] on span "Select a TA Status" at bounding box center [456, 178] width 51 height 8
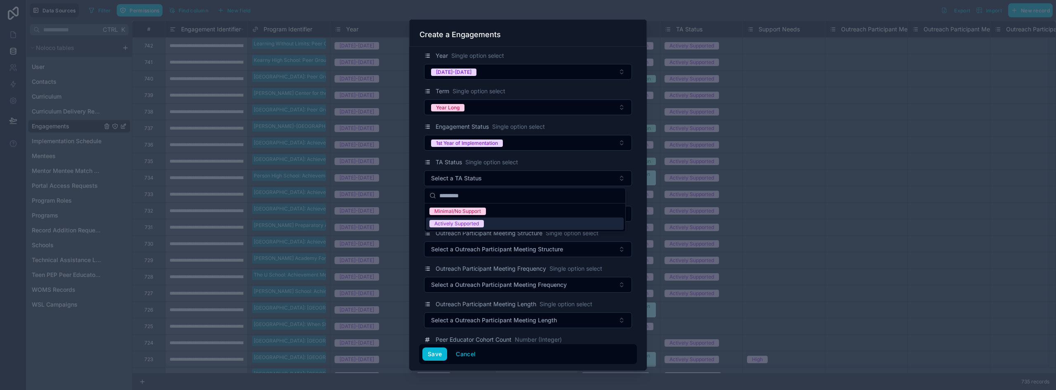
click at [467, 224] on div "Actively Supported" at bounding box center [456, 223] width 45 height 7
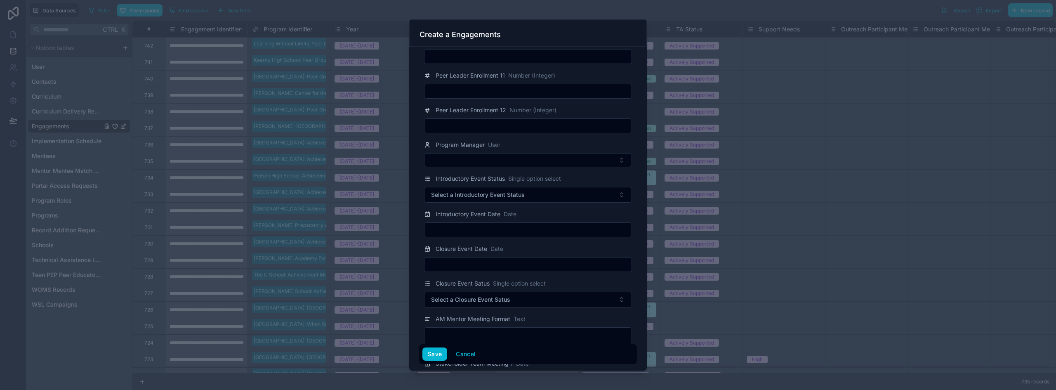
scroll to position [1279, 0]
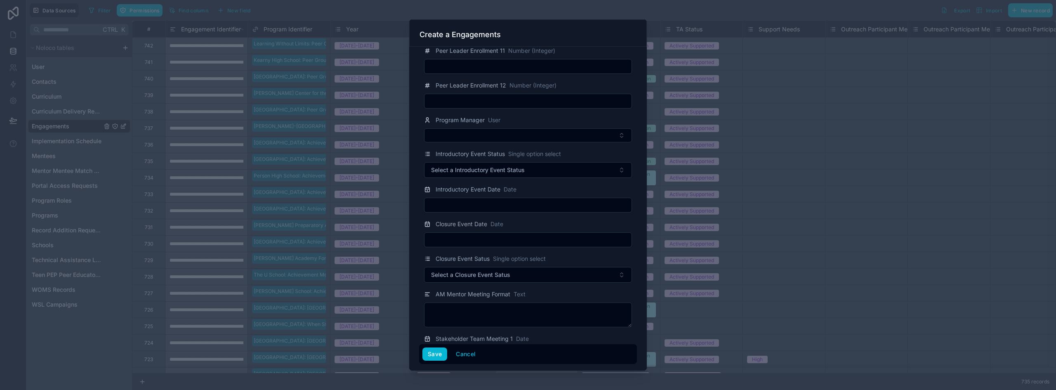
click at [477, 138] on button "Select Button" at bounding box center [528, 135] width 208 height 14
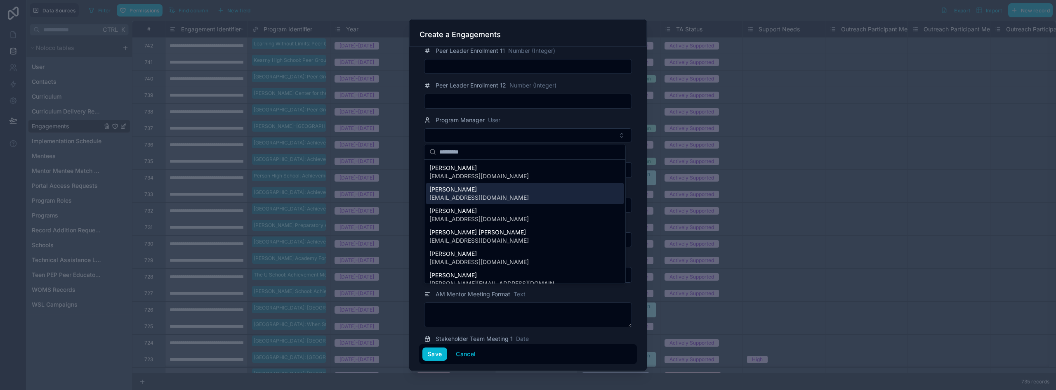
scroll to position [41, 0]
click at [470, 200] on span "[EMAIL_ADDRESS][DOMAIN_NAME]" at bounding box center [478, 199] width 99 height 8
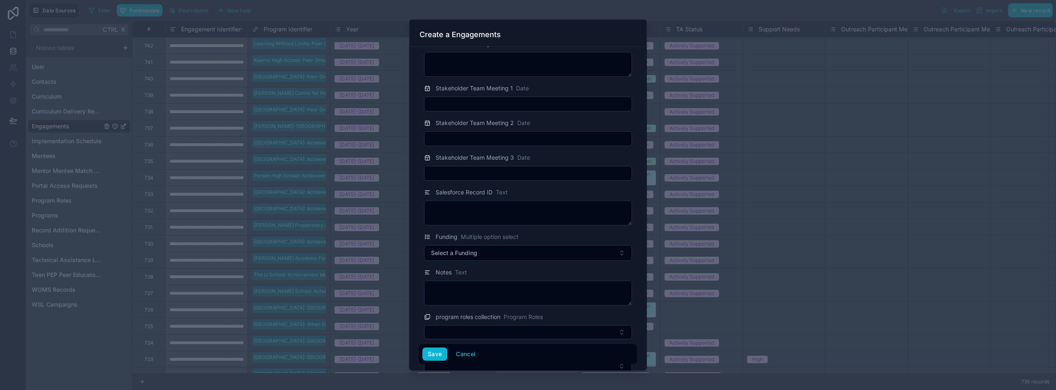
scroll to position [1568, 0]
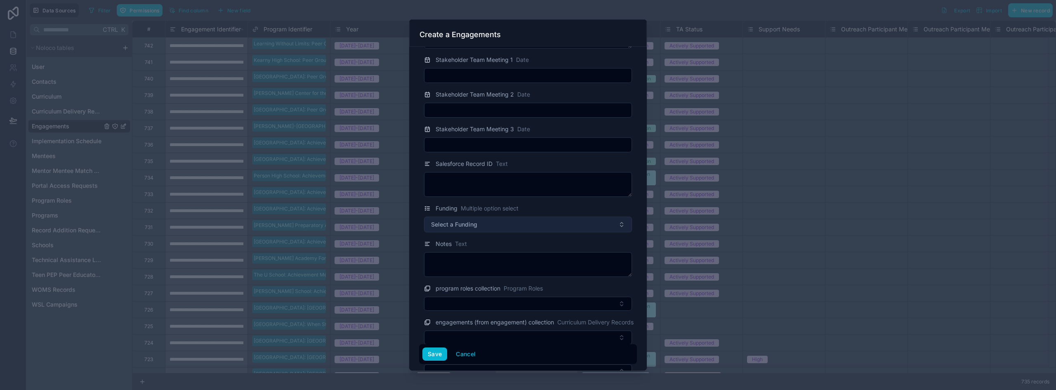
click at [478, 220] on button "Select a Funding" at bounding box center [528, 225] width 208 height 16
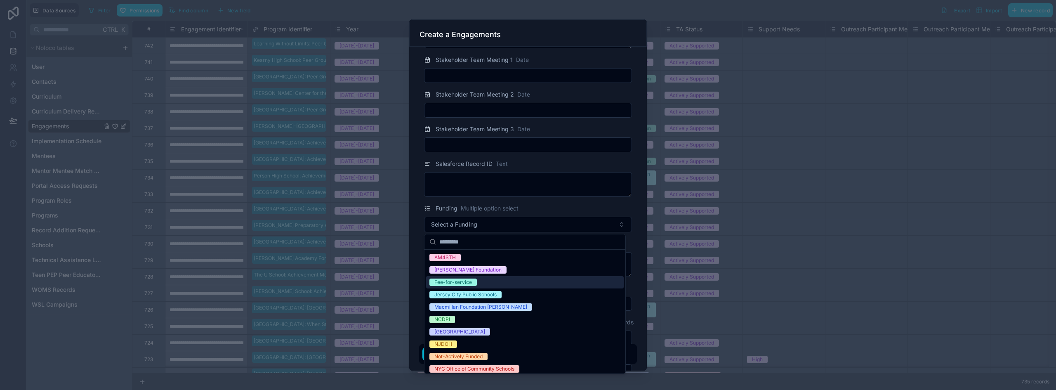
click at [464, 285] on div "Fee-for-service" at bounding box center [453, 281] width 38 height 7
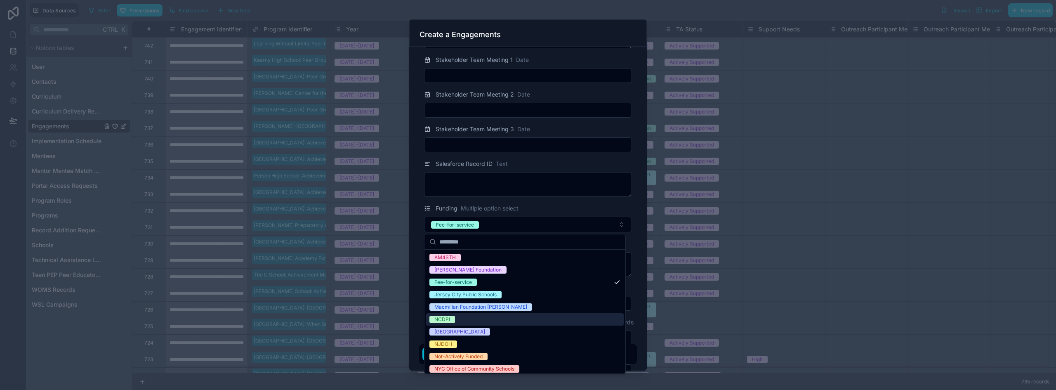
click at [418, 311] on div "Program Identifier Programs Latitude 37.8 High: Peer Group Connection High Scho…" at bounding box center [528, 209] width 238 height 324
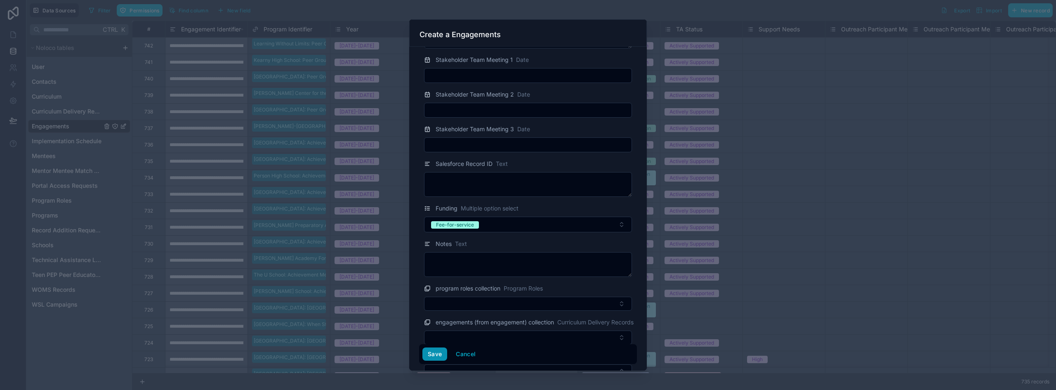
click at [430, 355] on button "Save" at bounding box center [434, 353] width 25 height 13
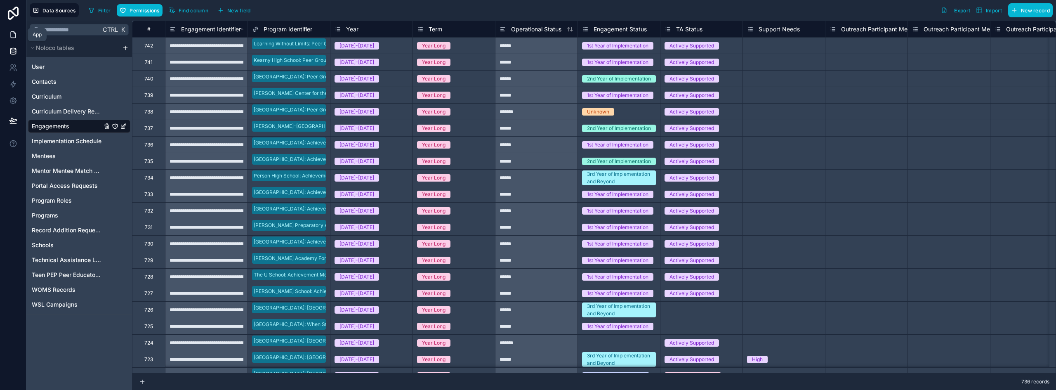
click at [14, 35] on icon at bounding box center [13, 35] width 8 height 8
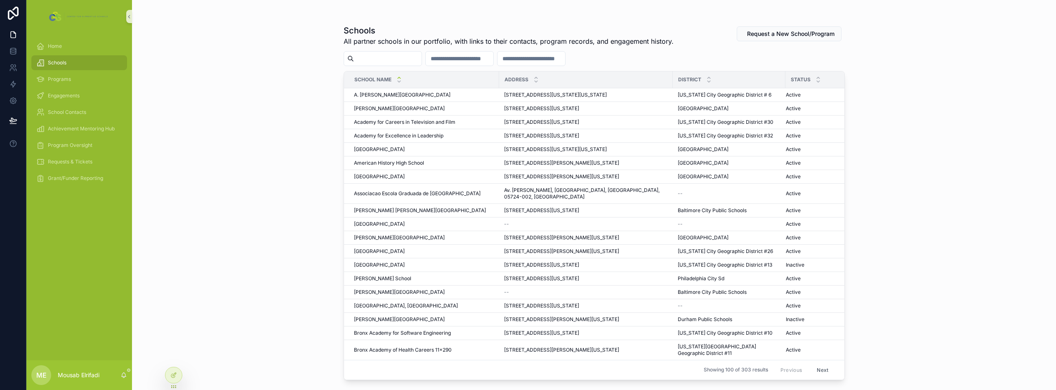
click at [410, 59] on input "scrollable content" at bounding box center [388, 59] width 68 height 12
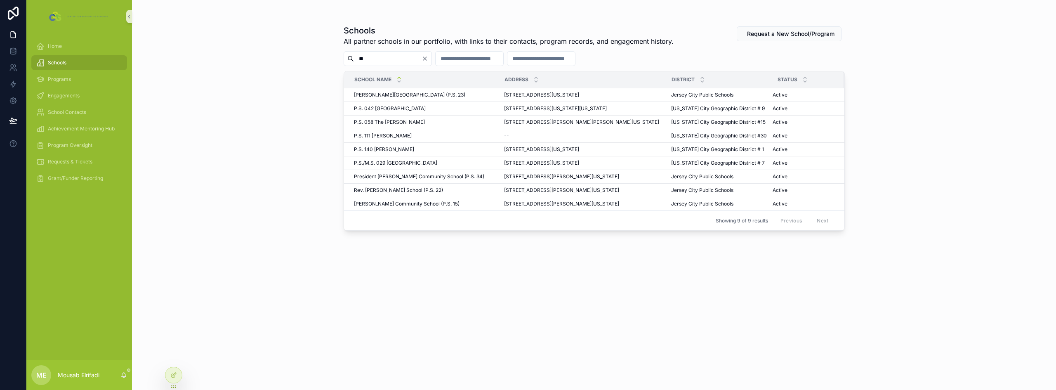
type input "*"
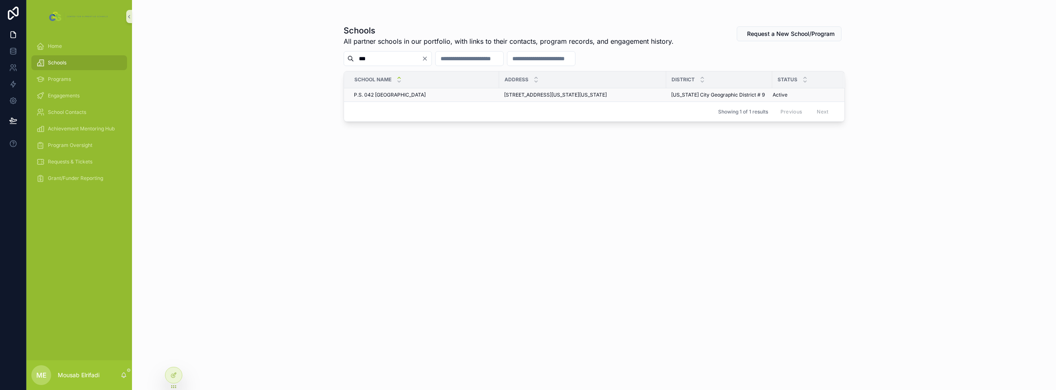
type input "***"
click at [405, 96] on div "P.S. 042 Claremont P.S. 042 [GEOGRAPHIC_DATA]" at bounding box center [424, 95] width 140 height 7
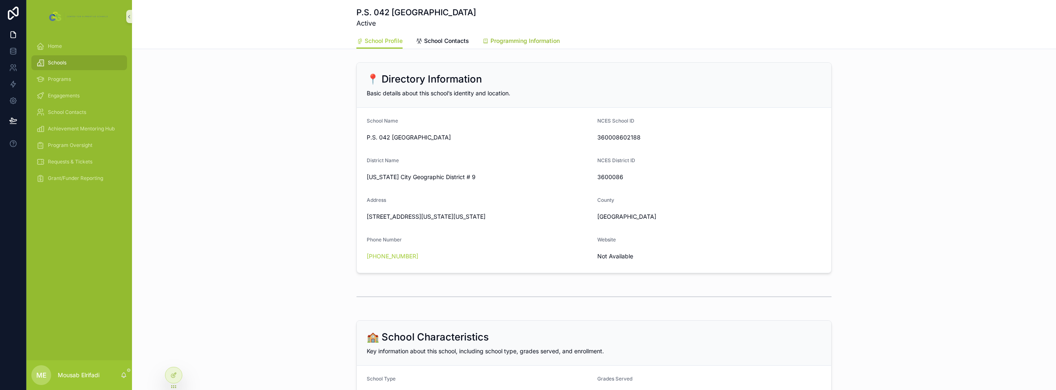
click at [534, 42] on span "Programming Information" at bounding box center [525, 41] width 69 height 8
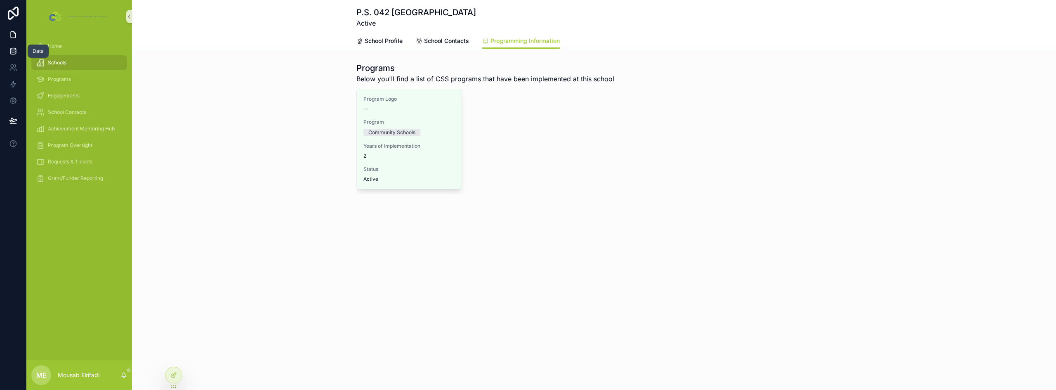
click at [14, 56] on link at bounding box center [13, 51] width 26 height 17
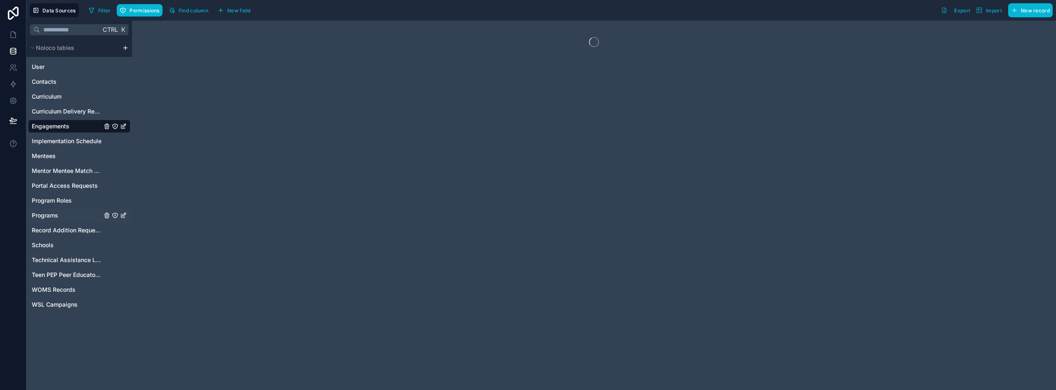
click at [48, 217] on span "Programs" at bounding box center [45, 215] width 26 height 8
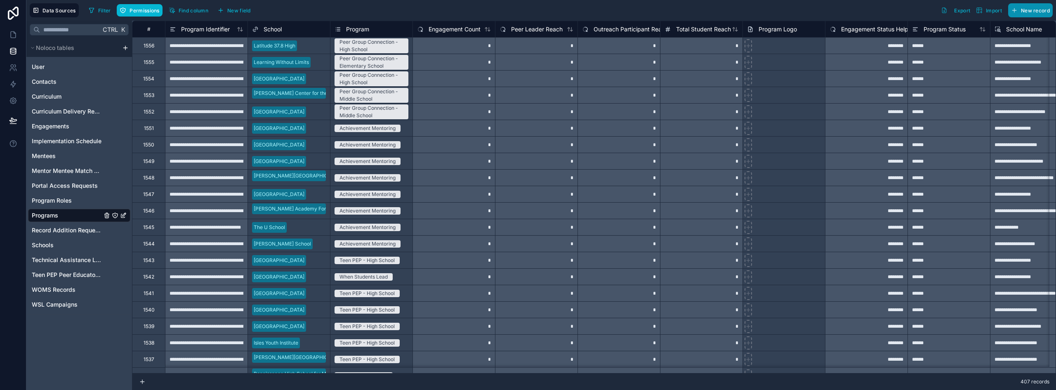
click at [1037, 5] on button "New record" at bounding box center [1030, 10] width 45 height 14
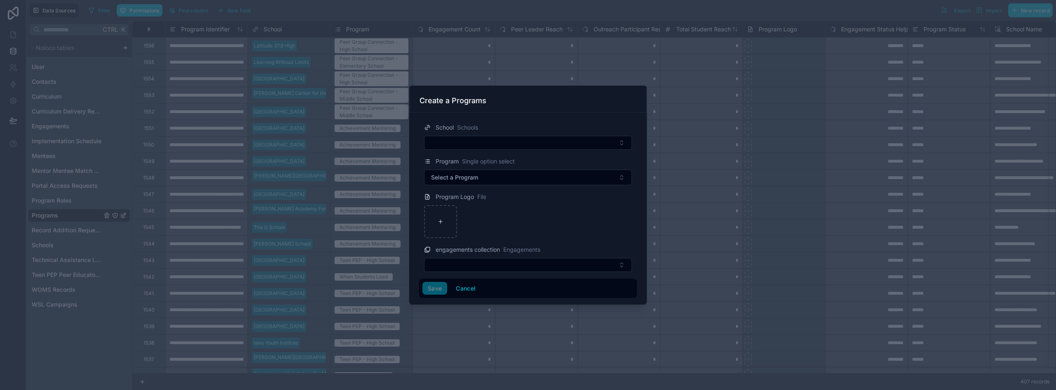
click at [543, 153] on form "School Schools Program Single option select Select a Program Program Logo File …" at bounding box center [528, 207] width 218 height 182
click at [543, 142] on button "Select Button" at bounding box center [528, 143] width 208 height 14
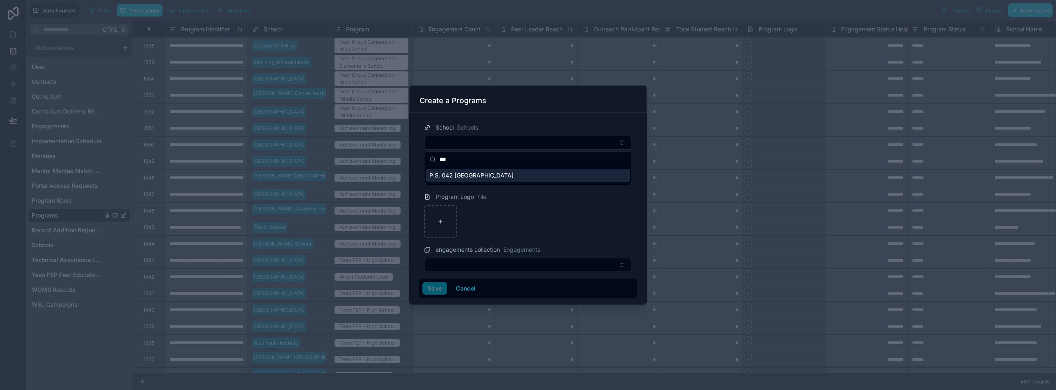
type input "***"
click at [488, 177] on div "P.S. 042 [GEOGRAPHIC_DATA]" at bounding box center [528, 175] width 204 height 13
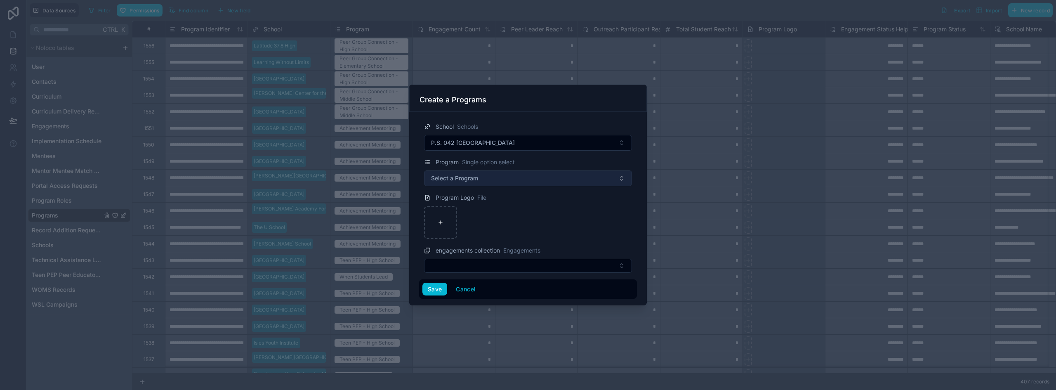
click at [476, 177] on span "Select a Program" at bounding box center [454, 178] width 47 height 8
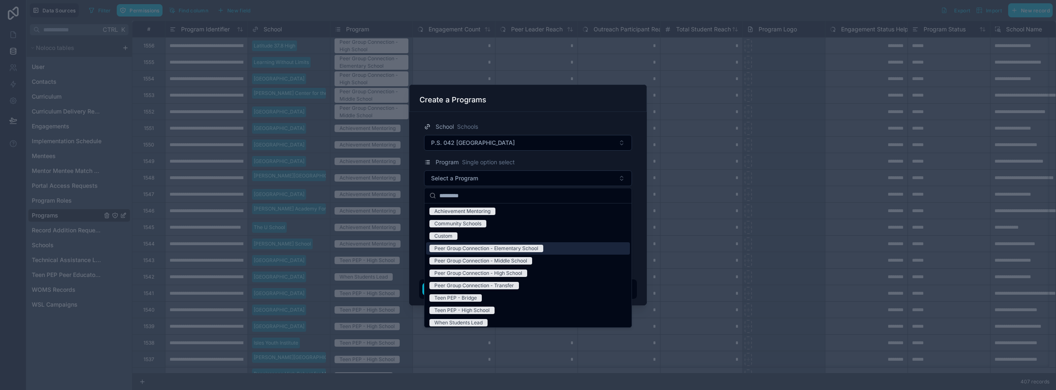
click at [484, 250] on div "Peer Group Connection - Elementary School" at bounding box center [486, 248] width 104 height 7
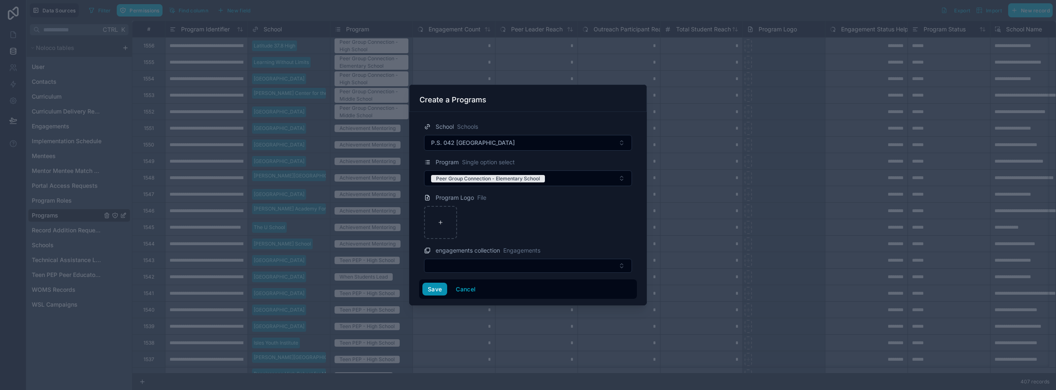
click at [432, 288] on button "Save" at bounding box center [434, 289] width 25 height 13
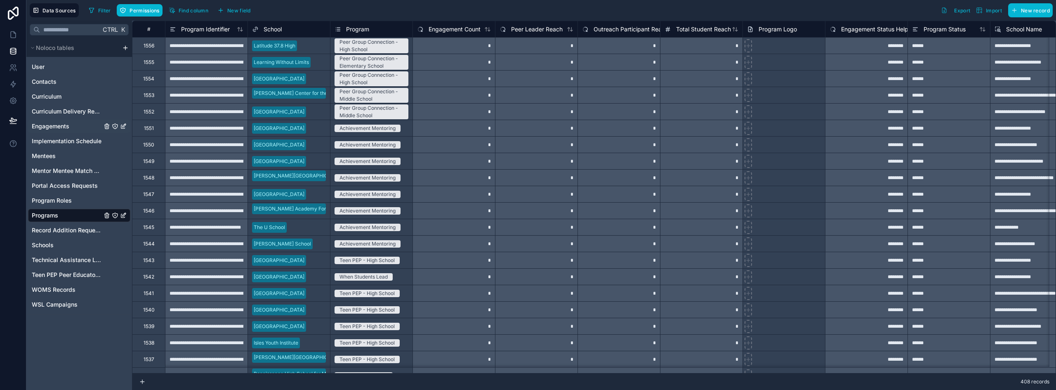
click at [49, 124] on span "Engagements" at bounding box center [51, 126] width 38 height 8
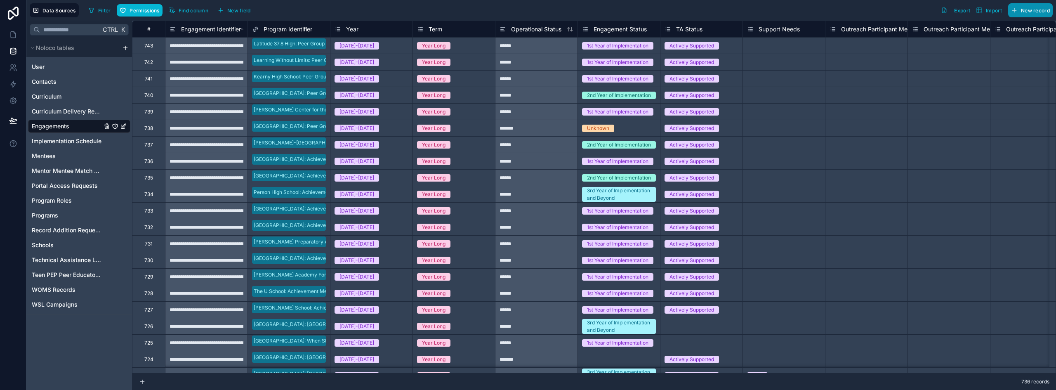
click at [1039, 9] on span "New record" at bounding box center [1035, 10] width 29 height 6
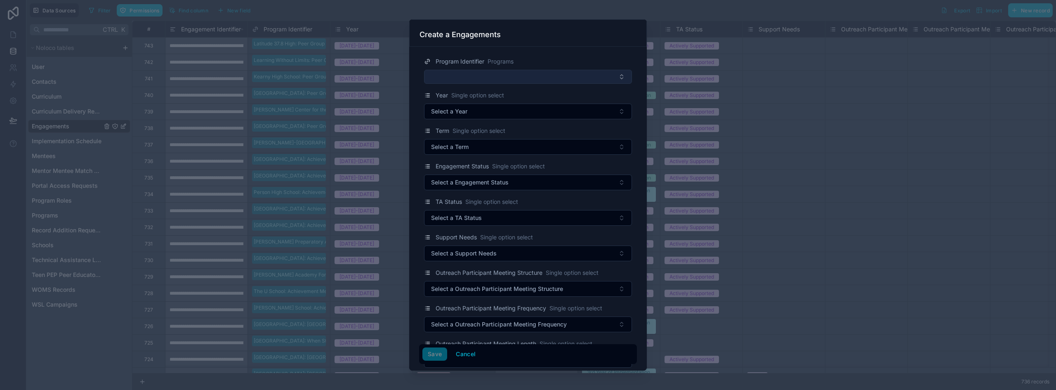
click at [463, 82] on button "Select Button" at bounding box center [528, 77] width 208 height 14
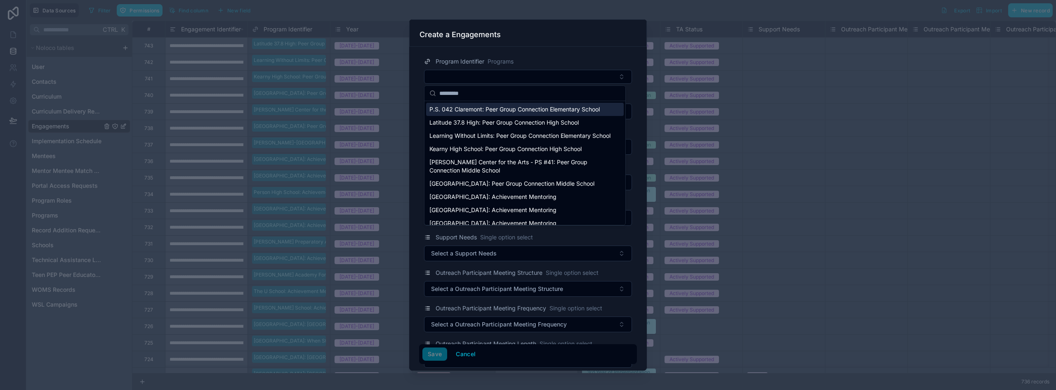
click at [487, 110] on span "P.S. 042 Claremont: Peer Group Connection Elementary School" at bounding box center [514, 109] width 170 height 8
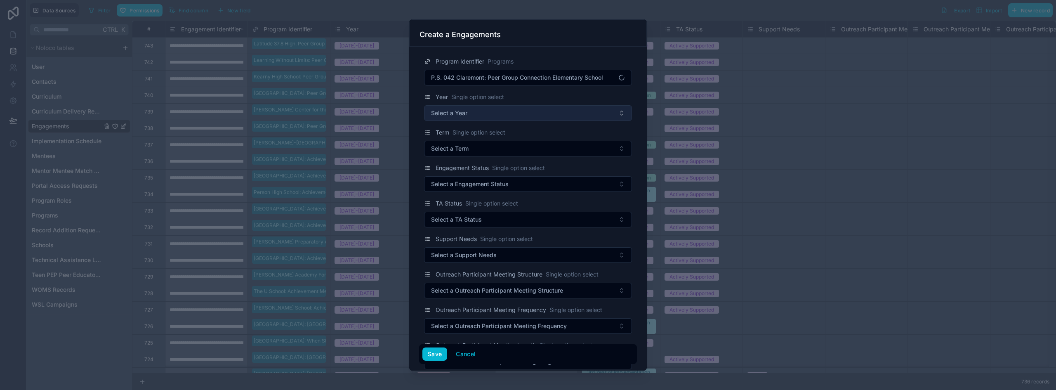
click at [470, 116] on button "Select a Year" at bounding box center [528, 113] width 208 height 16
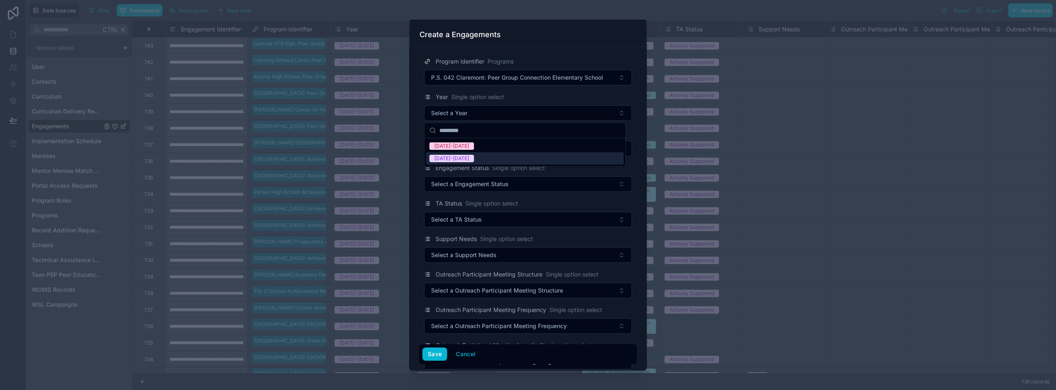
click at [465, 159] on span "[DATE]-[DATE]" at bounding box center [451, 158] width 45 height 7
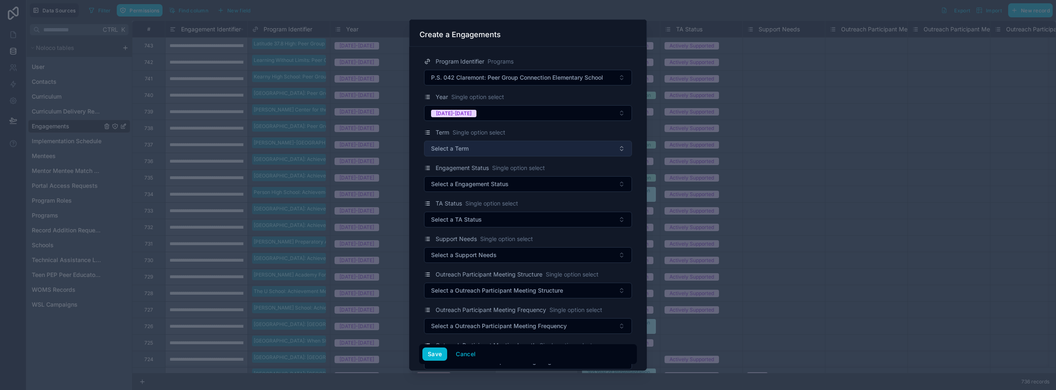
click at [469, 153] on button "Select a Term" at bounding box center [528, 149] width 208 height 16
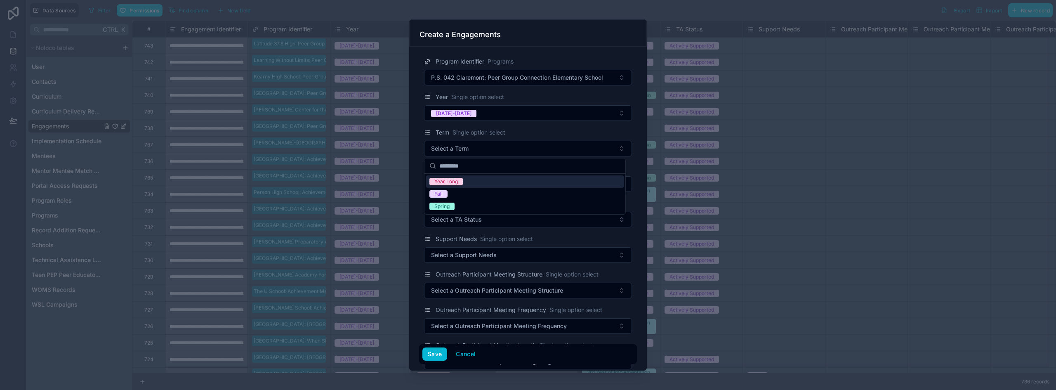
click at [456, 182] on div "Year Long" at bounding box center [446, 181] width 24 height 7
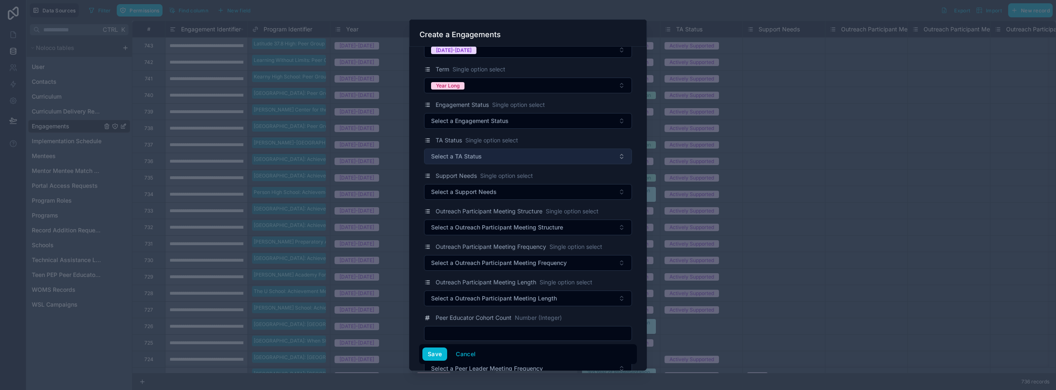
scroll to position [83, 0]
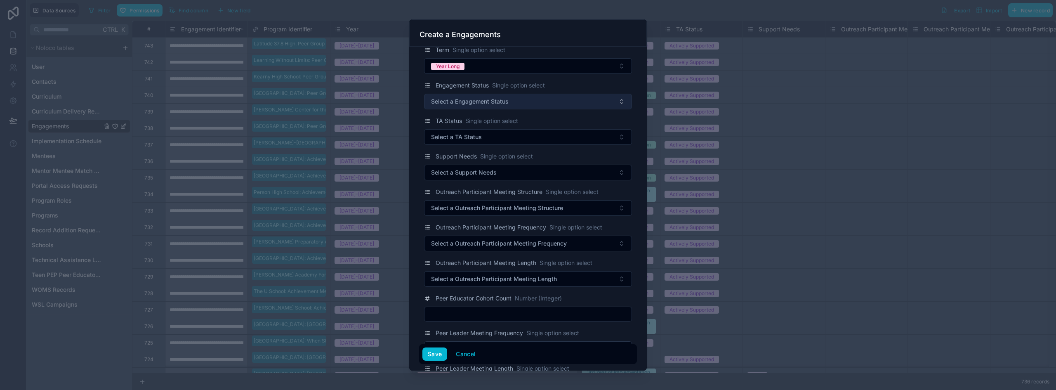
click at [484, 99] on span "Select a Engagement Status" at bounding box center [470, 101] width 78 height 8
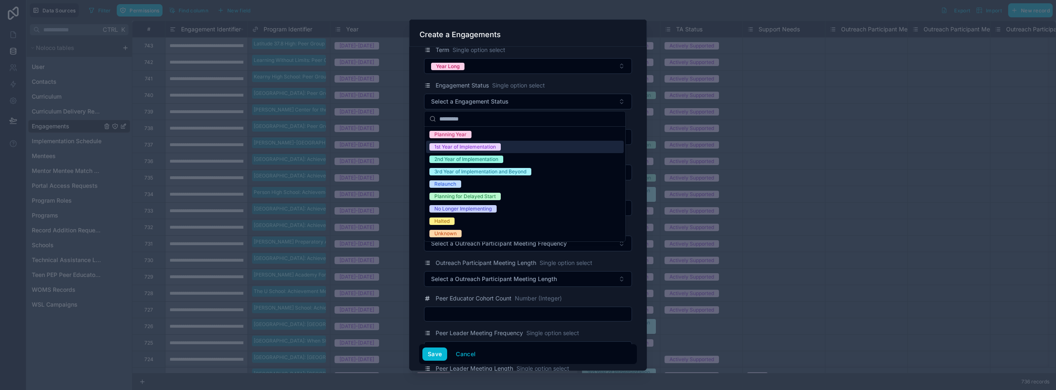
click at [473, 149] on div "1st Year of Implementation" at bounding box center [464, 146] width 61 height 7
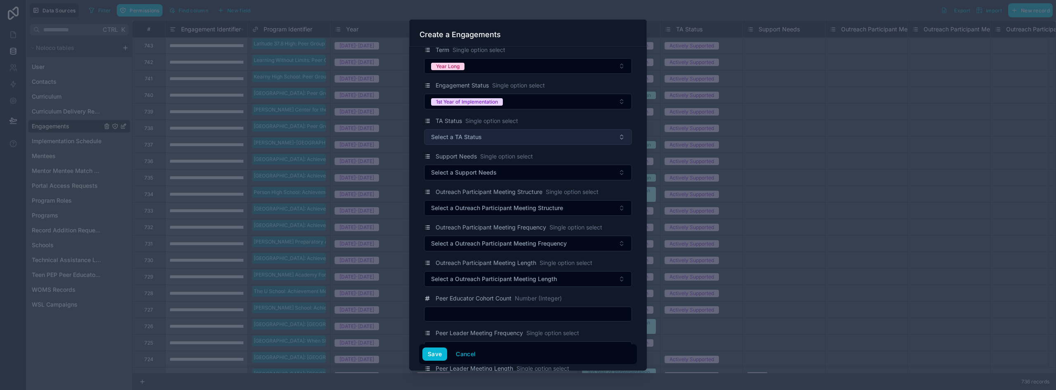
click at [472, 136] on span "Select a TA Status" at bounding box center [456, 137] width 51 height 8
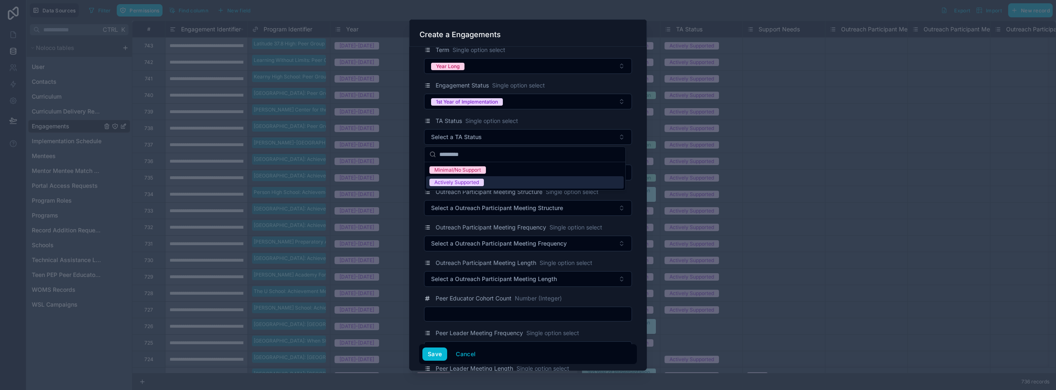
click at [469, 187] on div "Actively Supported" at bounding box center [525, 182] width 198 height 12
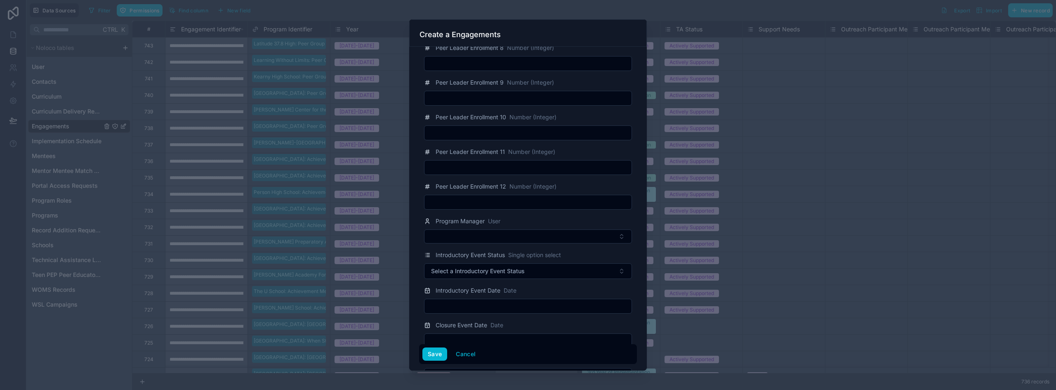
scroll to position [1196, 0]
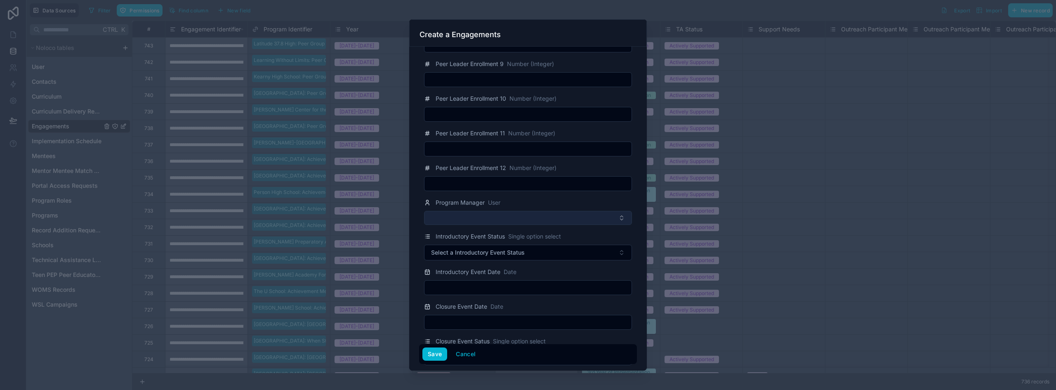
click at [481, 222] on button "Select Button" at bounding box center [528, 218] width 208 height 14
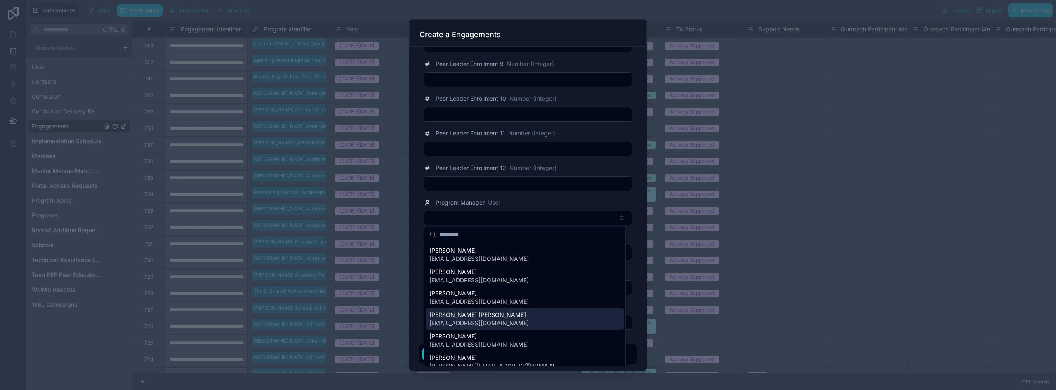
click at [485, 319] on span "[EMAIL_ADDRESS][DOMAIN_NAME]" at bounding box center [478, 323] width 99 height 8
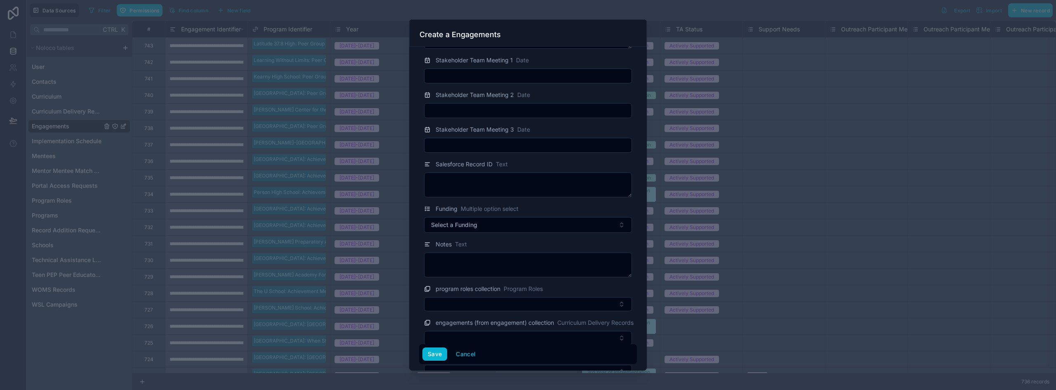
scroll to position [1568, 0]
click at [462, 226] on span "Select a Funding" at bounding box center [454, 224] width 46 height 8
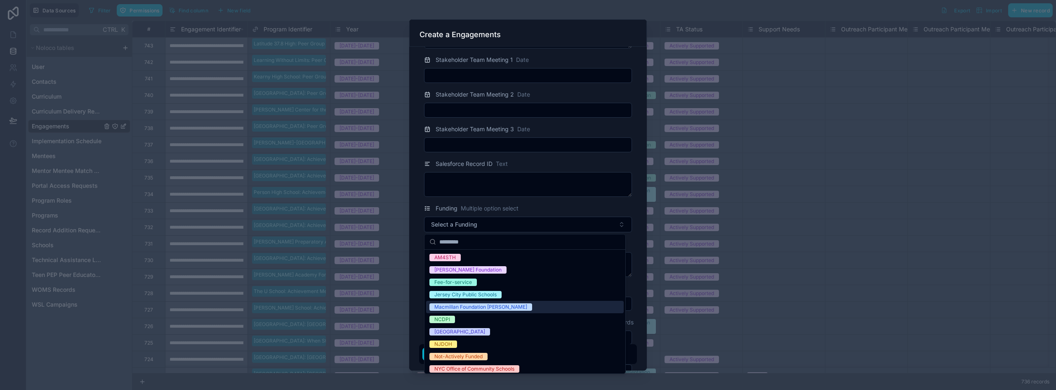
scroll to position [41, 0]
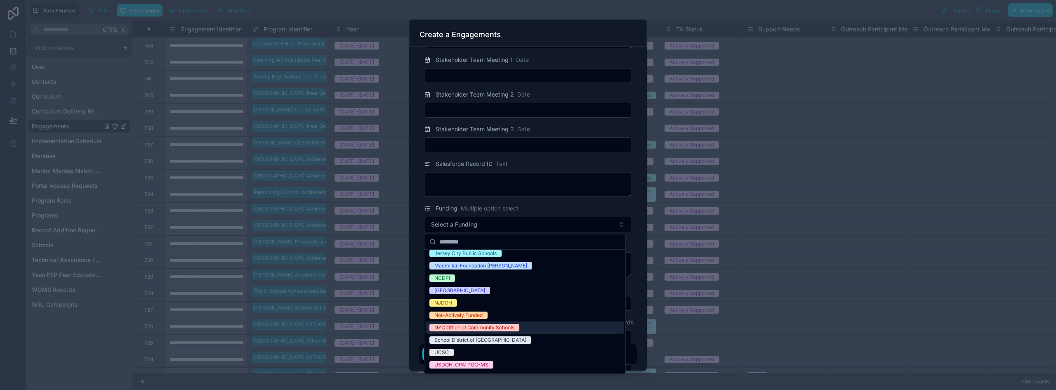
click at [510, 325] on div "NYC Office of Community Schools" at bounding box center [474, 327] width 80 height 7
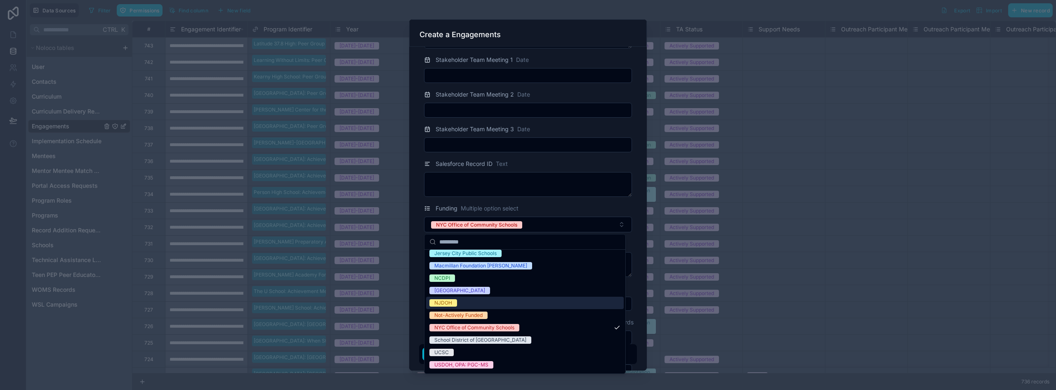
click at [413, 259] on div "Program Identifier Programs P.S. 042 Claremont: Peer Group Connection Elementar…" at bounding box center [528, 209] width 238 height 324
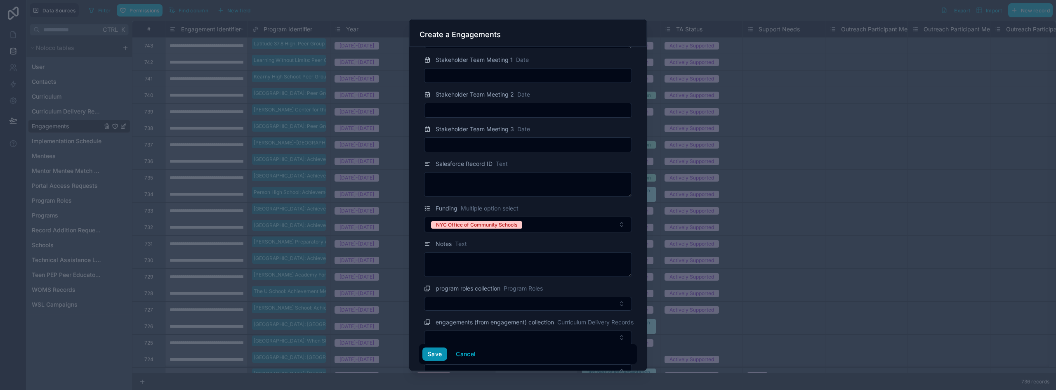
click at [433, 350] on button "Save" at bounding box center [434, 353] width 25 height 13
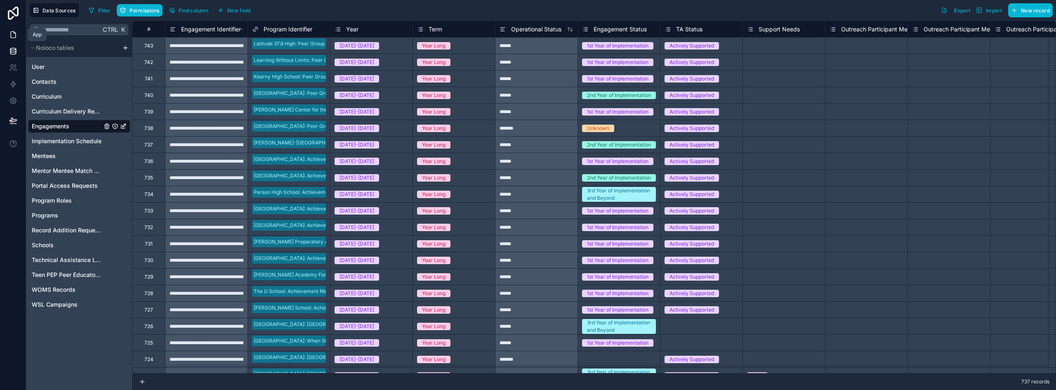
drag, startPoint x: 13, startPoint y: 38, endPoint x: 19, endPoint y: 37, distance: 5.9
click at [13, 38] on icon at bounding box center [13, 35] width 5 height 6
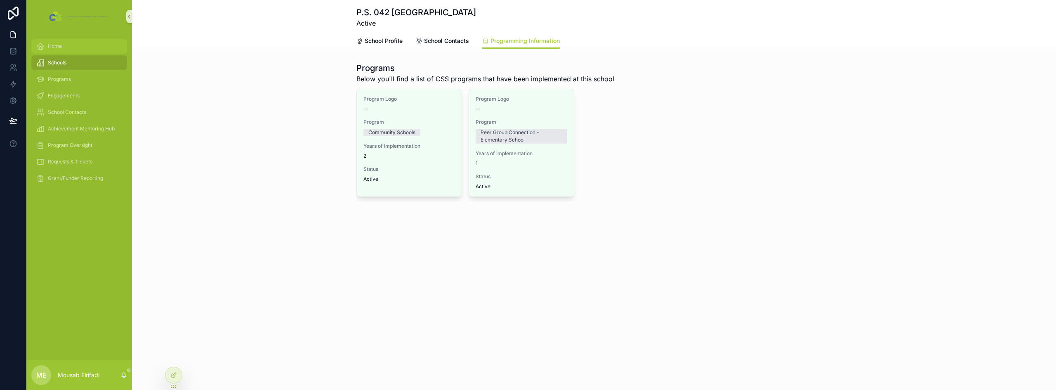
click at [59, 46] on span "Home" at bounding box center [55, 46] width 14 height 7
